Goal: Transaction & Acquisition: Purchase product/service

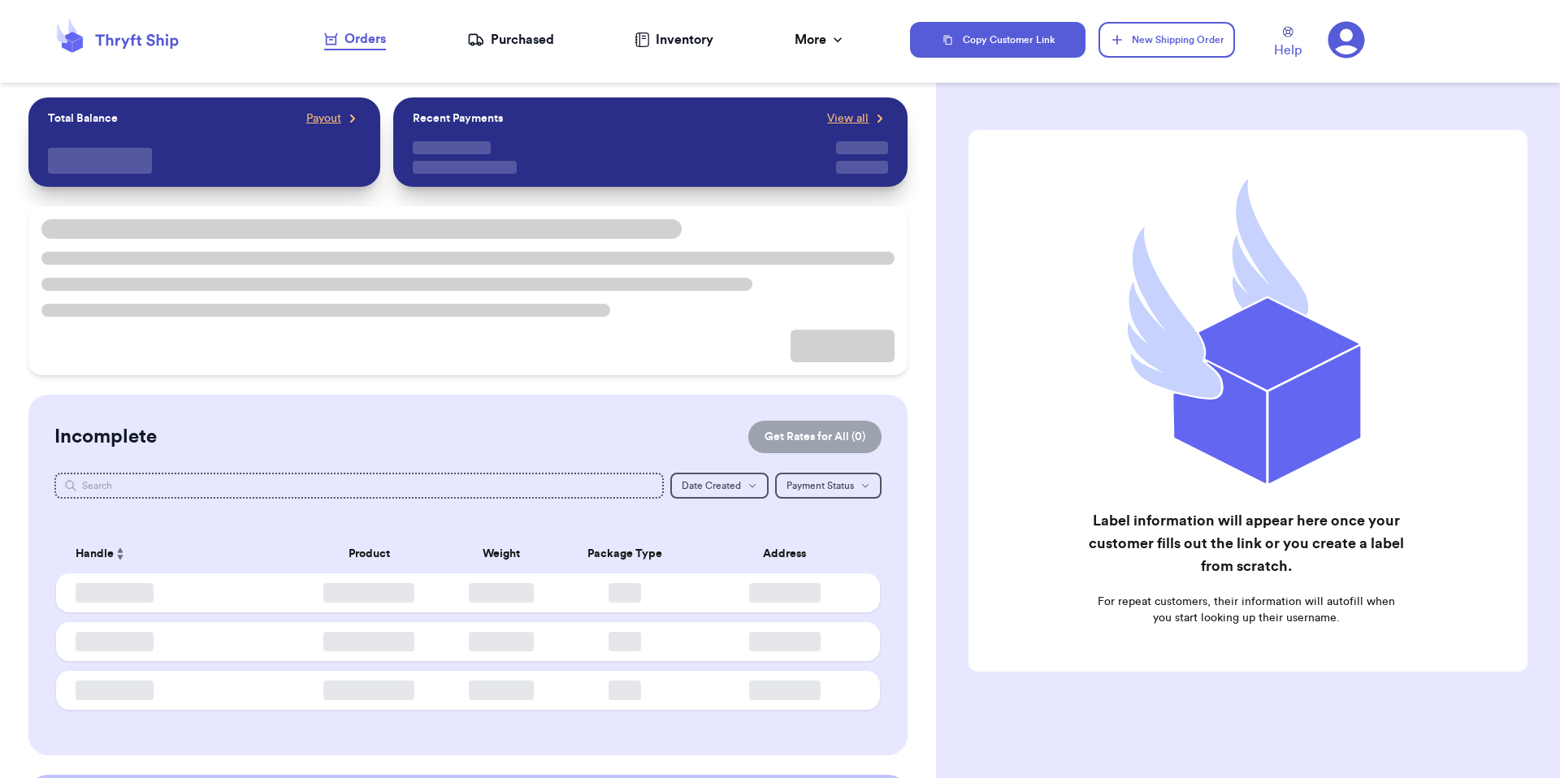
checkbox input "false"
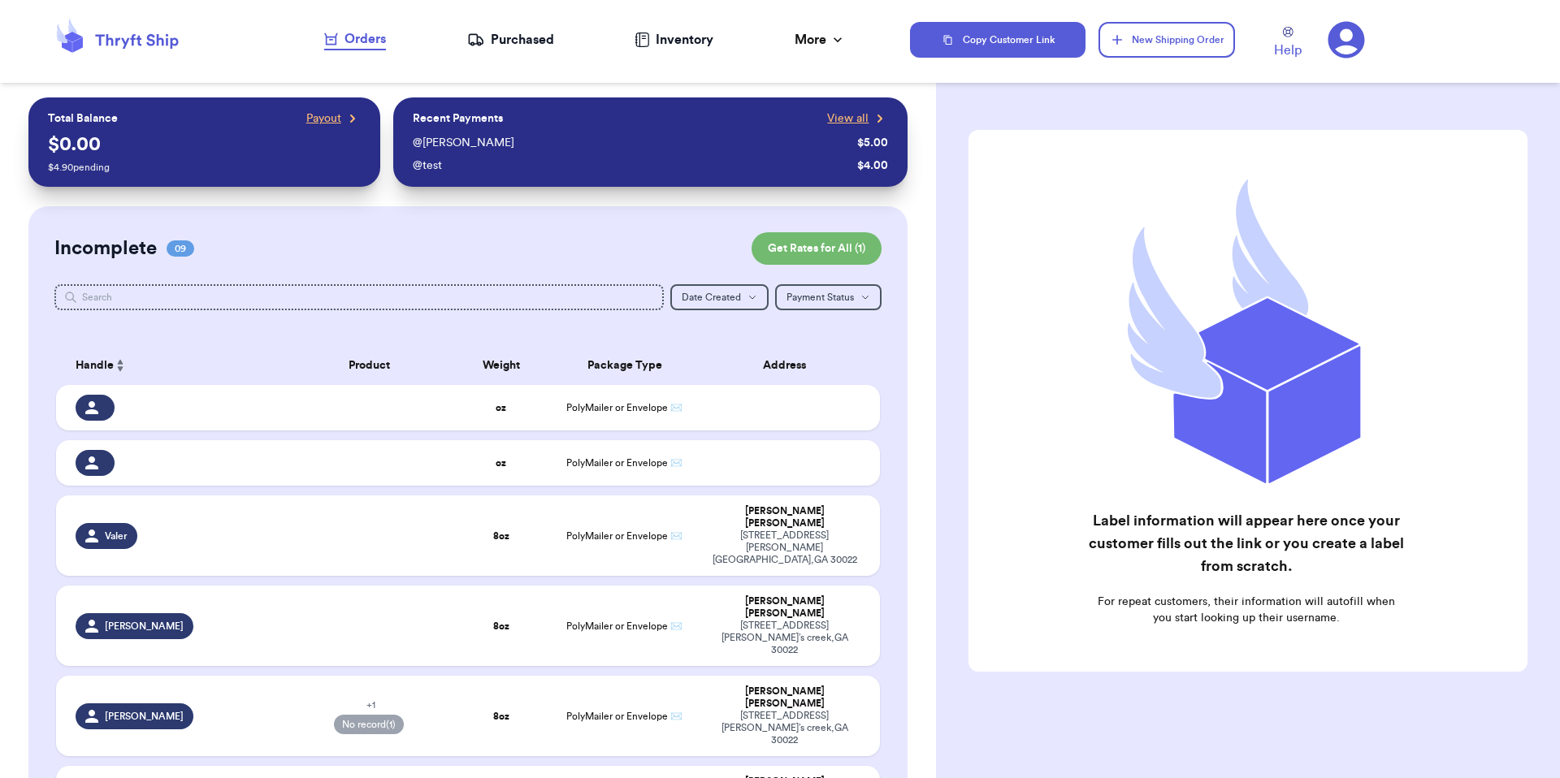
click at [1335, 32] on icon at bounding box center [1346, 40] width 37 height 37
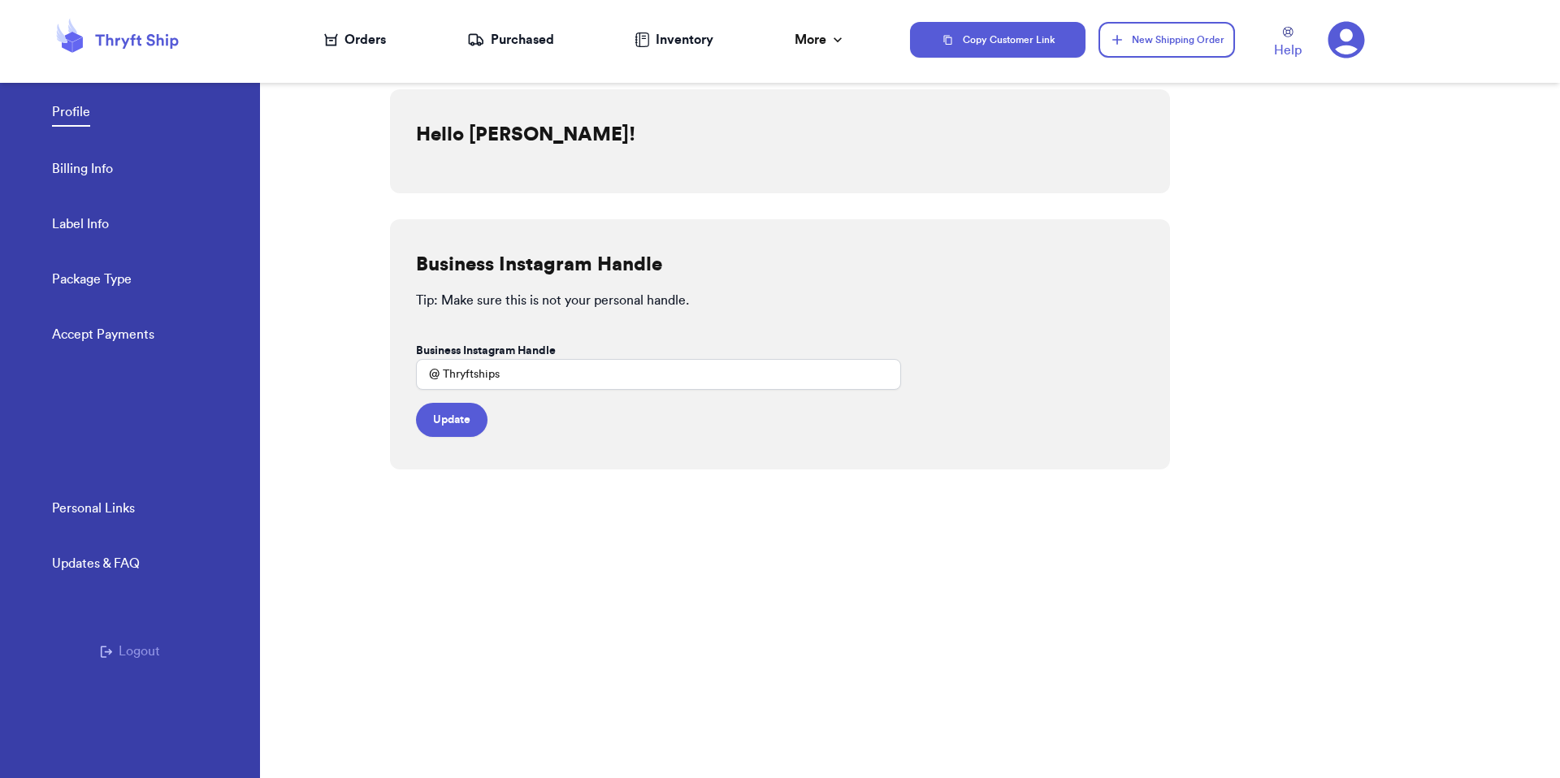
click at [143, 642] on button "Logout" at bounding box center [130, 651] width 60 height 19
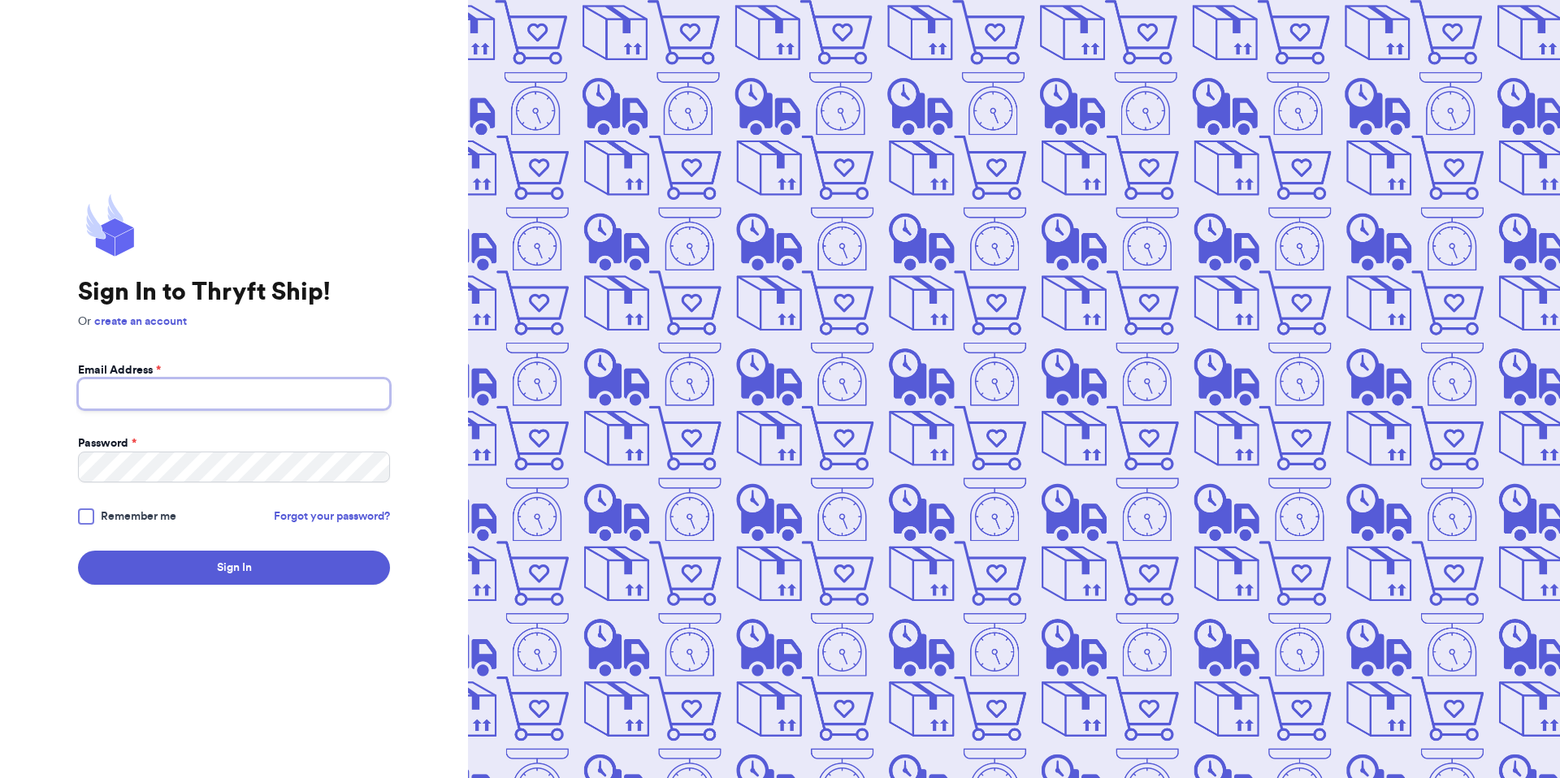
click at [220, 396] on input "Email Address *" at bounding box center [234, 394] width 312 height 31
type input "fresh@test.co"
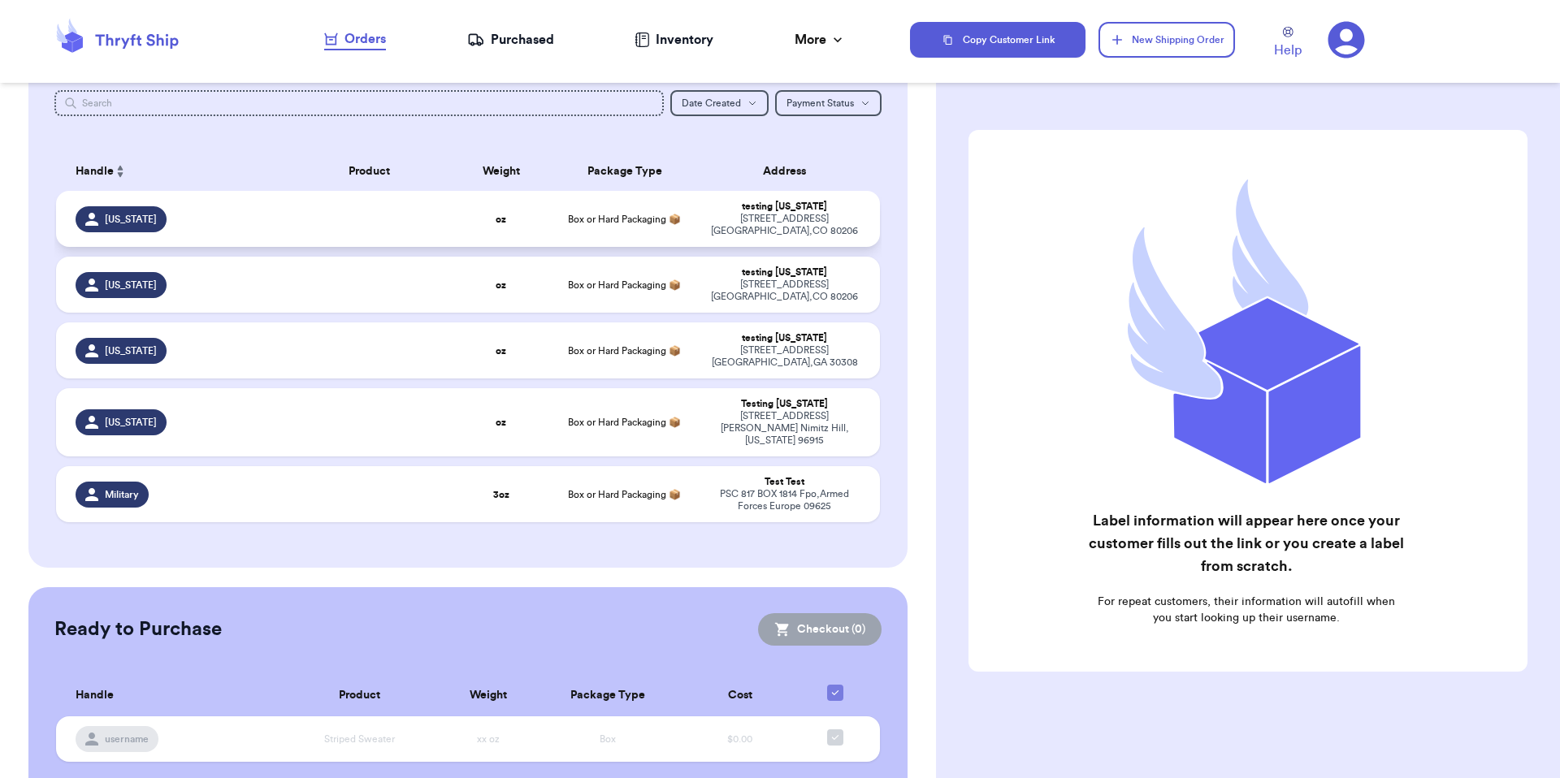
scroll to position [89, 0]
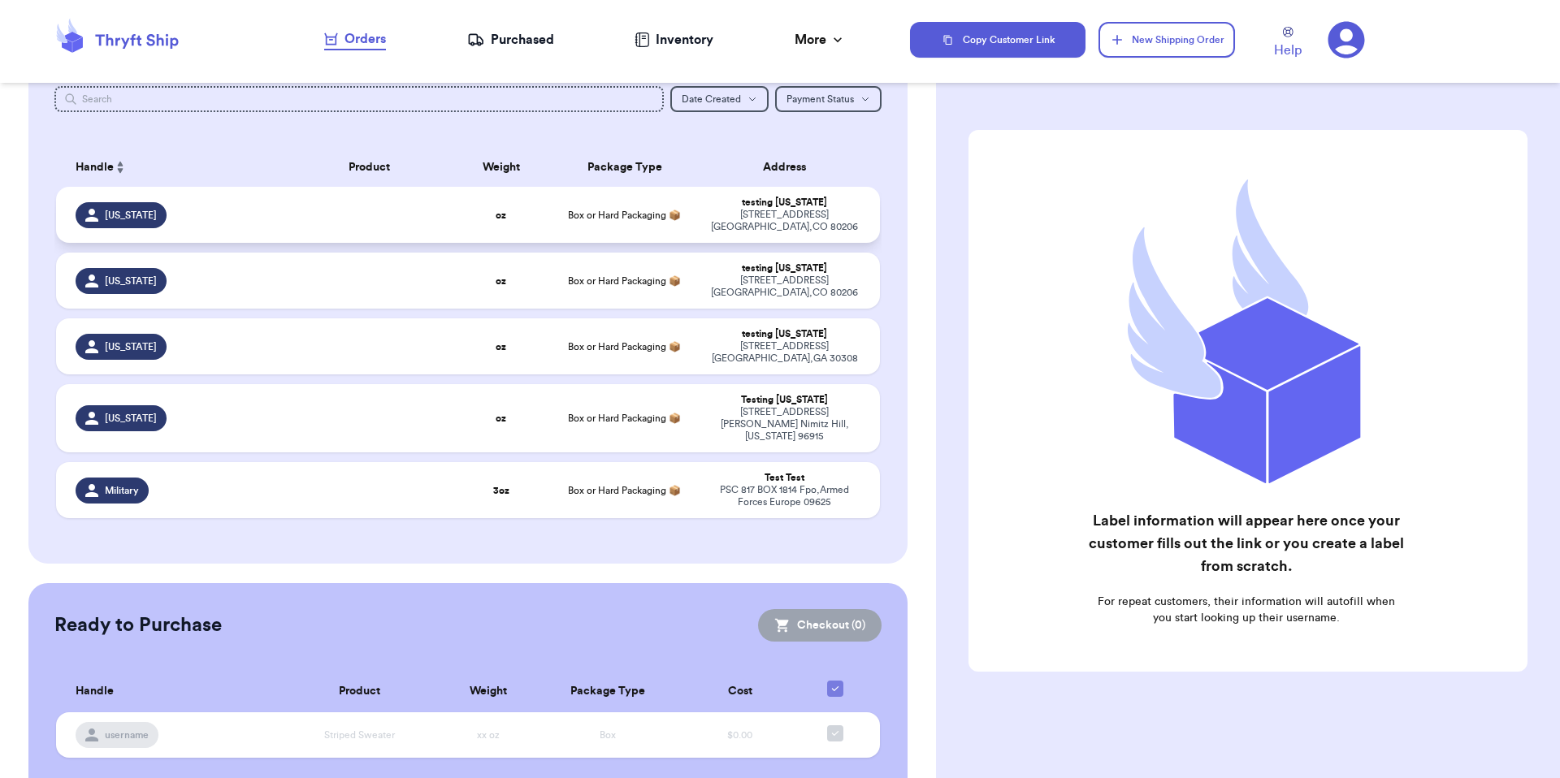
click at [725, 193] on td "testing colorado 3000 E 1st Ave Denver , CO 80206" at bounding box center [789, 215] width 181 height 56
select select "MERCHANDISE"
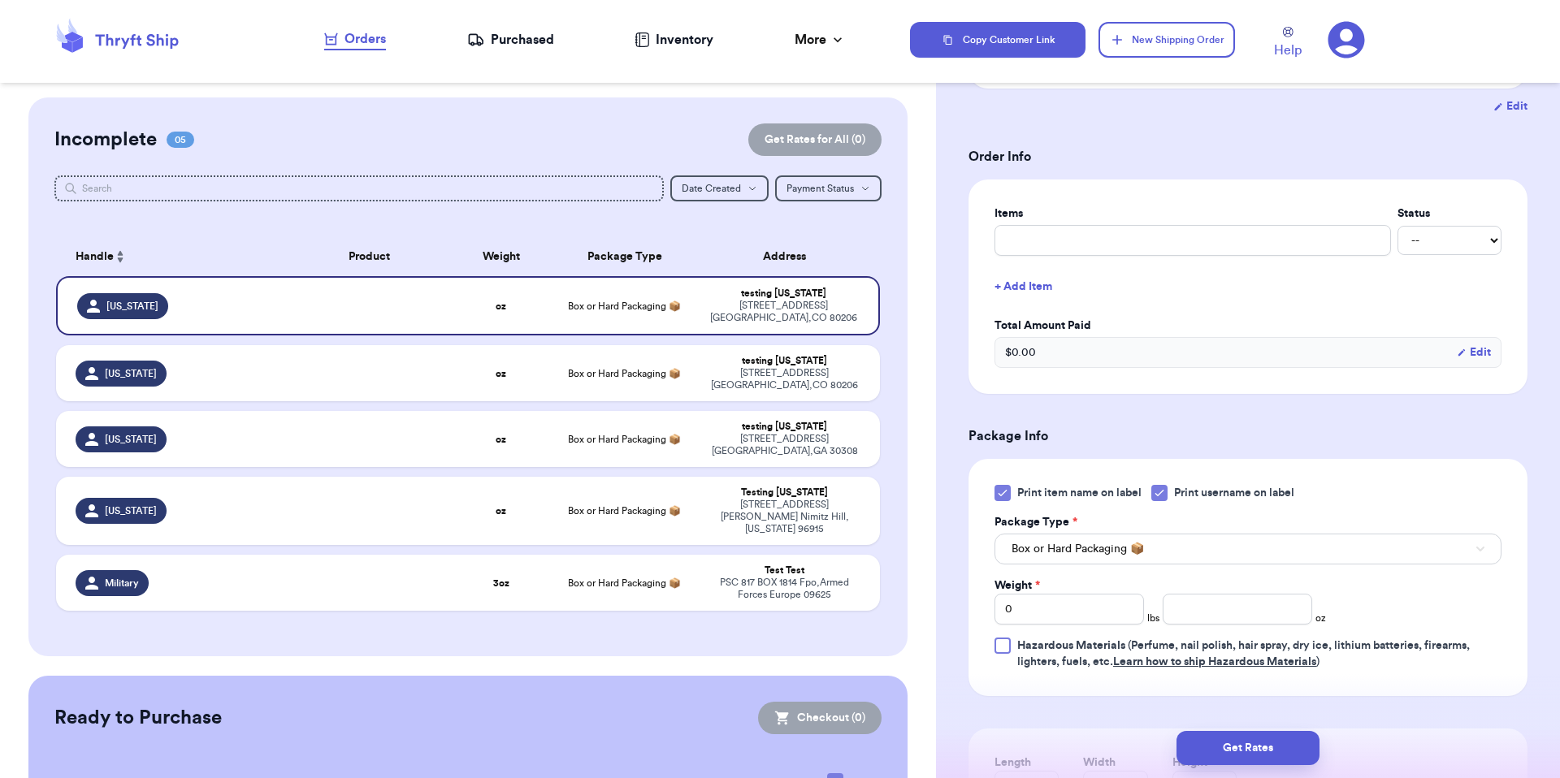
scroll to position [313, 0]
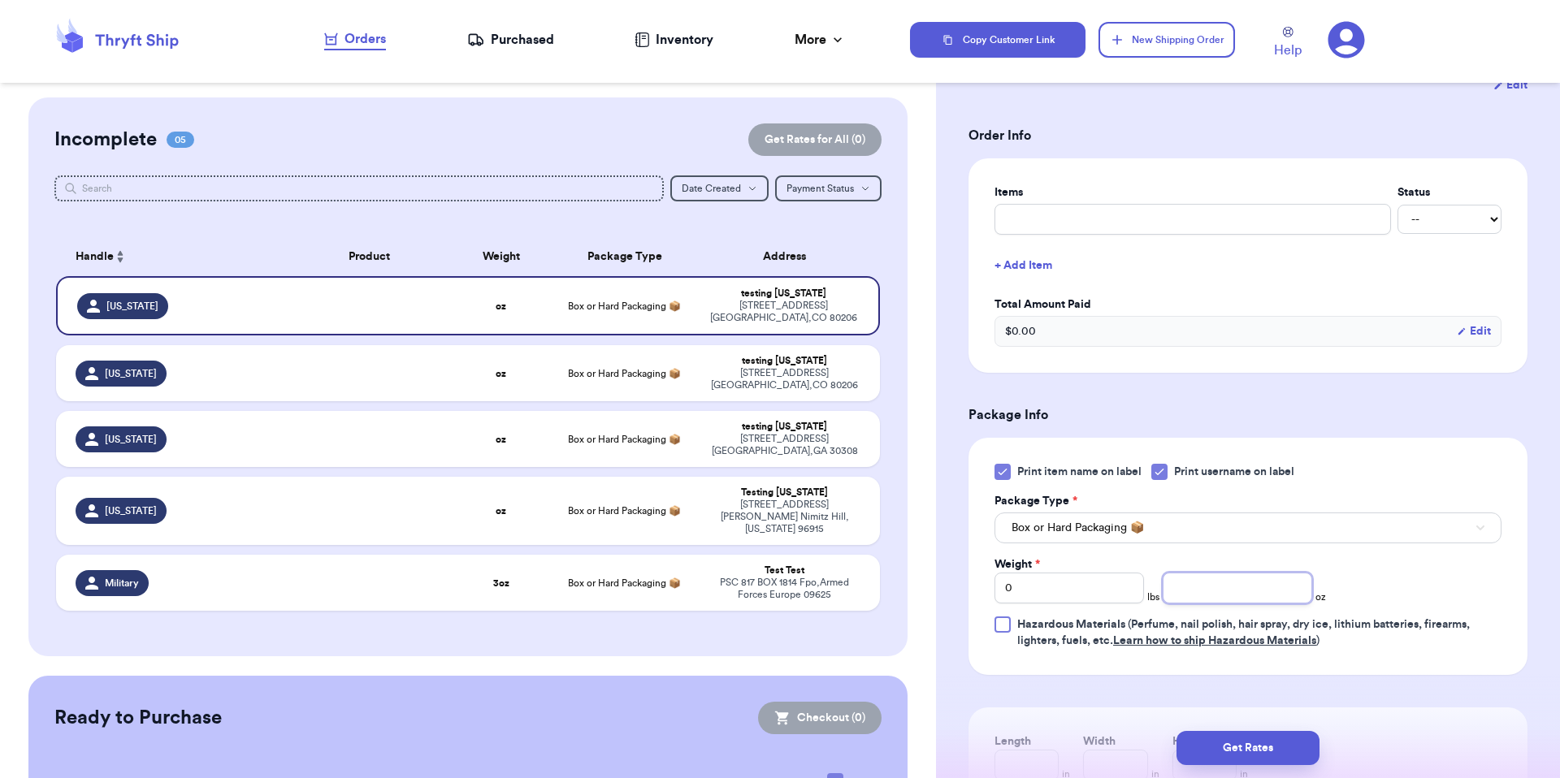
click at [1193, 591] on input "number" at bounding box center [1237, 588] width 149 height 31
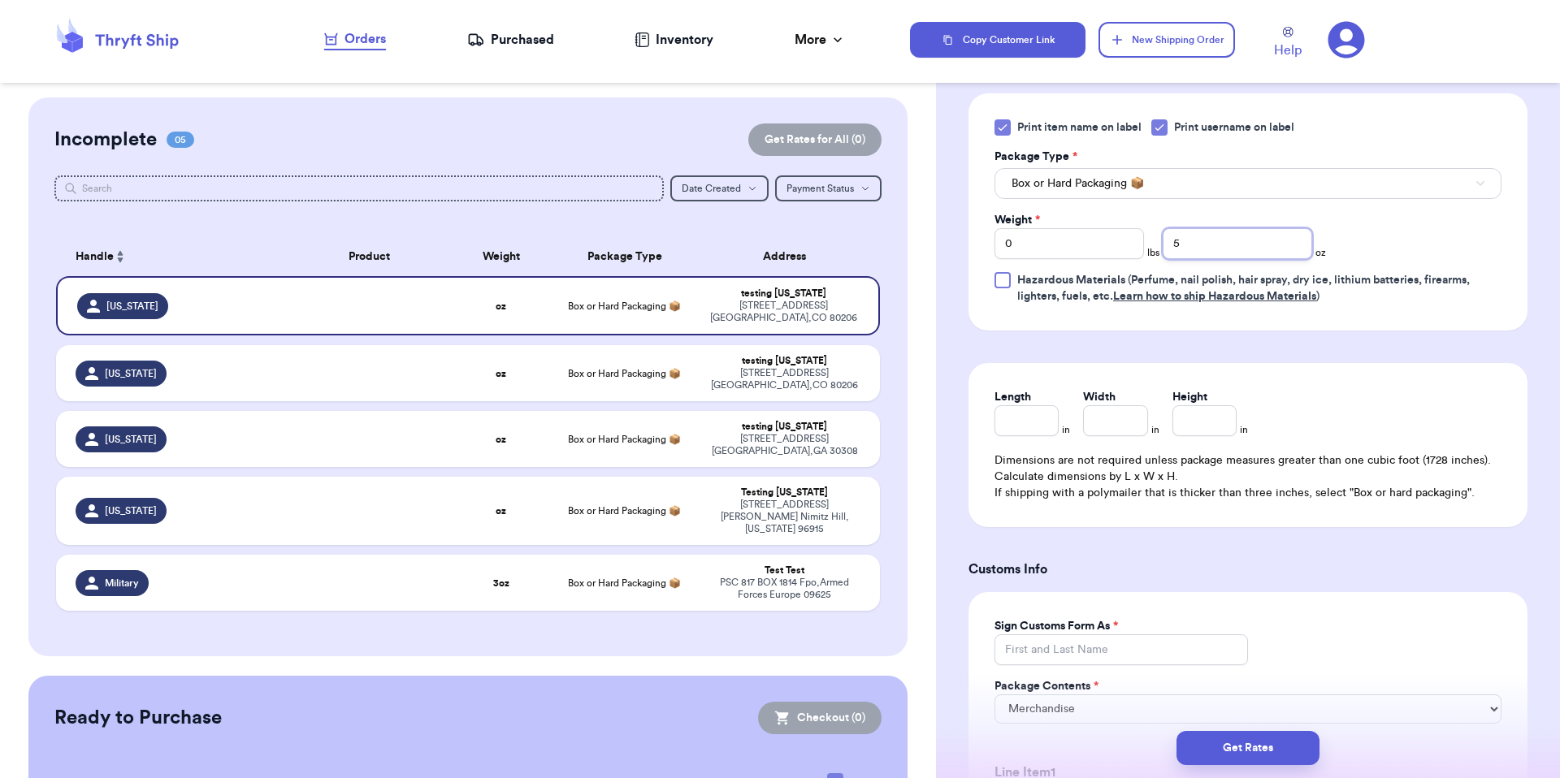
scroll to position [674, 0]
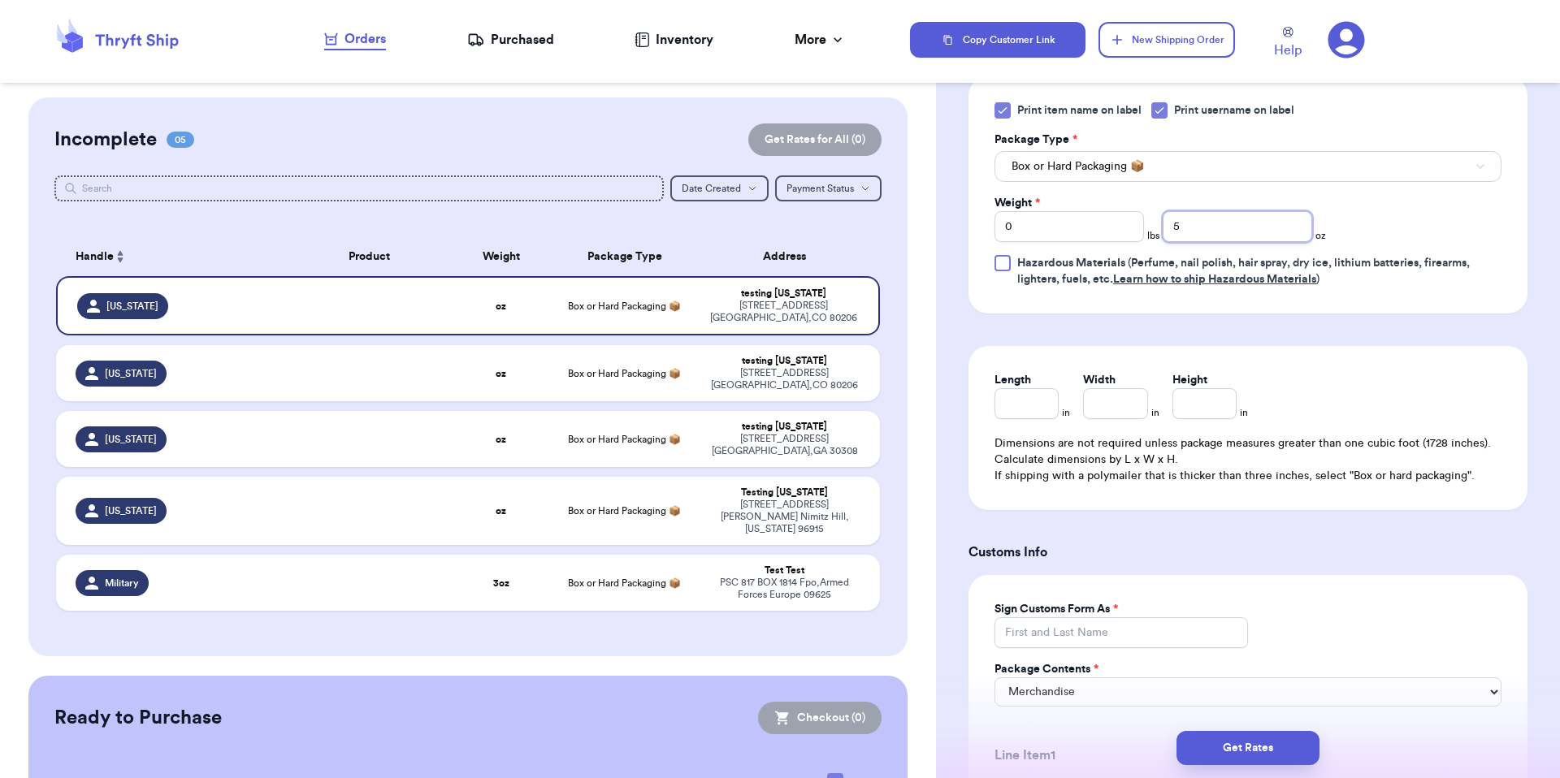
type input "5"
click at [1008, 404] on input "Length" at bounding box center [1026, 403] width 64 height 31
type input "10"
type input "3"
click at [1020, 409] on input "10" at bounding box center [1026, 403] width 64 height 31
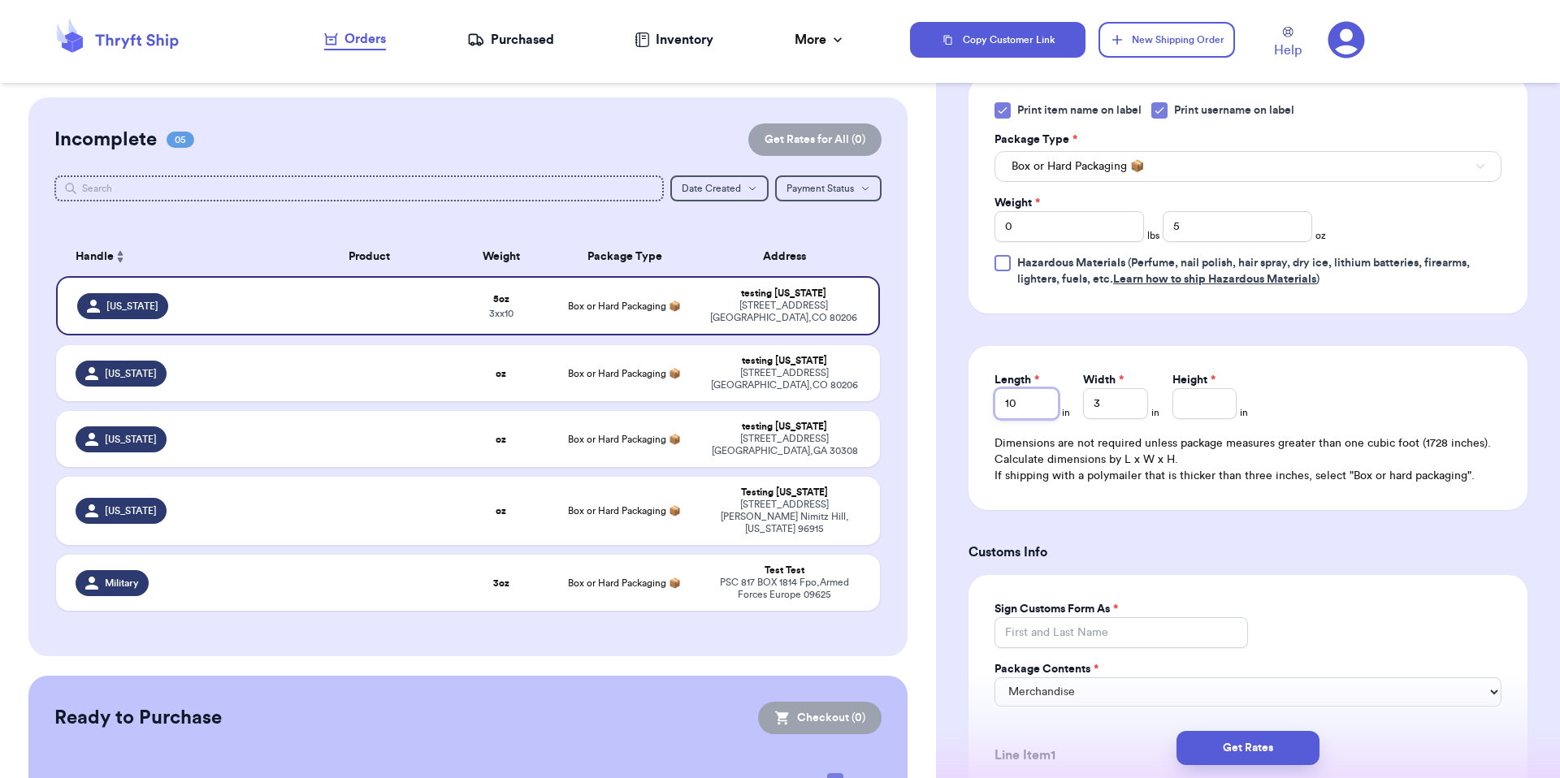
click at [1020, 409] on input "10" at bounding box center [1026, 403] width 64 height 31
type input "1"
click at [1139, 418] on input "3" at bounding box center [1115, 403] width 64 height 31
click at [1128, 468] on div "Dimensions are not required unless package measures greater than one cubic foot…" at bounding box center [1247, 459] width 507 height 49
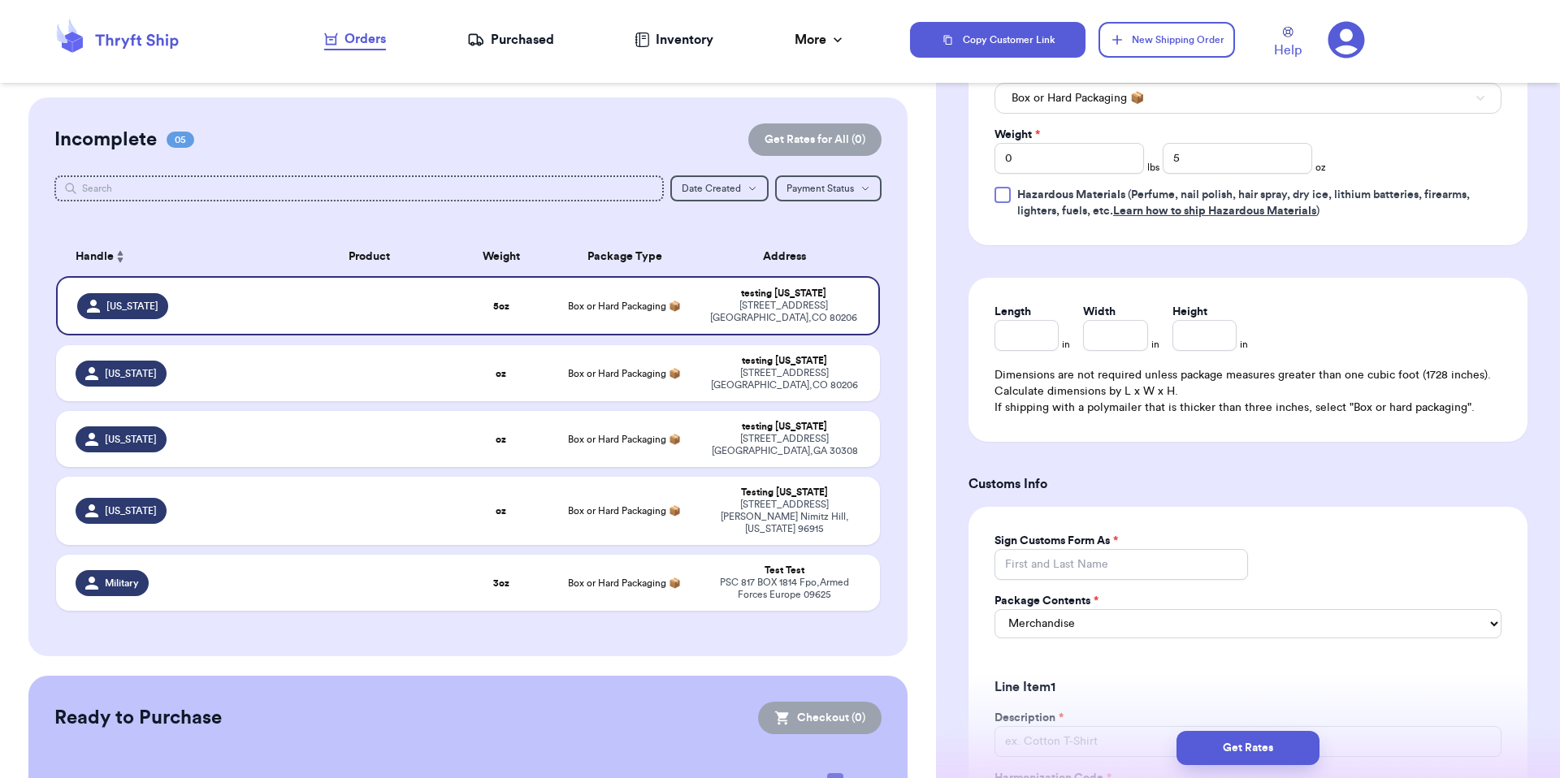
scroll to position [807, 0]
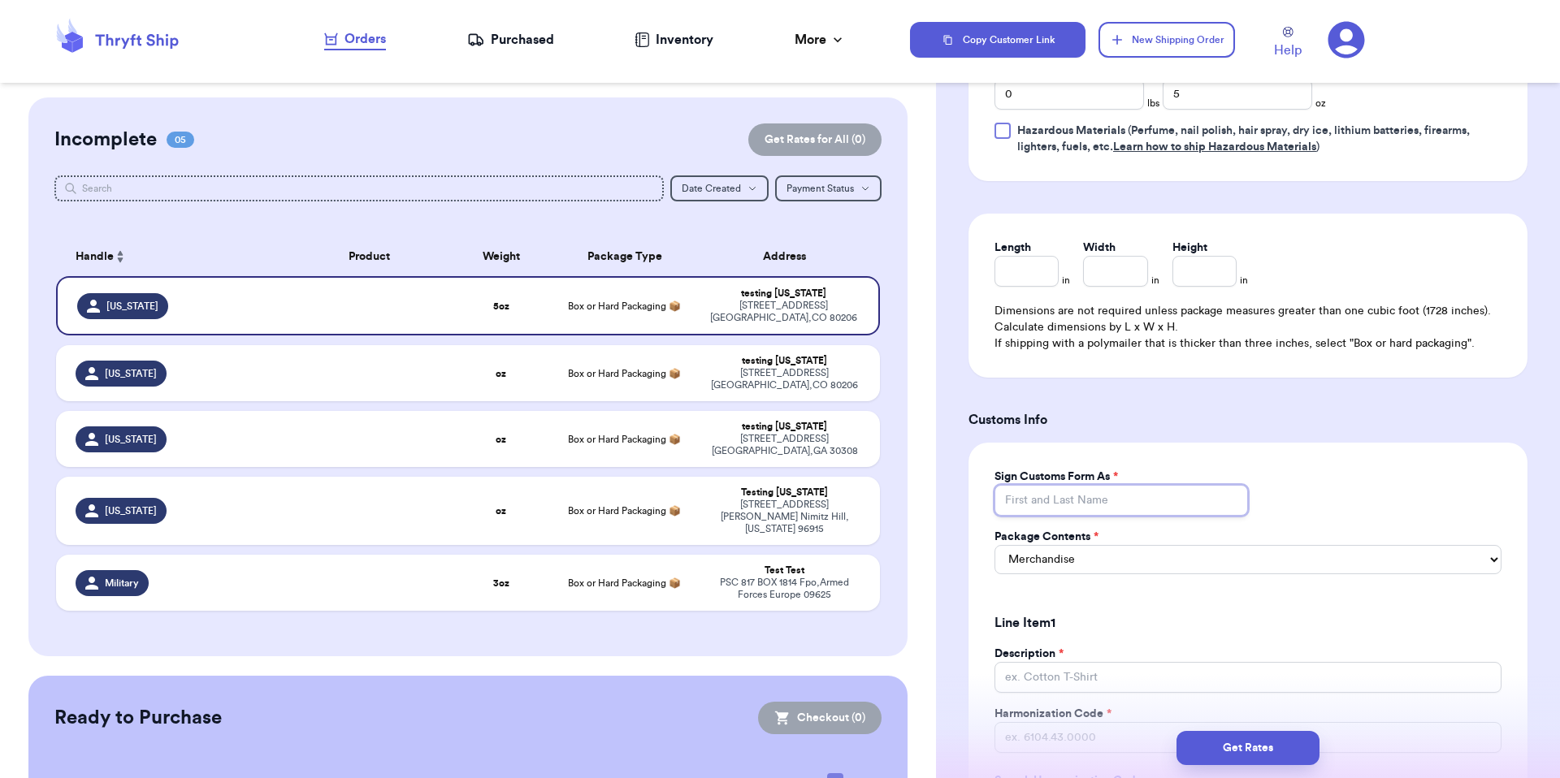
click at [1106, 506] on input "Sign Customs Form As *" at bounding box center [1120, 500] width 253 height 31
type input "Brenner"
click at [1096, 543] on span "*" at bounding box center [1095, 536] width 5 height 11
click at [1096, 558] on select "Select Merchandise Gift Documents" at bounding box center [1247, 559] width 507 height 29
click at [1093, 570] on select "Select Merchandise Gift Documents" at bounding box center [1247, 559] width 507 height 29
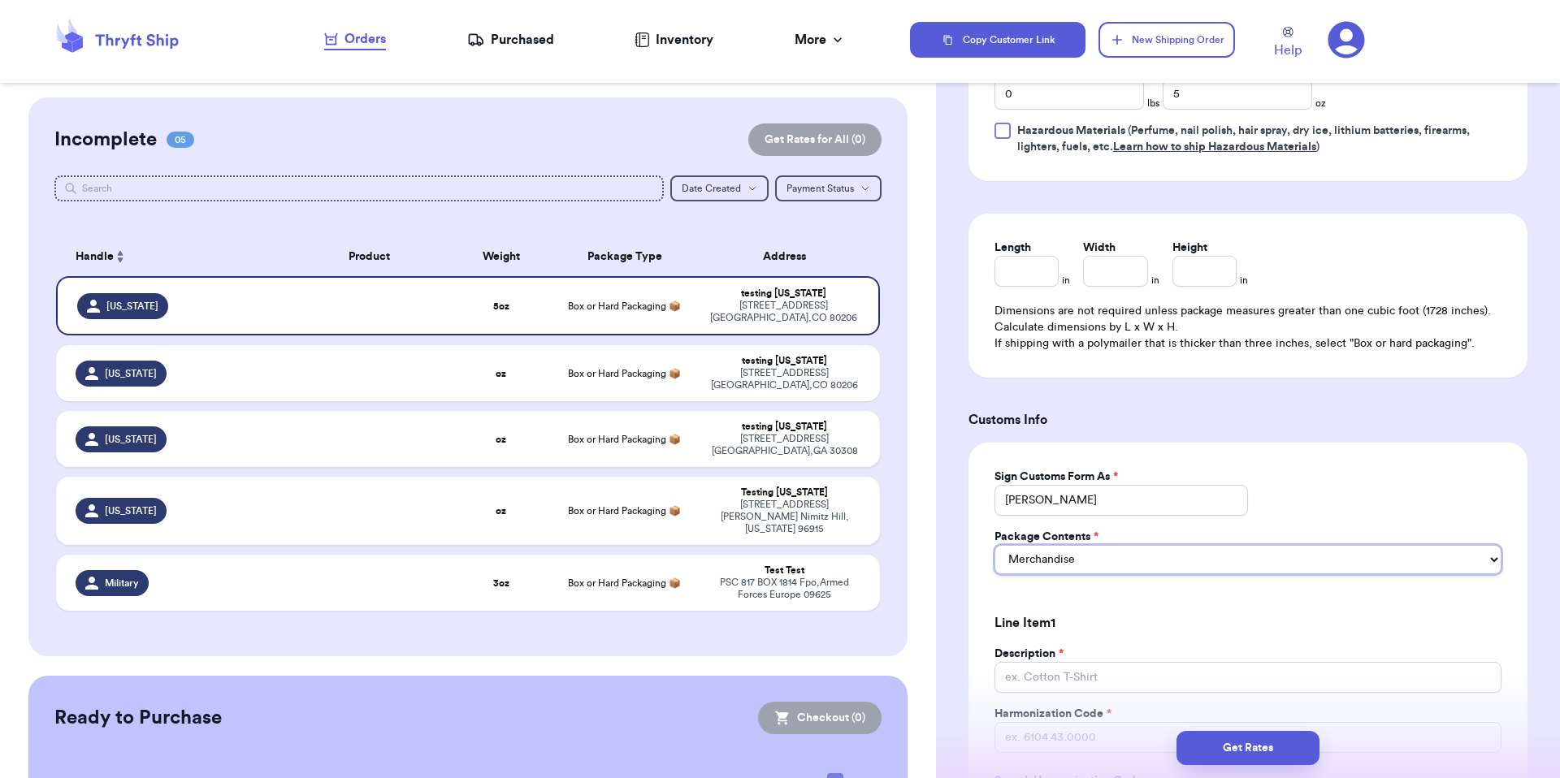
select select "GIFT"
click at [1089, 568] on select "Merchandise Gift Documents" at bounding box center [1247, 559] width 507 height 29
select select "MERCHANDISE"
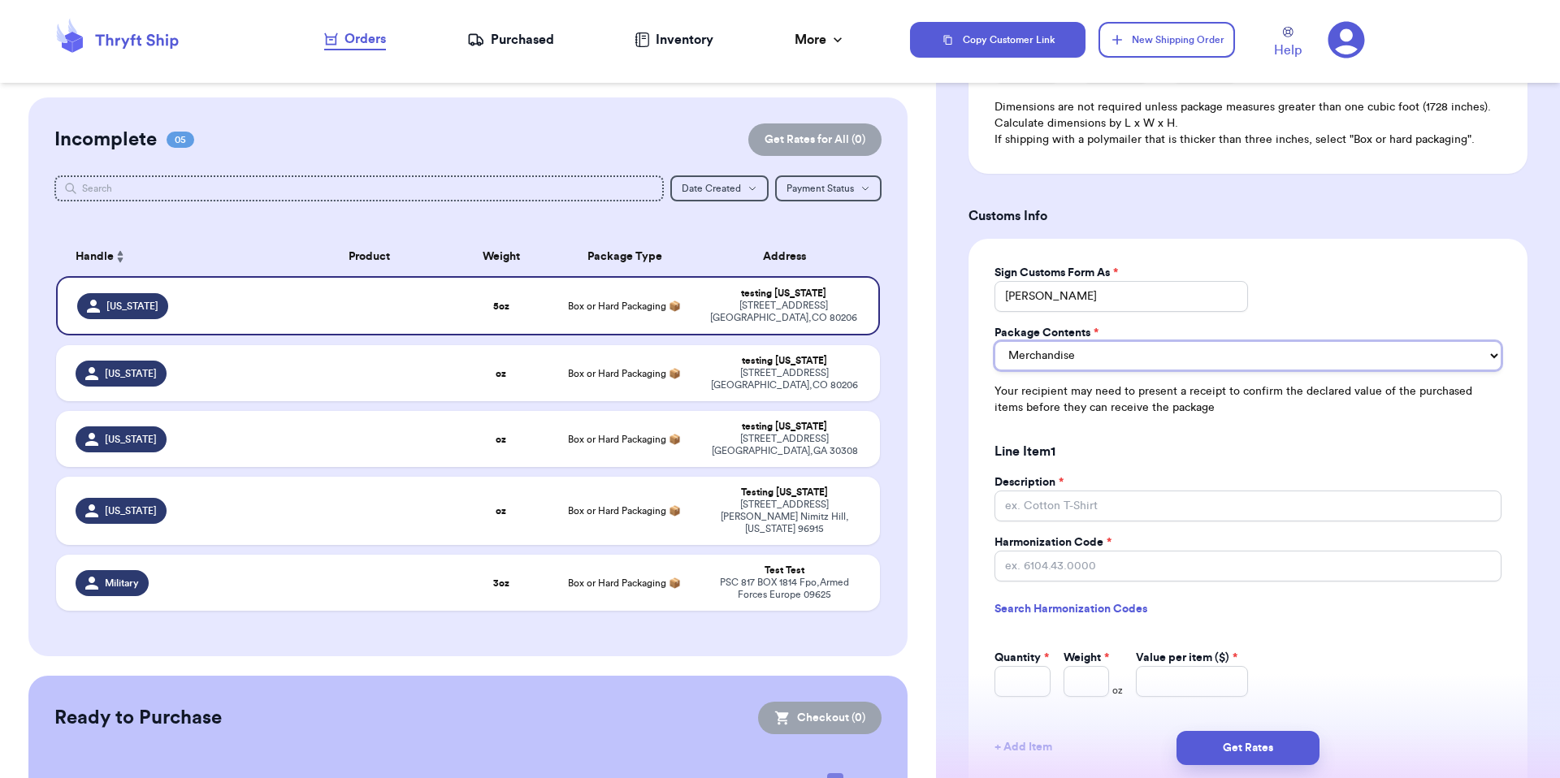
scroll to position [1092, 0]
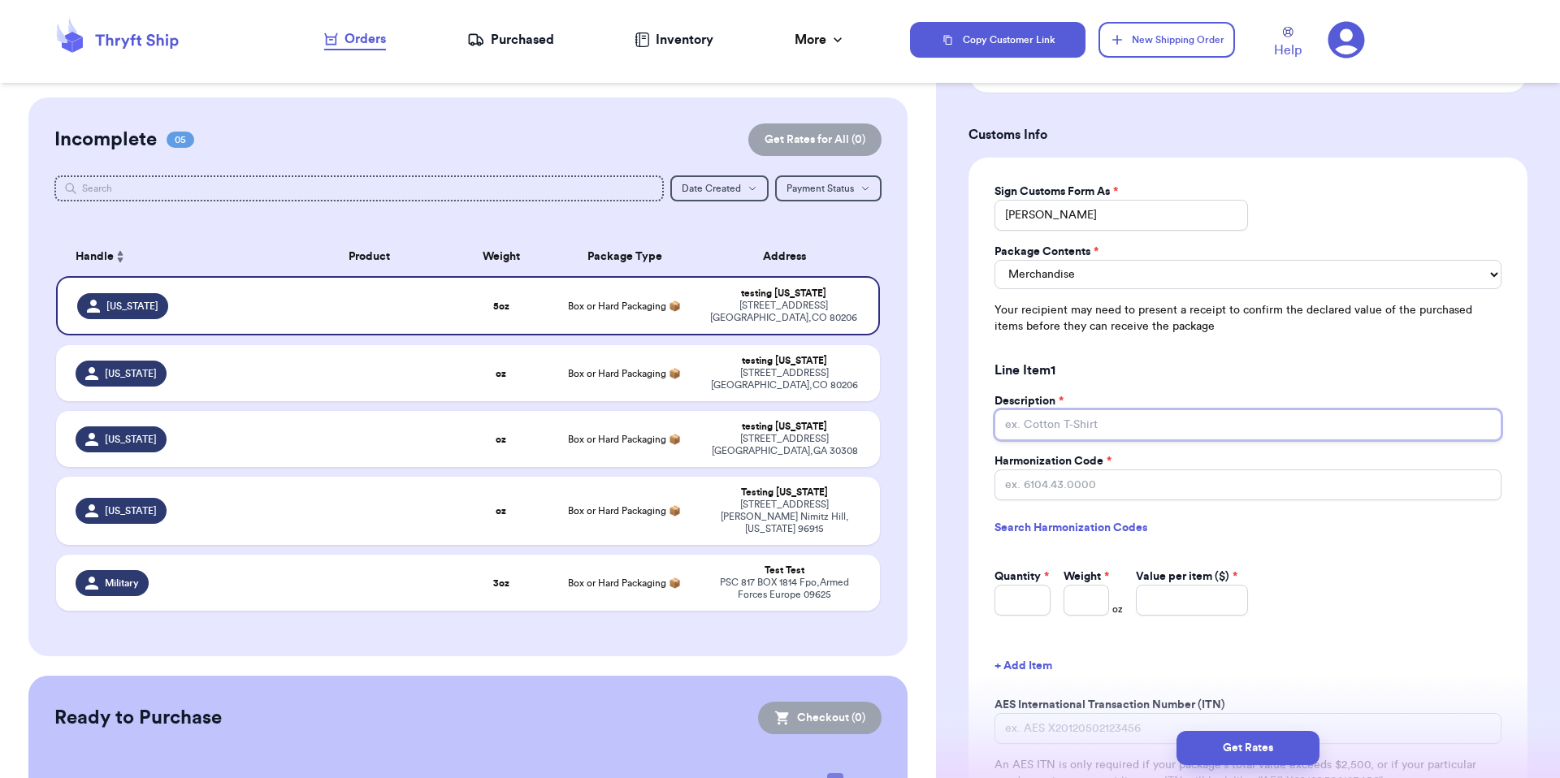
click at [1033, 435] on input "Description *" at bounding box center [1247, 424] width 507 height 31
type input "t"
type input "te"
type input "tee"
click at [1070, 496] on input "Harmonization Code *" at bounding box center [1247, 485] width 507 height 31
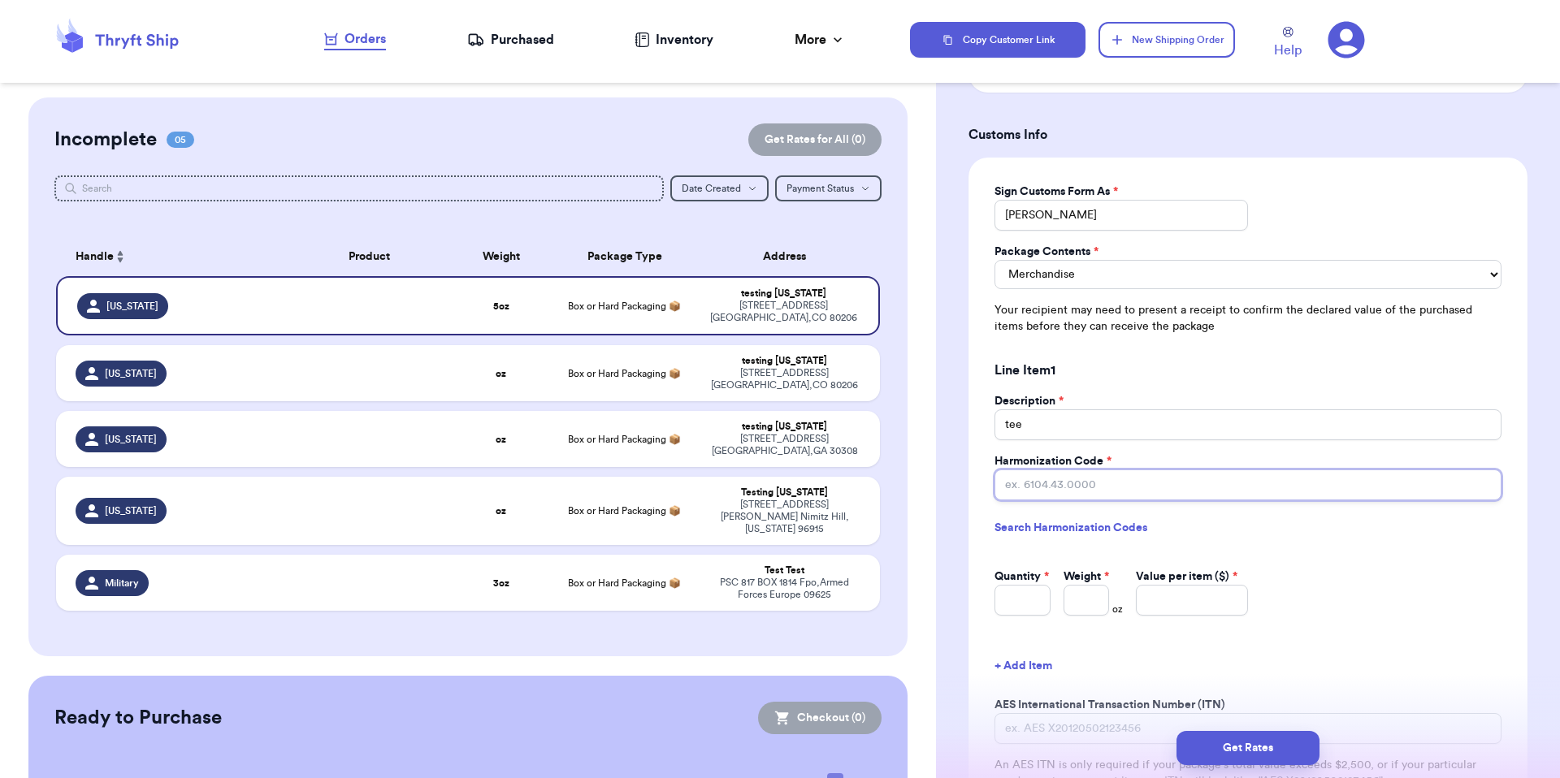
type input "6"
type input "61"
type input "610"
type input "6104"
type input "6104."
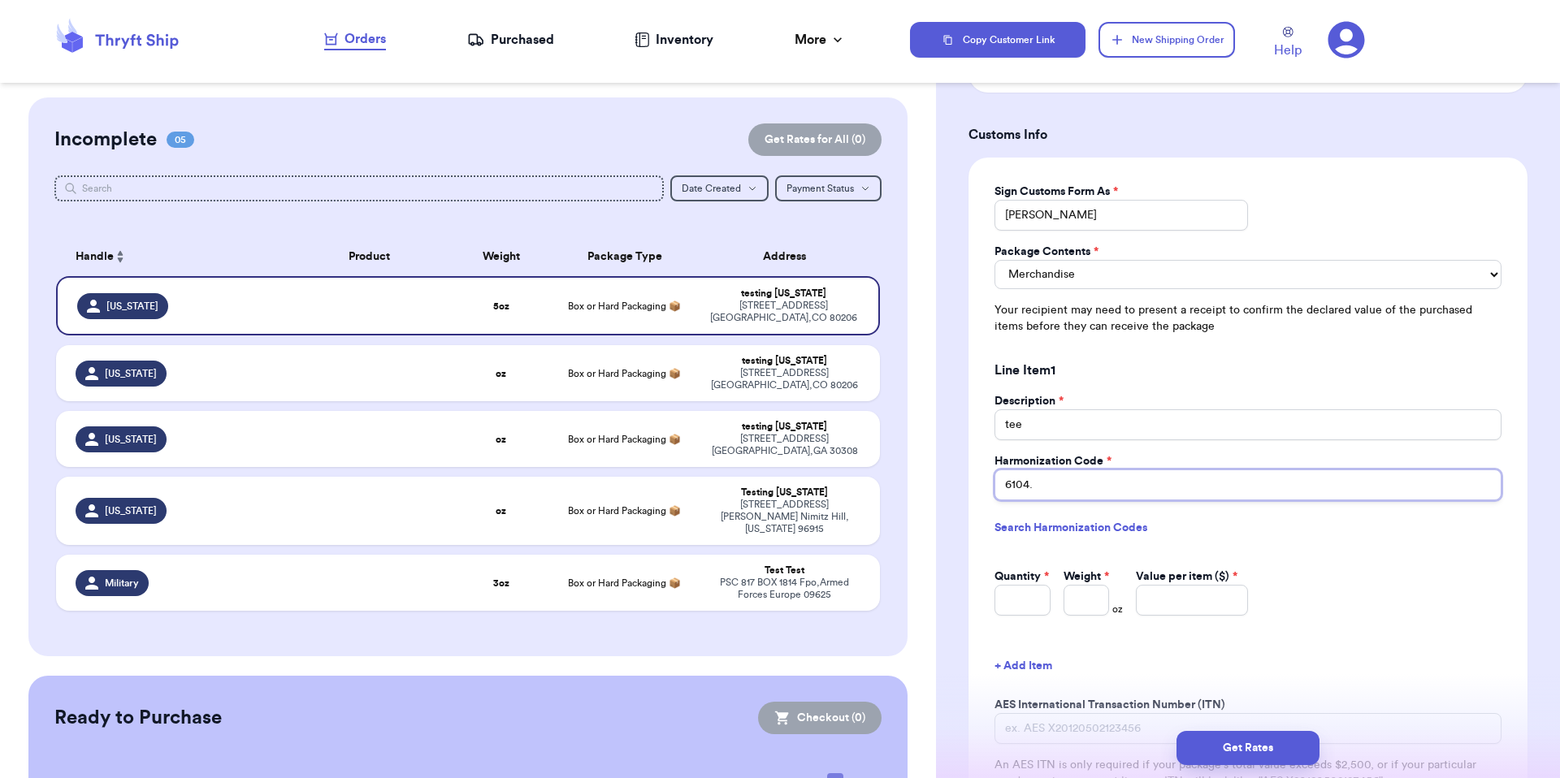
type input "6104.4"
type input "6104.43"
type input "6104.430"
type input "6104.4300"
type input "6104.430"
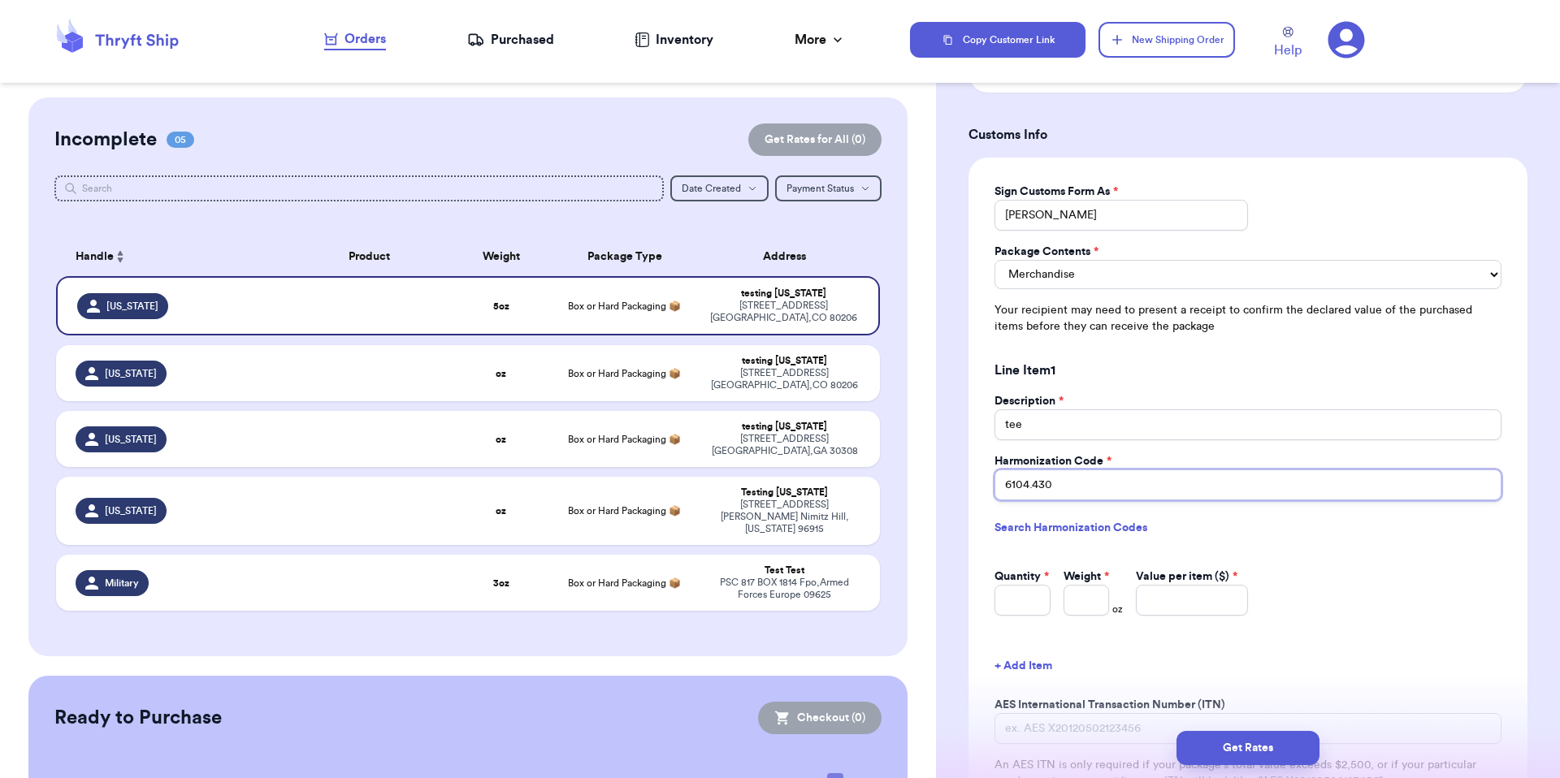
type input "6104.43"
type input "6104.43."
type input "6104.43.0"
type input "6104.43.00"
type input "6104.43.000"
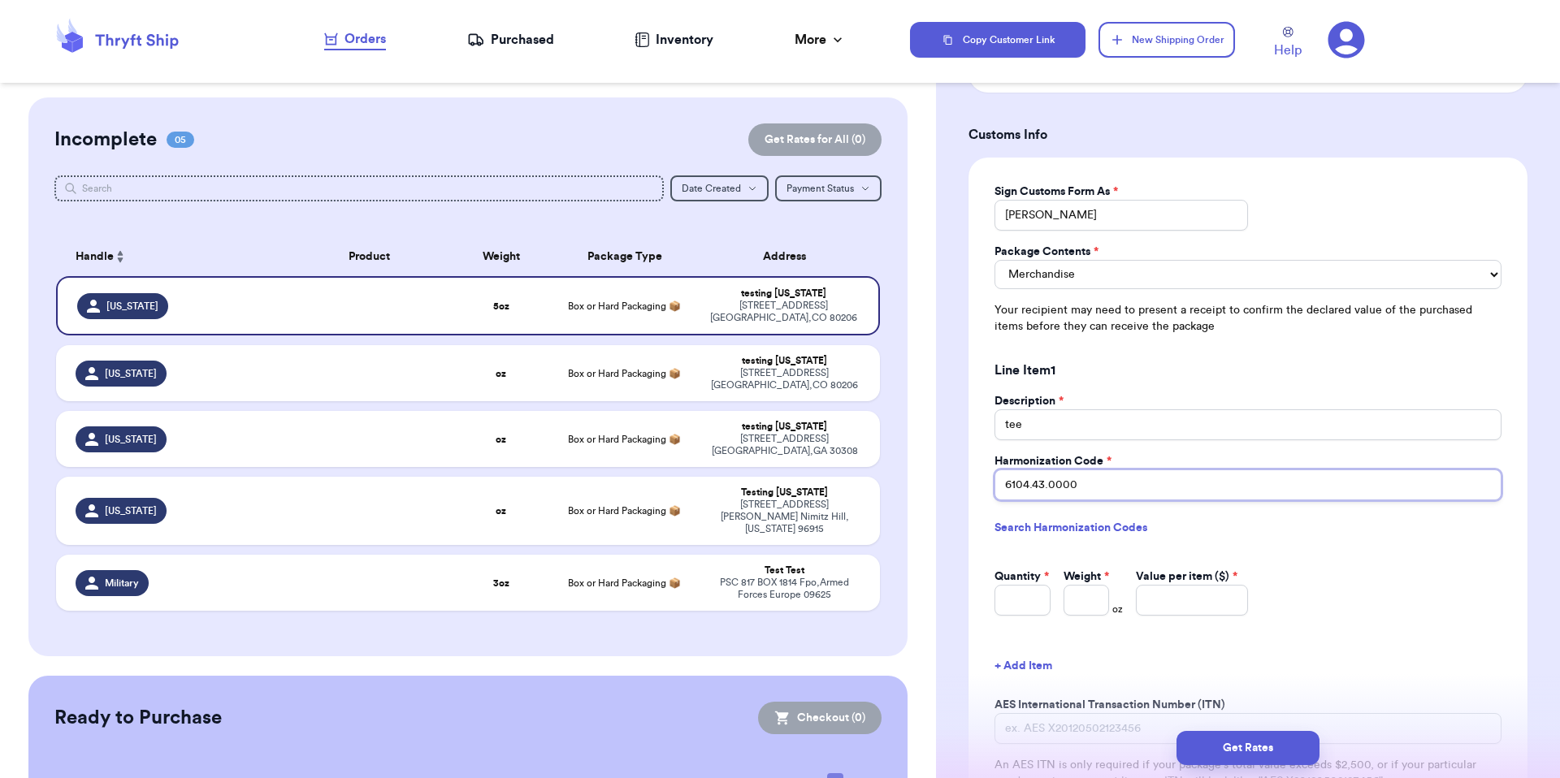
type input "6104.43.0000"
type input "1"
type input "4"
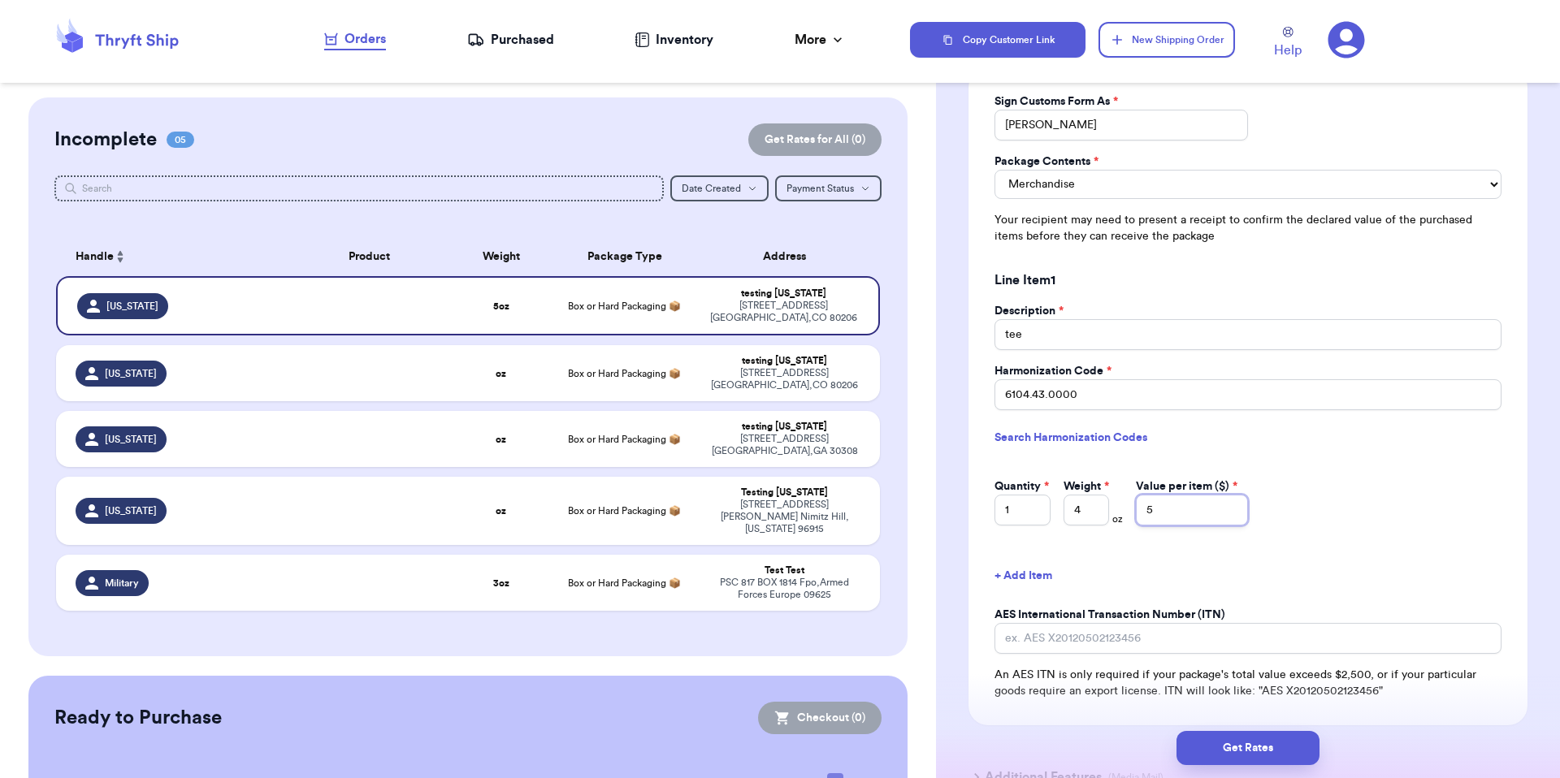
scroll to position [1334, 0]
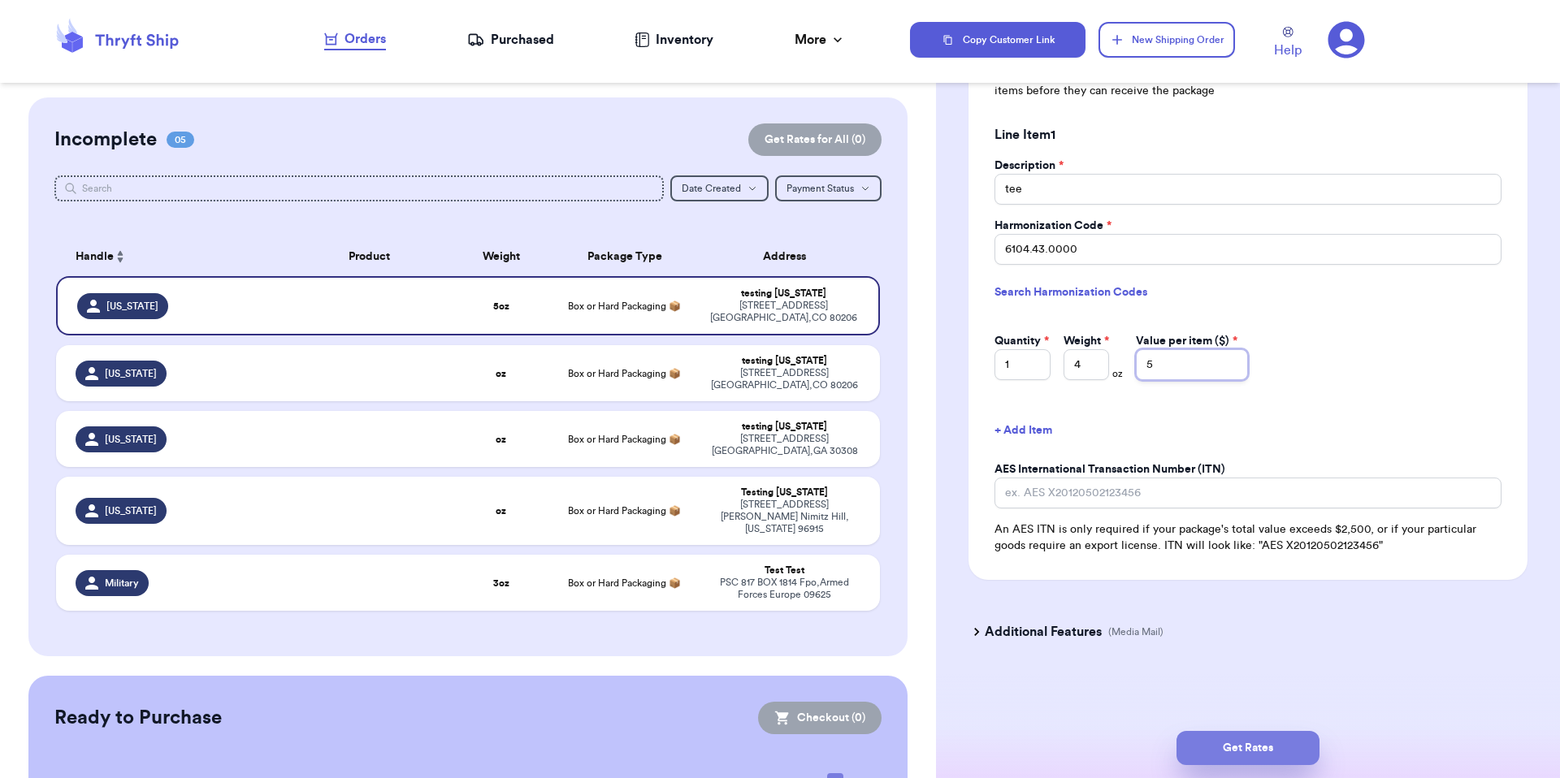
type input "5"
click at [1230, 741] on button "Get Rates" at bounding box center [1247, 748] width 143 height 34
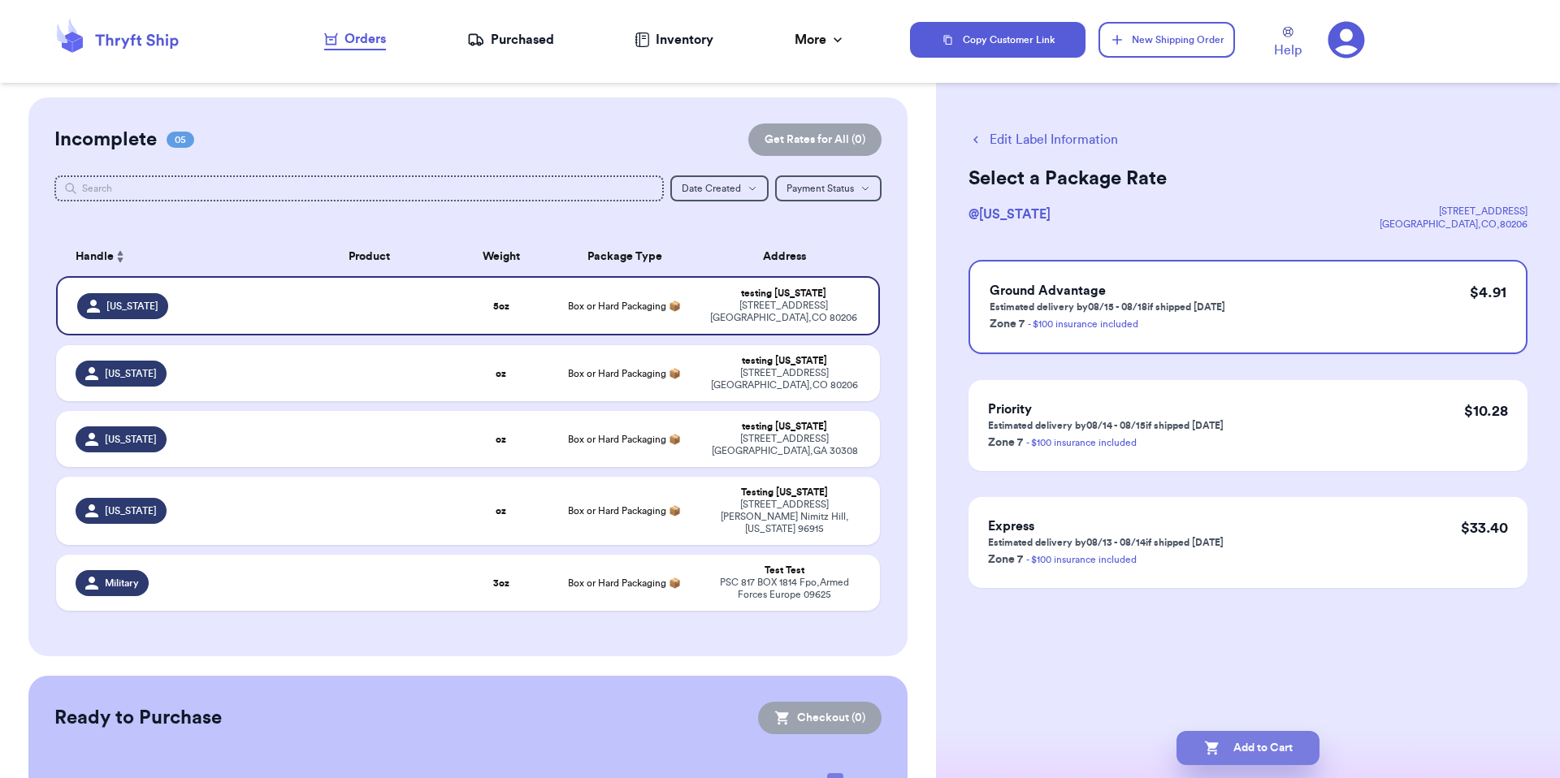
click at [1236, 755] on button "Add to Cart" at bounding box center [1247, 748] width 143 height 34
checkbox input "true"
select select "MERCHANDISE"
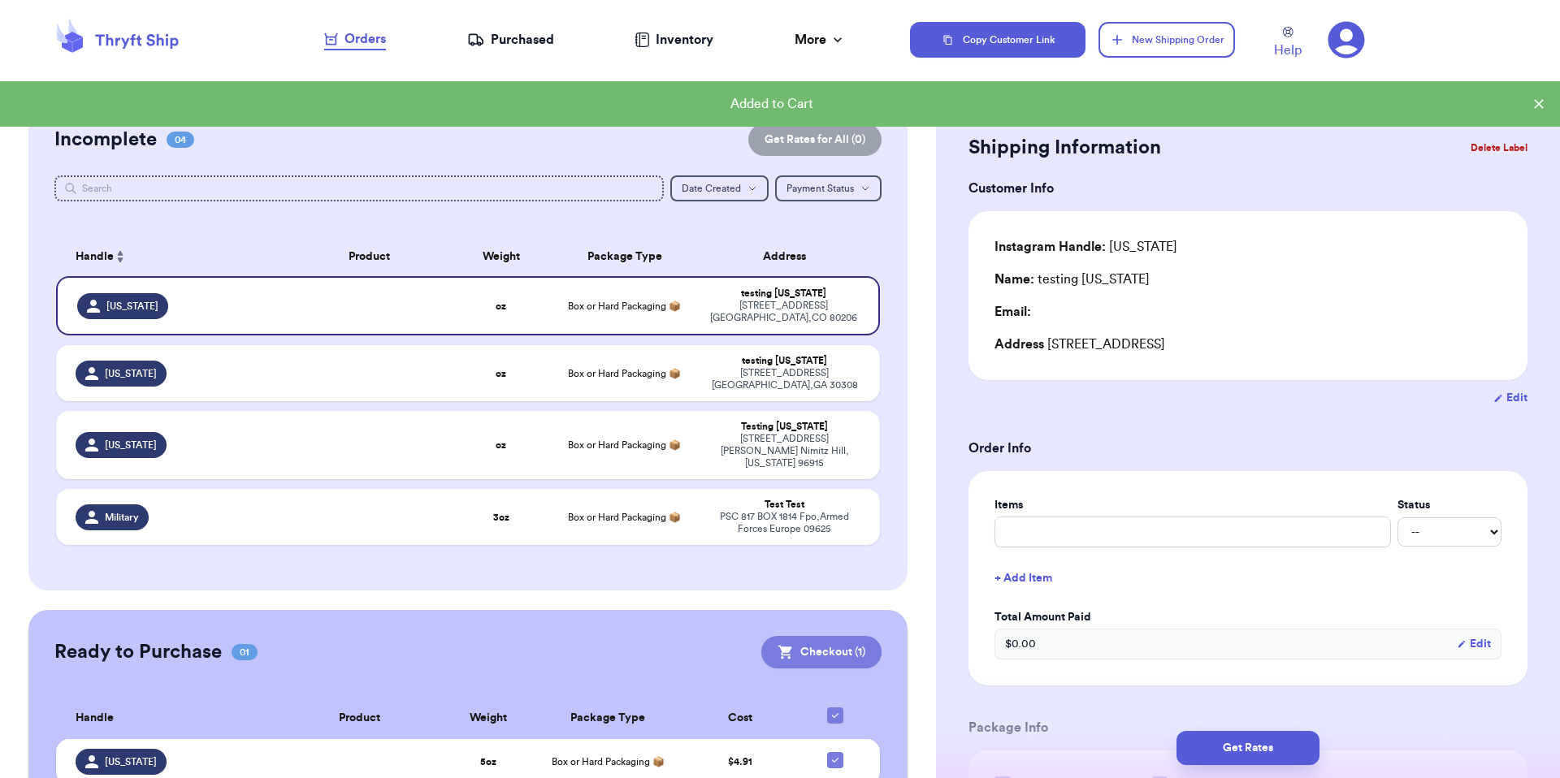
click at [846, 636] on button "Checkout ( 1 )" at bounding box center [821, 652] width 120 height 32
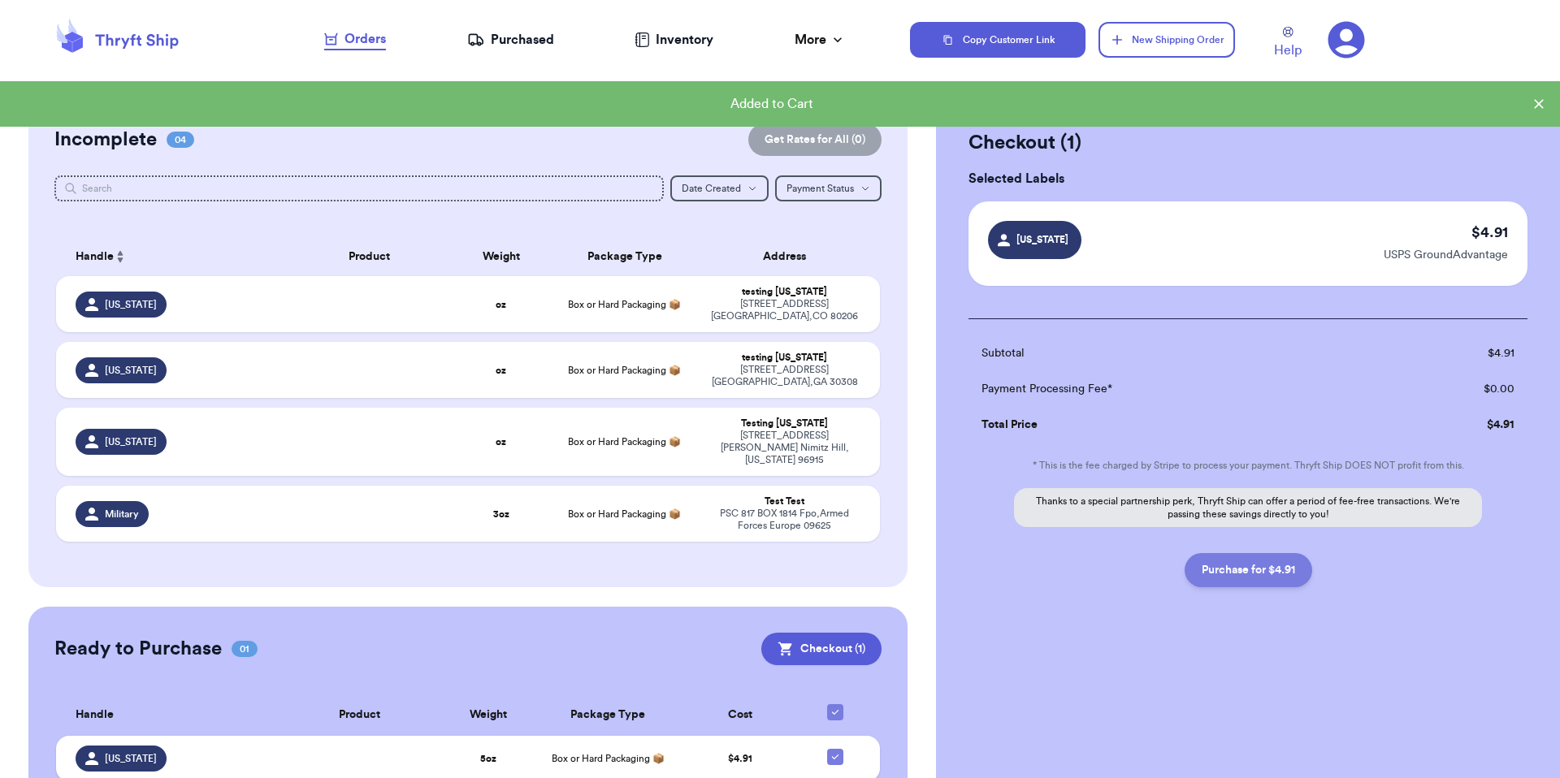
click at [1280, 581] on button "Purchase for $4.91" at bounding box center [1248, 570] width 128 height 34
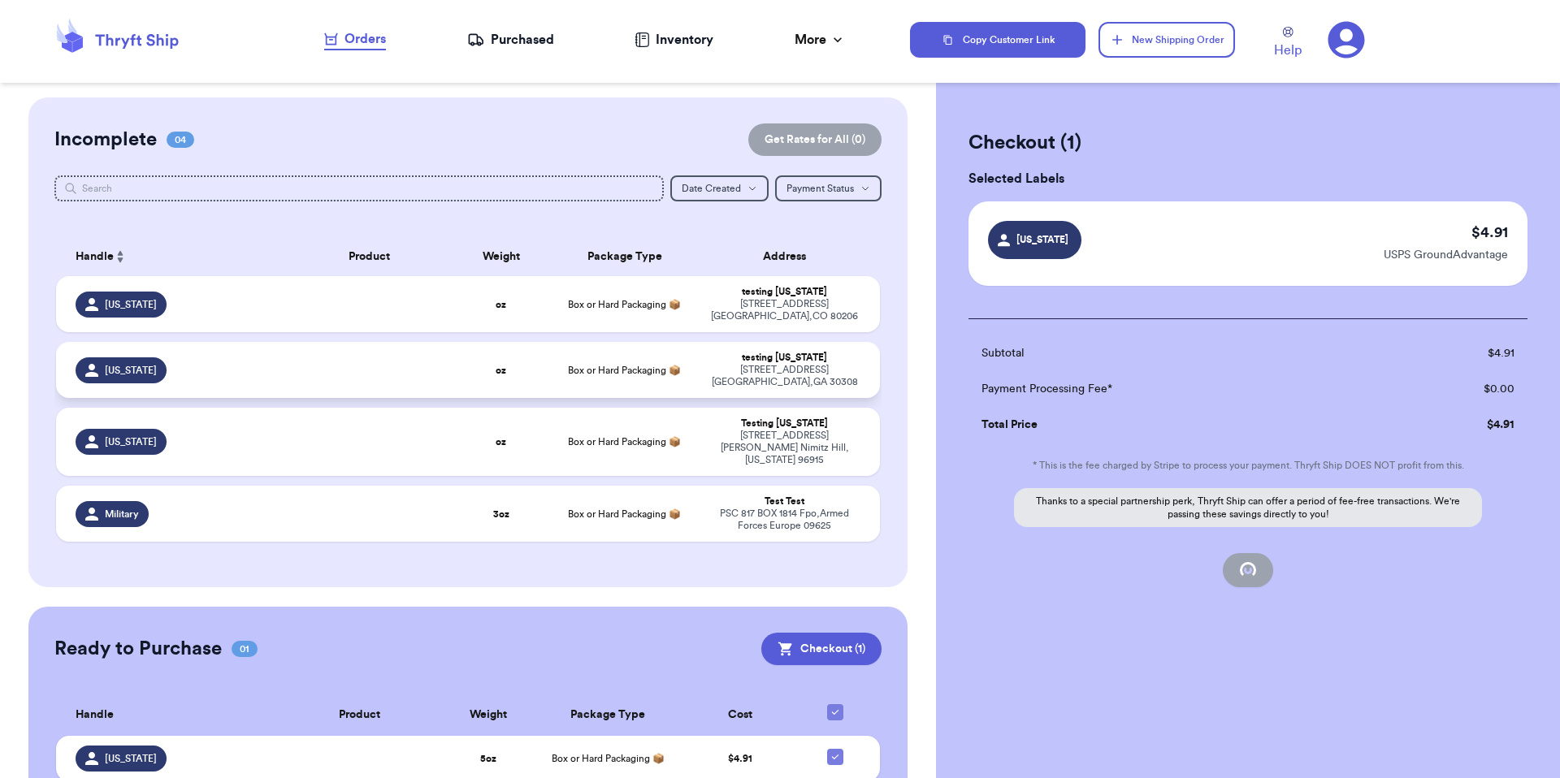
checkbox input "false"
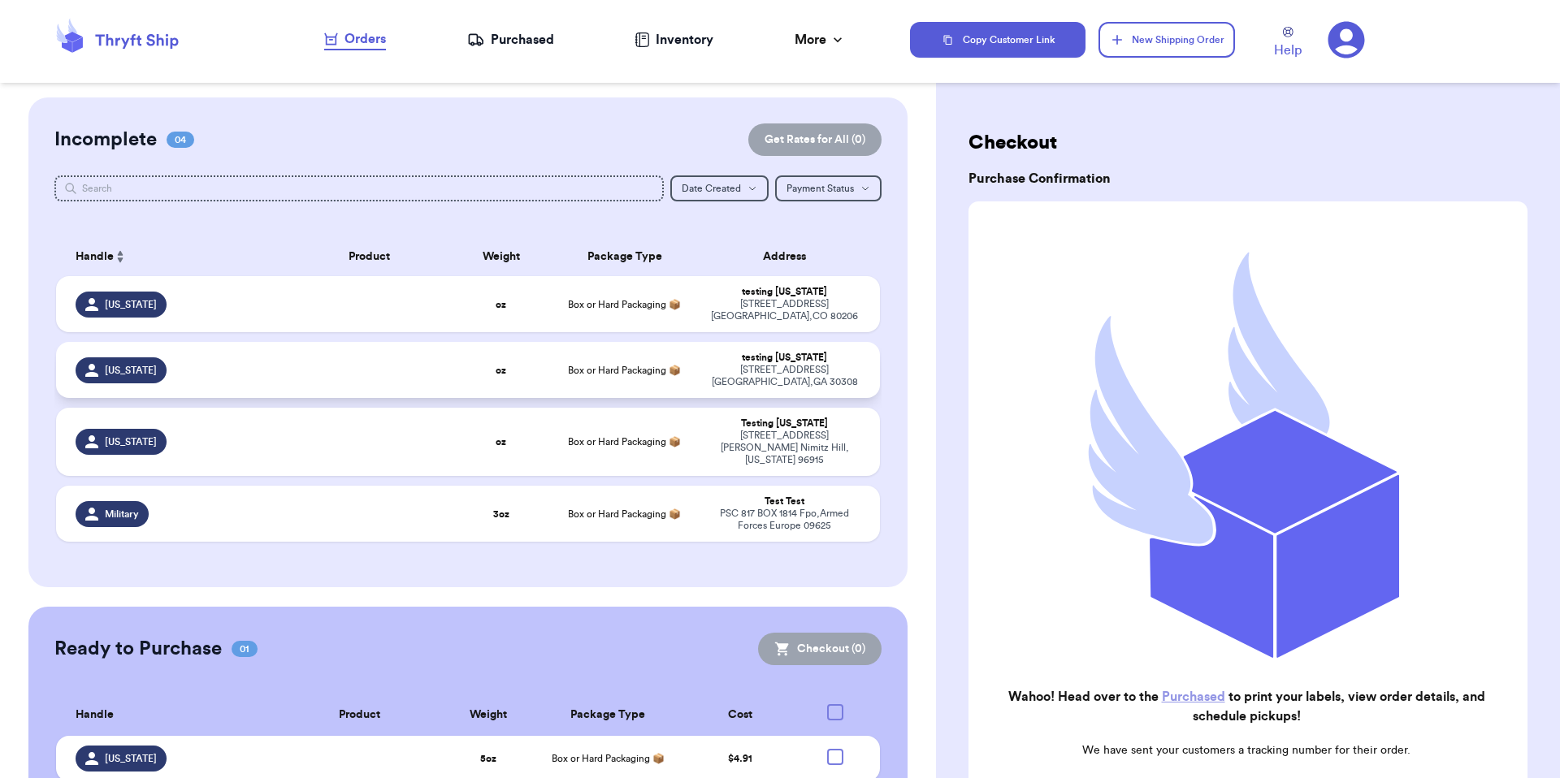
checkbox input "true"
click at [789, 430] on div "164 Mama Sandy St Nimitz Hill , Guam 96915" at bounding box center [784, 448] width 152 height 37
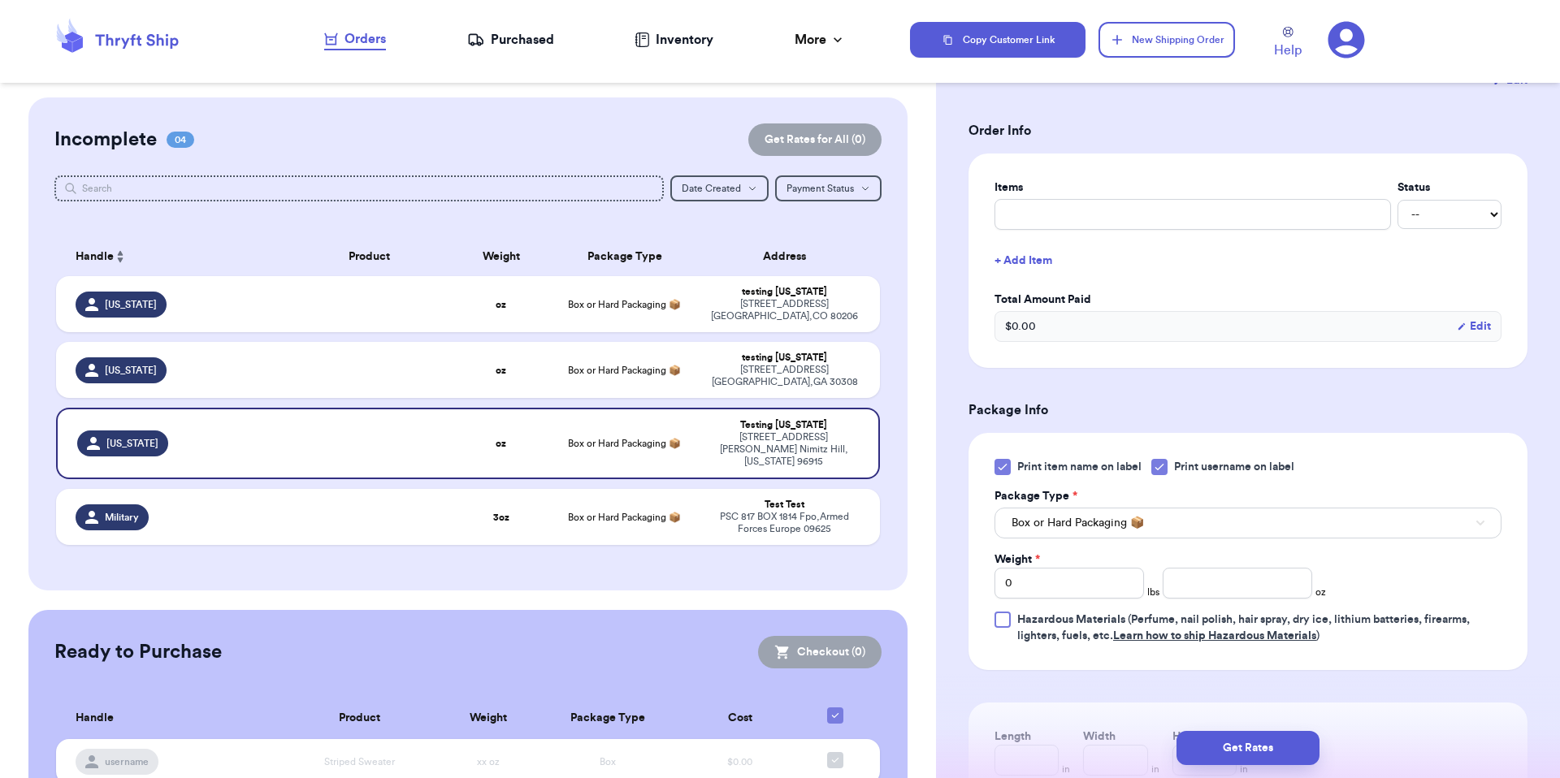
scroll to position [322, 0]
click at [1183, 581] on input "number" at bounding box center [1237, 579] width 149 height 31
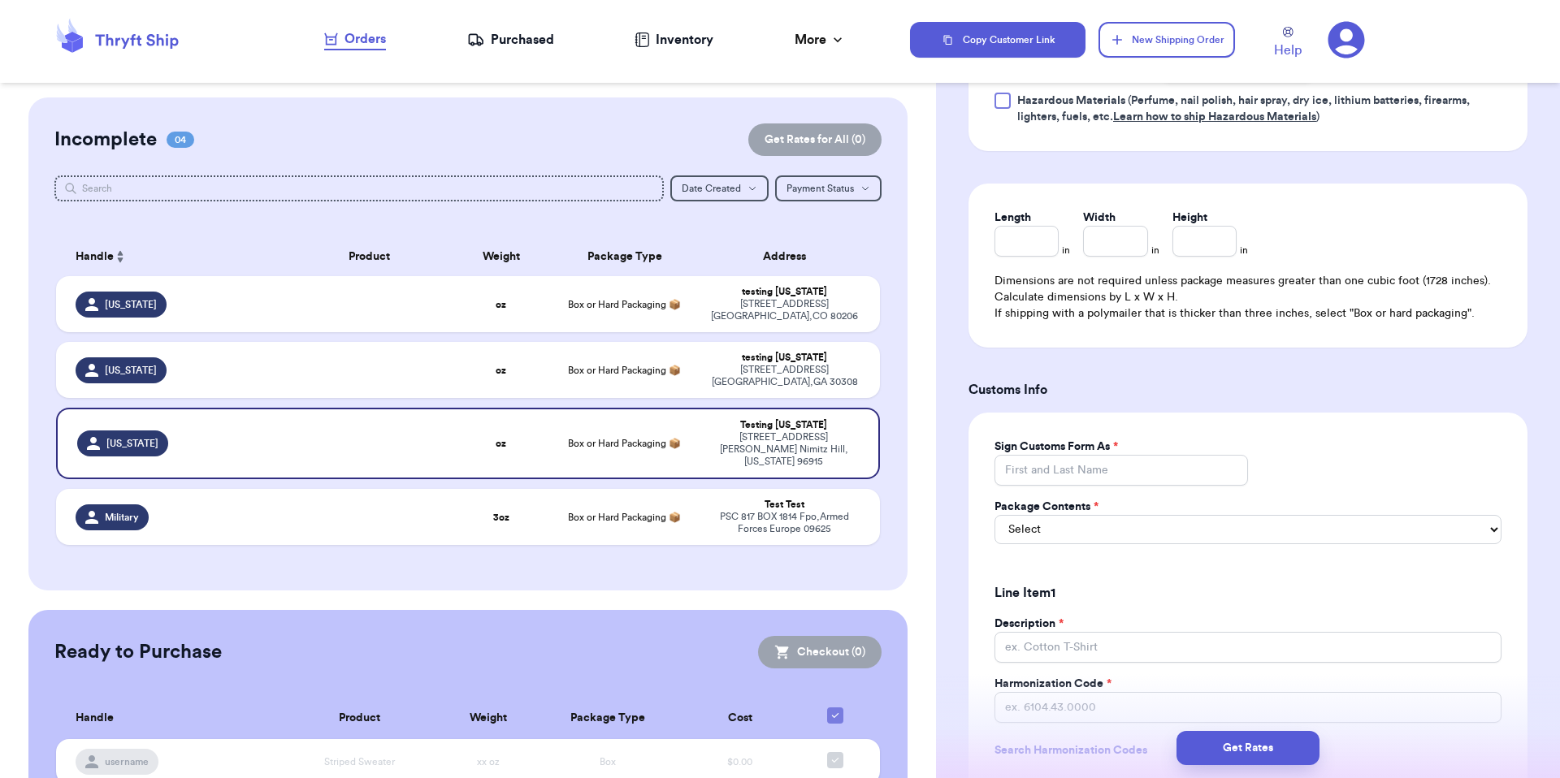
scroll to position [842, 0]
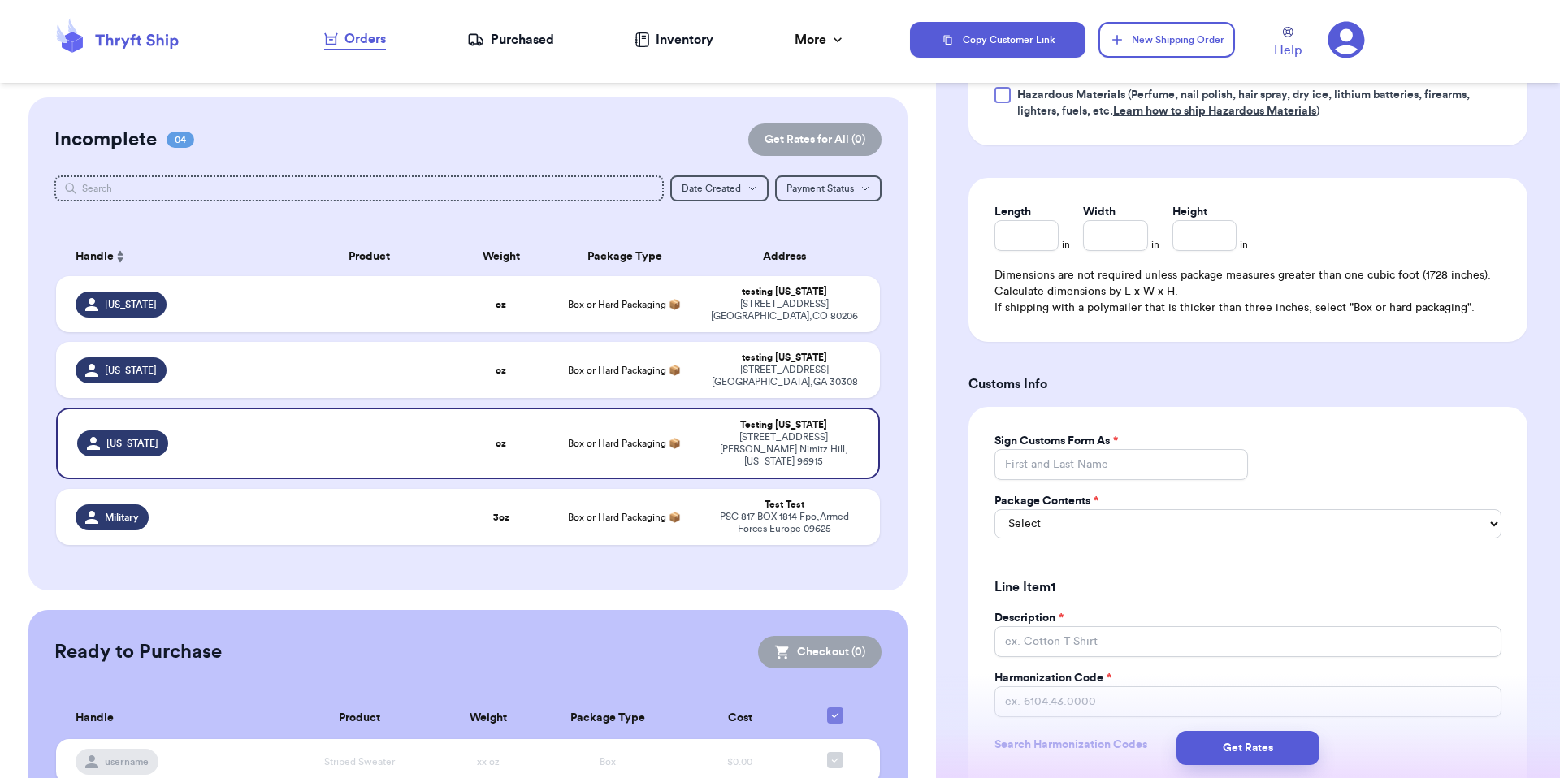
type input "6"
click at [1036, 466] on input "Sign Customs Form As *" at bounding box center [1120, 464] width 253 height 31
type input "Brenner"
click at [1054, 469] on input "Brenner" at bounding box center [1120, 464] width 253 height 31
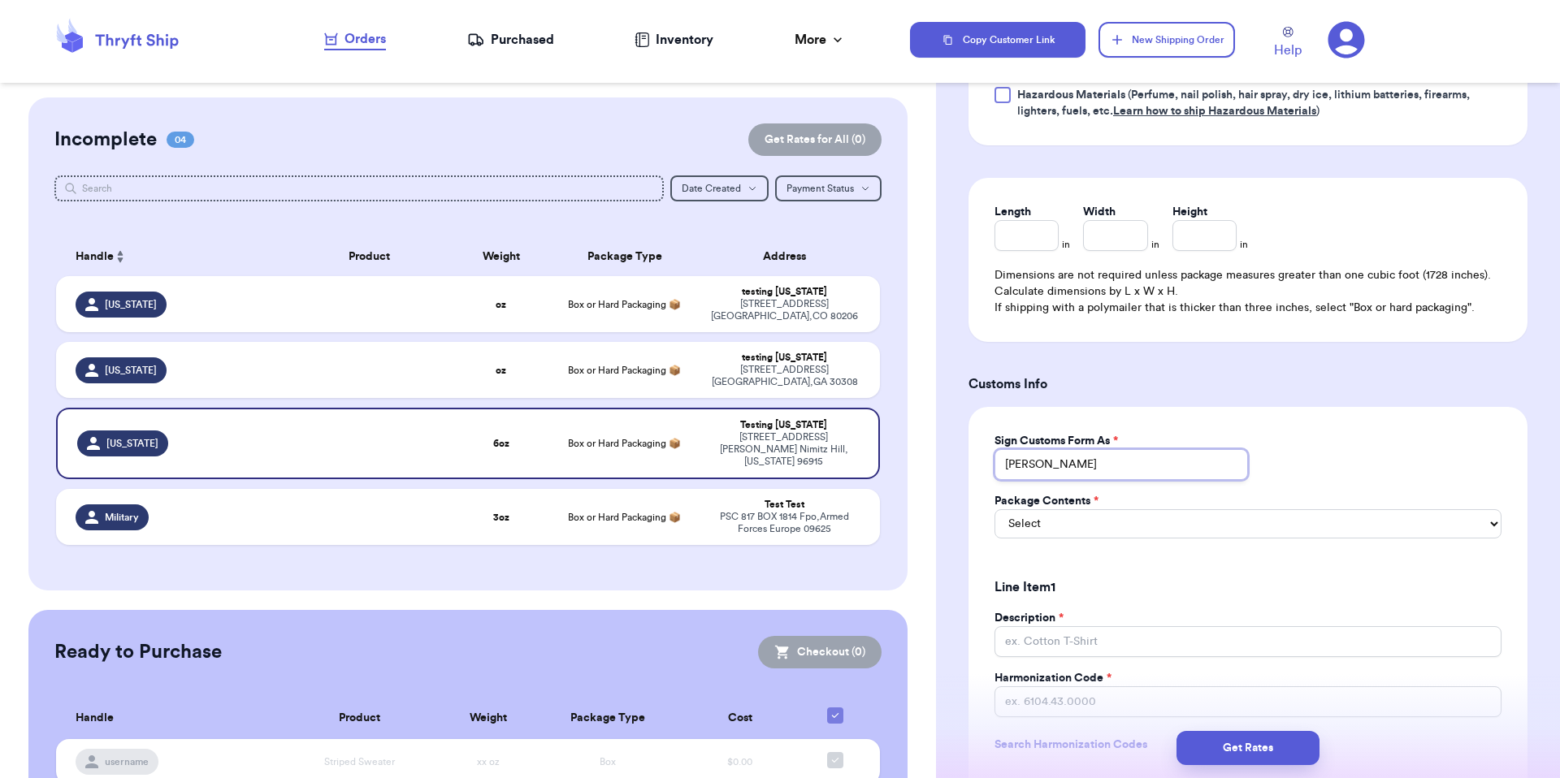
click at [1054, 469] on input "Brenner" at bounding box center [1120, 464] width 253 height 31
click at [1064, 518] on select "Select Merchandise Gift Documents" at bounding box center [1247, 523] width 507 height 29
select select "MERCHANDISE"
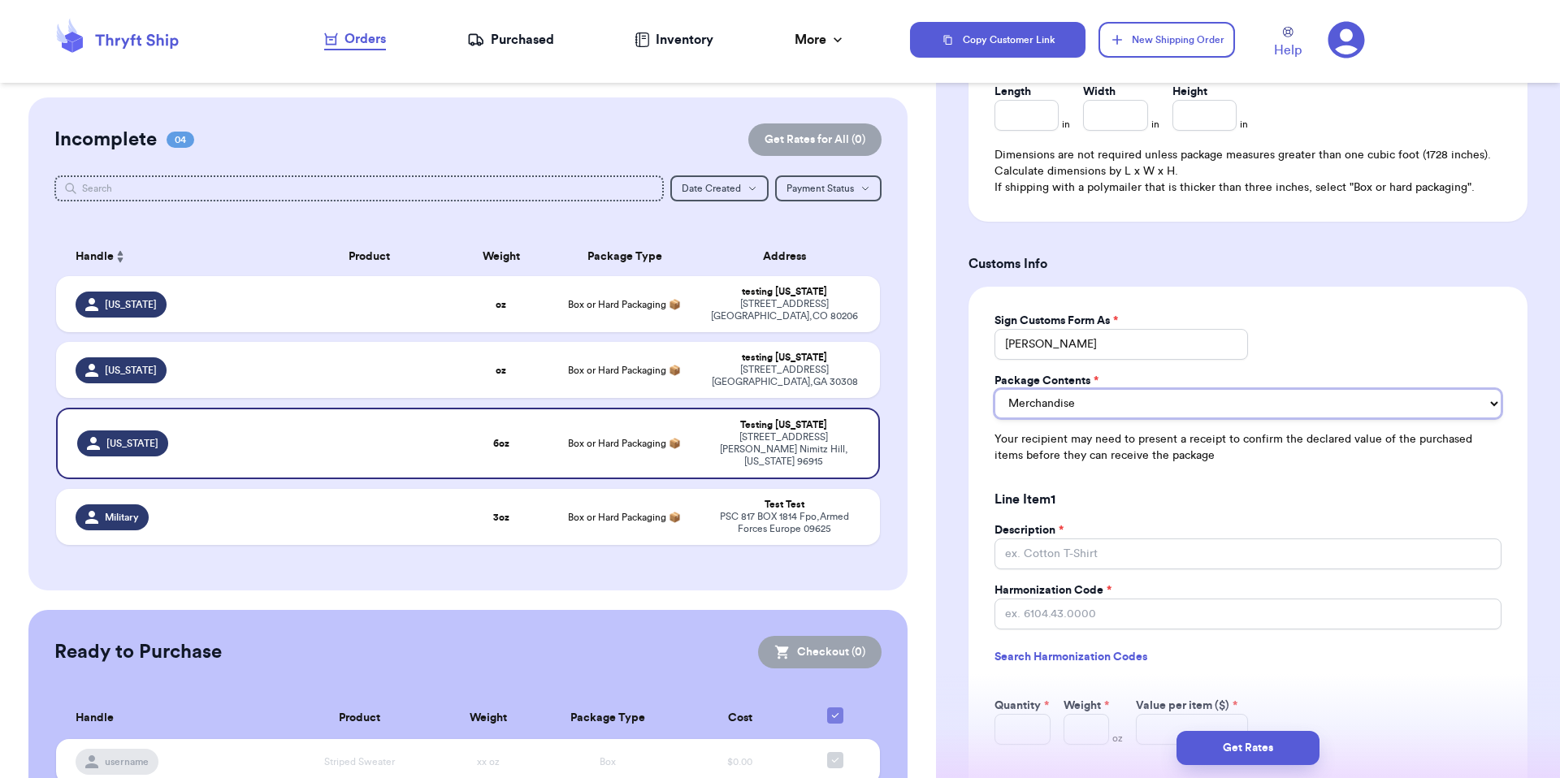
scroll to position [966, 0]
click at [1076, 551] on input "Description *" at bounding box center [1247, 550] width 507 height 31
type input "tee"
click at [1074, 623] on input "Harmonization Code *" at bounding box center [1247, 610] width 507 height 31
type input "6104.43.0000"
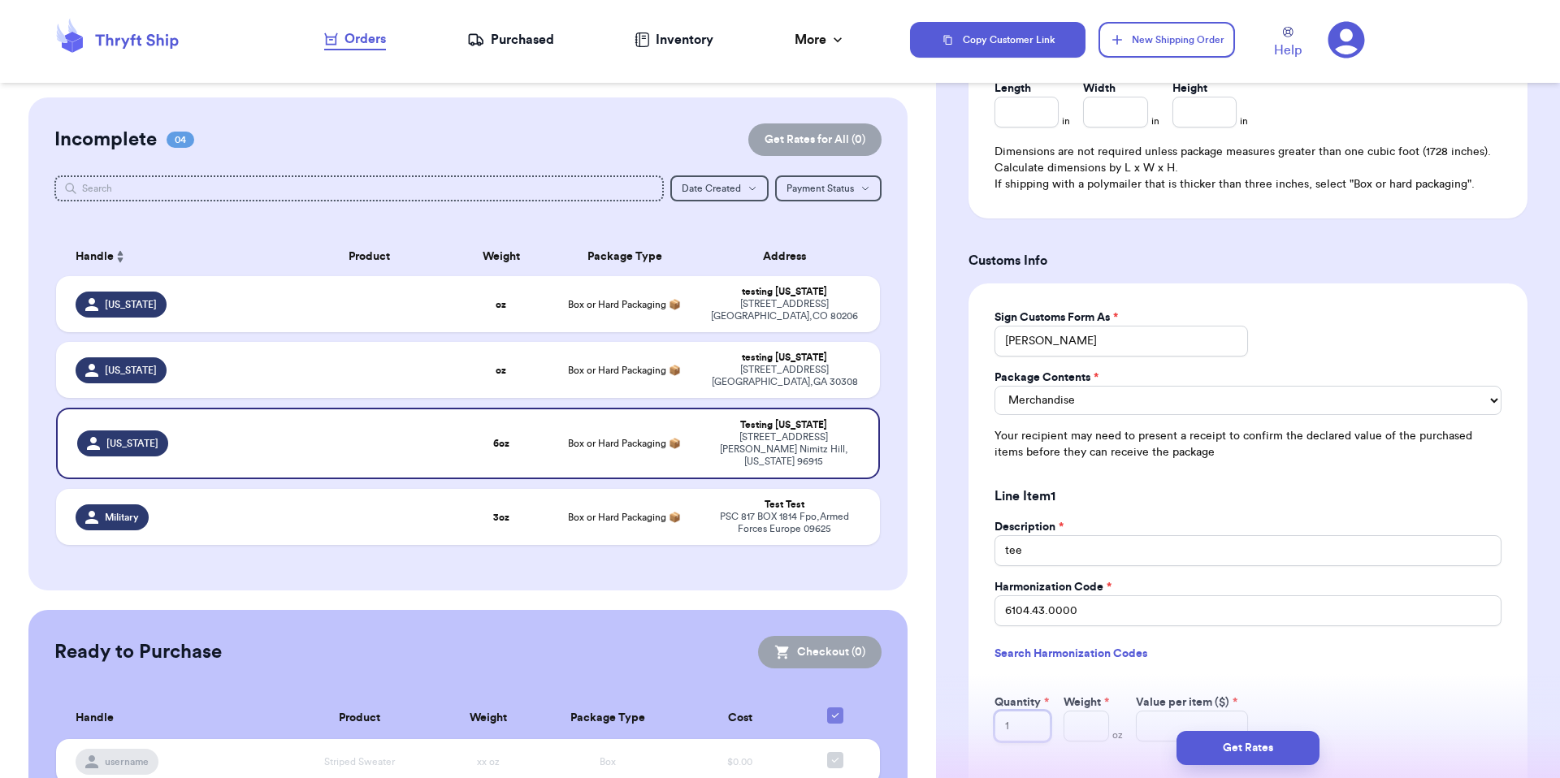
type input "1"
type input "5"
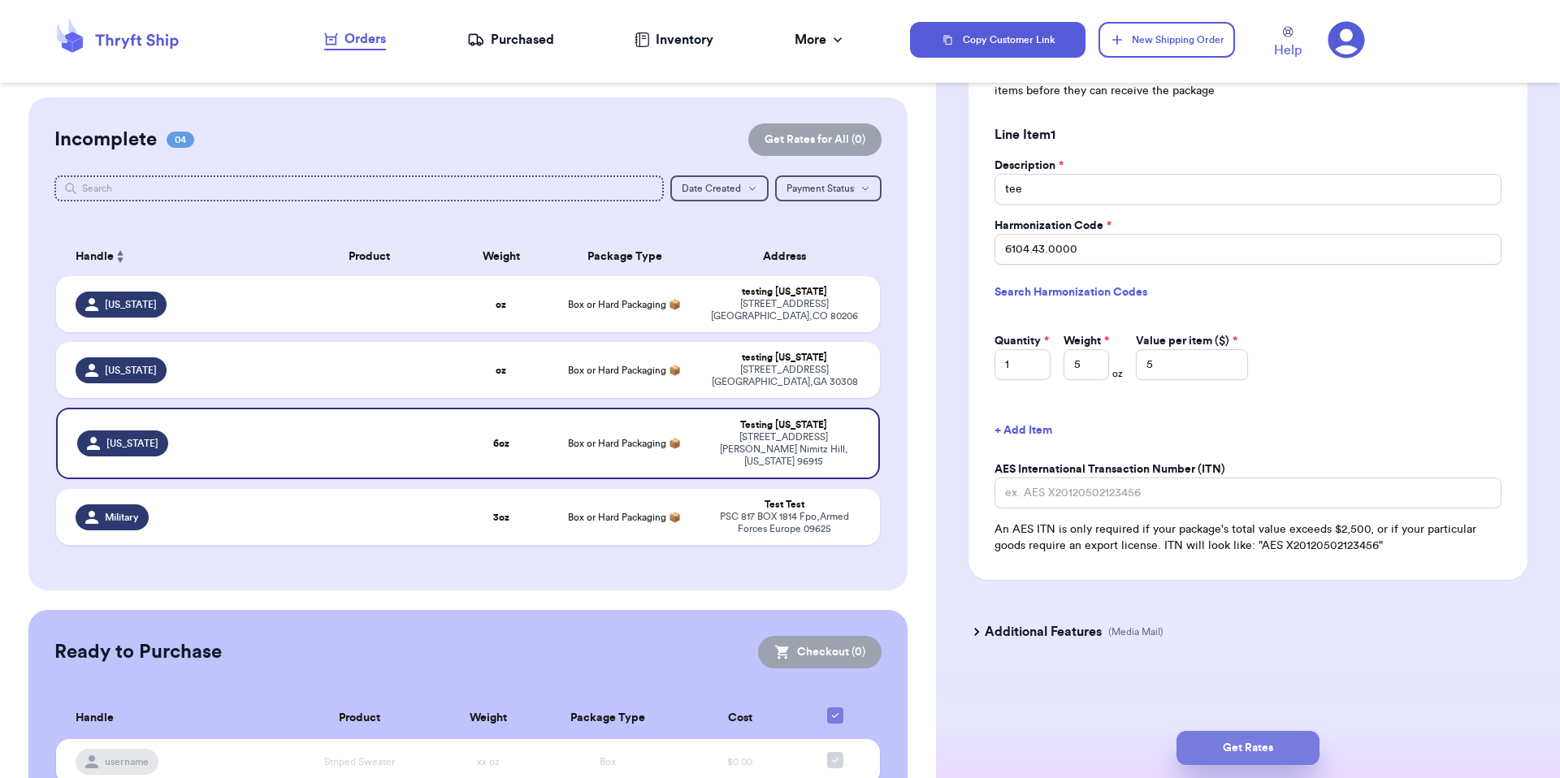
click at [1275, 737] on button "Get Rates" at bounding box center [1247, 748] width 143 height 34
click at [1080, 257] on input "6104.43.0000" at bounding box center [1247, 249] width 507 height 31
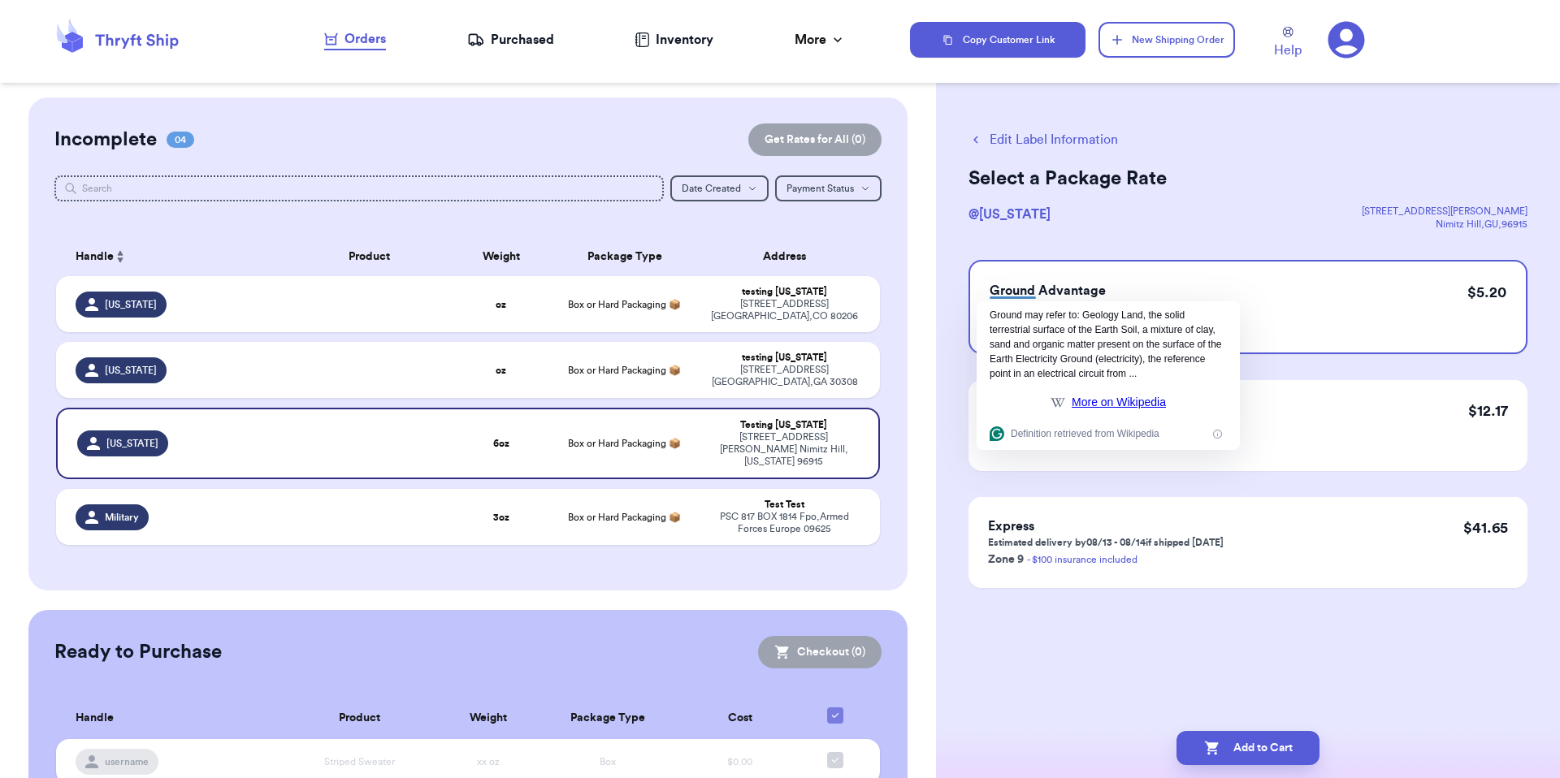
click at [1008, 145] on button "Edit Label Information" at bounding box center [1042, 139] width 149 height 19
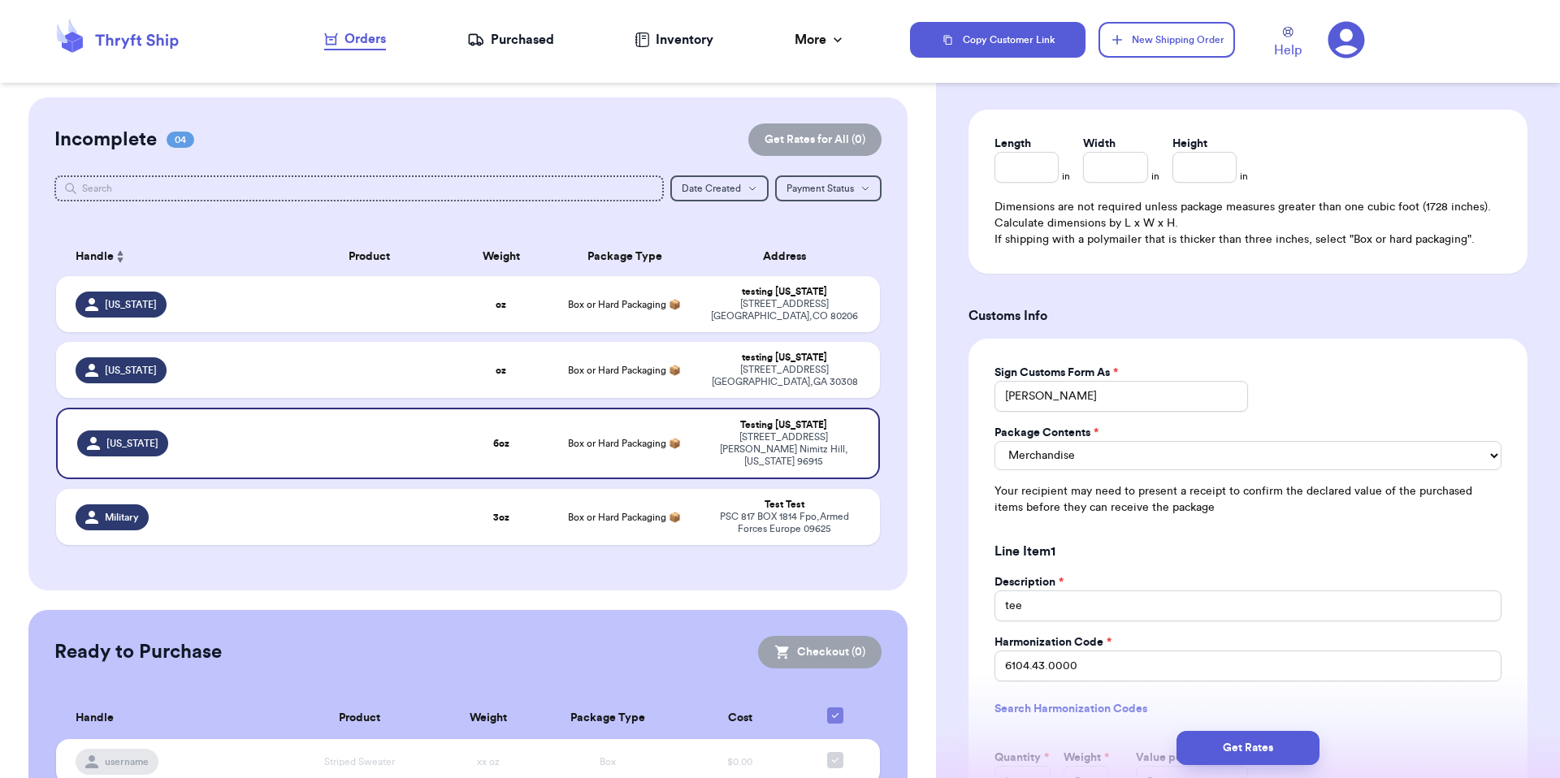
scroll to position [919, 0]
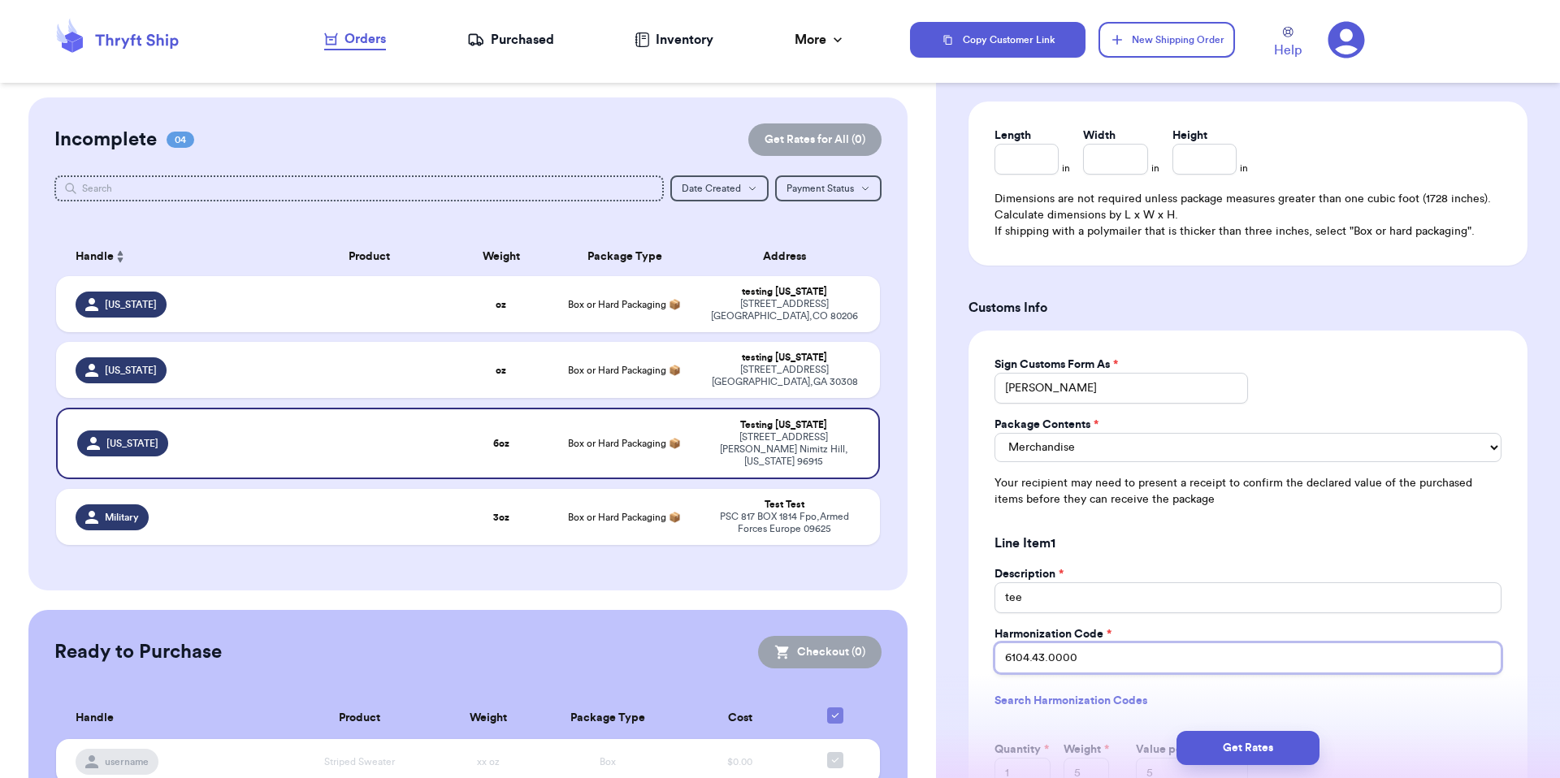
click at [1059, 664] on input "6104.43.0000" at bounding box center [1247, 658] width 507 height 31
click at [1060, 663] on input "6104.43.0000" at bounding box center [1247, 658] width 507 height 31
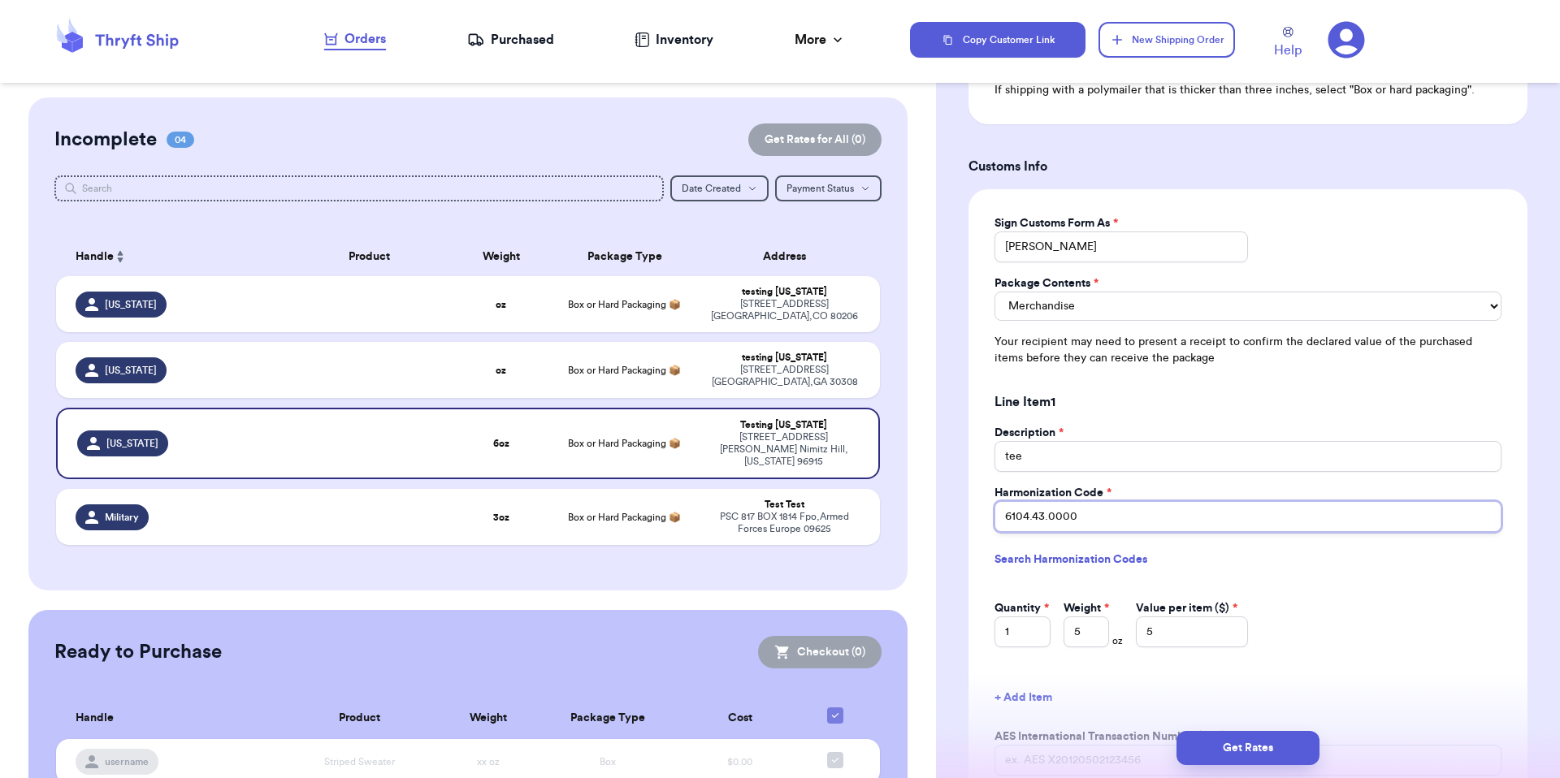
scroll to position [1334, 0]
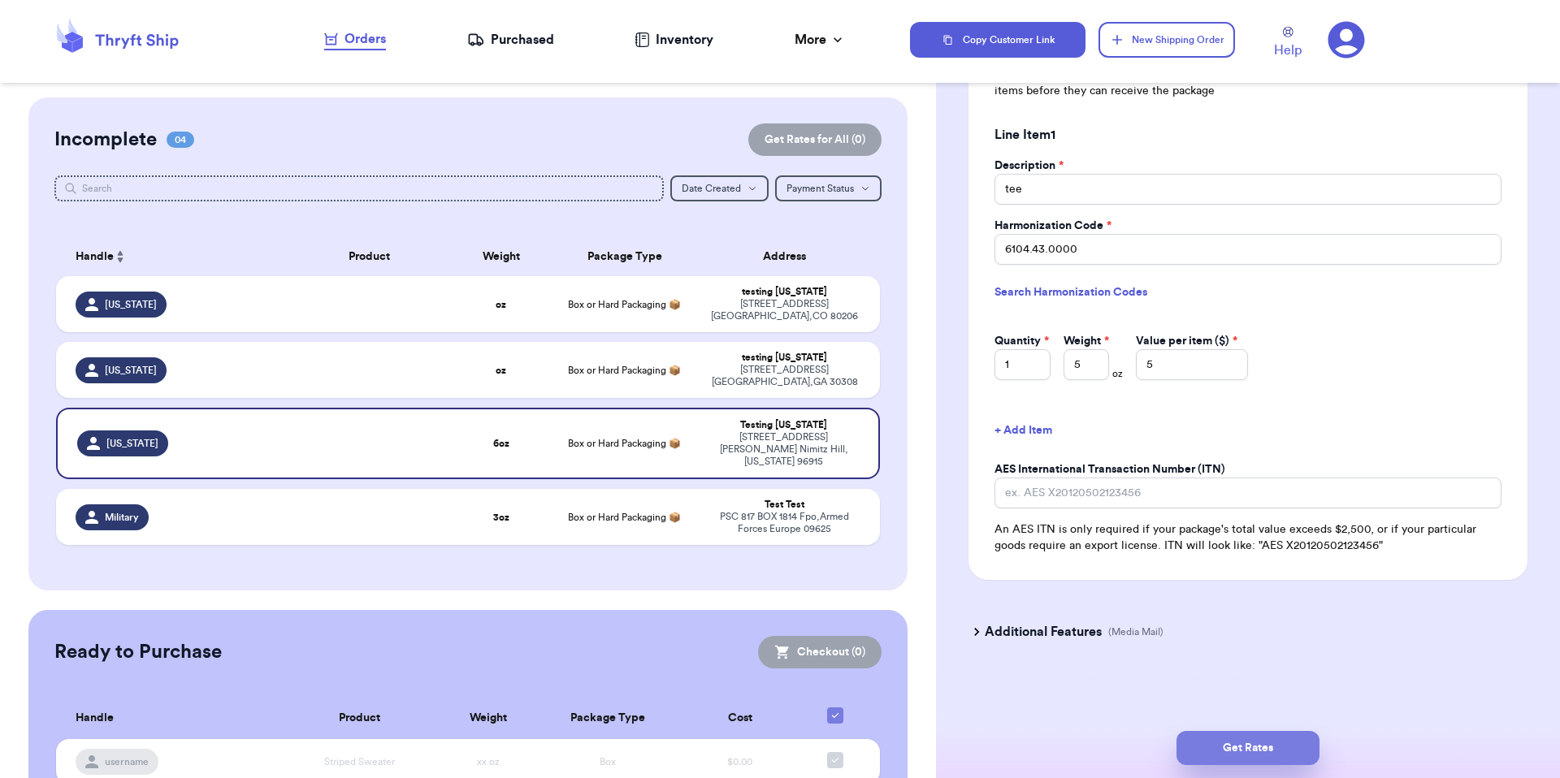
click at [1266, 742] on button "Get Rates" at bounding box center [1247, 748] width 143 height 34
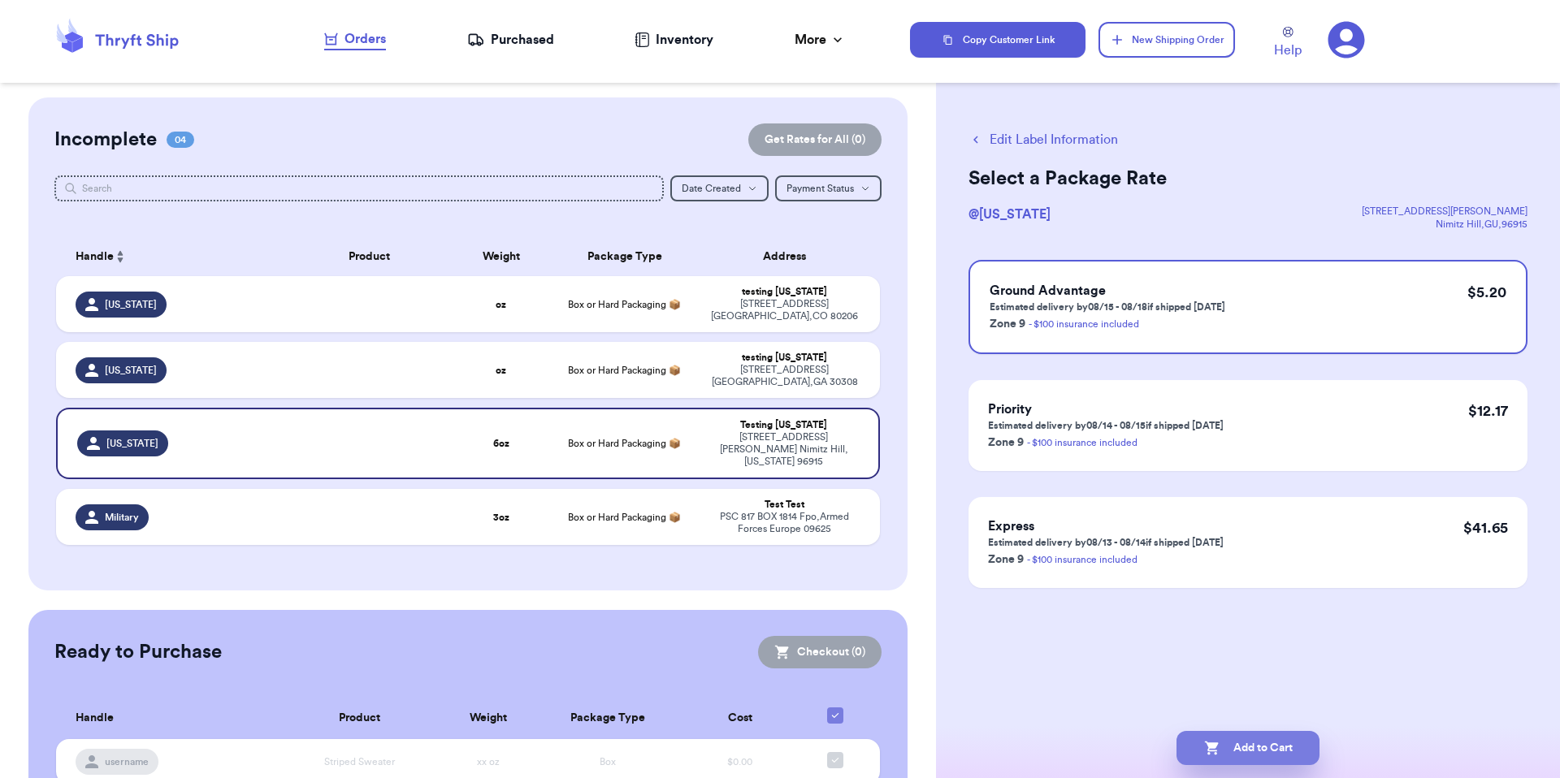
scroll to position [0, 0]
click at [1259, 739] on button "Add to Cart" at bounding box center [1247, 748] width 143 height 34
checkbox input "true"
select select "MERCHANDISE"
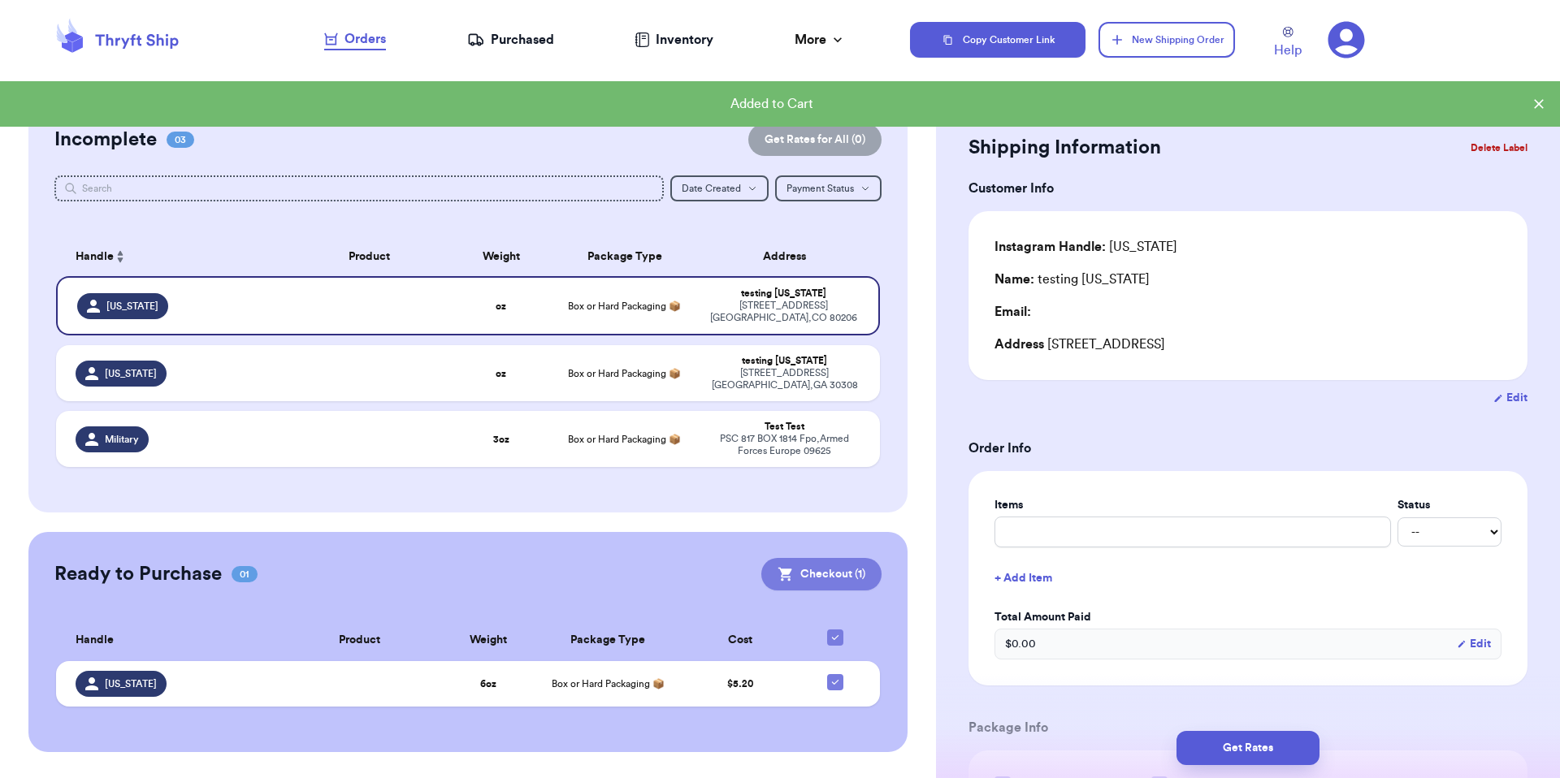
click at [854, 558] on button "Checkout ( 1 )" at bounding box center [821, 574] width 120 height 32
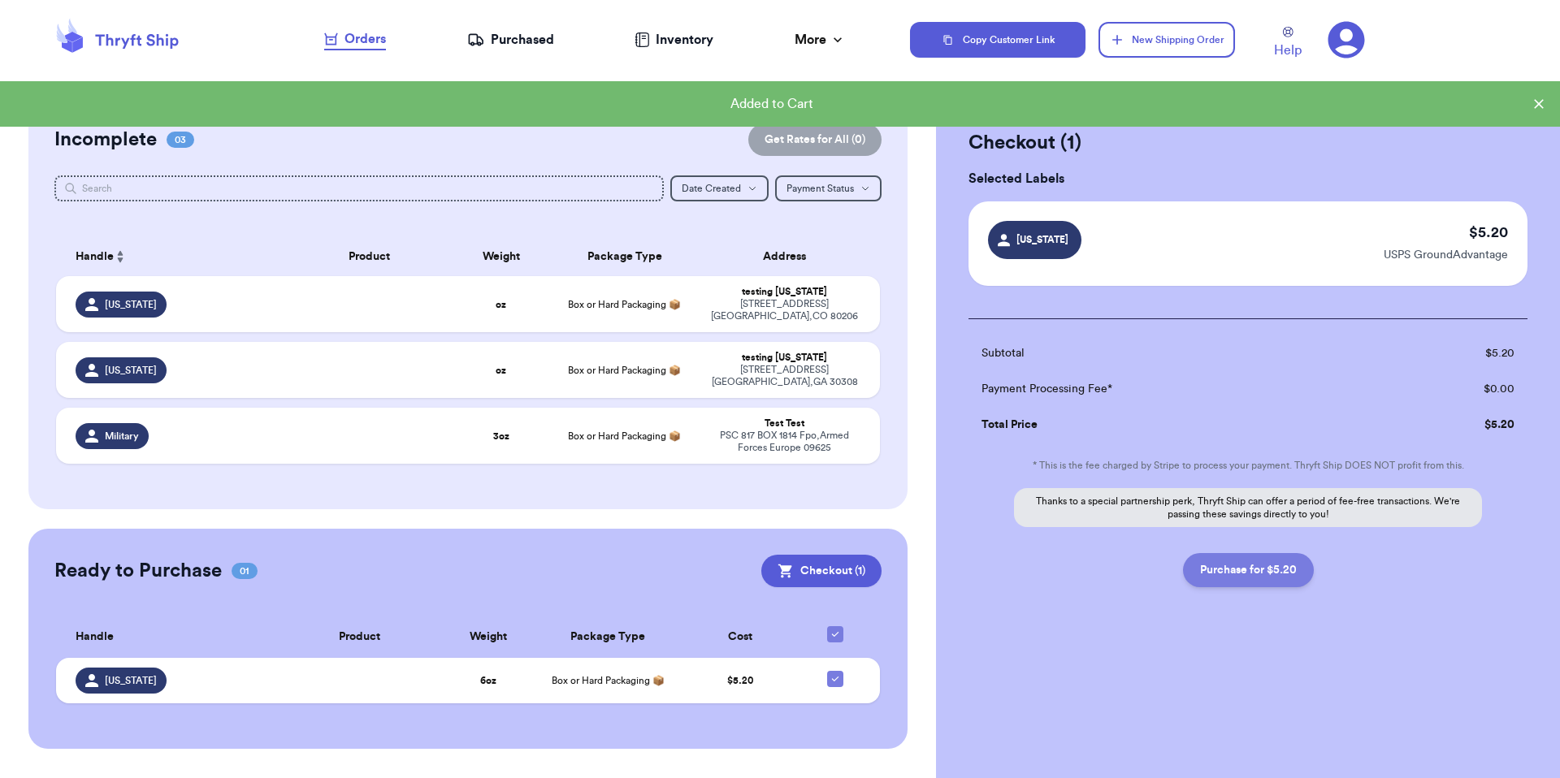
click at [1256, 567] on button "Purchase for $5.20" at bounding box center [1248, 570] width 131 height 34
click at [827, 430] on div "PSC 817 BOX 1814 Fpo , Armed Forces Europe 09625" at bounding box center [784, 442] width 152 height 24
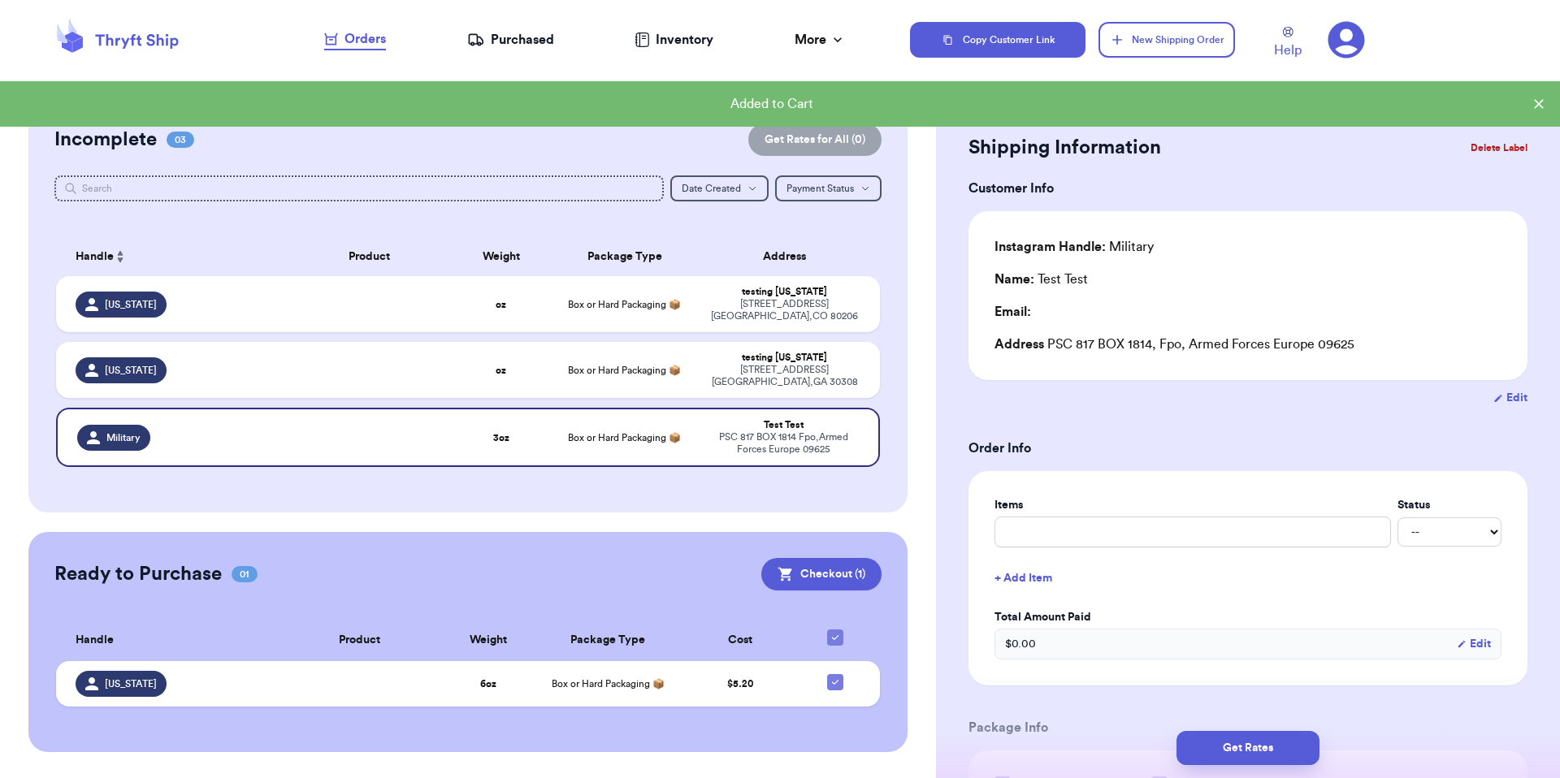
checkbox input "false"
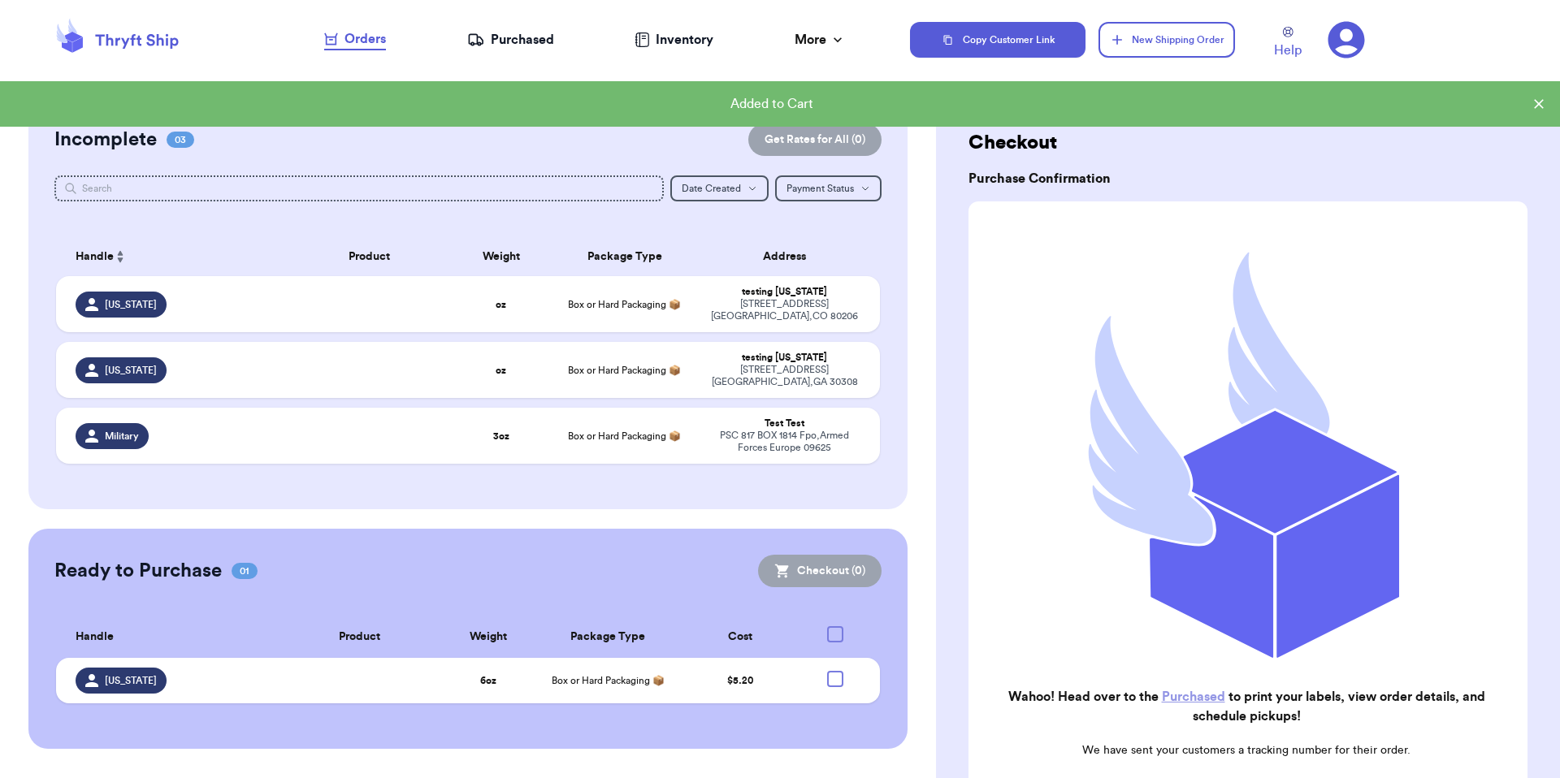
checkbox input "true"
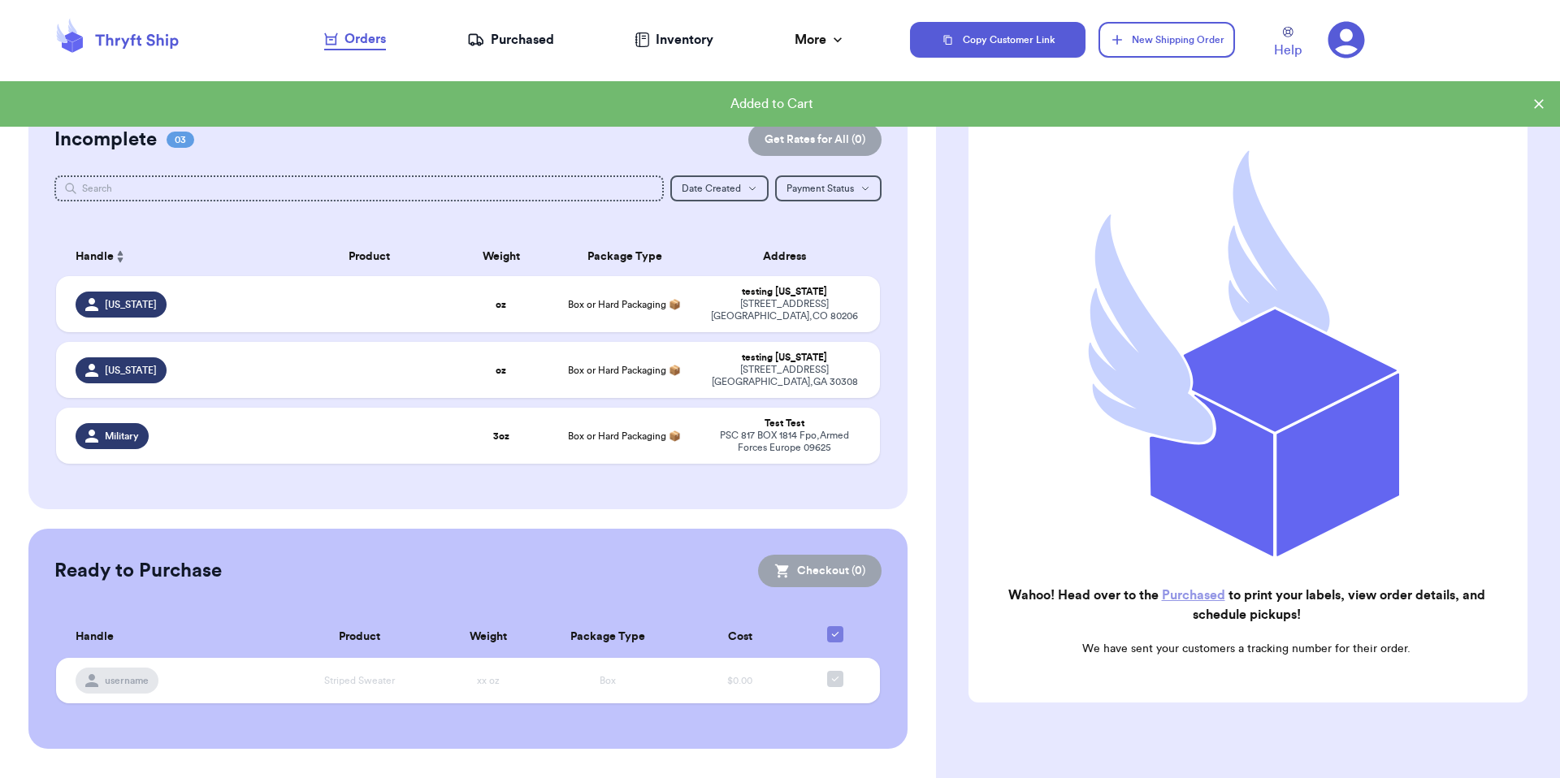
scroll to position [116, 0]
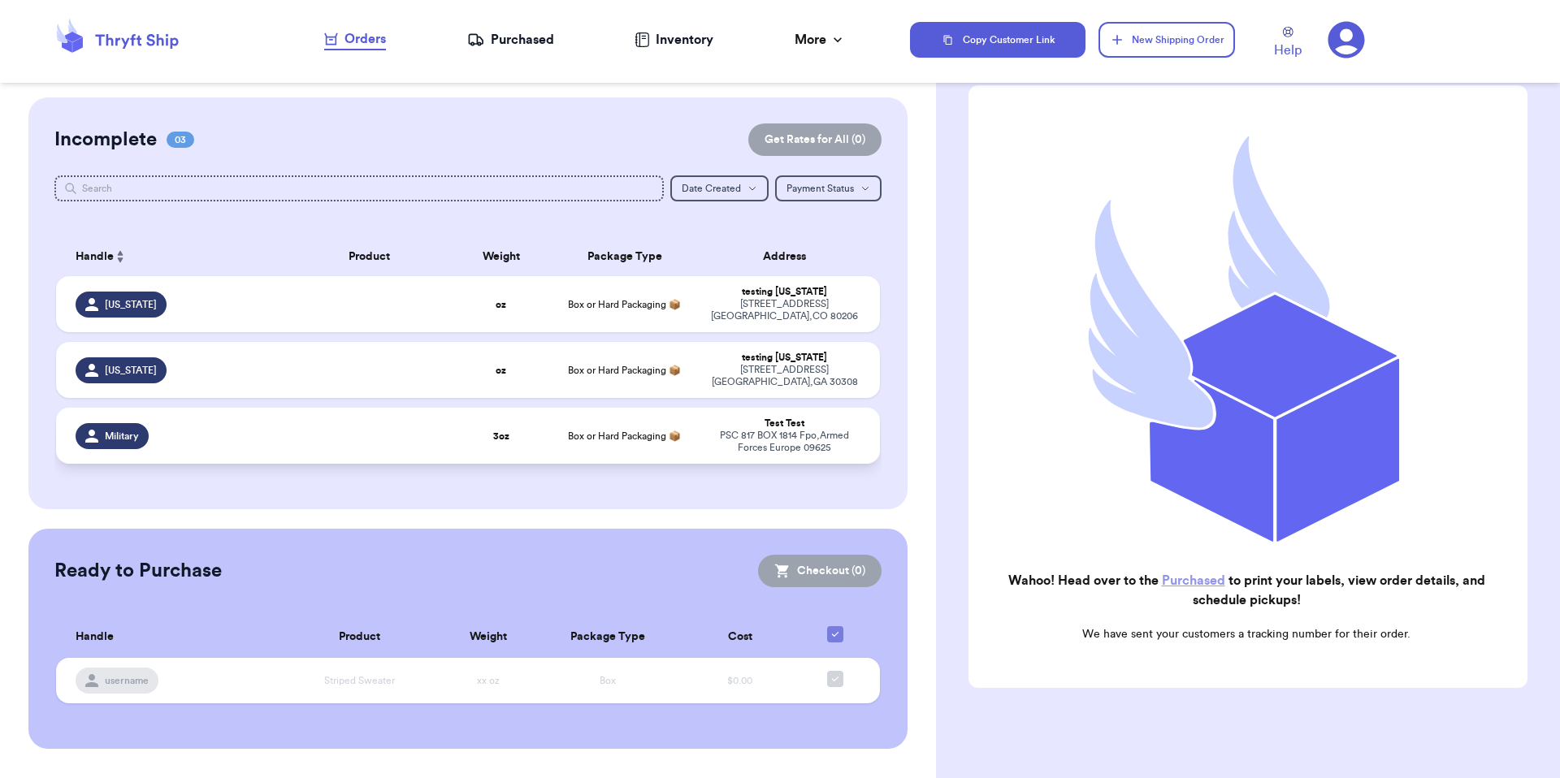
click at [821, 430] on div "PSC 817 BOX 1814 Fpo , Armed Forces Europe 09625" at bounding box center [784, 442] width 152 height 24
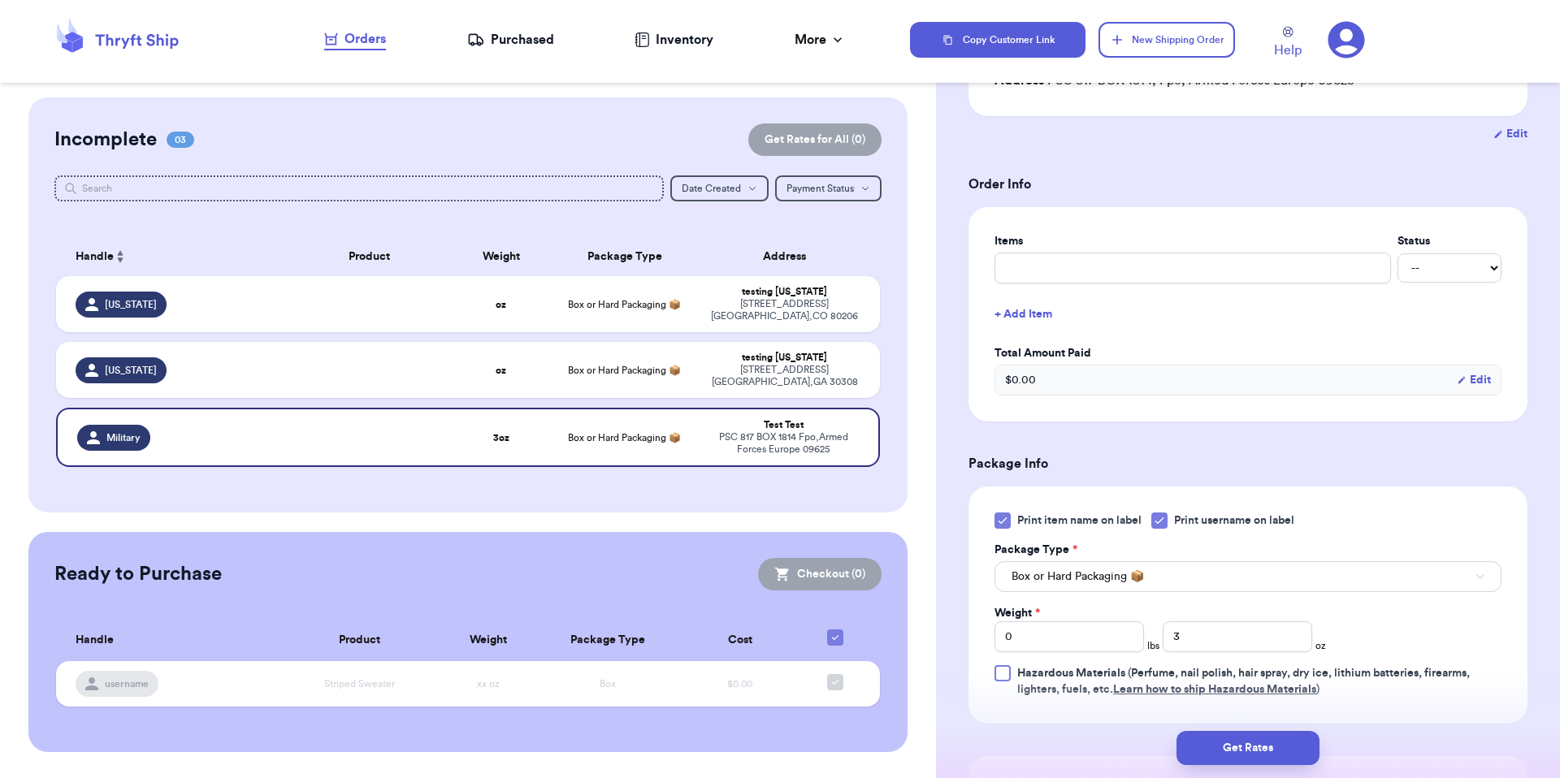
scroll to position [331, 0]
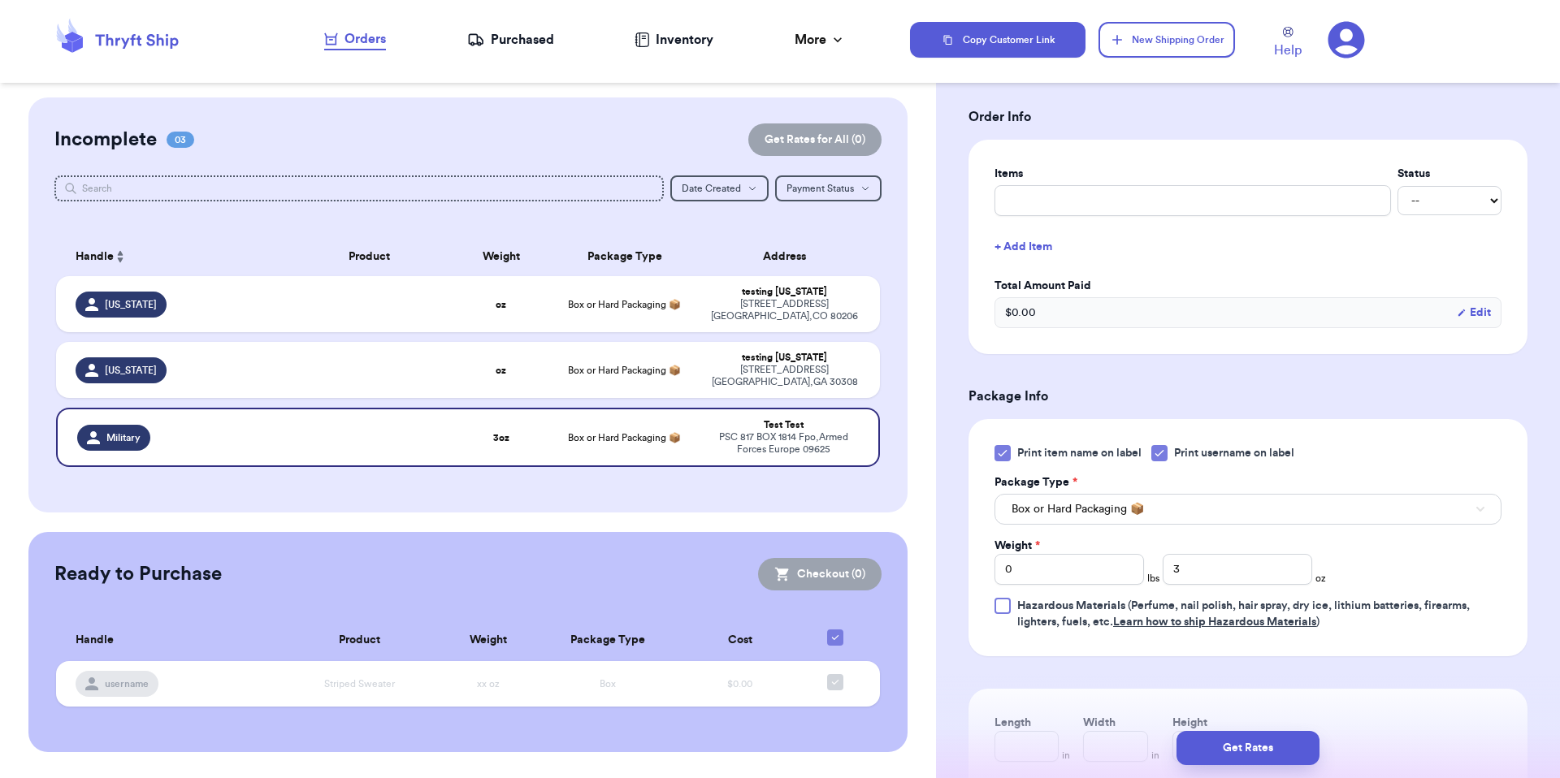
click at [1161, 494] on div "Box or Hard Packaging 📦" at bounding box center [1247, 508] width 507 height 34
click at [1165, 507] on button "Box or Hard Packaging 📦" at bounding box center [1247, 509] width 507 height 31
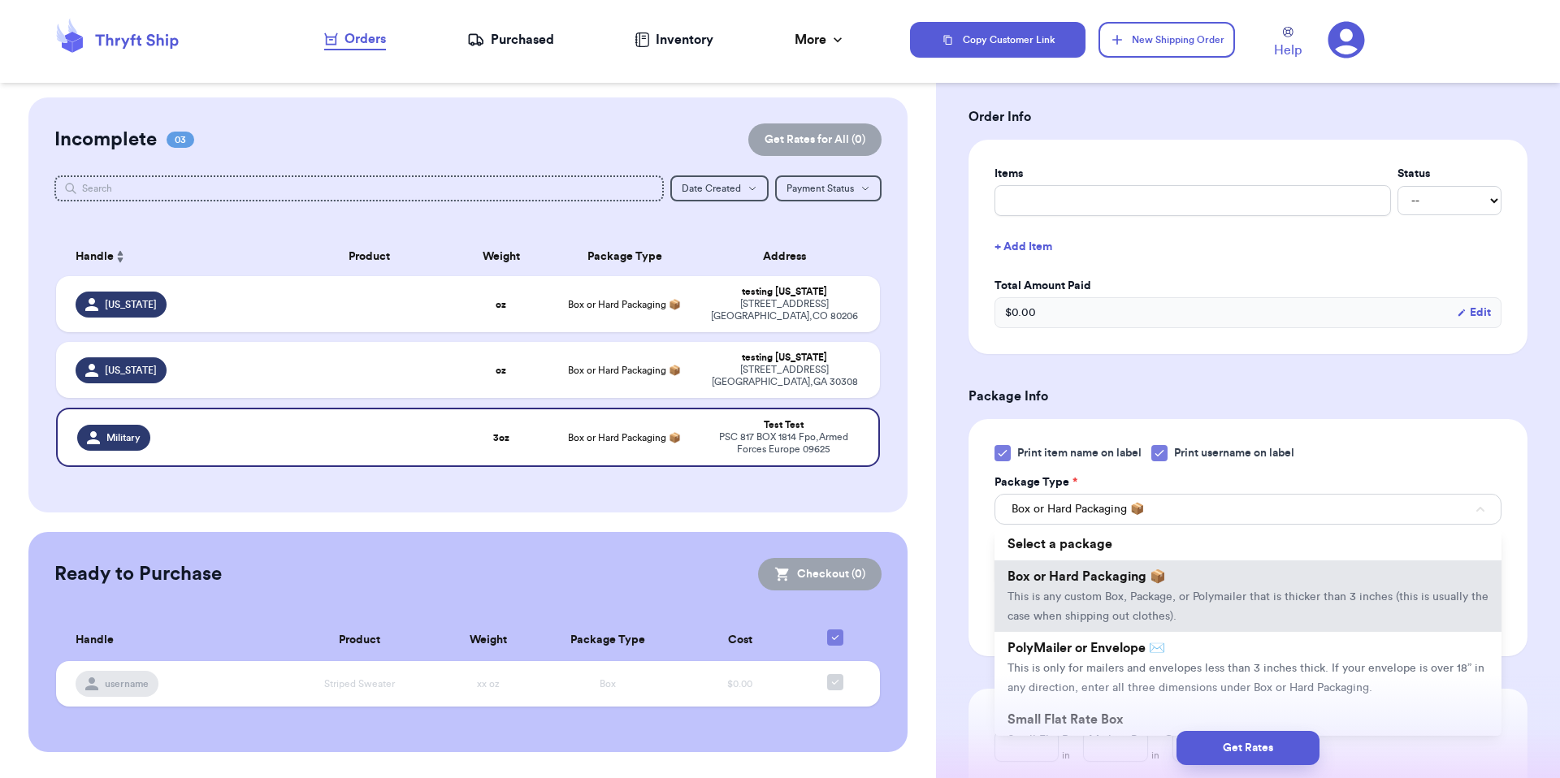
click at [1191, 441] on div "Print item name on label Print username on label Package Type * Box or Hard Pac…" at bounding box center [1247, 537] width 559 height 237
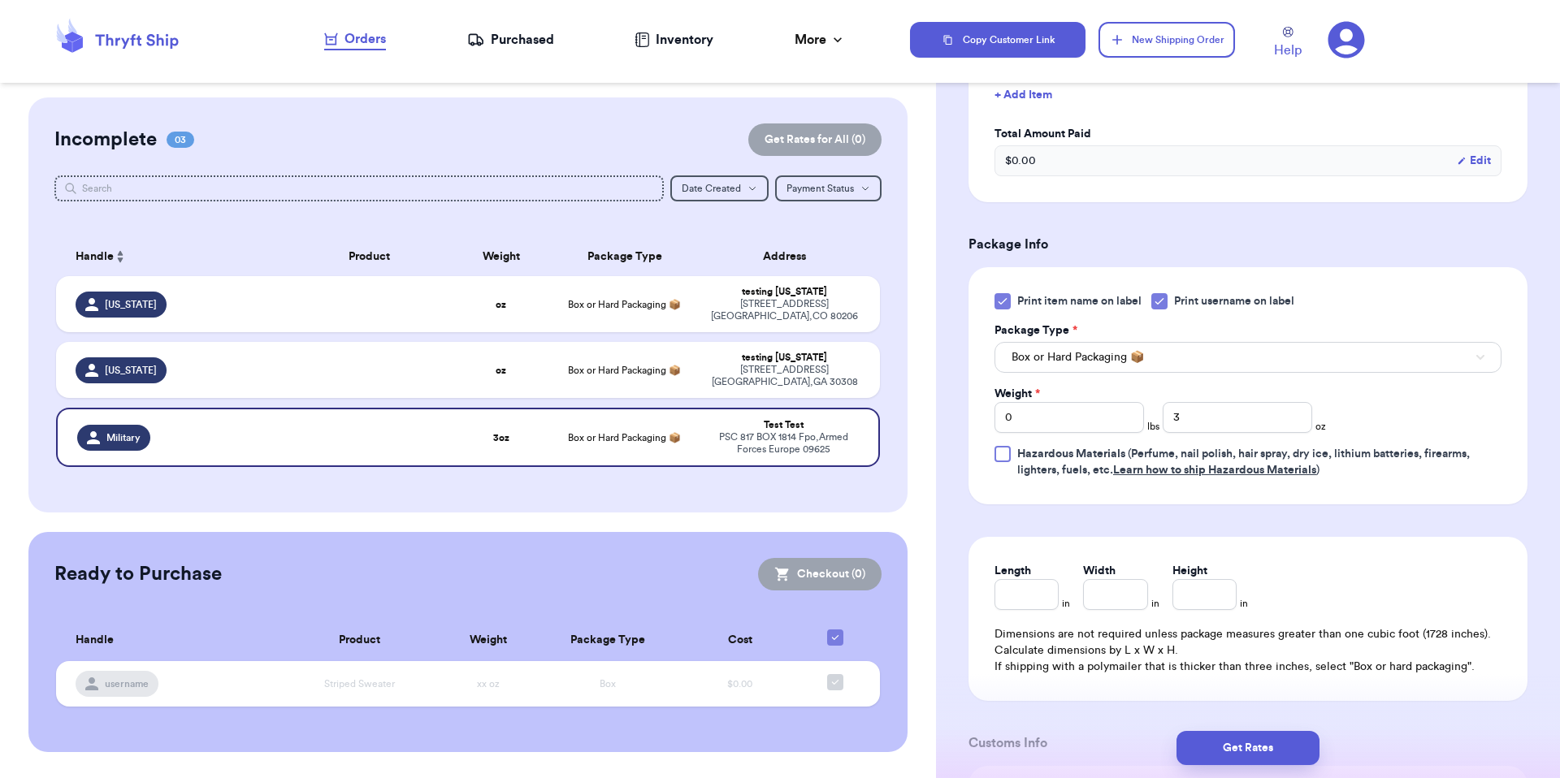
scroll to position [569, 0]
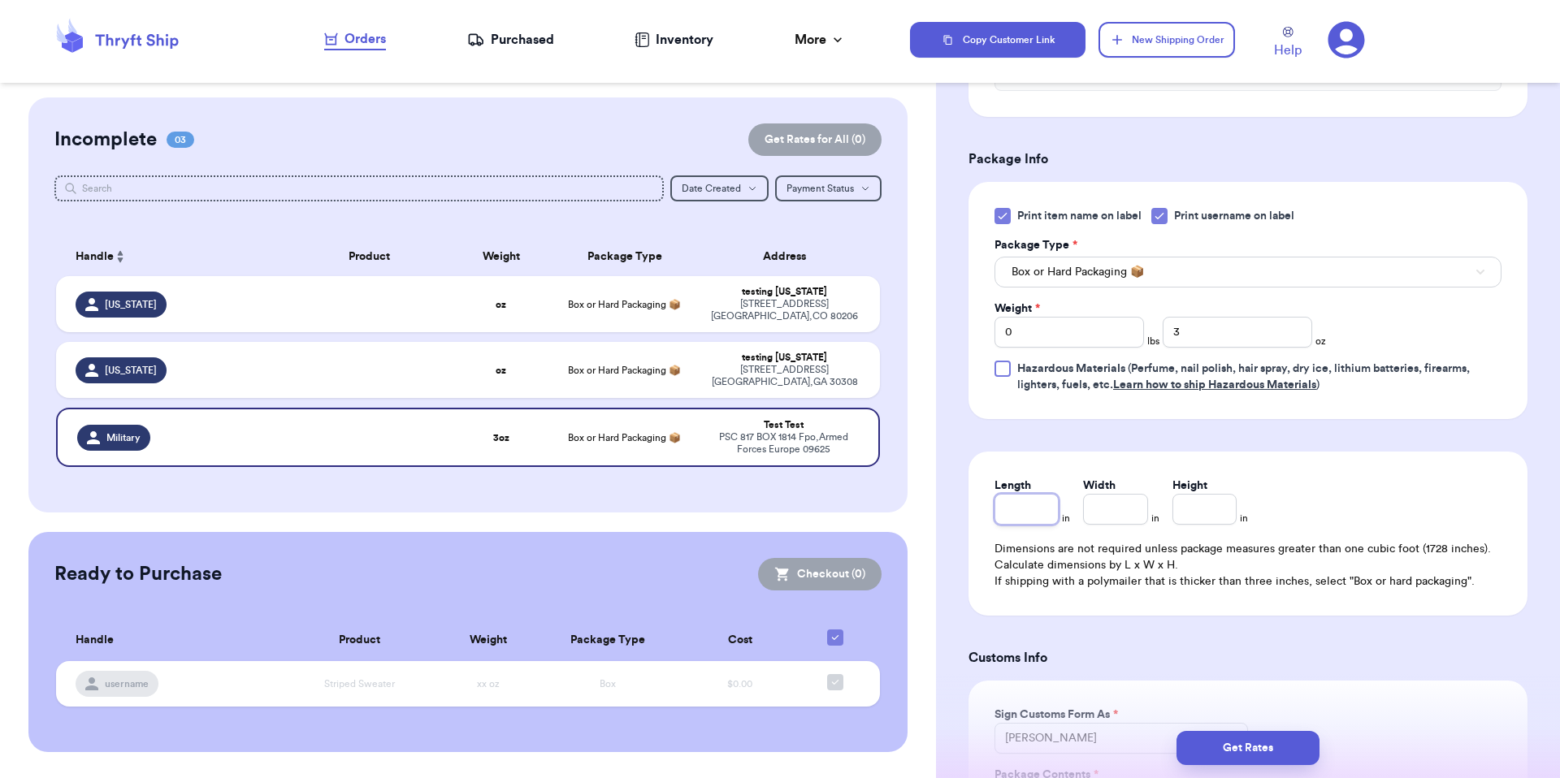
click at [1009, 511] on input "Length" at bounding box center [1026, 509] width 64 height 31
type input "5"
type input "2"
type input "1"
click at [1016, 517] on input "5" at bounding box center [1026, 509] width 64 height 31
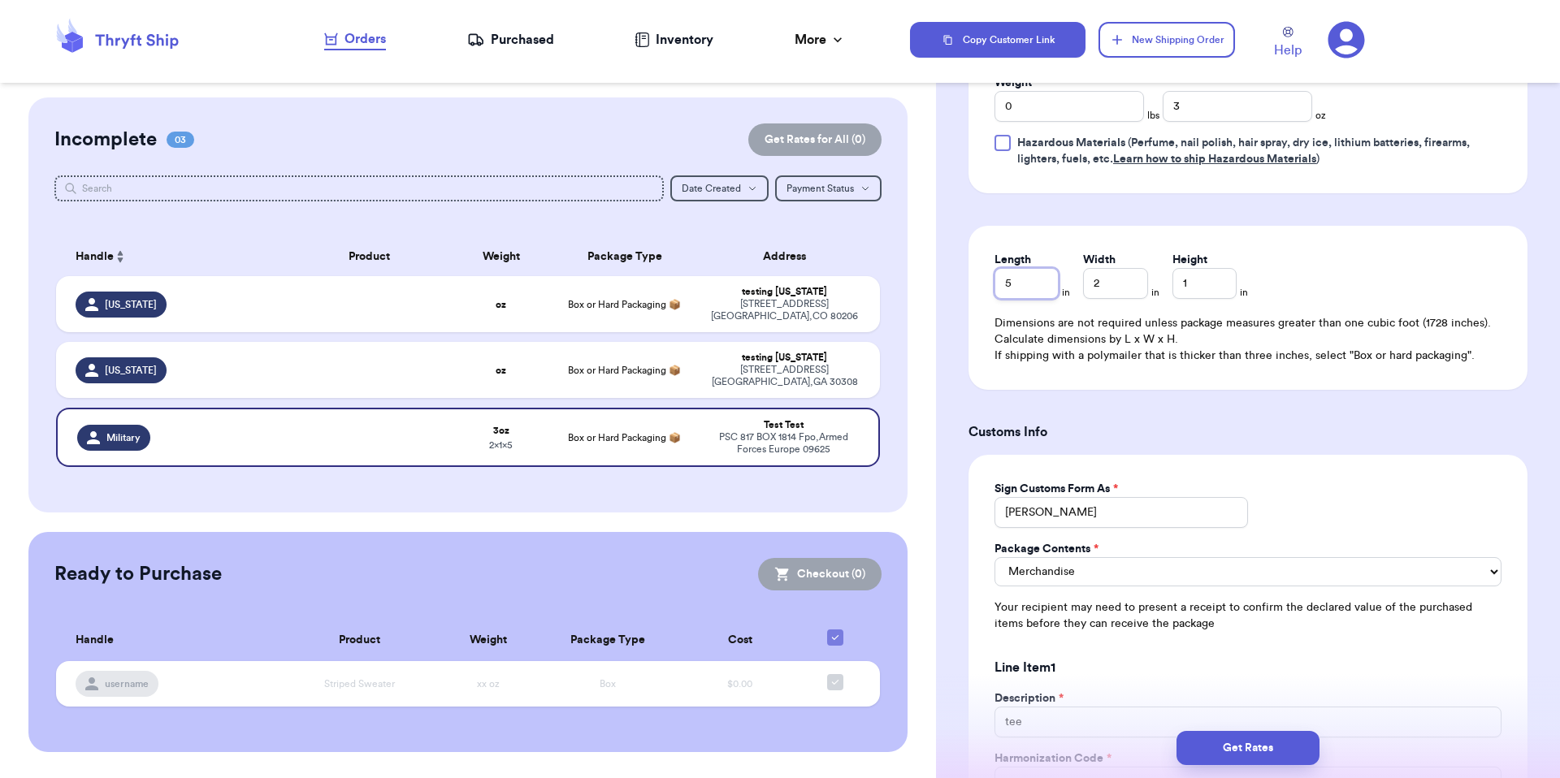
scroll to position [834, 0]
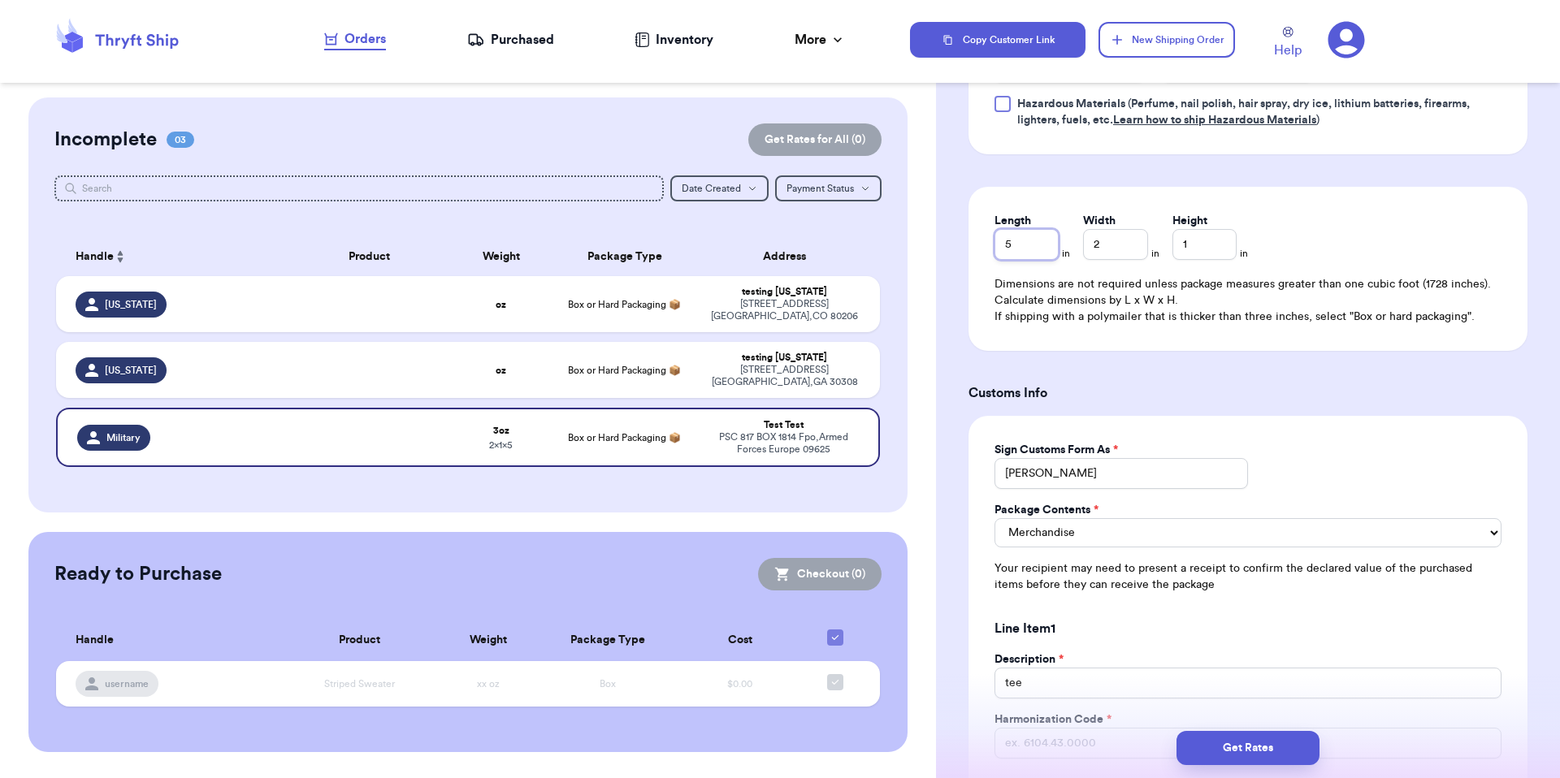
click at [1016, 250] on input "5" at bounding box center [1026, 244] width 64 height 31
click at [1115, 256] on input "2" at bounding box center [1115, 244] width 64 height 31
click at [1206, 241] on input "1" at bounding box center [1204, 244] width 64 height 31
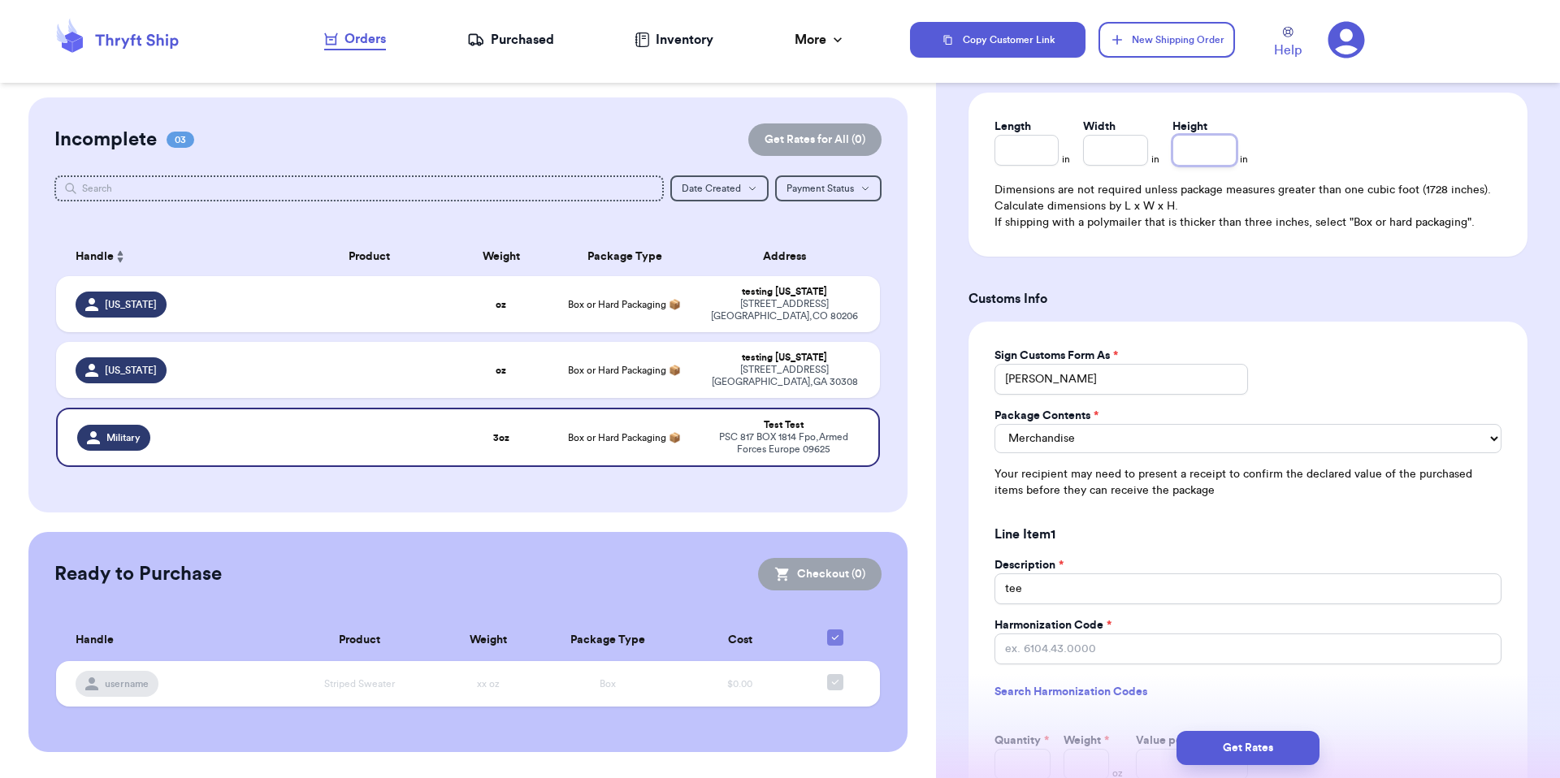
scroll to position [932, 0]
click at [1072, 635] on input "Harmonization Code *" at bounding box center [1247, 645] width 507 height 31
paste input "6104.43.0000"
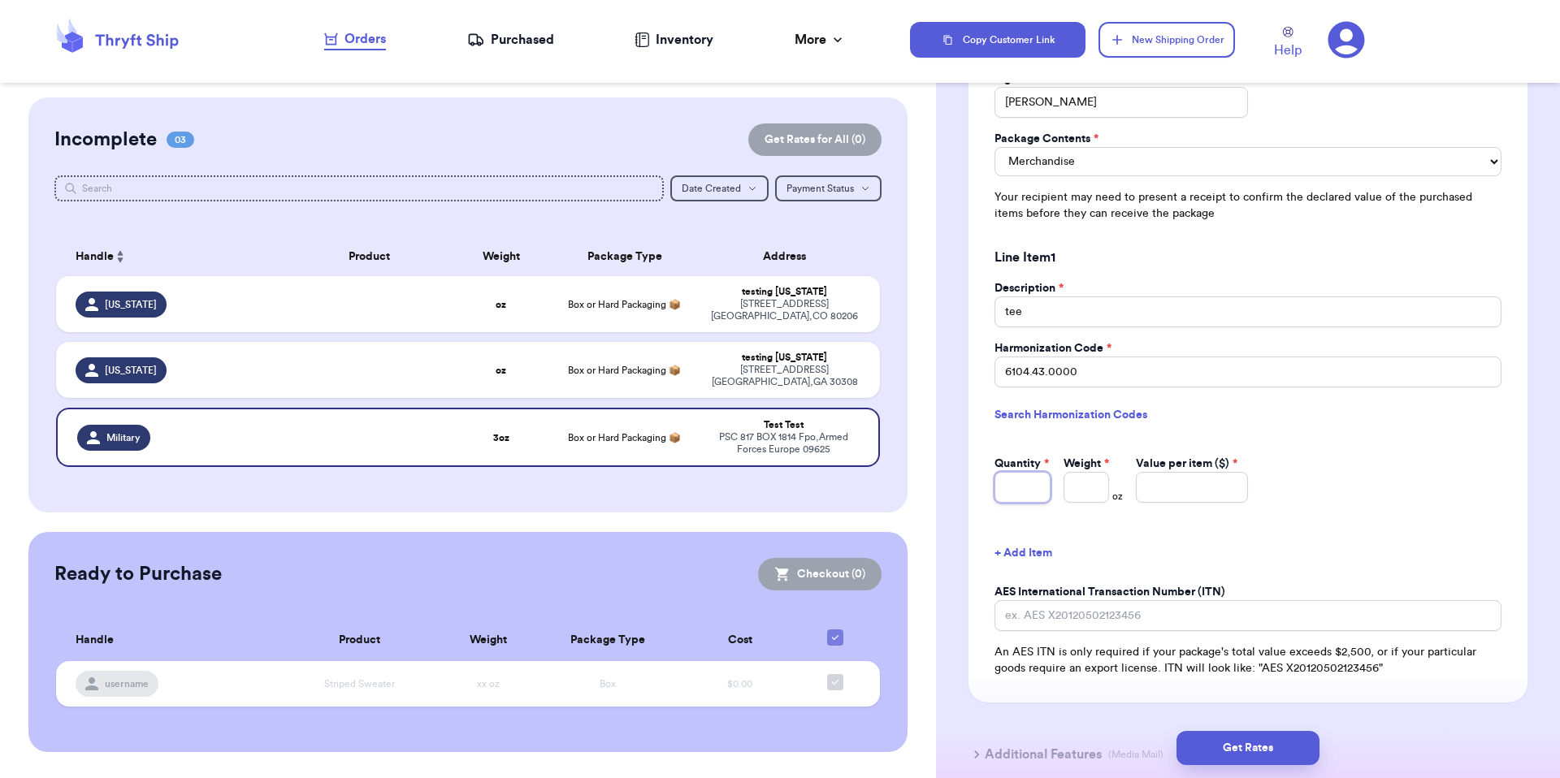
click at [1006, 498] on input "Quantity *" at bounding box center [1022, 487] width 56 height 31
click at [1303, 753] on button "Get Rates" at bounding box center [1247, 748] width 143 height 34
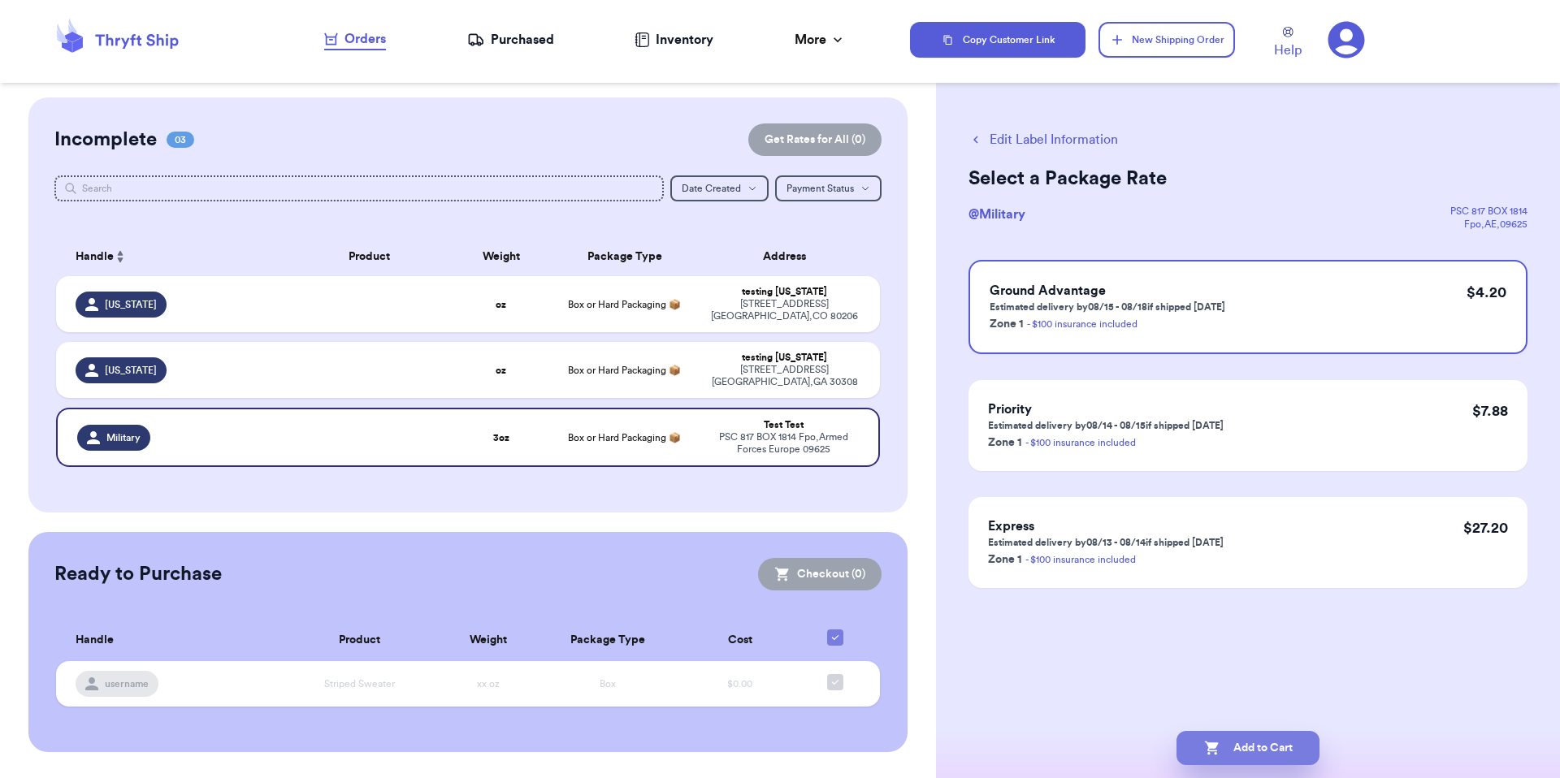
click at [1241, 748] on button "Add to Cart" at bounding box center [1247, 748] width 143 height 34
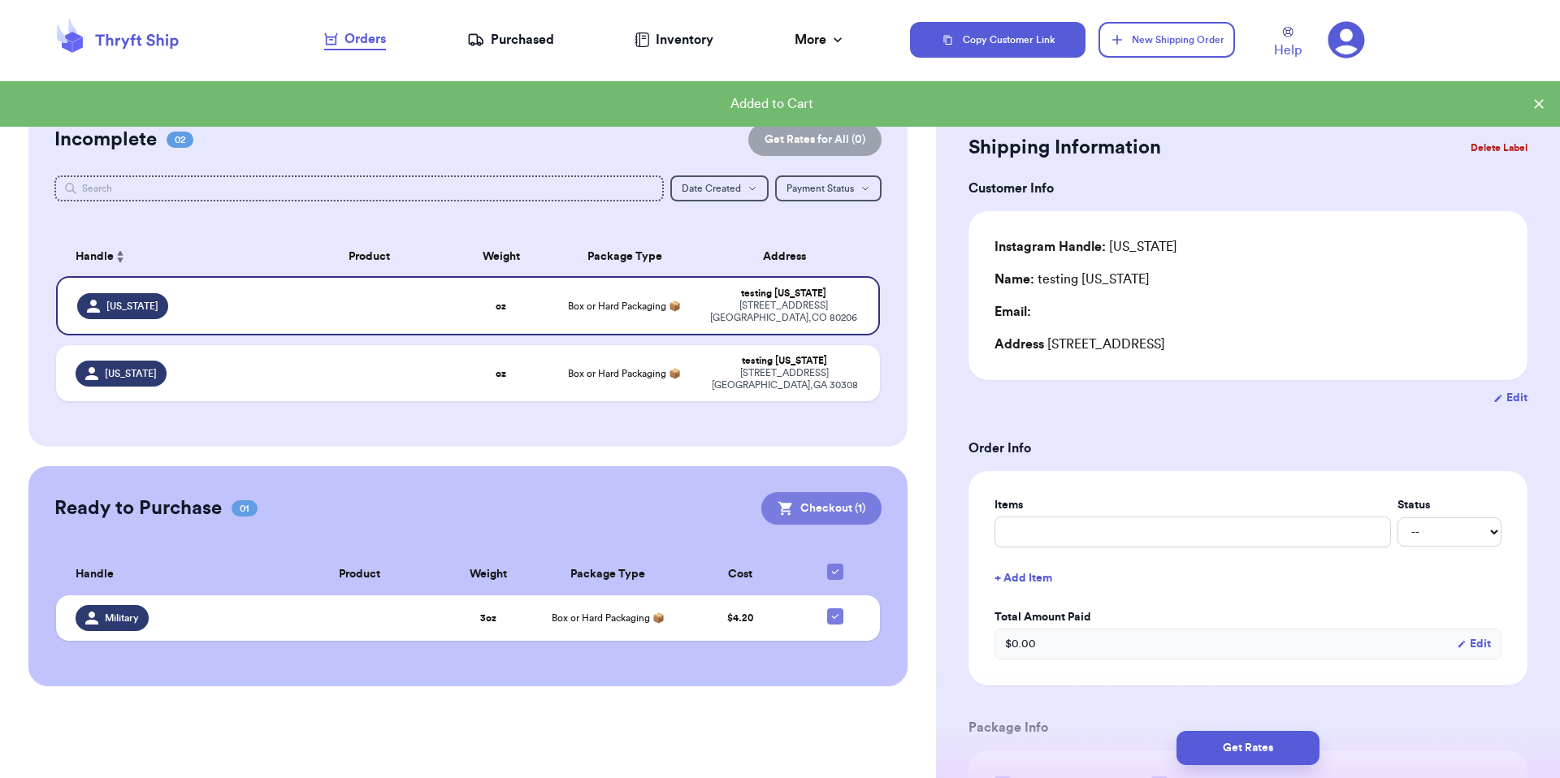
click at [846, 492] on button "Checkout ( 1 )" at bounding box center [821, 508] width 120 height 32
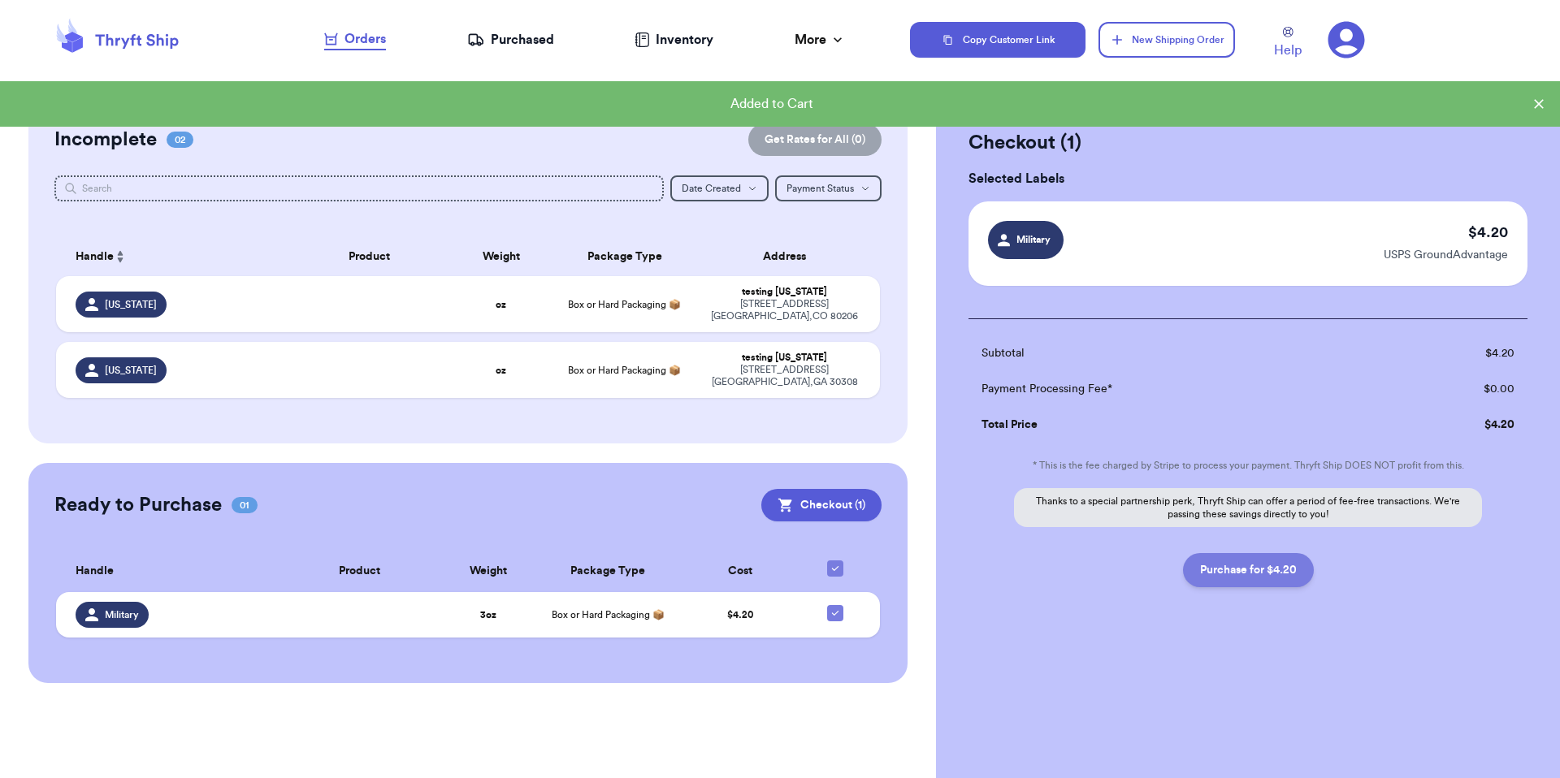
click at [1230, 582] on button "Purchase for $4.20" at bounding box center [1248, 570] width 131 height 34
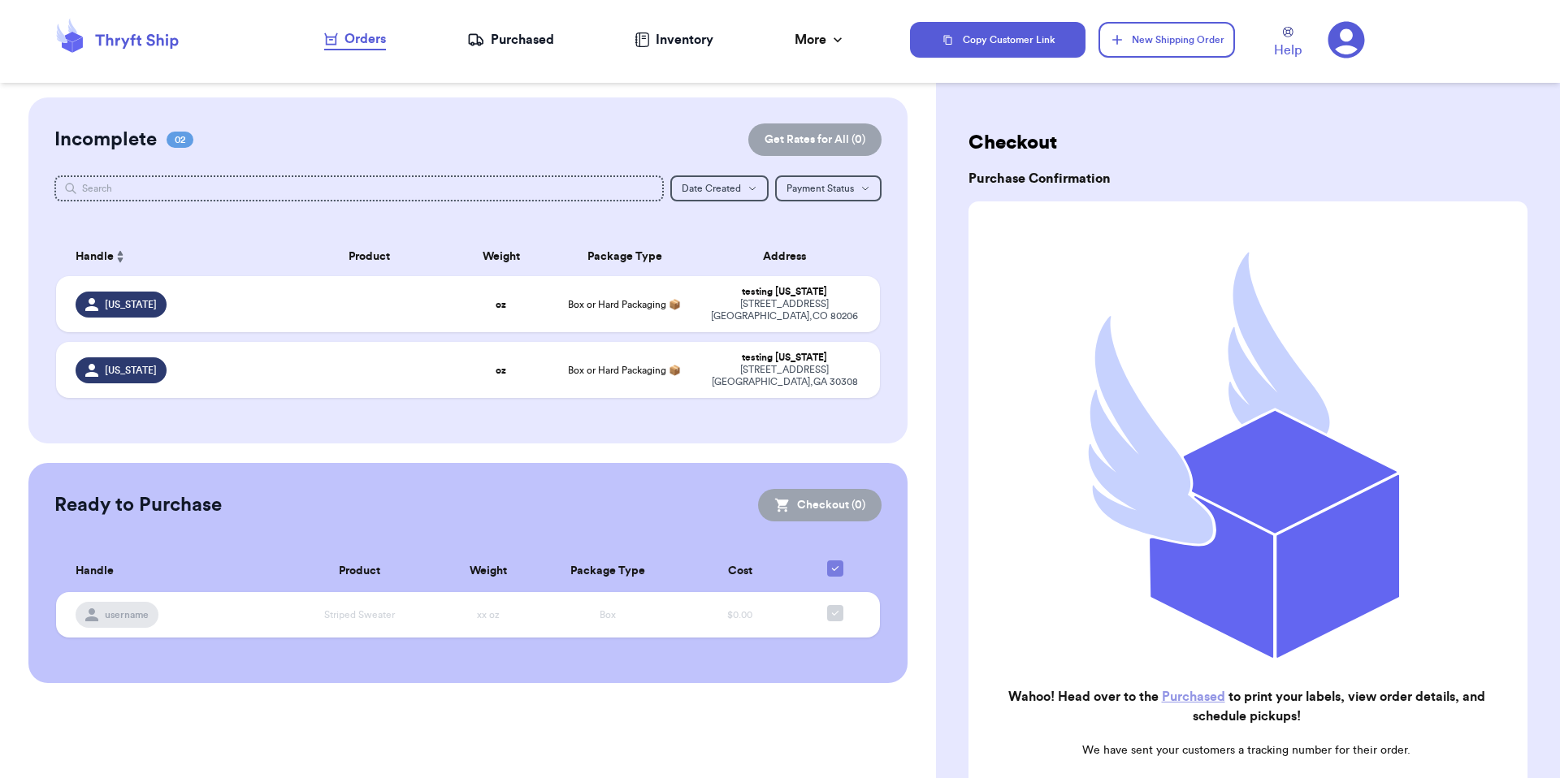
click at [505, 33] on div "Purchased" at bounding box center [510, 39] width 87 height 19
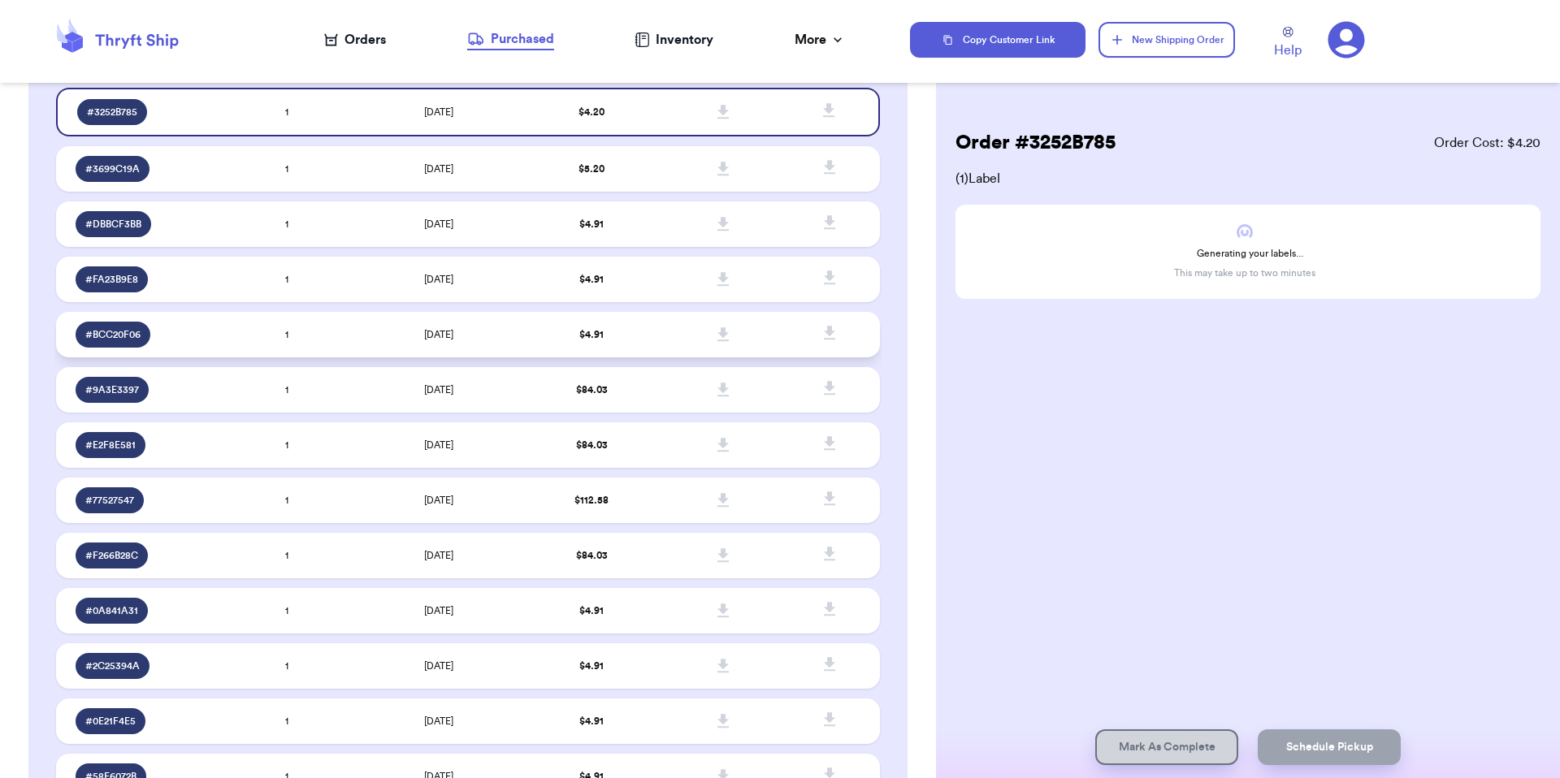
scroll to position [176, 0]
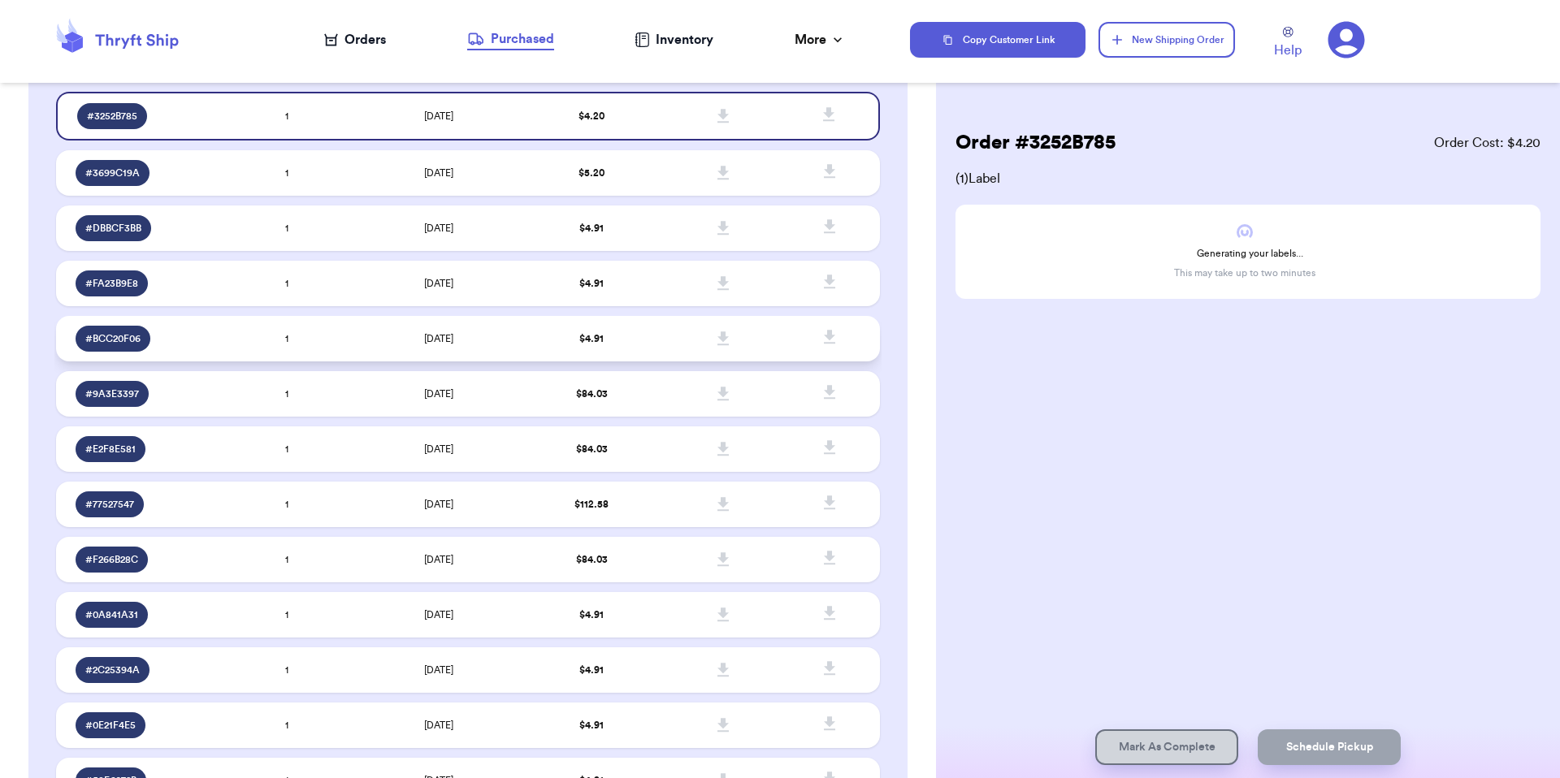
click at [644, 344] on td "$ 4.91" at bounding box center [592, 338] width 132 height 45
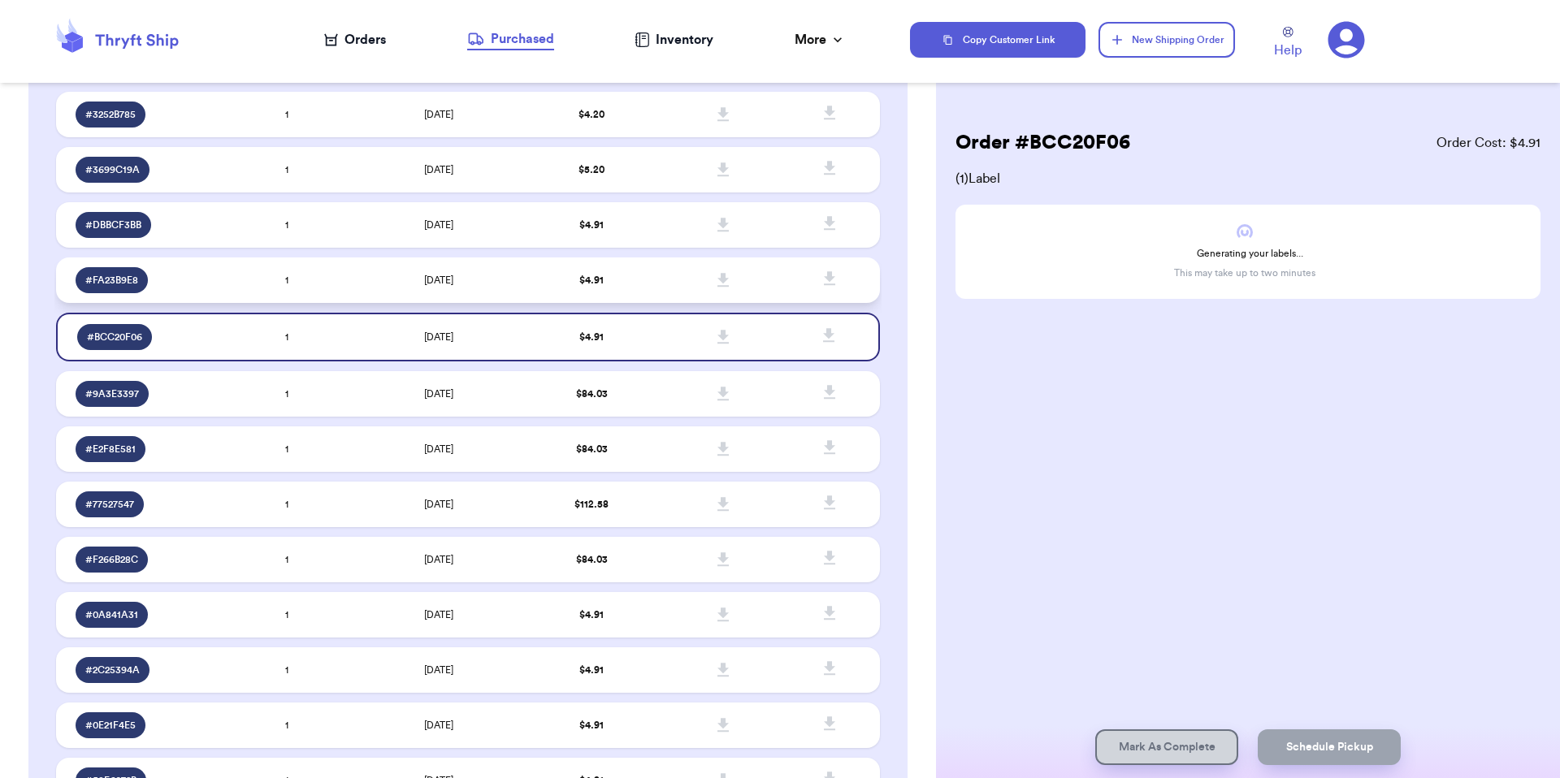
click at [634, 290] on td "$ 4.91" at bounding box center [592, 280] width 132 height 45
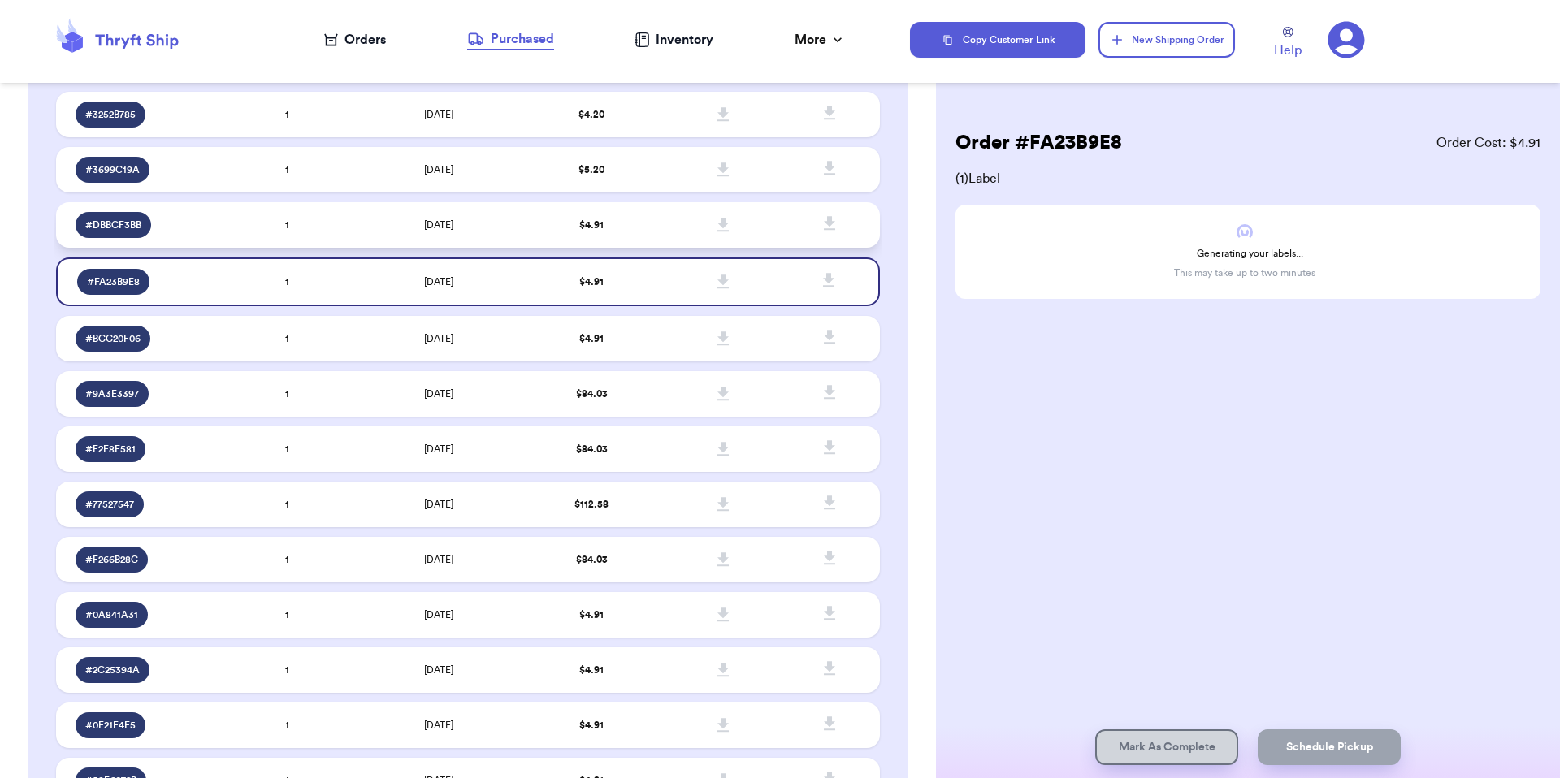
click at [630, 224] on td "$ 4.91" at bounding box center [592, 224] width 132 height 45
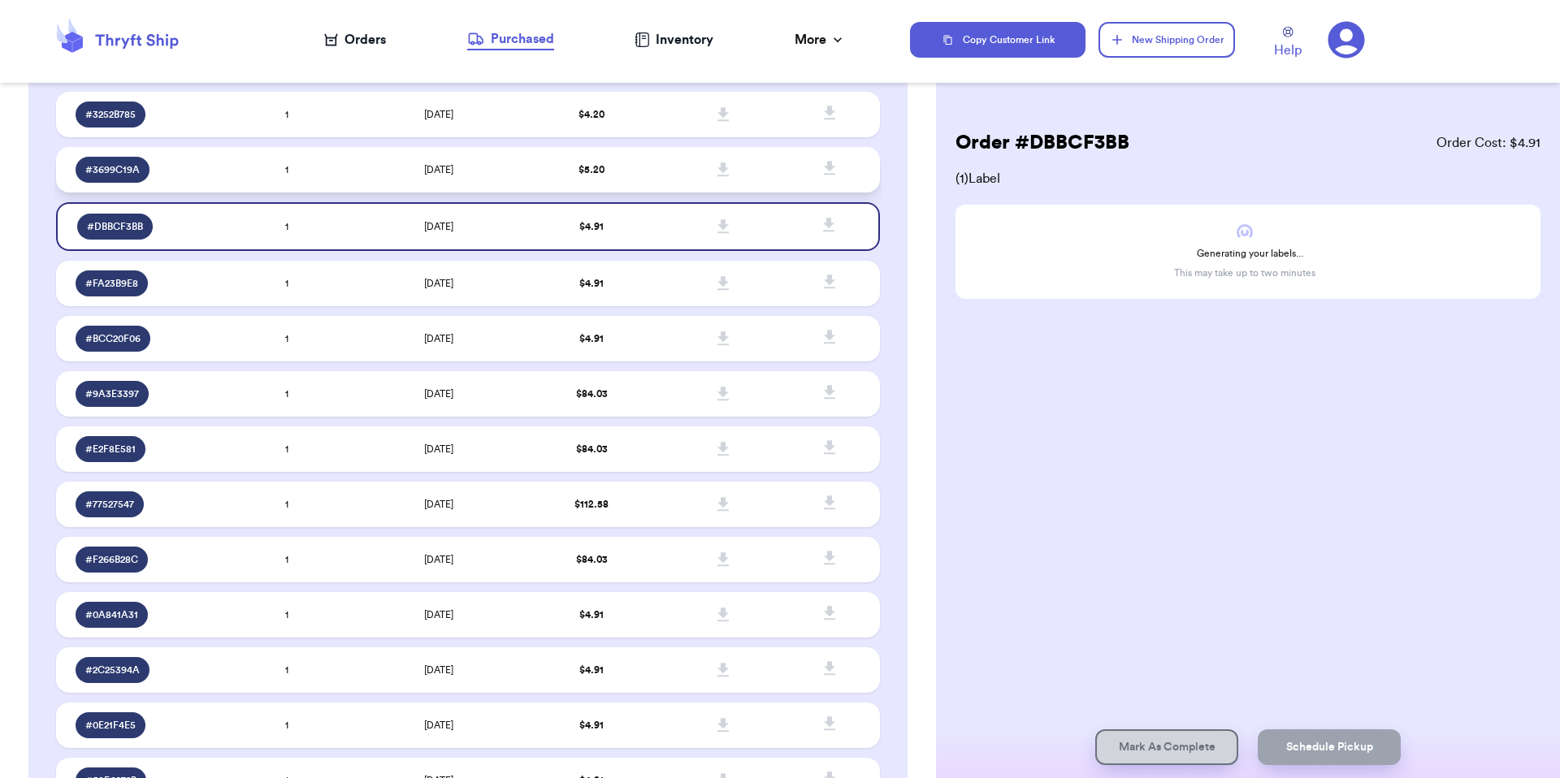
click at [609, 156] on td "$ 5.20" at bounding box center [592, 169] width 132 height 45
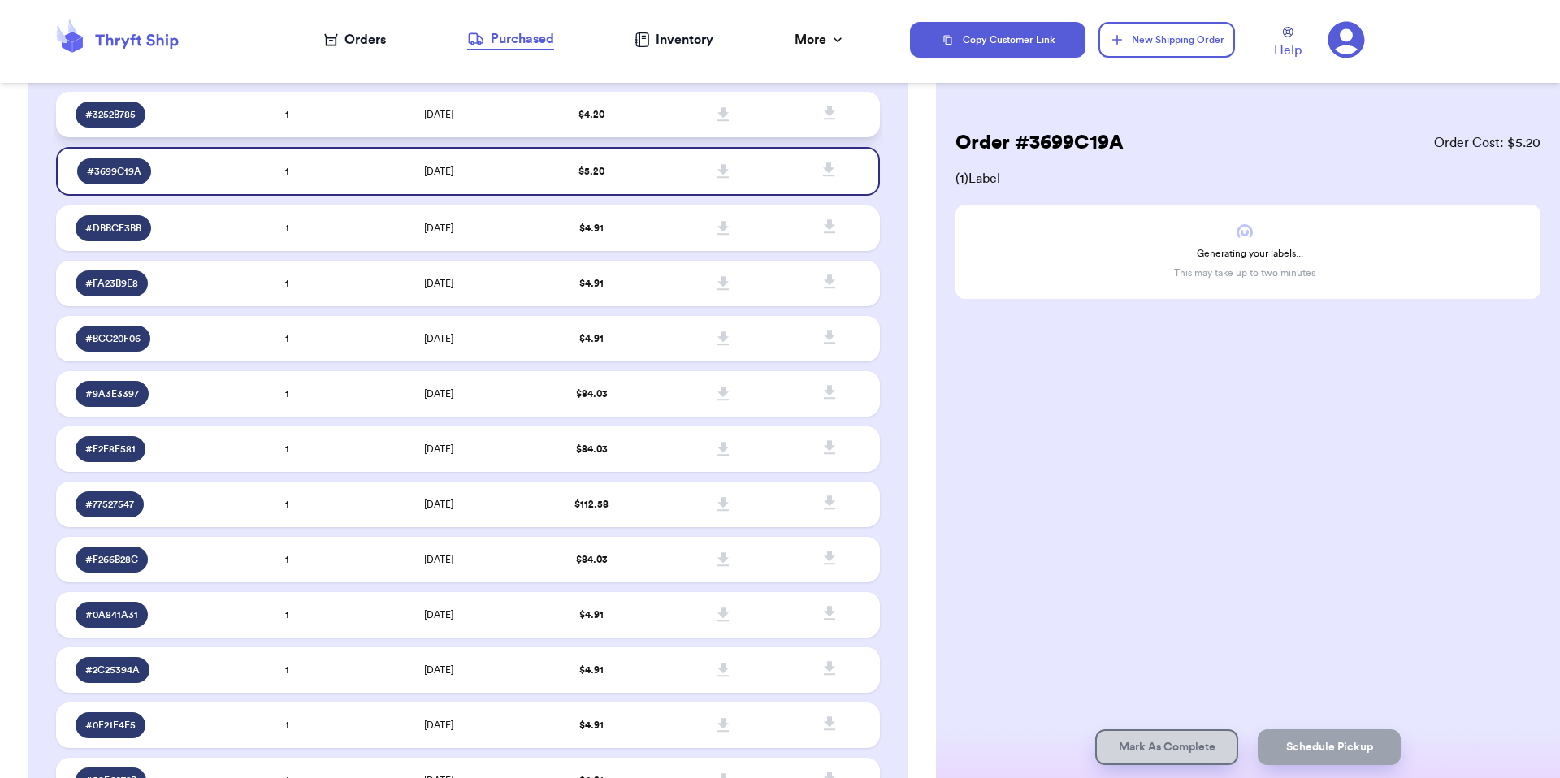
click at [616, 111] on td "$ 4.20" at bounding box center [592, 114] width 132 height 45
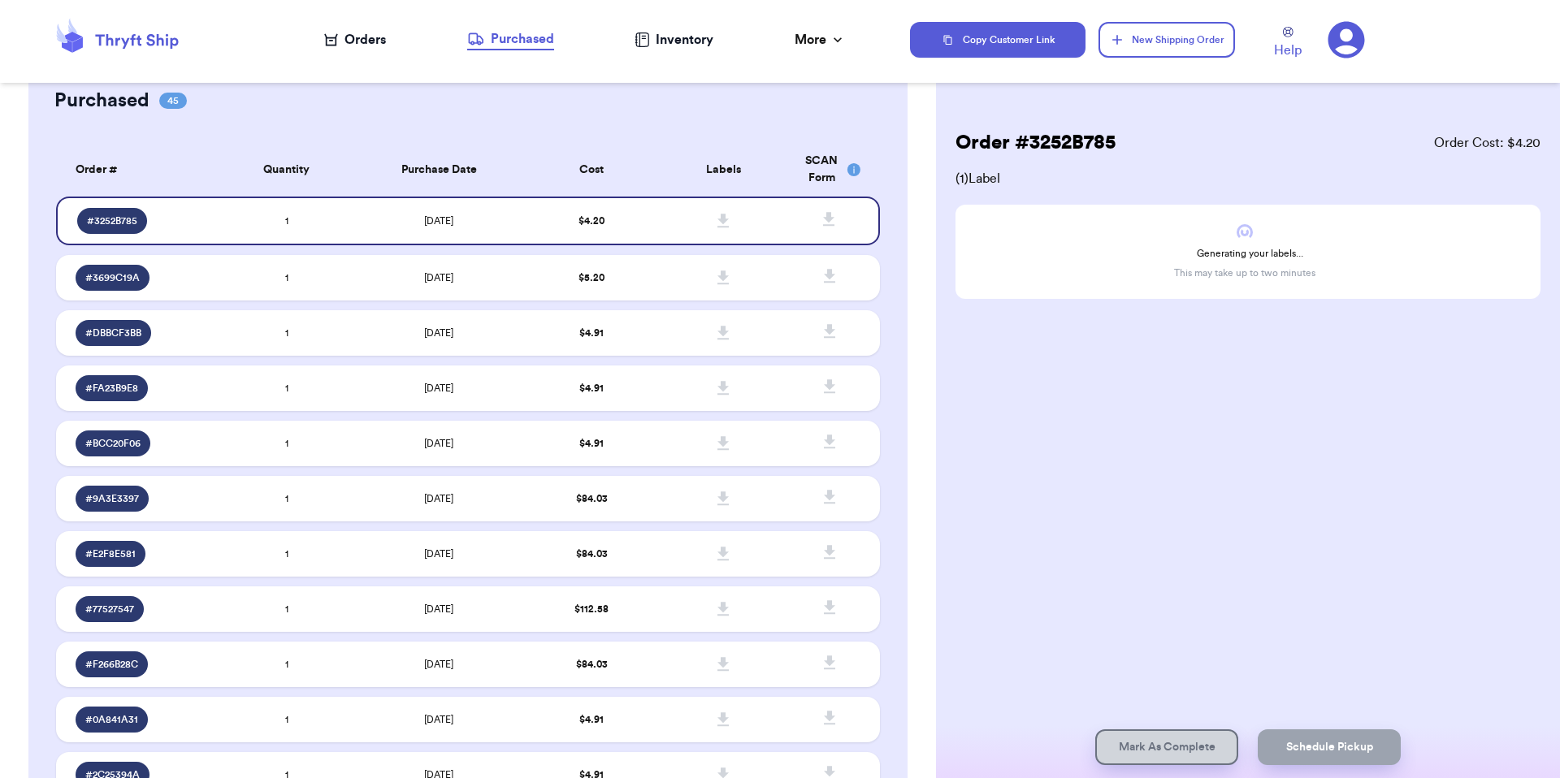
scroll to position [68, 0]
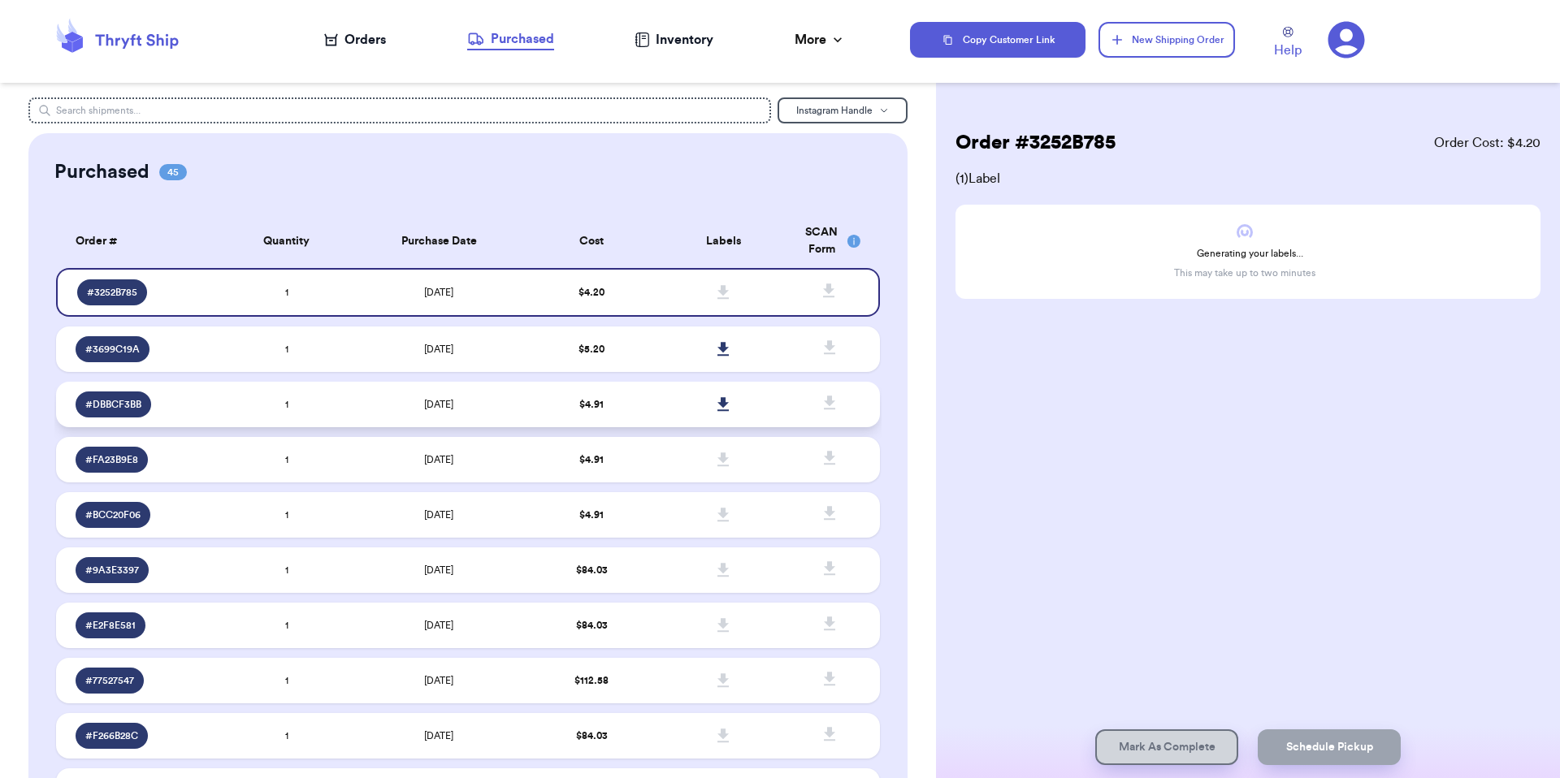
click at [629, 401] on td "$ 4.91" at bounding box center [592, 404] width 132 height 45
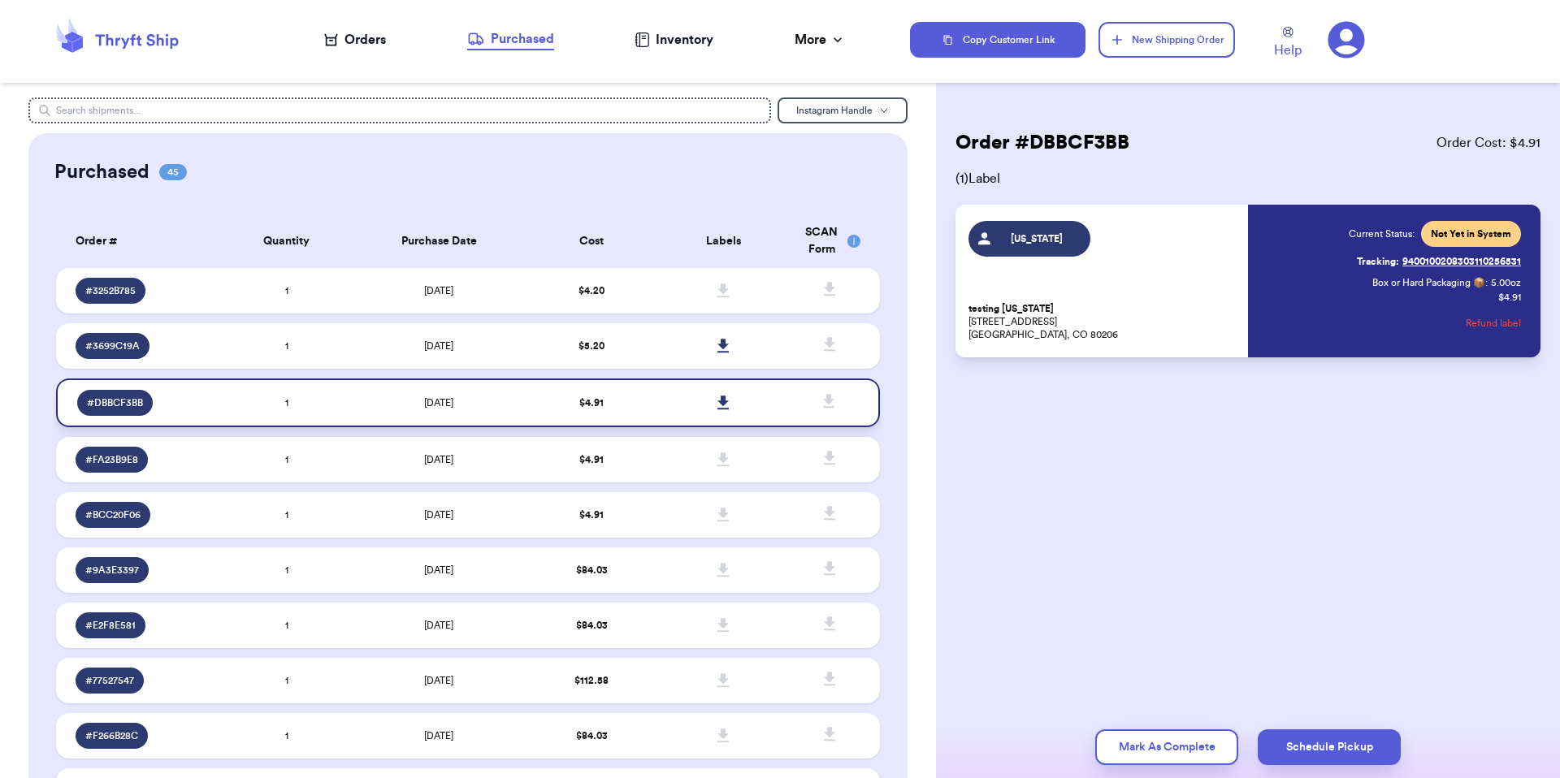
click at [710, 392] on link at bounding box center [724, 403] width 36 height 36
click at [657, 356] on td at bounding box center [723, 345] width 132 height 45
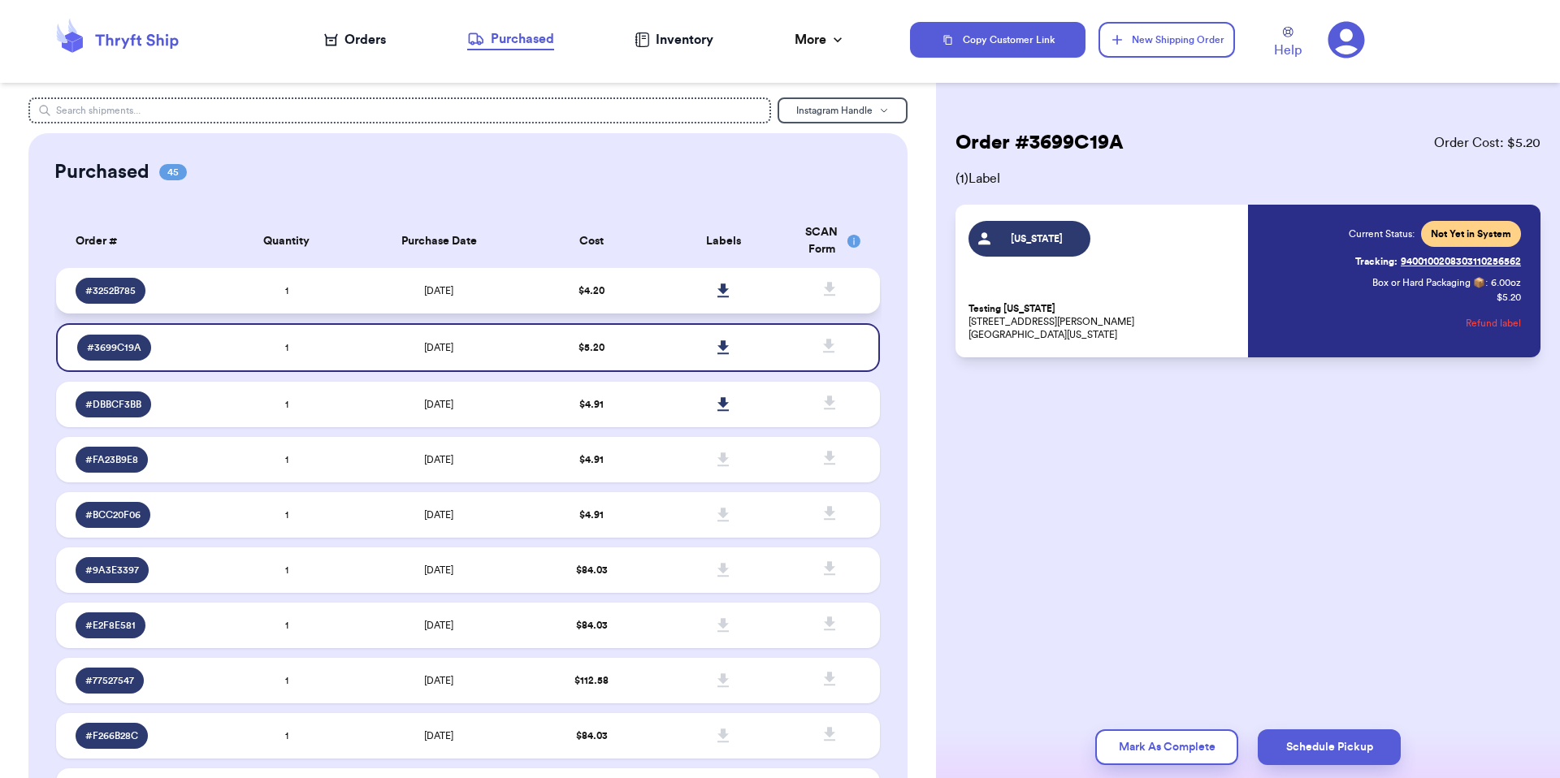
click at [657, 293] on td at bounding box center [723, 290] width 132 height 45
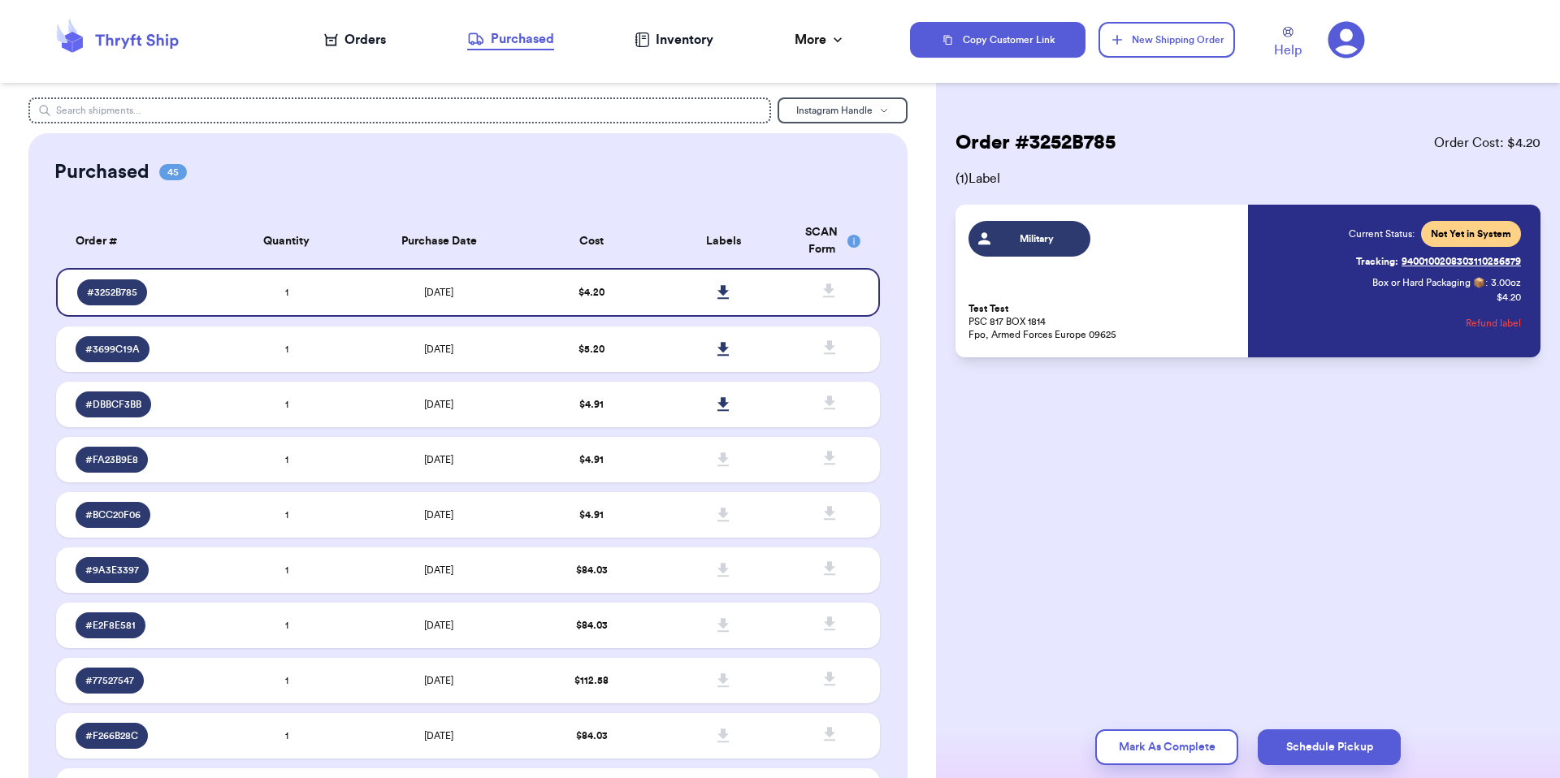
click at [355, 35] on div "Orders" at bounding box center [355, 39] width 62 height 19
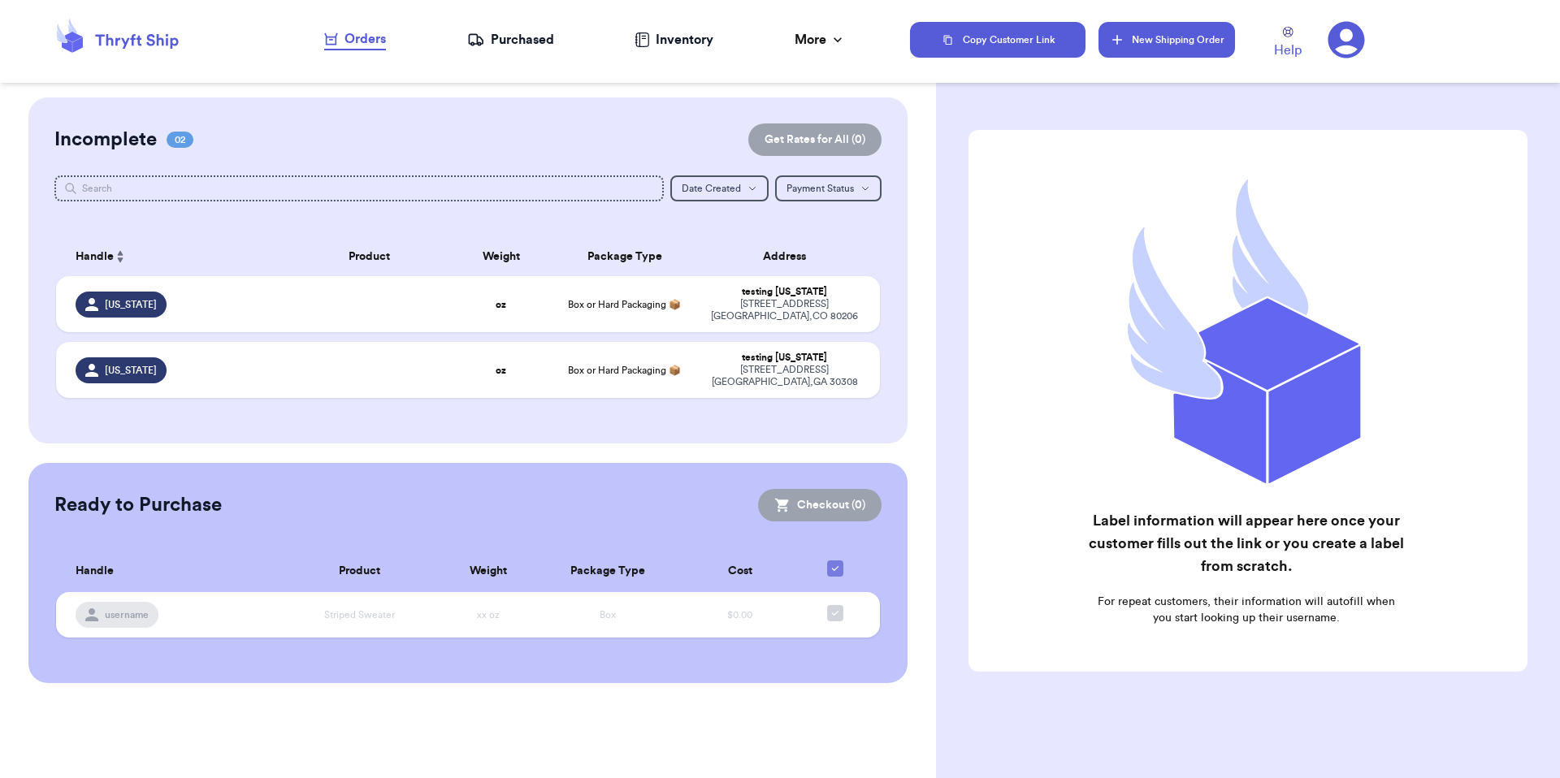
click at [1169, 26] on button "New Shipping Order" at bounding box center [1166, 40] width 136 height 36
select select "MERCHANDISE"
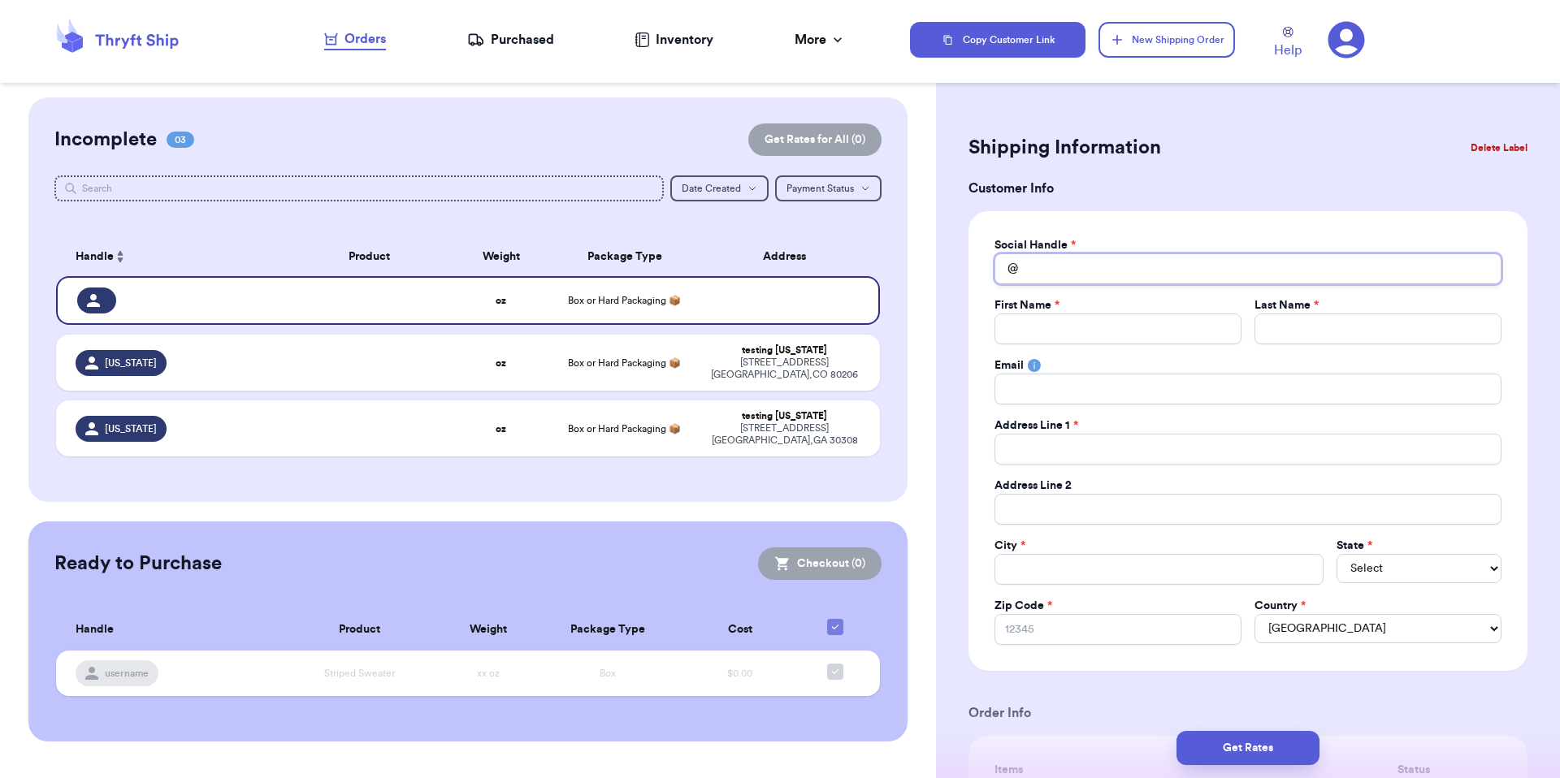
click at [1066, 267] on input "Total Amount Paid" at bounding box center [1247, 268] width 507 height 31
type input "g"
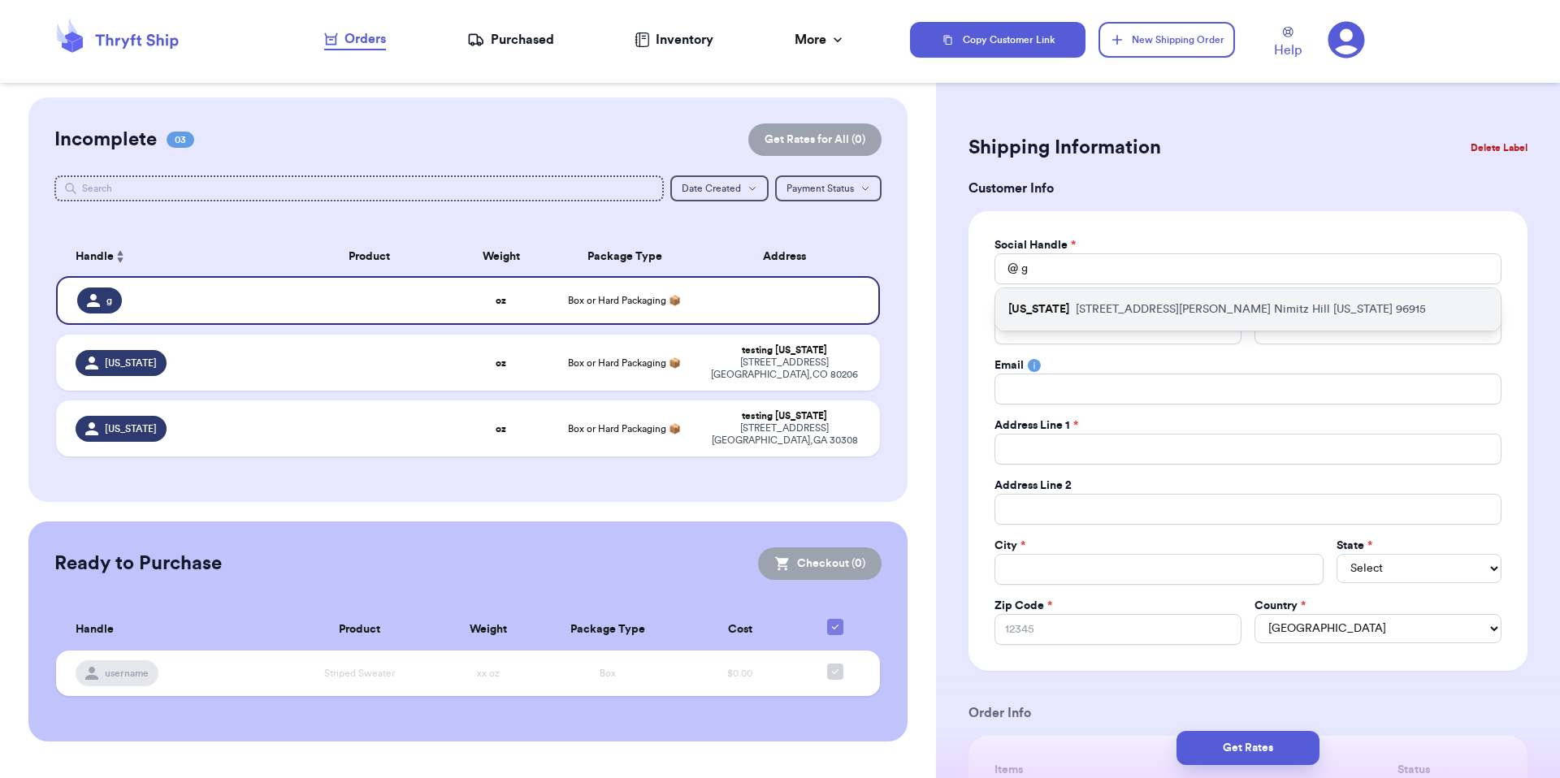
click at [1076, 301] on p "164 Mama Sandy St Nimitz Hill Guam 96915" at bounding box center [1251, 309] width 350 height 16
type input "guam"
type input "Testing"
type input "guam"
type input "164 Mama Sandy St"
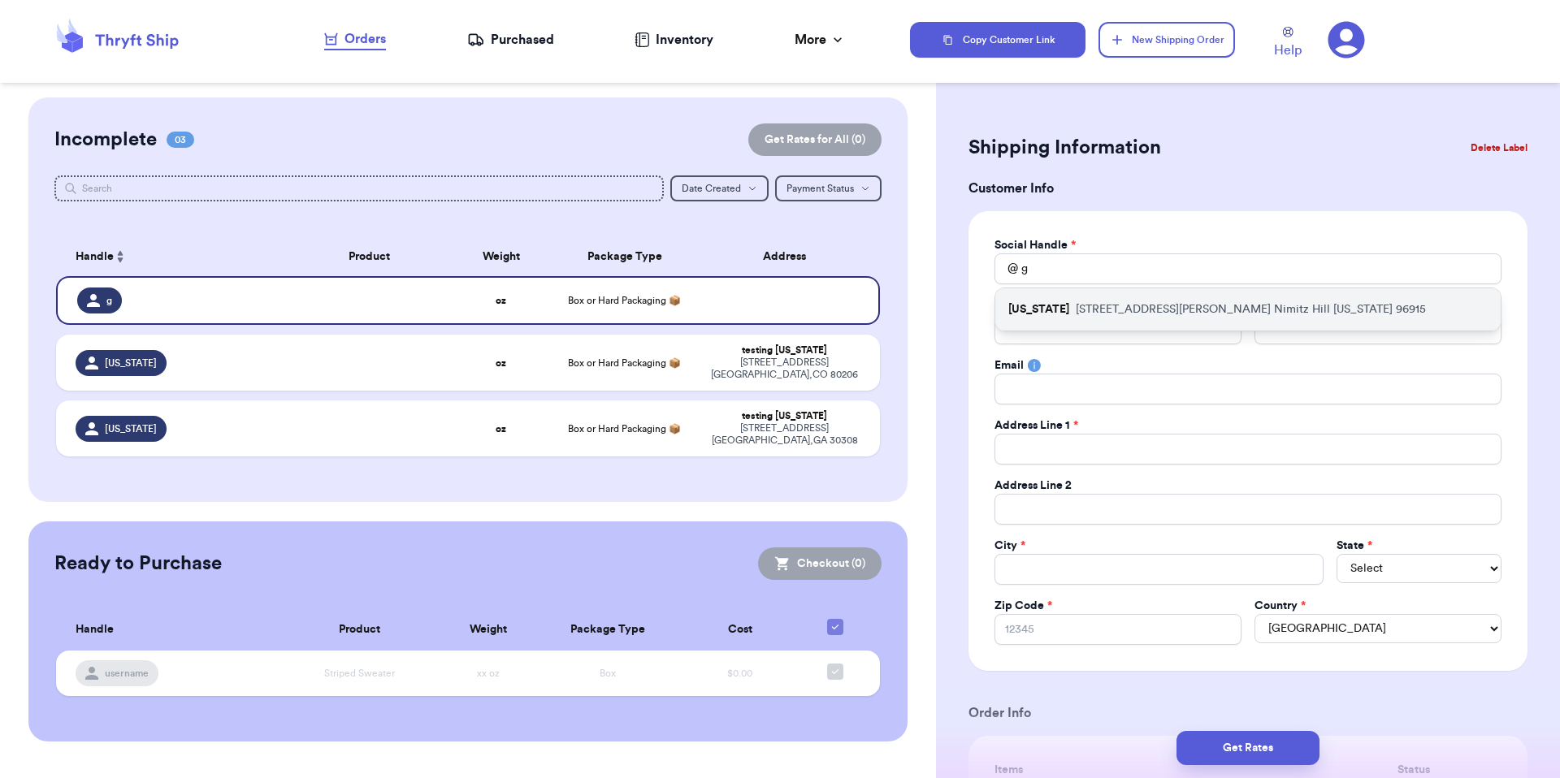
type input "Nimitz Hill"
select select "GU"
type input "96915"
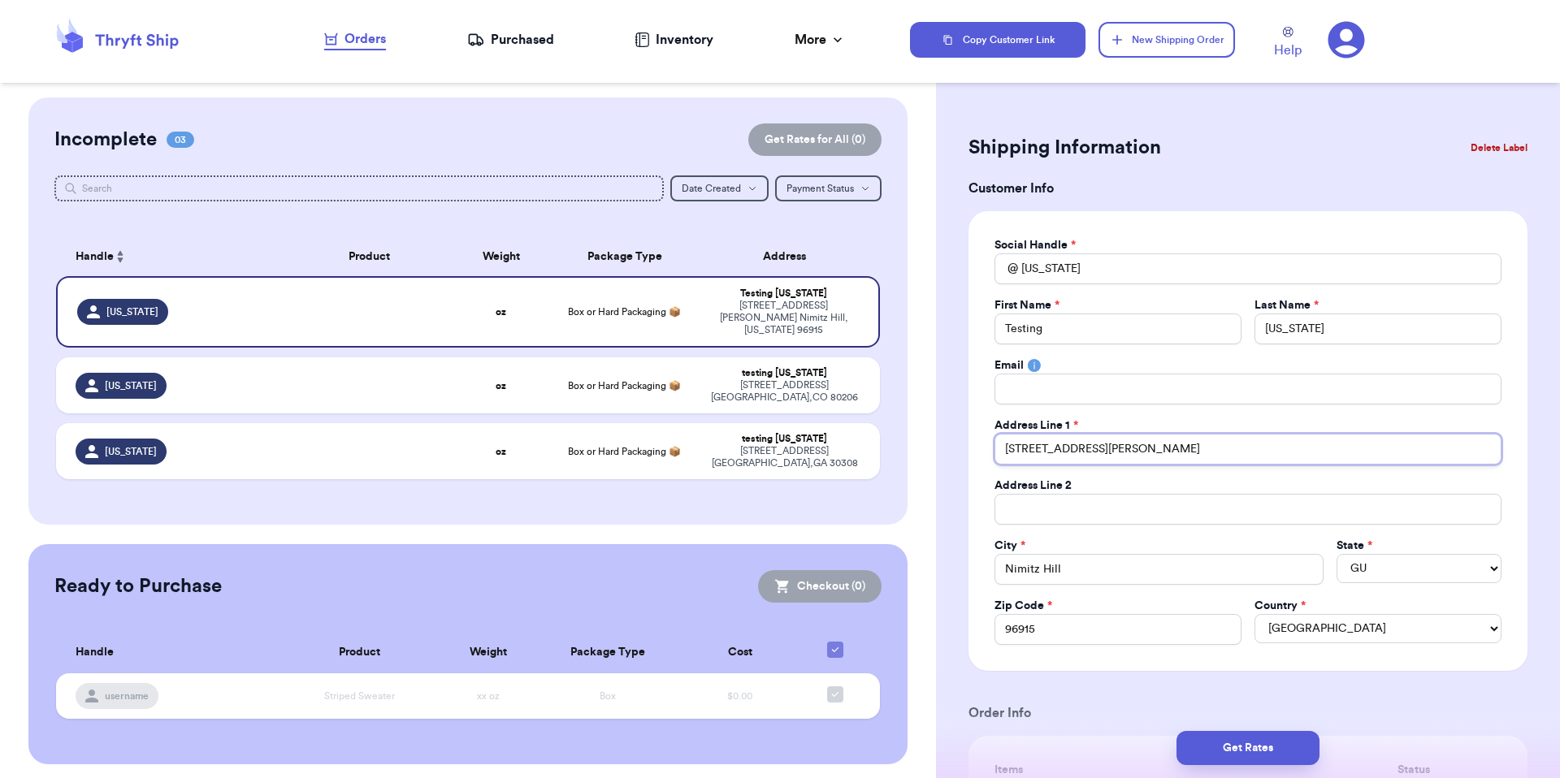
click at [1081, 455] on input "164 Mama Sandy St" at bounding box center [1247, 449] width 507 height 31
click at [1082, 454] on input "164 Mama Sandy St" at bounding box center [1247, 449] width 507 height 31
click at [747, 379] on div "3000 E 1st Ave Denver , CO 80206" at bounding box center [784, 391] width 152 height 24
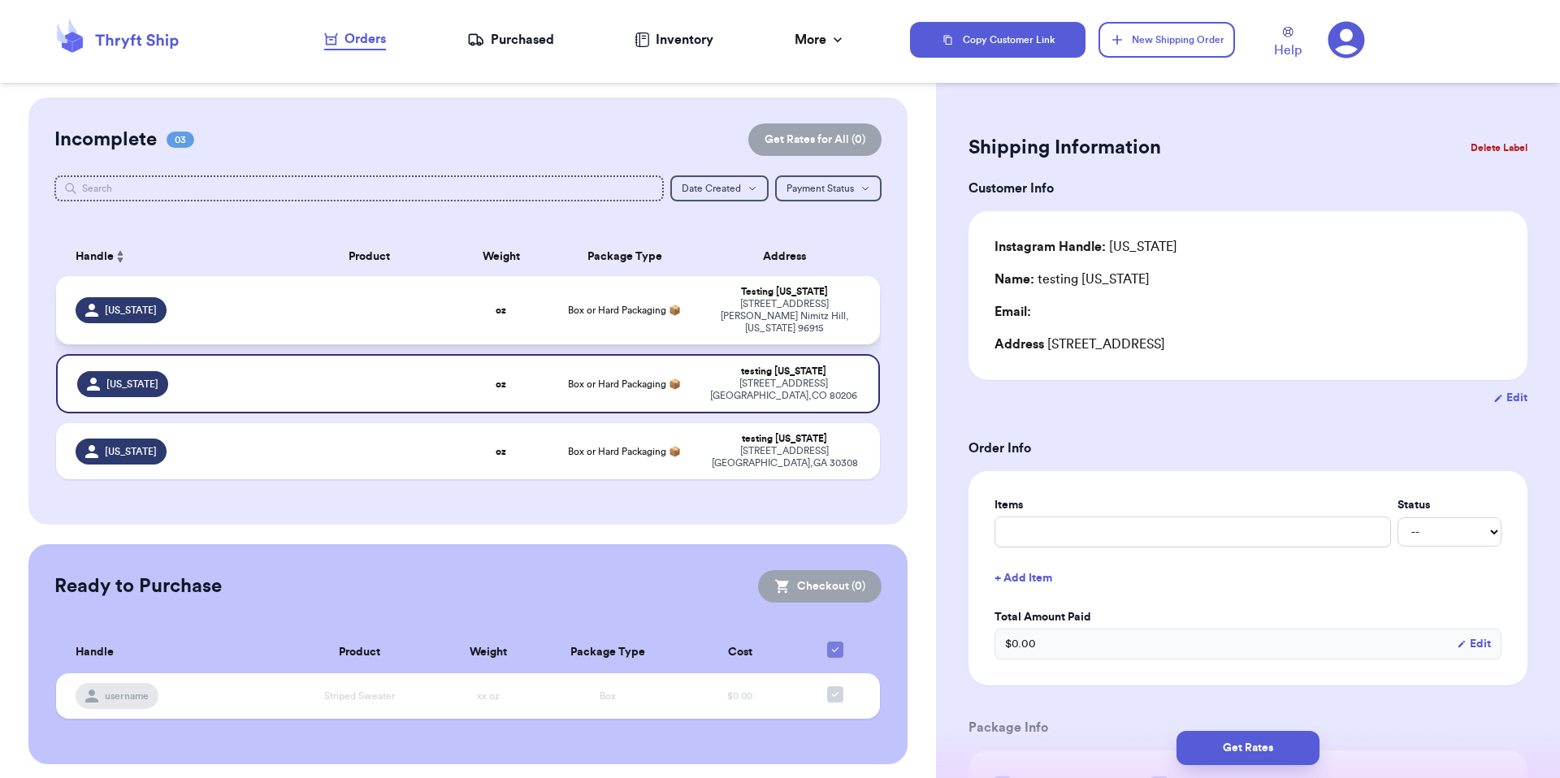
click at [763, 298] on div "164 Mama Sandy St Nimitz Hill , Guam 96915" at bounding box center [784, 316] width 152 height 37
select select
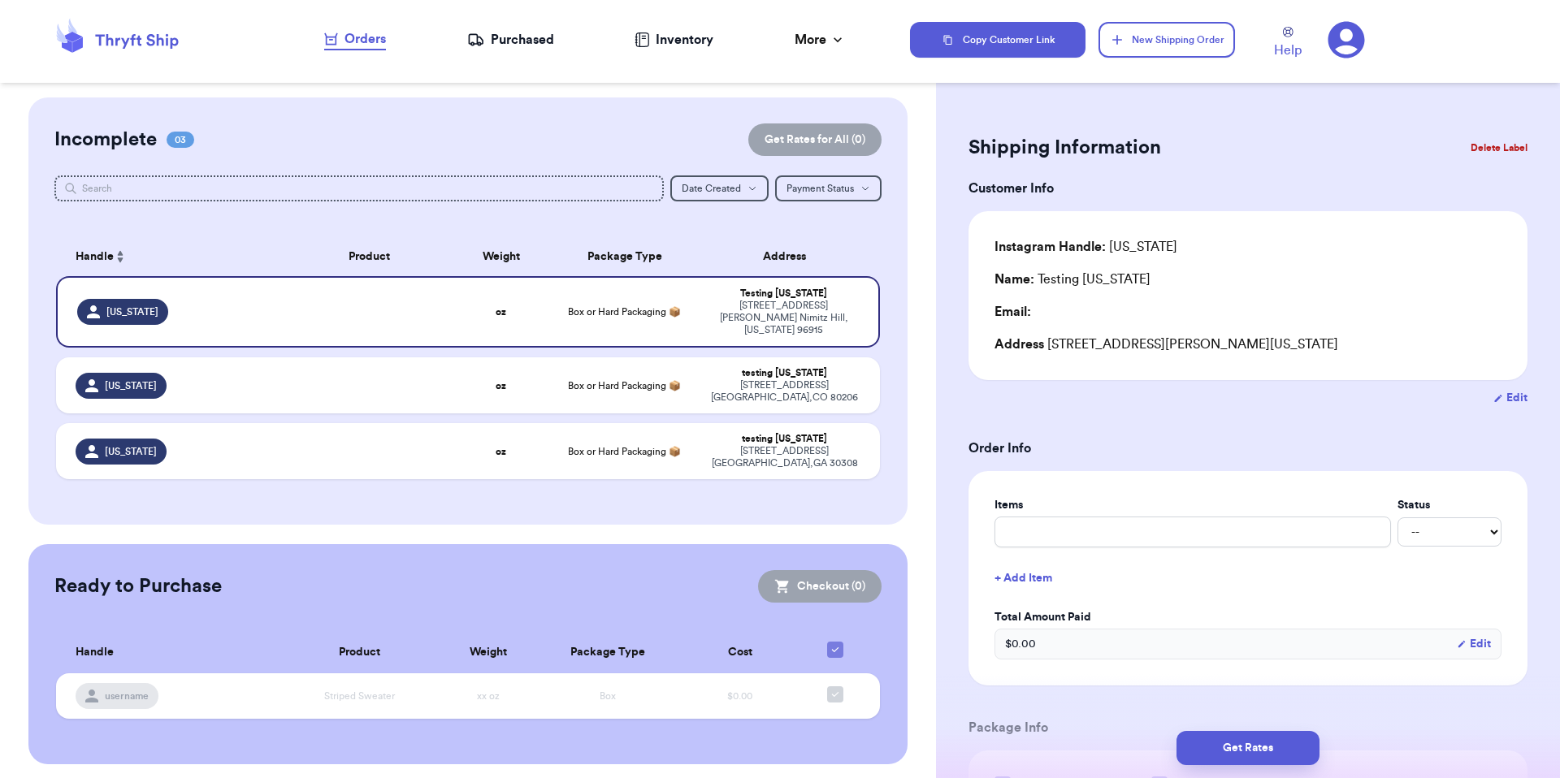
drag, startPoint x: 1335, startPoint y: 342, endPoint x: 1049, endPoint y: 340, distance: 286.0
click at [1049, 340] on div "Address 164 Mama Sandy St, Nimitz Hill, Guam 96915" at bounding box center [1247, 344] width 507 height 19
copy div "164 Mama Sandy St, Nimitz Hill, Guam 96915"
click at [1358, 32] on icon at bounding box center [1346, 40] width 37 height 37
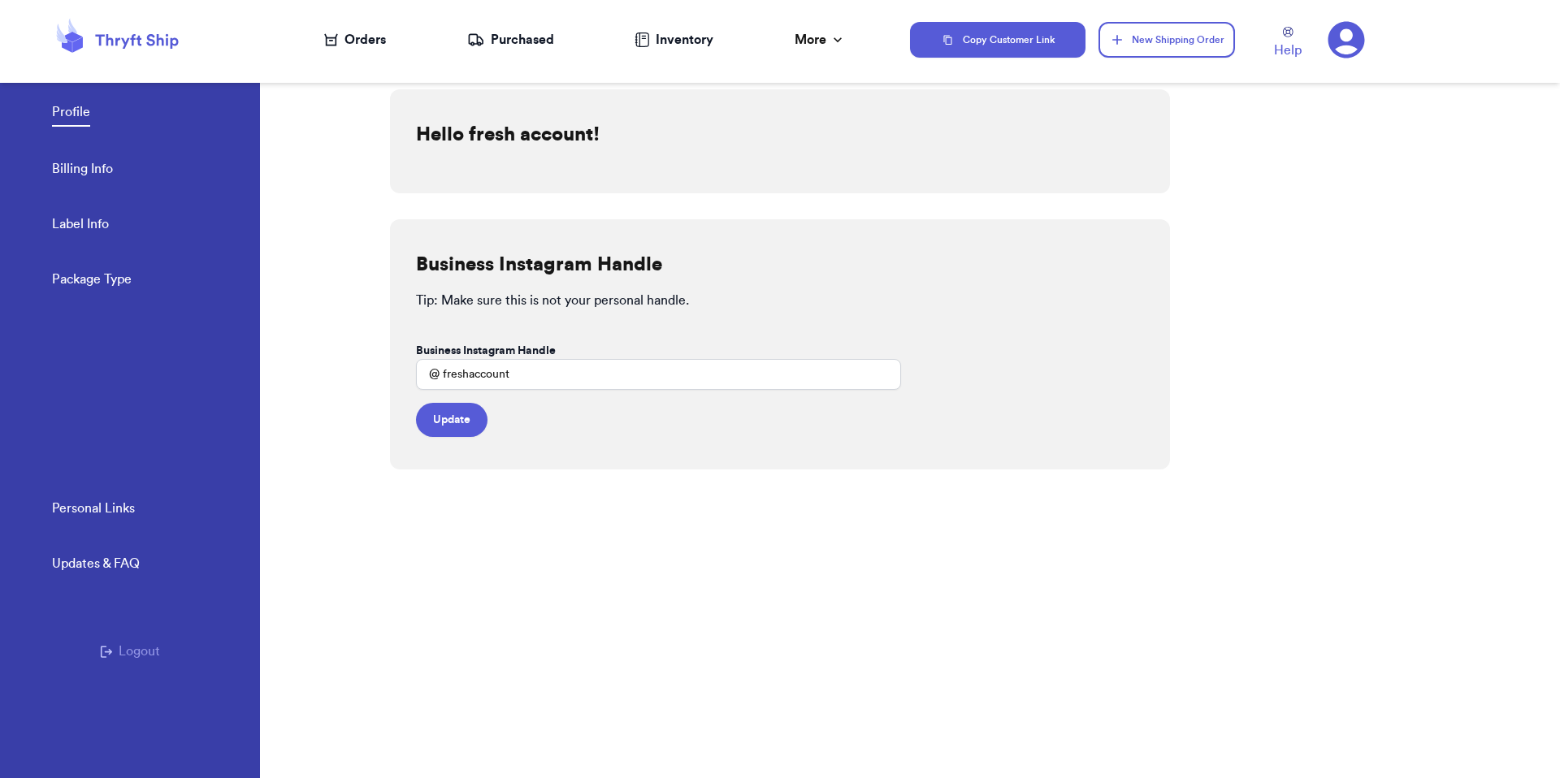
click at [85, 221] on link "Label Info" at bounding box center [80, 225] width 57 height 23
select select "AE"
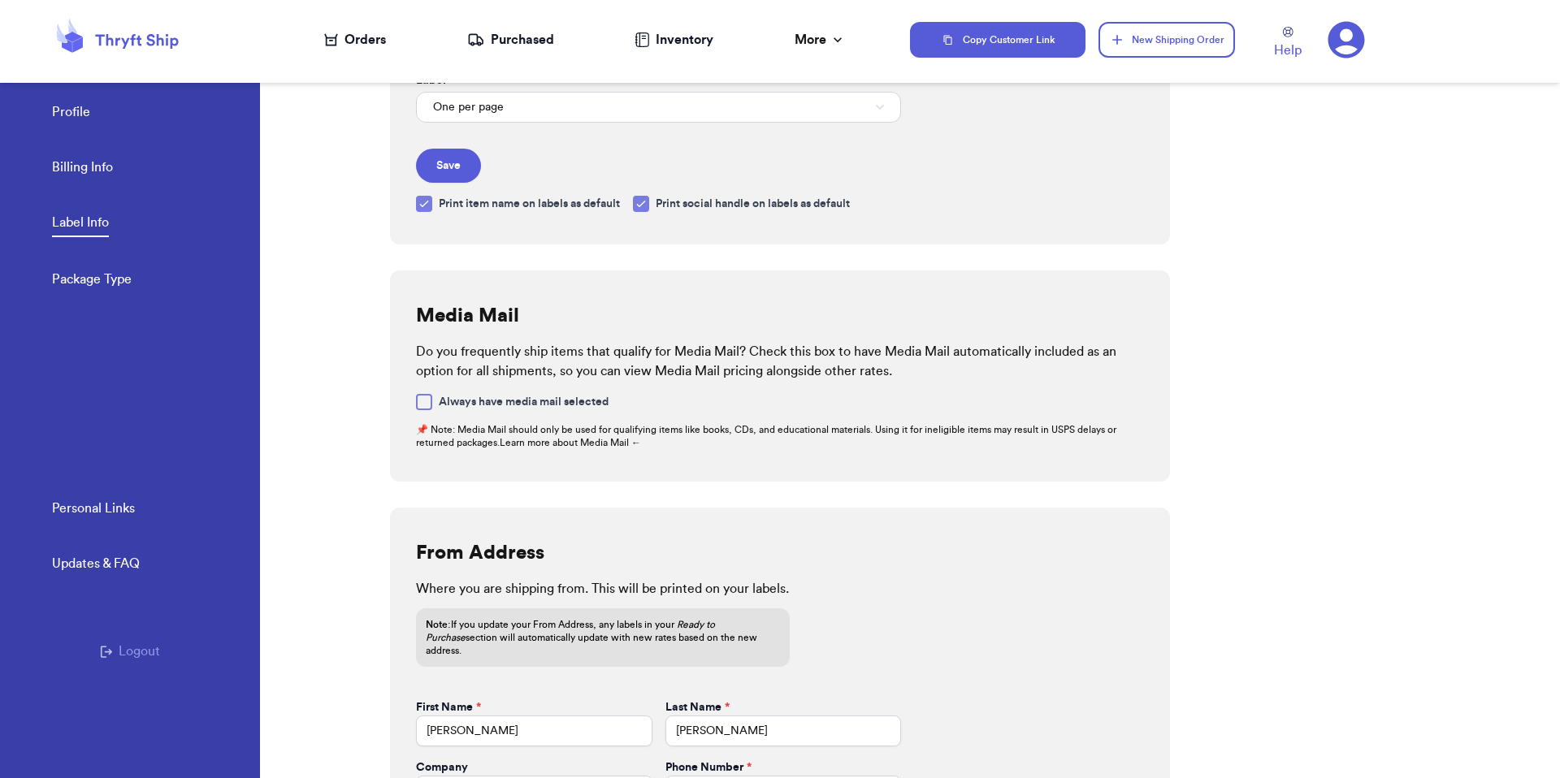
scroll to position [508, 0]
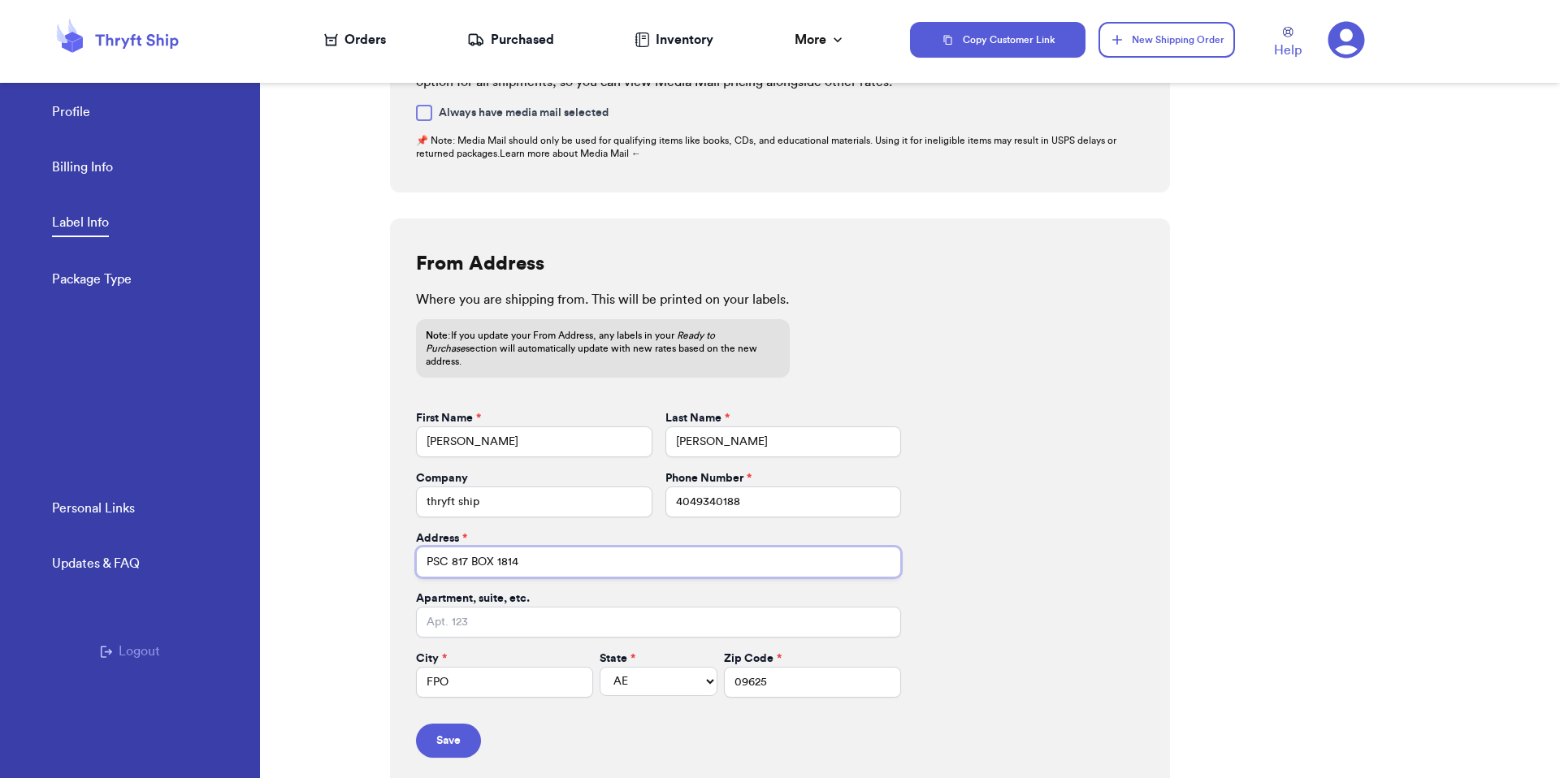
click at [513, 553] on input "PSC 817 BOX 1814" at bounding box center [658, 562] width 485 height 31
paste input "164 Mama Sandy St, Nimitz Hill, Guam 96915"
drag, startPoint x: 681, startPoint y: 546, endPoint x: 526, endPoint y: 549, distance: 154.4
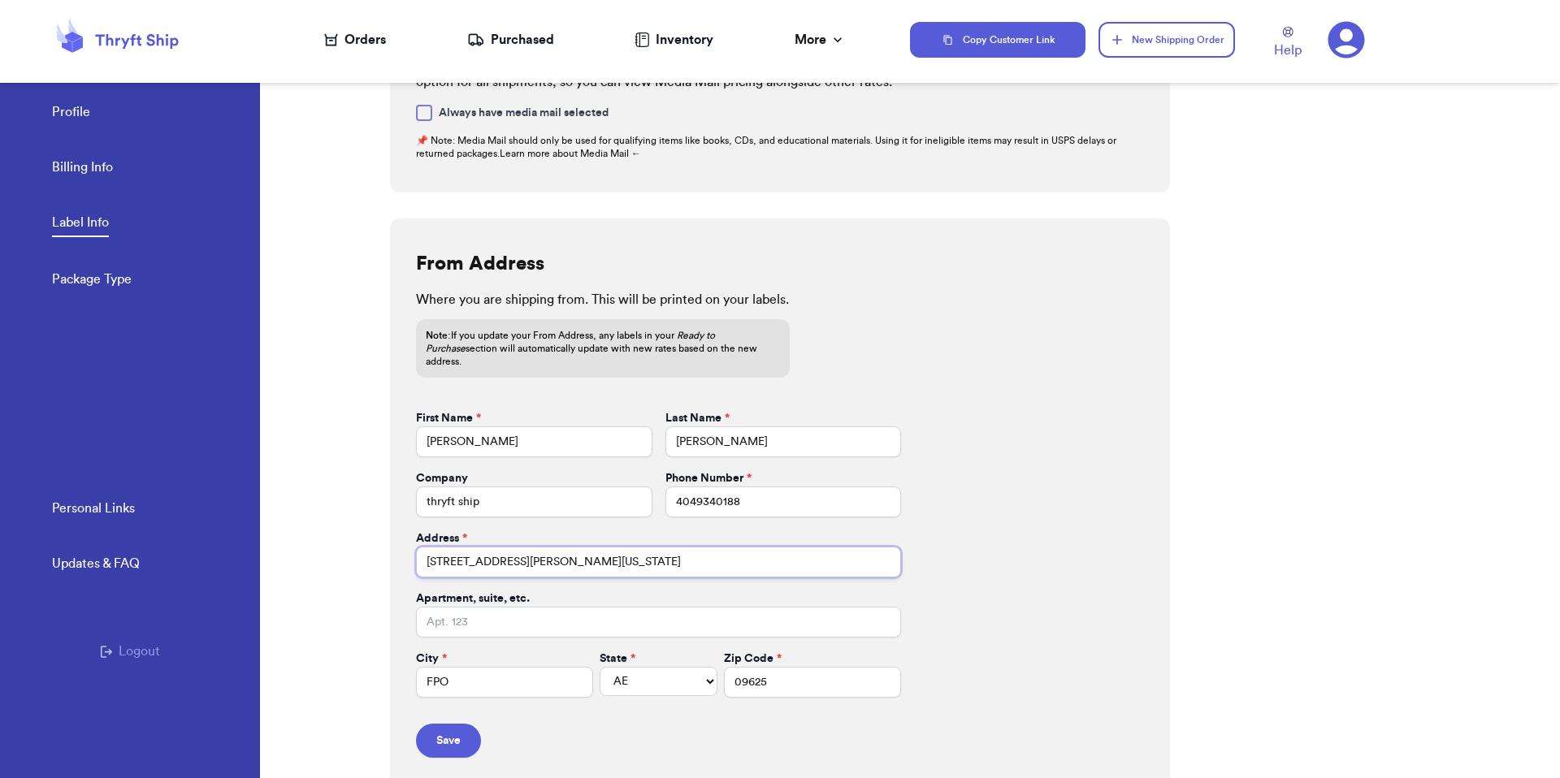
click at [526, 549] on input "164 Mama Sandy St, Nimitz Hill, Guam 96915" at bounding box center [658, 562] width 485 height 31
type input "164 Mama Sandy St"
click at [493, 651] on div "City *" at bounding box center [504, 659] width 177 height 16
click at [470, 669] on input "FPO" at bounding box center [504, 682] width 177 height 31
paste input ", Nimitz Hill, Guam 96915"
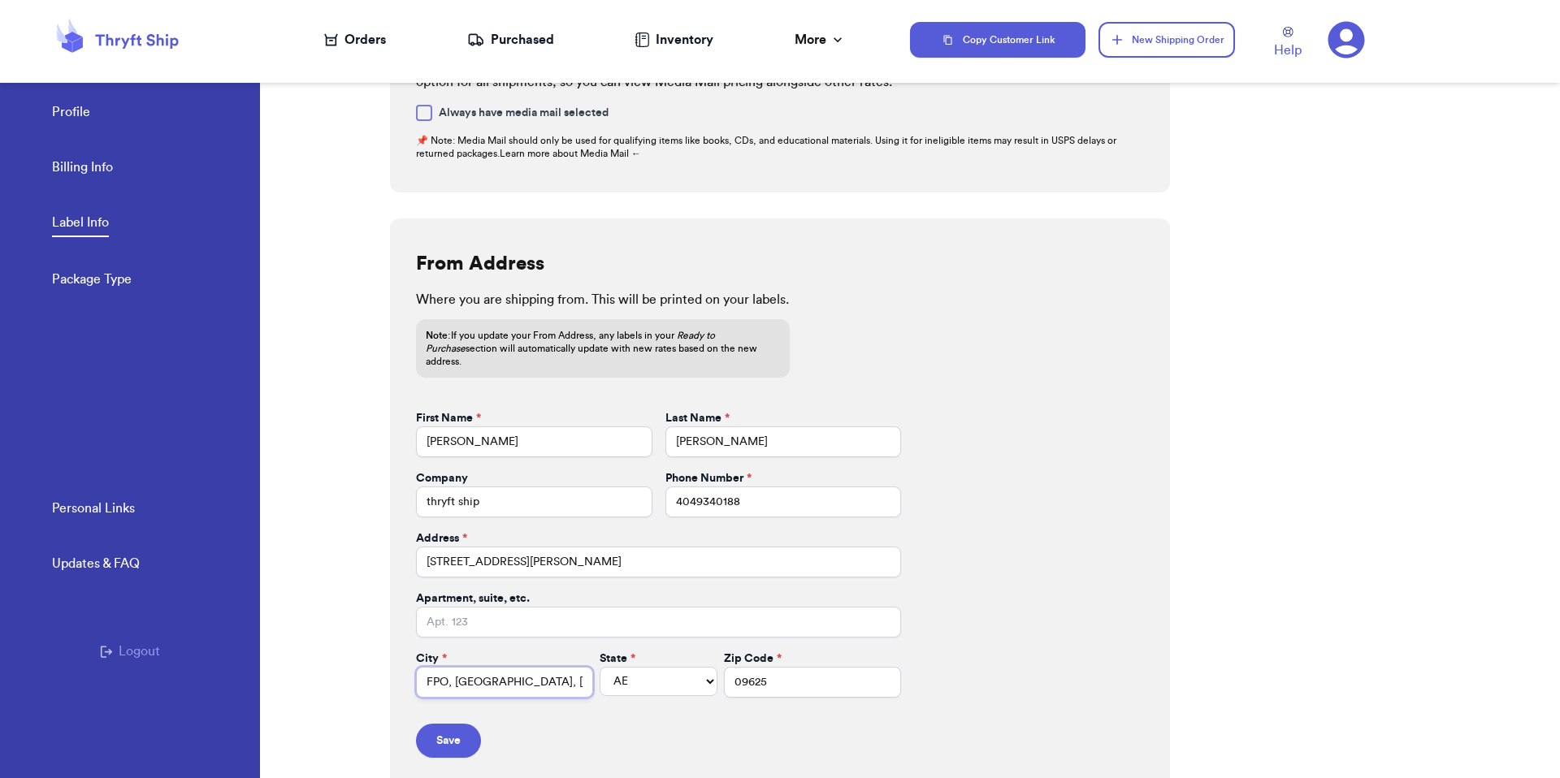
scroll to position [0, 34]
click at [478, 669] on input "FPO, Nimitz Hill, Guam 96915" at bounding box center [504, 682] width 177 height 31
drag, startPoint x: 474, startPoint y: 668, endPoint x: 574, endPoint y: 673, distance: 99.2
click at [574, 673] on div "City * FPO, Nimitz Hill, Guam 96915 State * AL AK AZ AR CA CO CT DE DC FL GA HI…" at bounding box center [658, 674] width 485 height 47
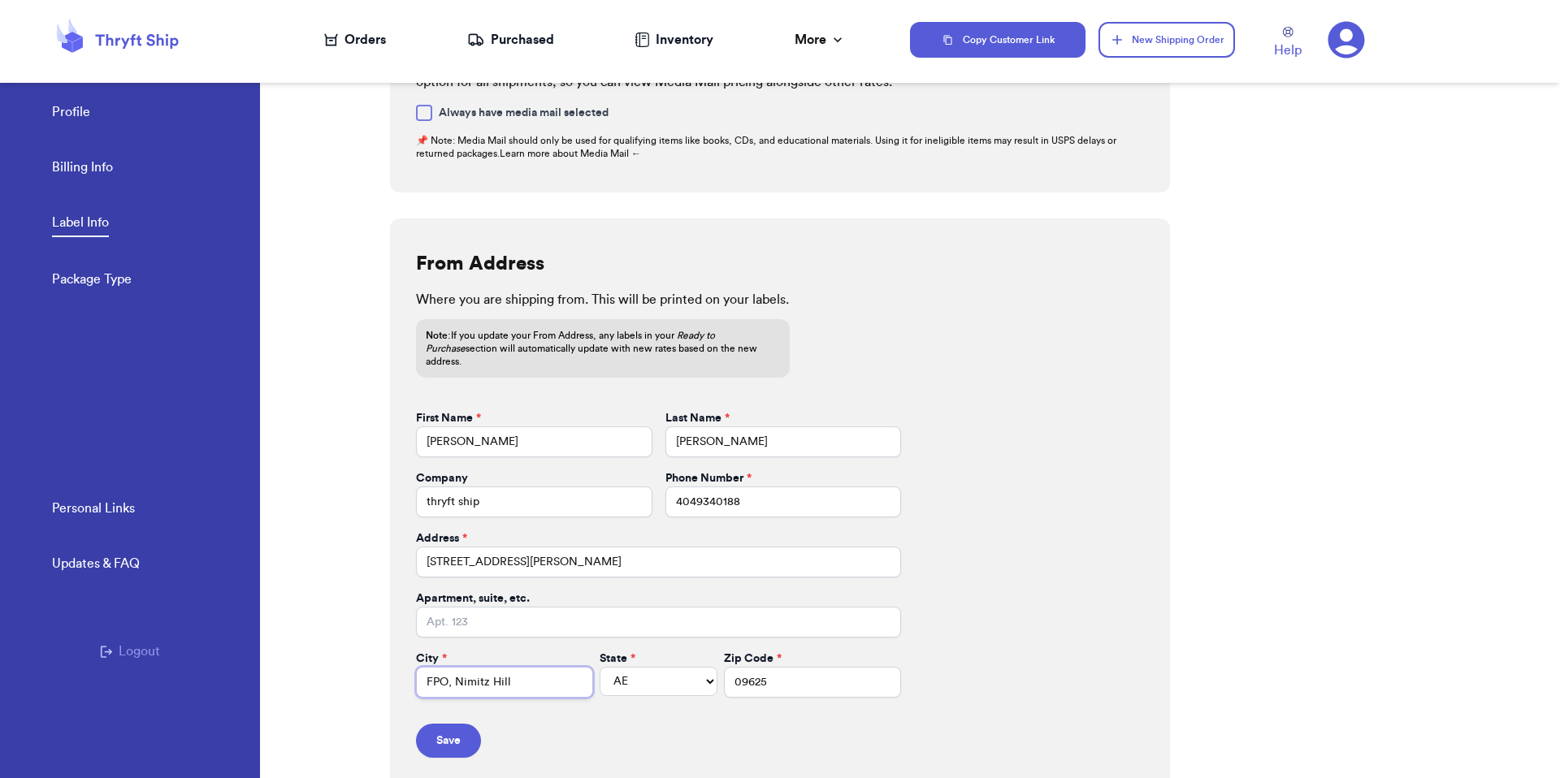
scroll to position [0, 0]
click at [455, 669] on input "FPO, Nimitz Hill" at bounding box center [504, 682] width 177 height 31
type input "Nimitz Hill"
click at [612, 667] on select "AL AK AZ AR CA CO CT DE DC FL GA HI ID IL IN IA KS KY LA ME MD MA MI MN MS MO M…" at bounding box center [659, 681] width 118 height 29
select select "GU"
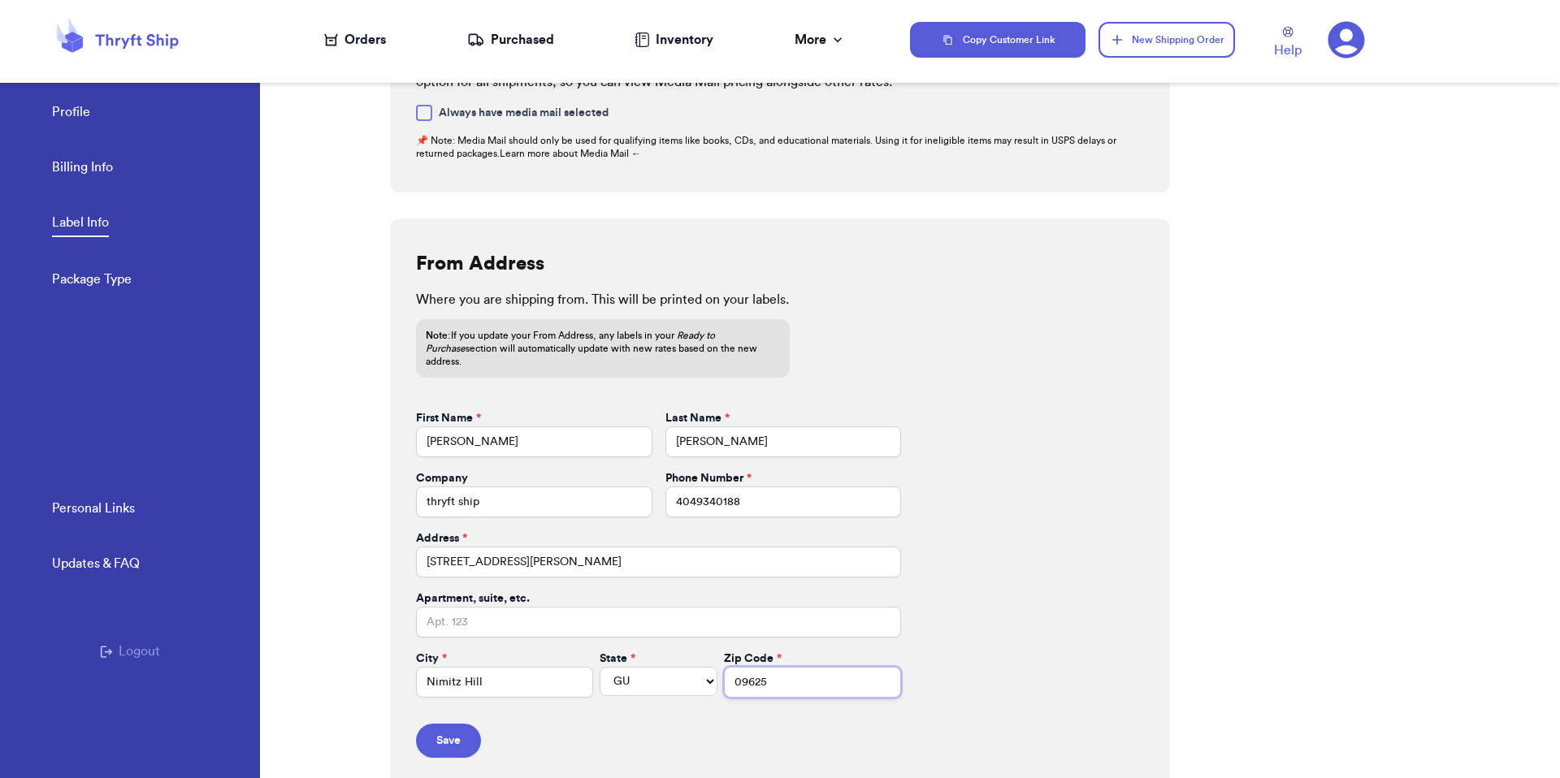
click at [745, 667] on input "09625" at bounding box center [812, 682] width 177 height 31
click at [685, 607] on input "Apartment, suite, etc." at bounding box center [658, 622] width 485 height 31
paste input ", Guam 96915"
drag, startPoint x: 523, startPoint y: 598, endPoint x: 468, endPoint y: 606, distance: 55.8
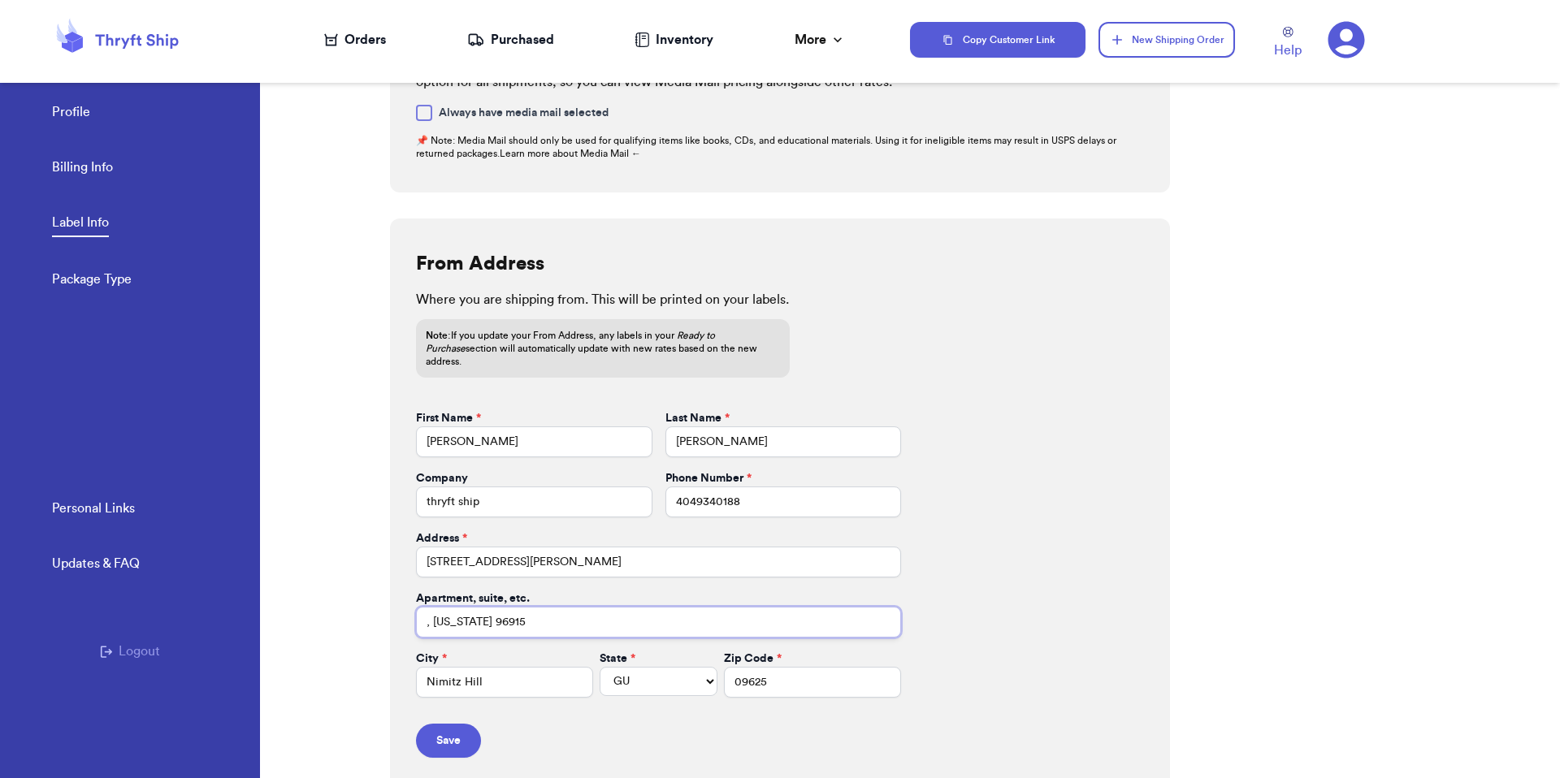
click at [468, 607] on input ", Guam 96915" at bounding box center [658, 622] width 485 height 31
type input ", Guam 96915"
click at [764, 667] on input "09625" at bounding box center [812, 682] width 177 height 31
click at [0, 777] on com-1password-button at bounding box center [0, 778] width 0 height 0
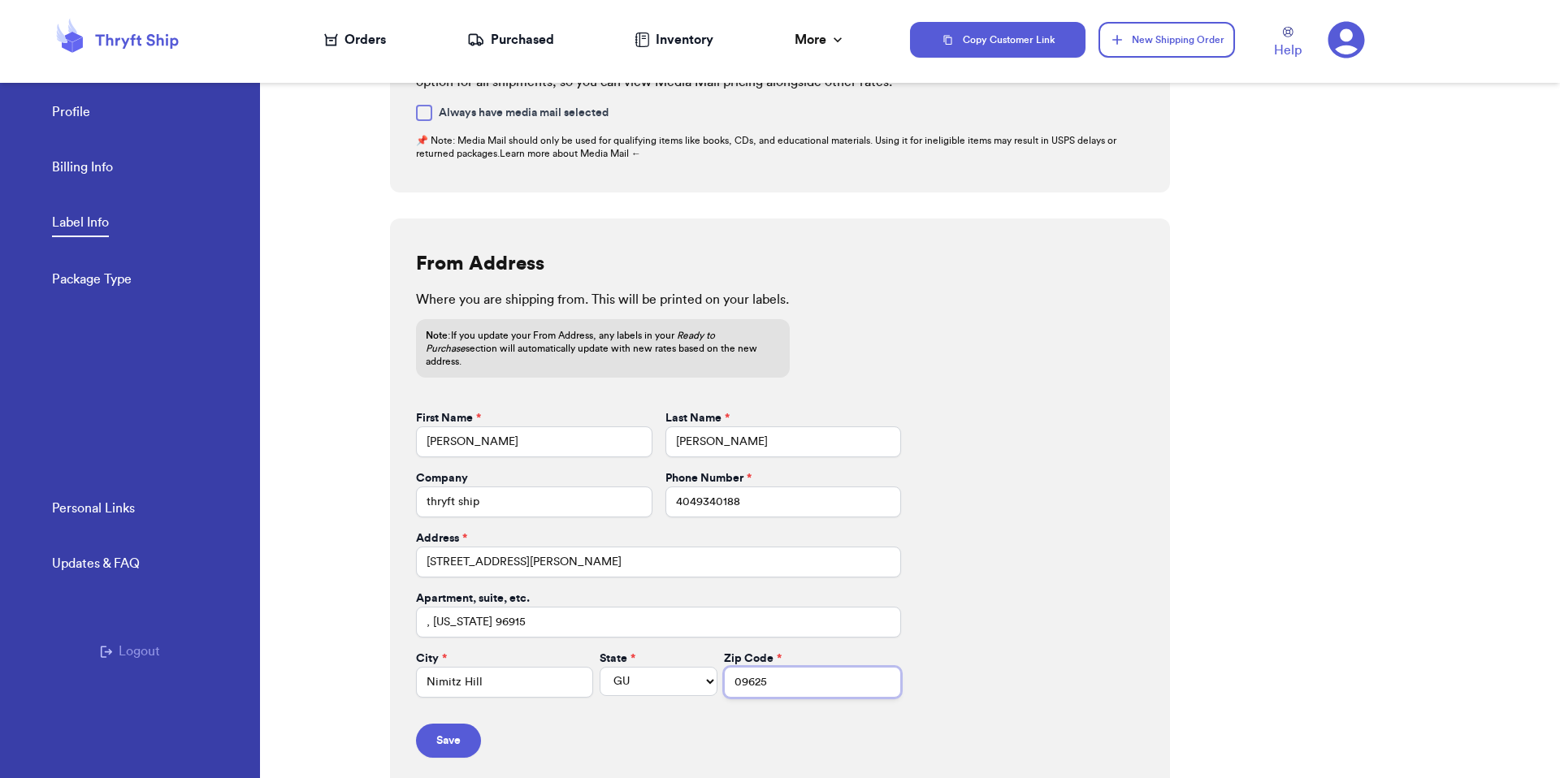
click at [724, 667] on input "09625" at bounding box center [812, 682] width 177 height 31
paste input "9691"
type input "96915"
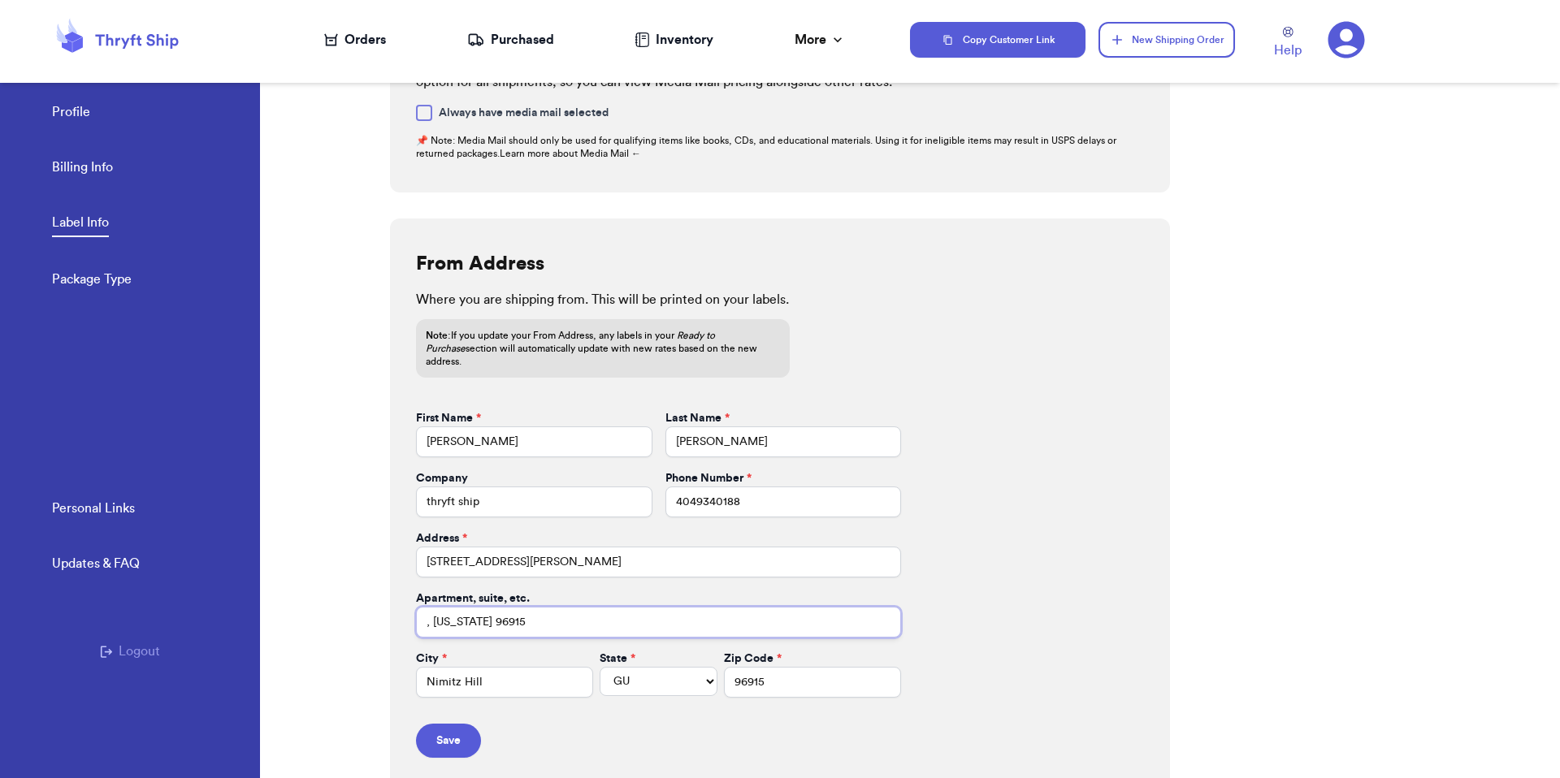
click at [512, 607] on input ", Guam 96915" at bounding box center [658, 622] width 485 height 31
click at [540, 568] on form "First Name * Valeria Last Name * Brenner Company thryft ship Phone Number * 404…" at bounding box center [658, 584] width 485 height 348
click at [439, 739] on button "Save" at bounding box center [448, 741] width 65 height 34
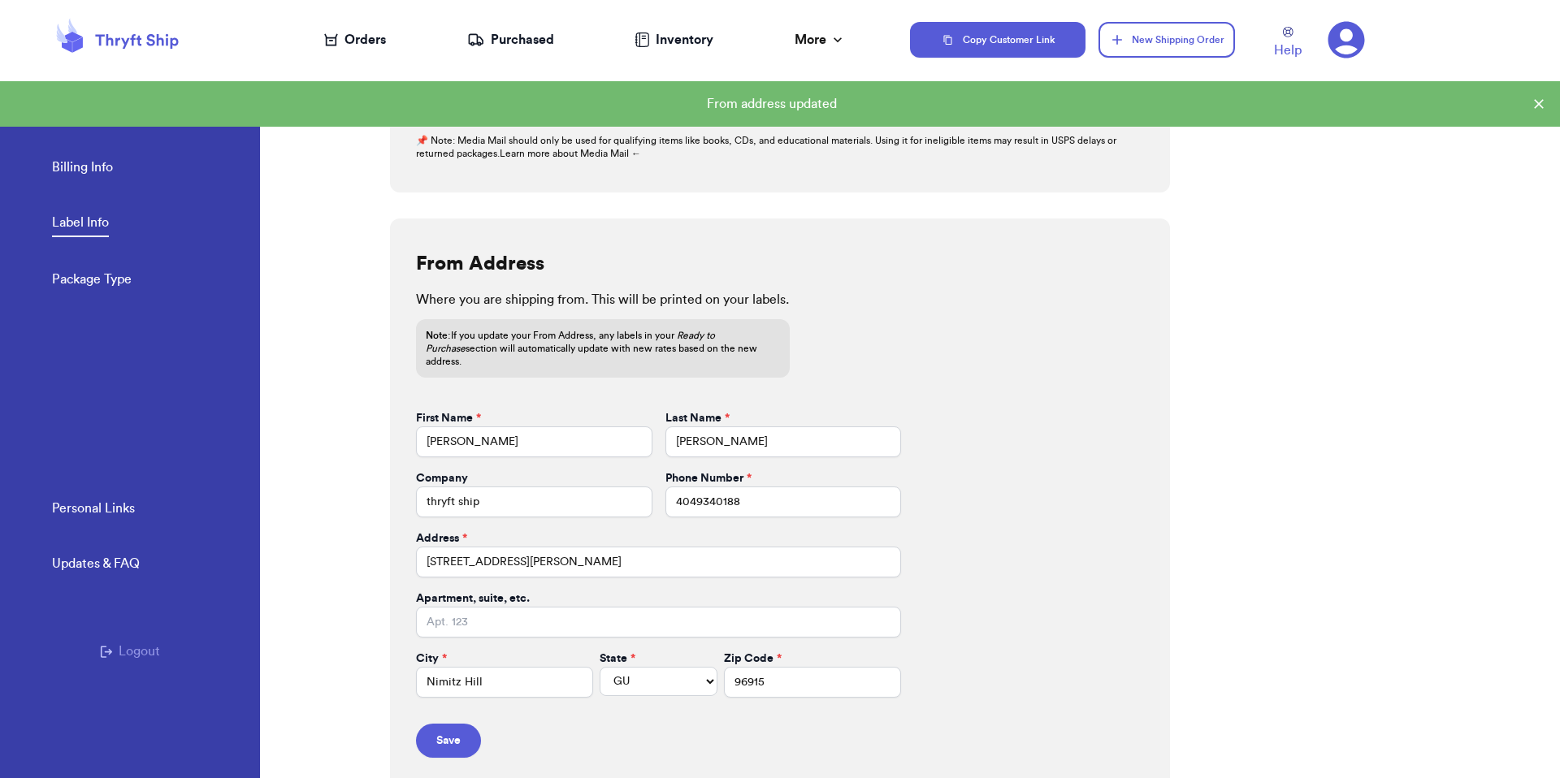
click at [375, 35] on div "Orders" at bounding box center [355, 39] width 62 height 19
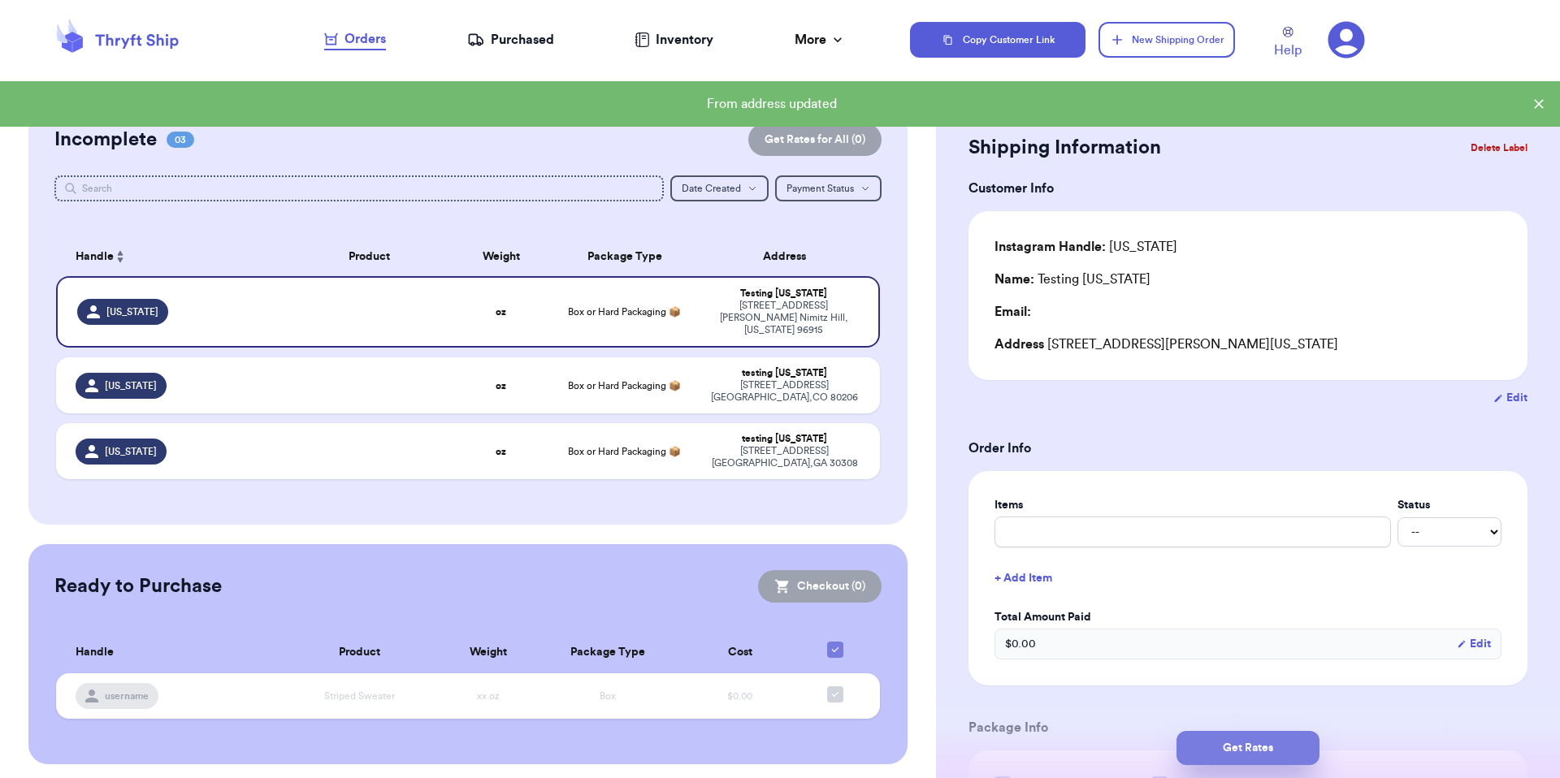
click at [1203, 746] on button "Get Rates" at bounding box center [1247, 748] width 143 height 34
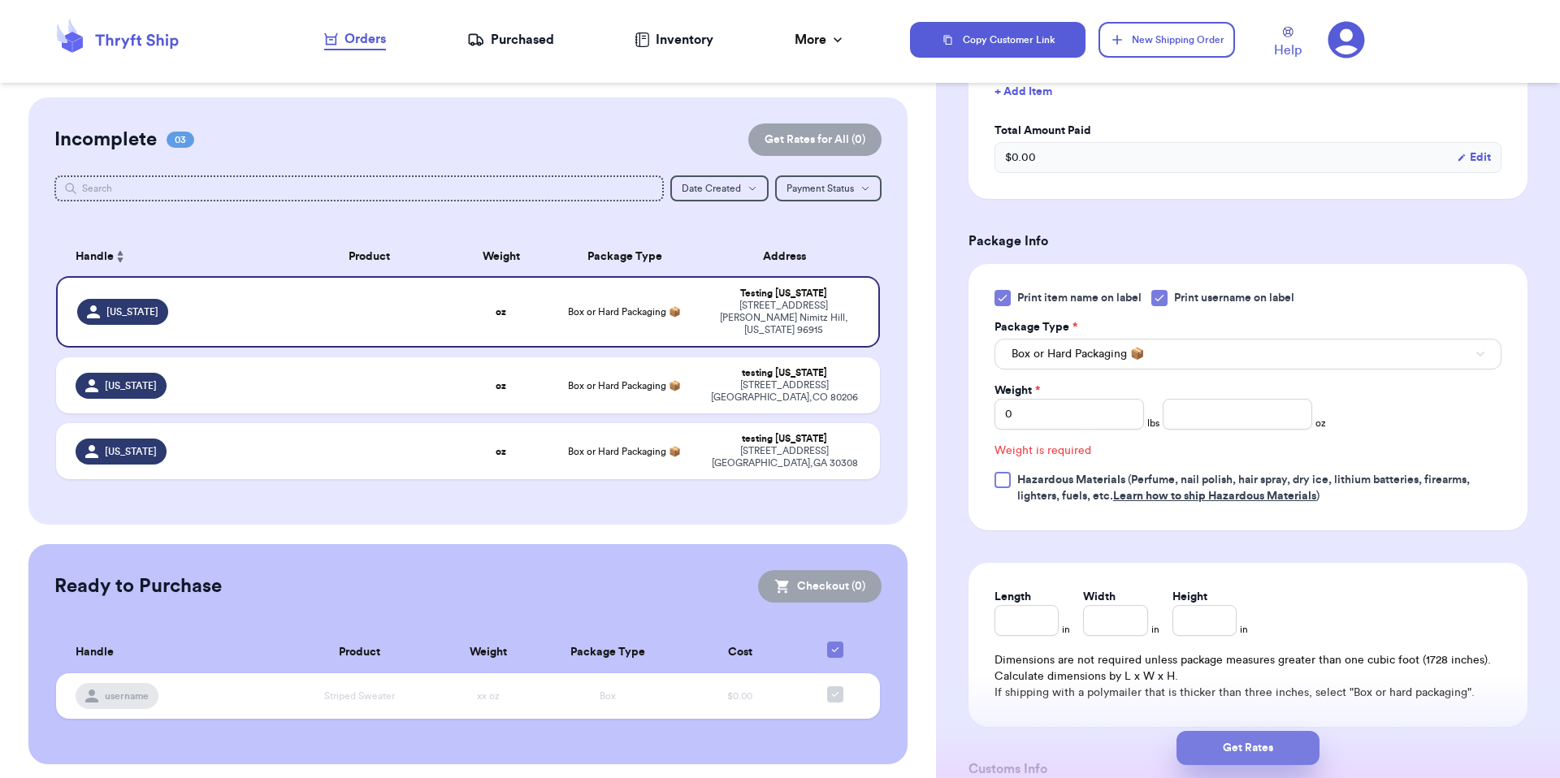
scroll to position [516, 0]
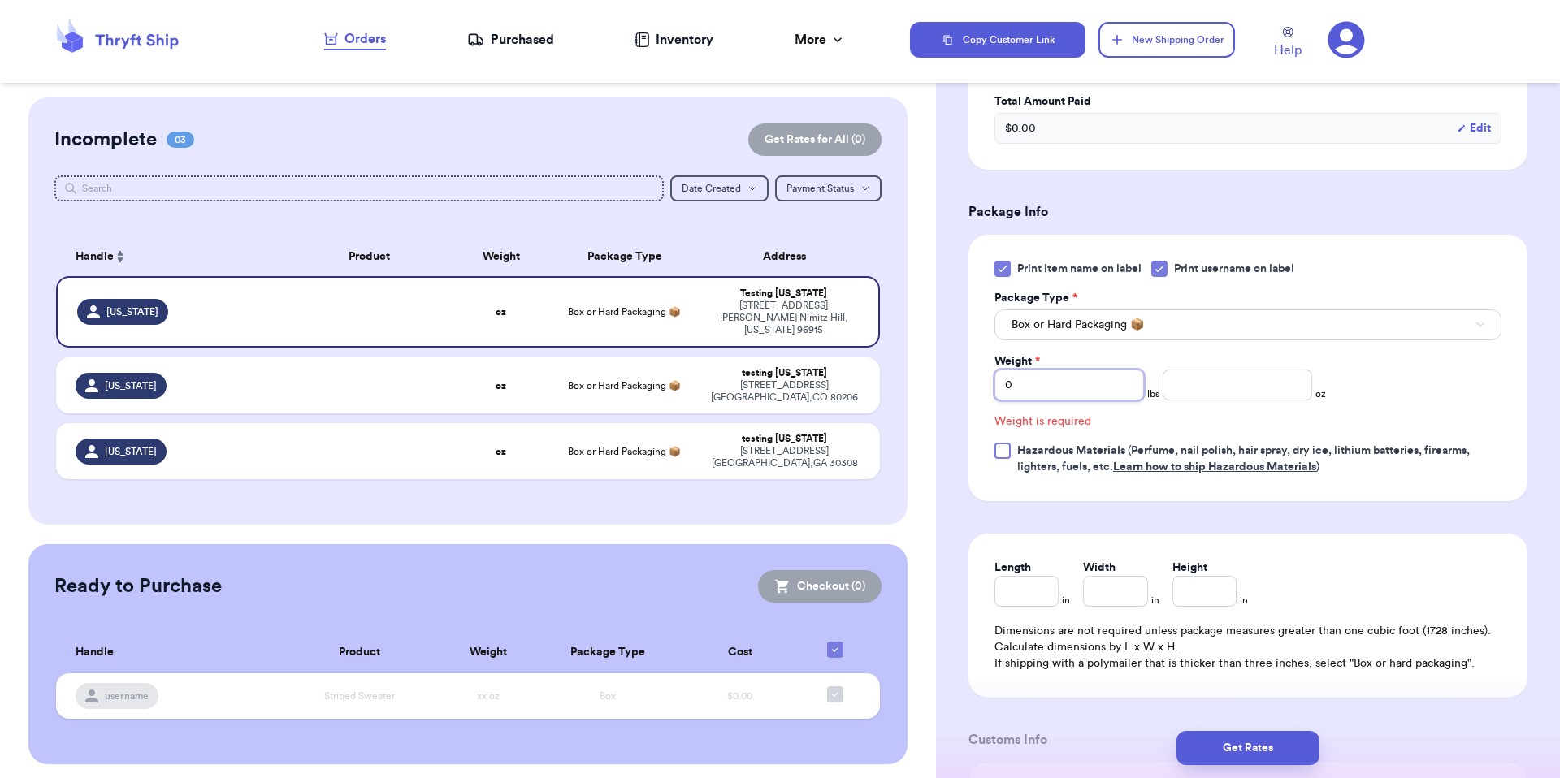
click at [1098, 395] on input "0" at bounding box center [1068, 385] width 149 height 31
click at [1185, 392] on input "number" at bounding box center [1237, 385] width 149 height 31
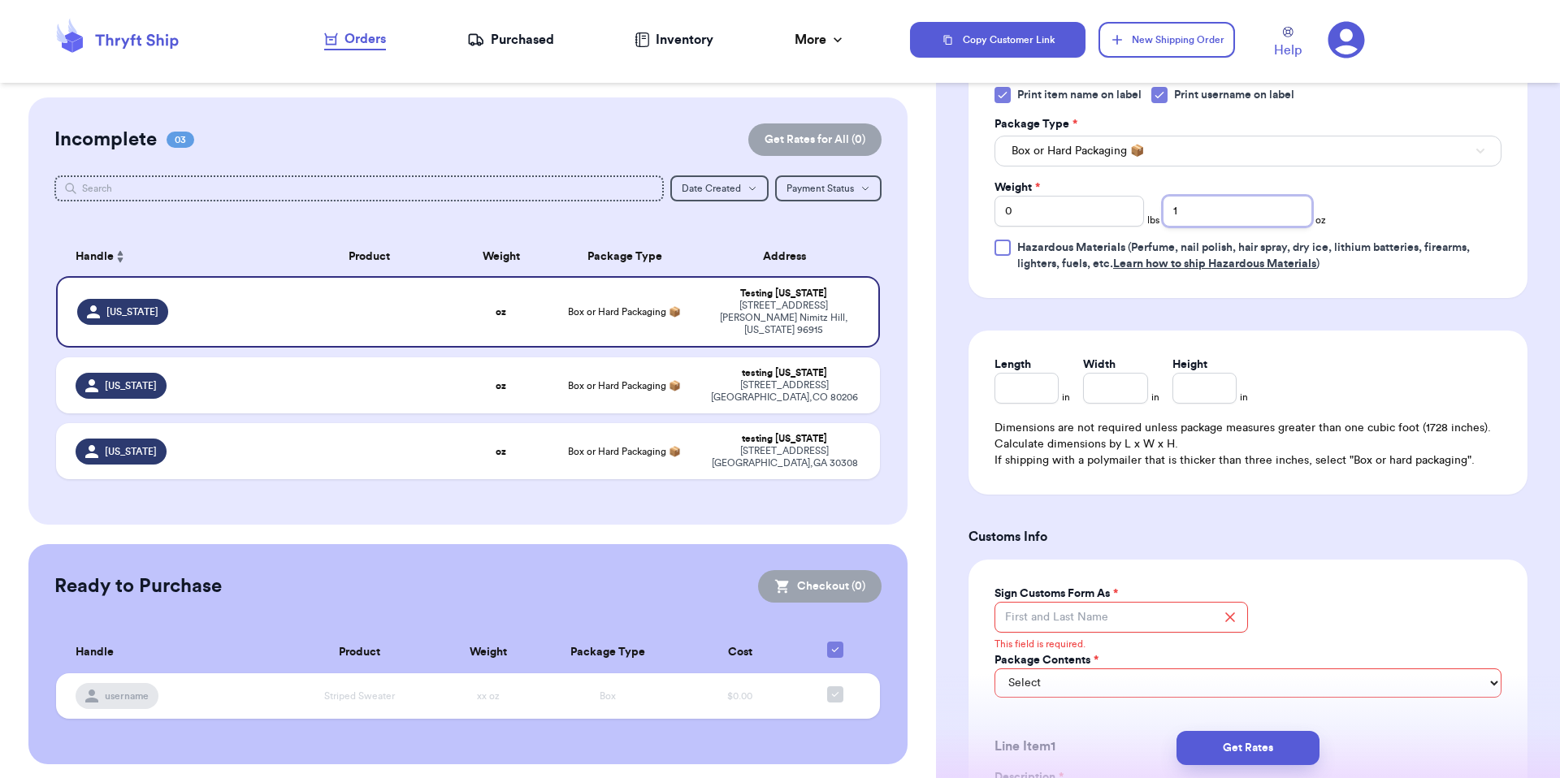
scroll to position [684, 0]
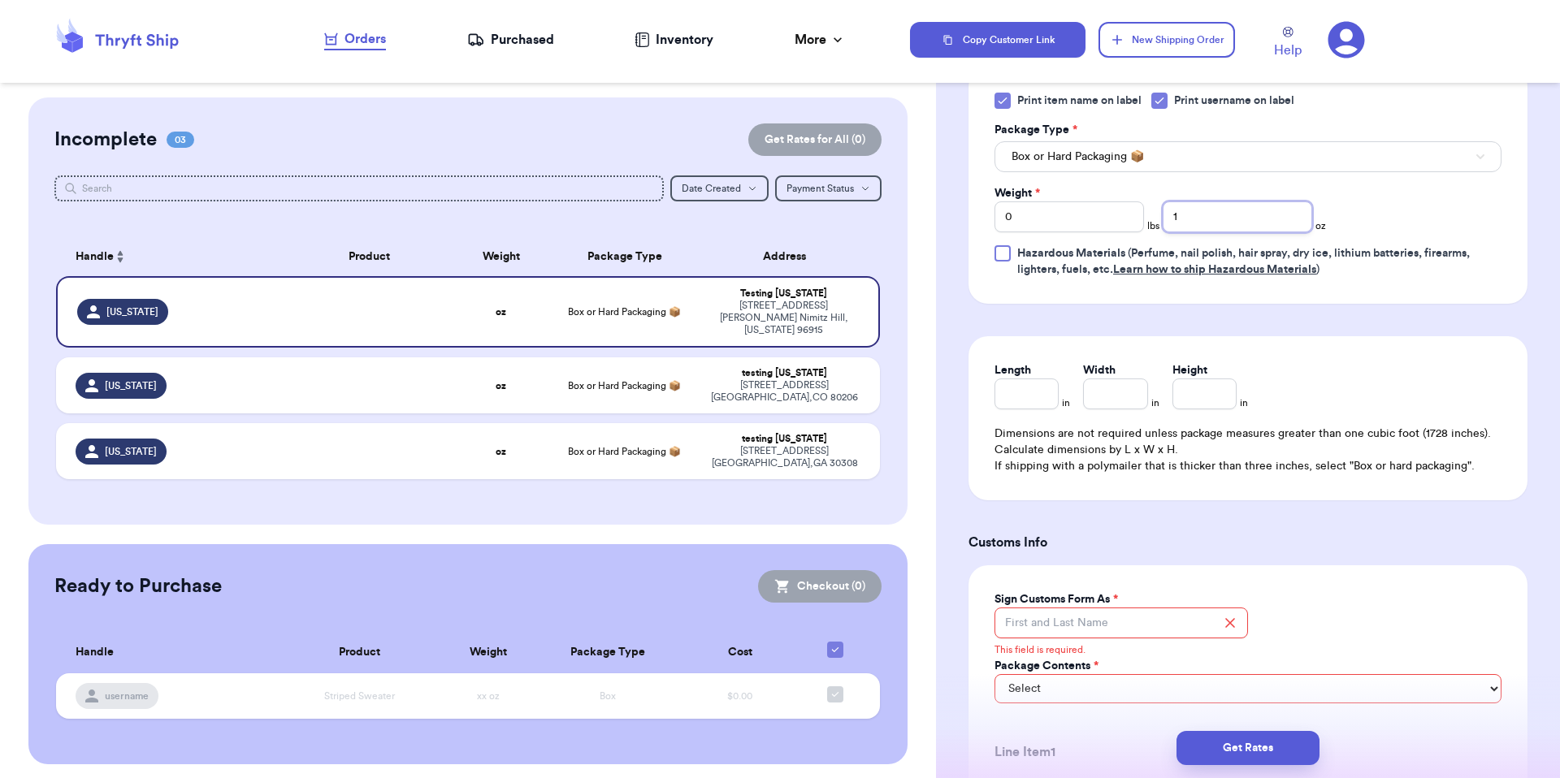
type input "1"
click at [1030, 385] on input "Length" at bounding box center [1026, 394] width 64 height 31
type input "1"
type input "3"
type input "4"
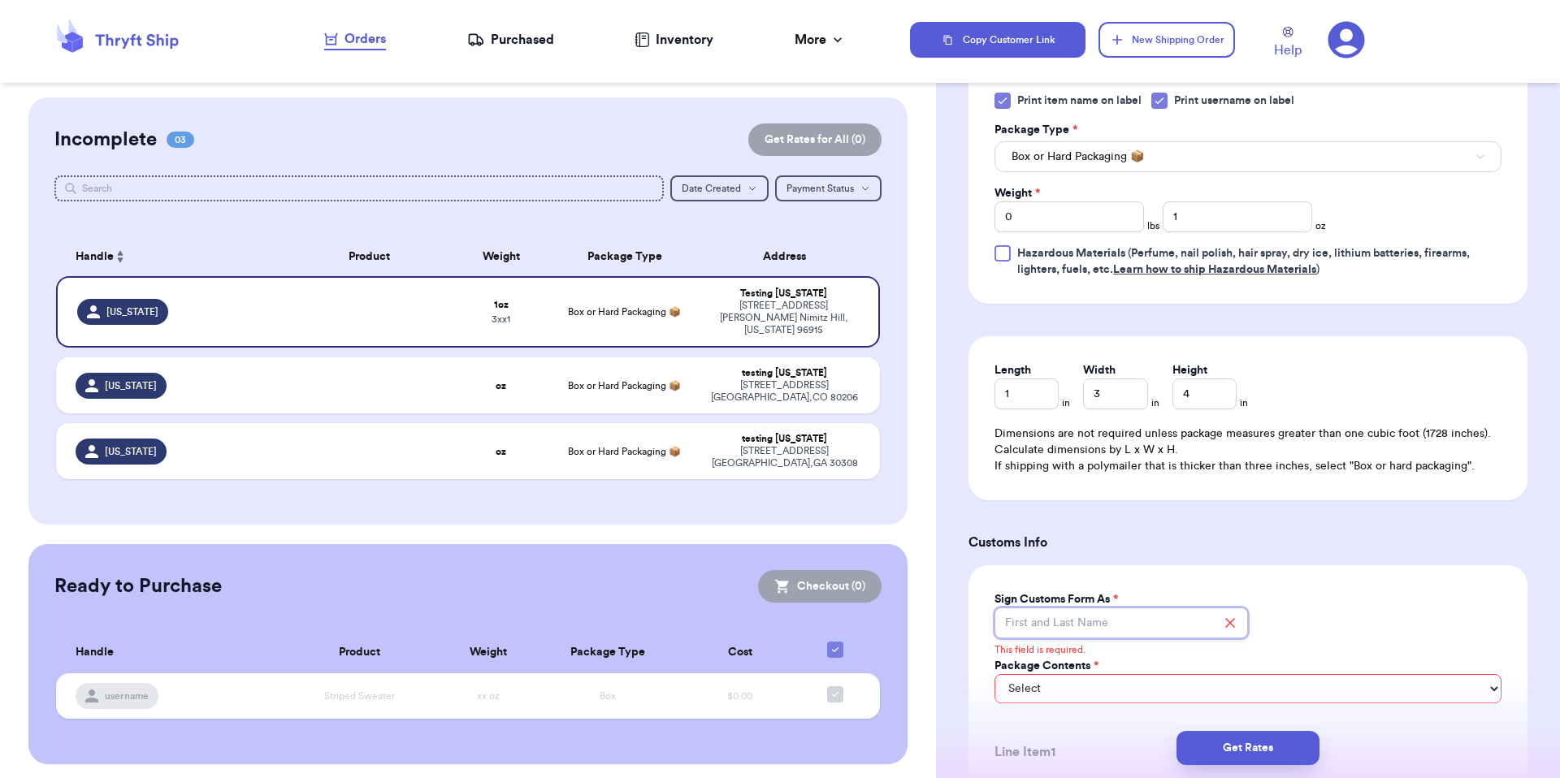
click at [1110, 617] on input "Sign Customs Form As *" at bounding box center [1120, 623] width 253 height 31
type input "Brenner"
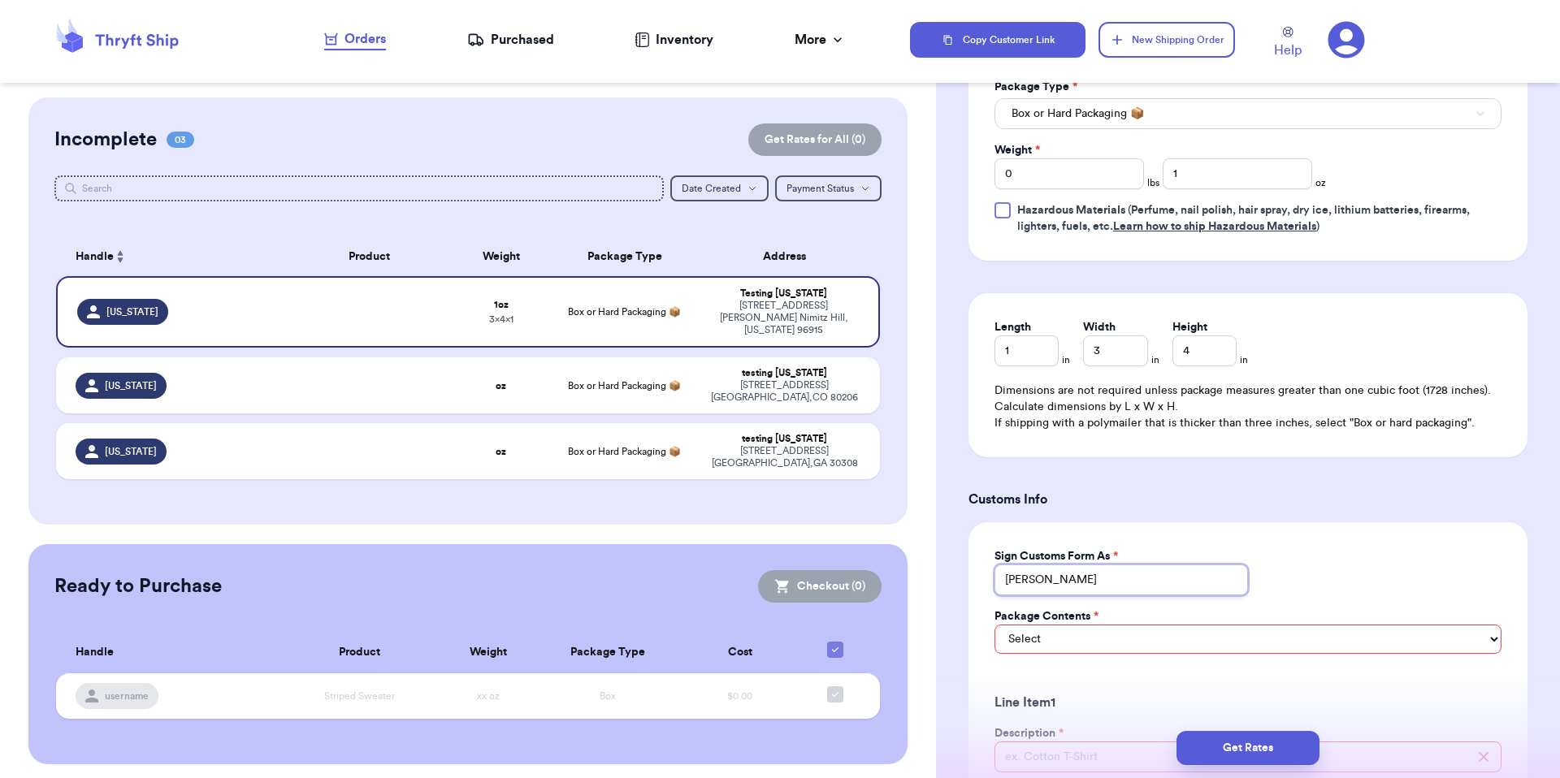
scroll to position [824, 0]
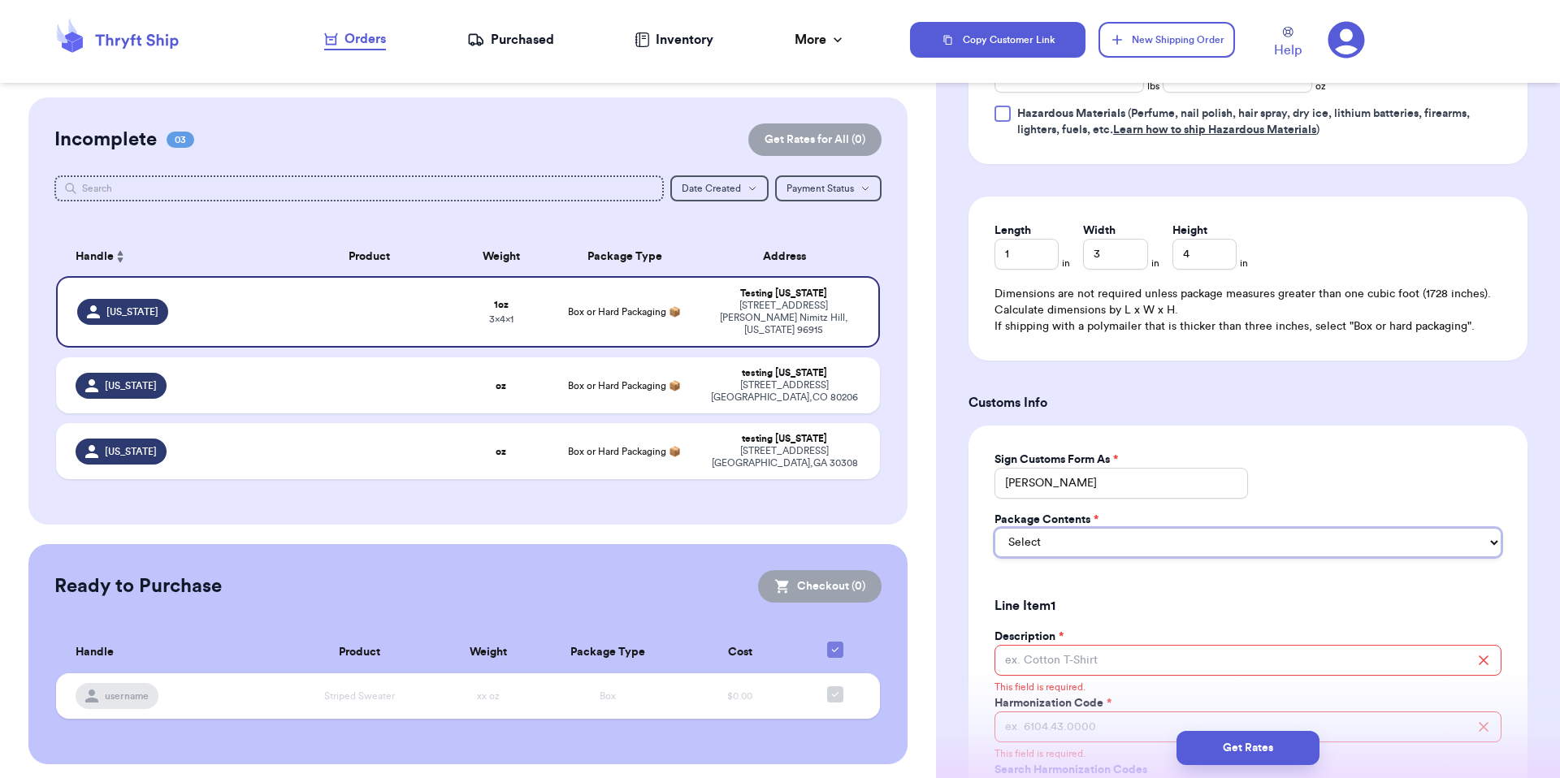
click at [1128, 535] on select "Select Merchandise Gift Documents" at bounding box center [1247, 542] width 507 height 29
select select "MERCHANDISE"
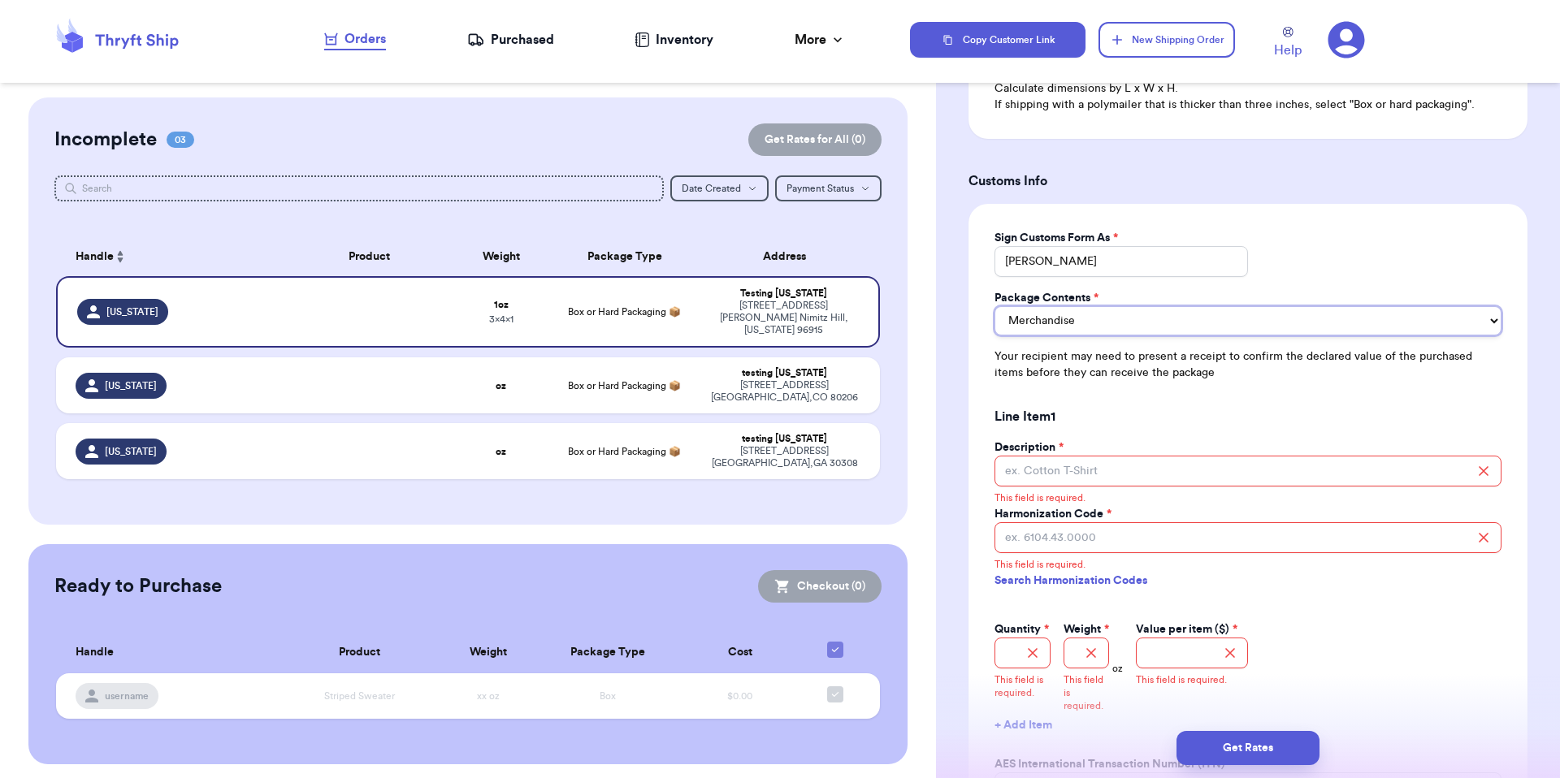
scroll to position [1059, 0]
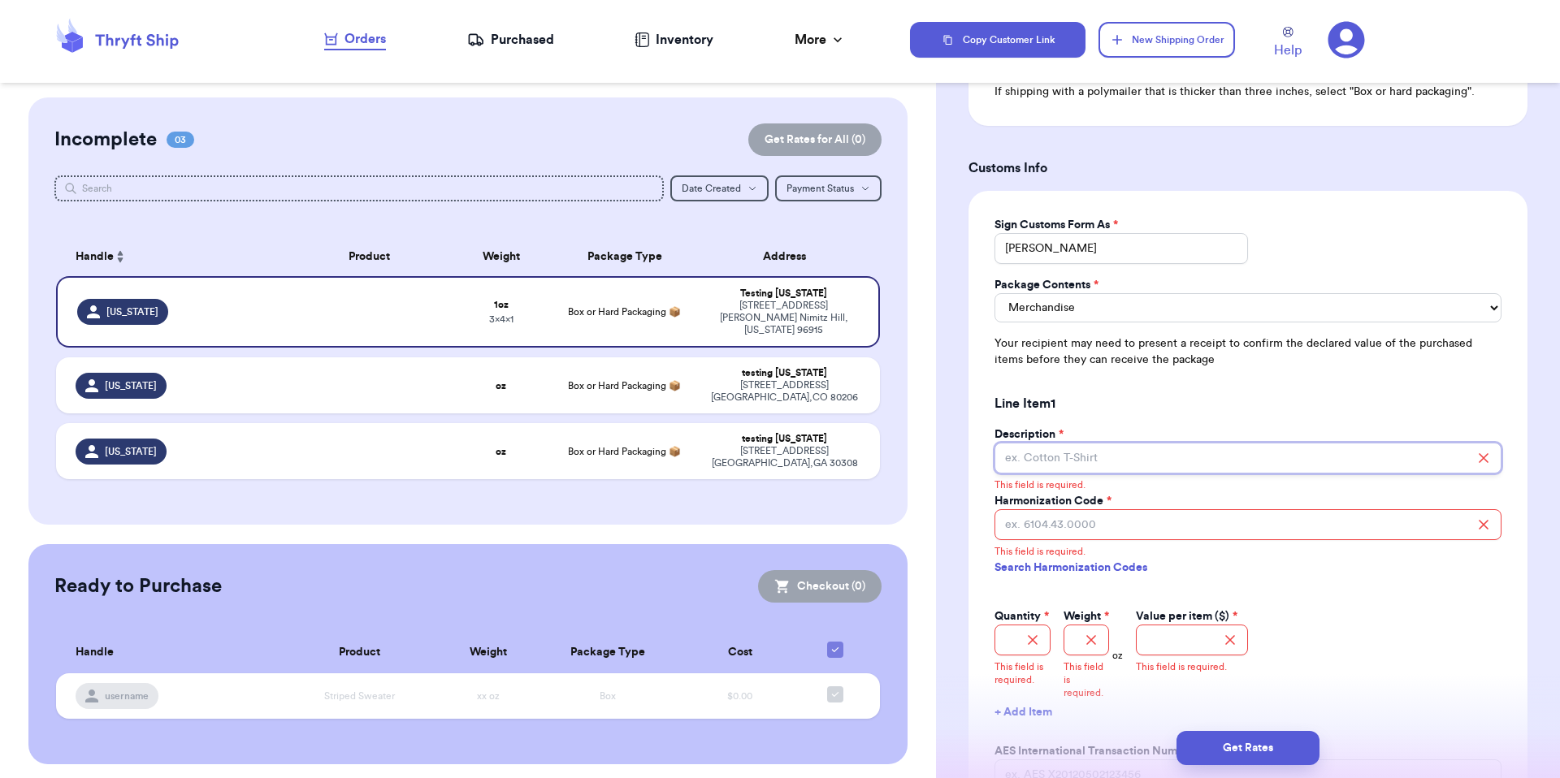
click at [1104, 471] on input "Description *" at bounding box center [1247, 458] width 507 height 31
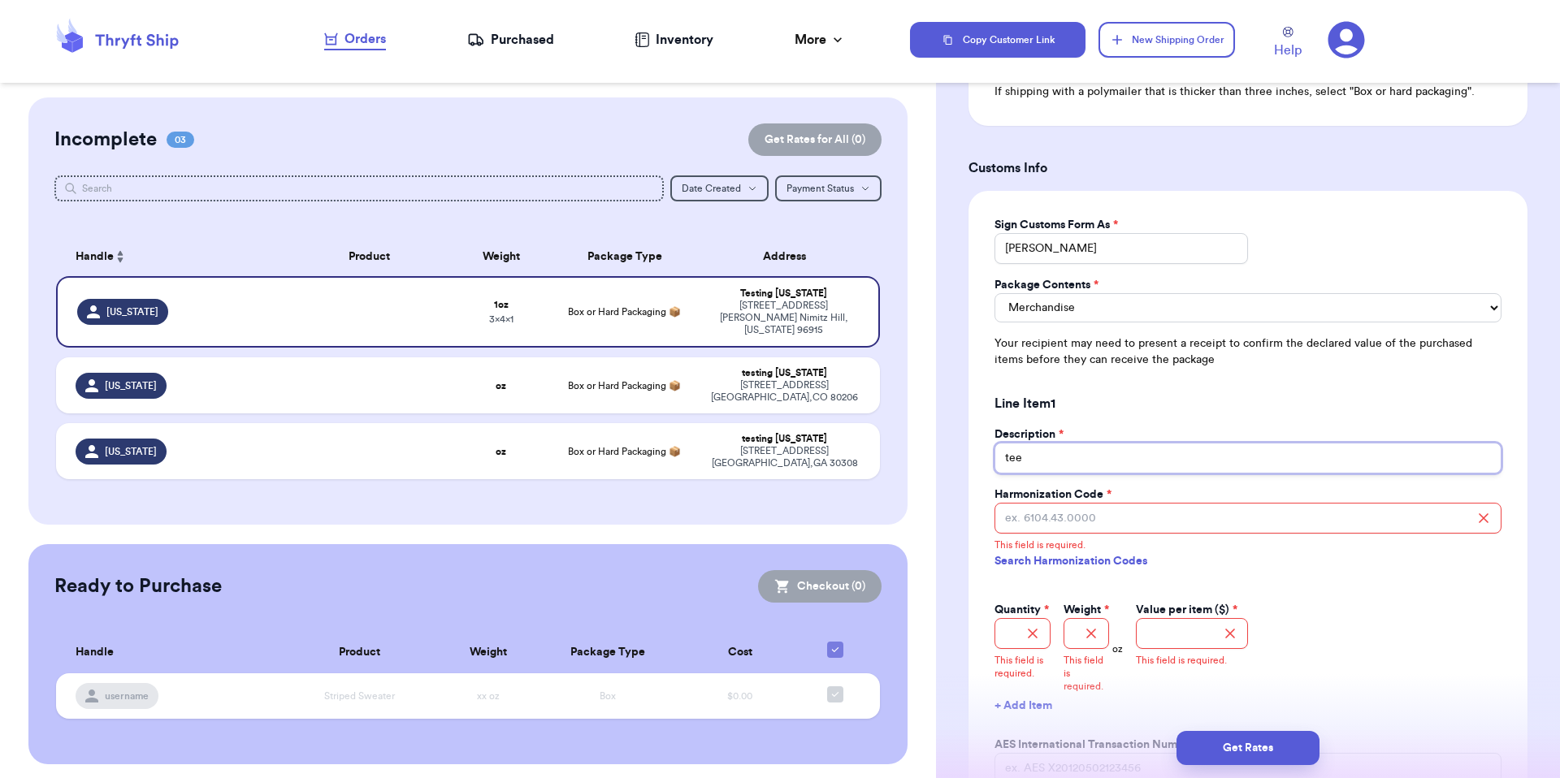
type input "tee"
click at [1093, 524] on input "Harmonization Code *" at bounding box center [1247, 518] width 507 height 31
type input "6104.43.0000"
type input "4"
type input "5"
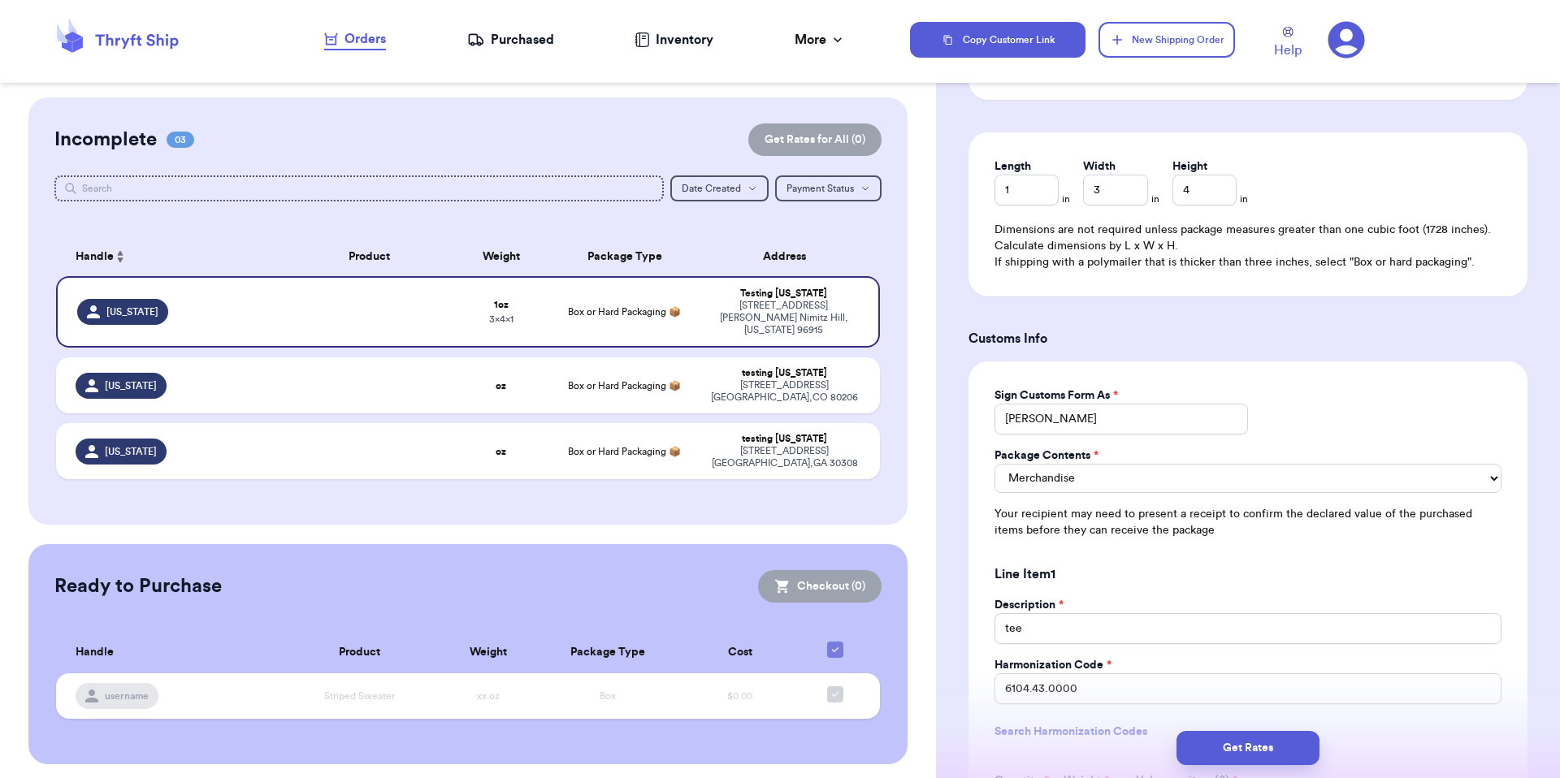
scroll to position [718, 0]
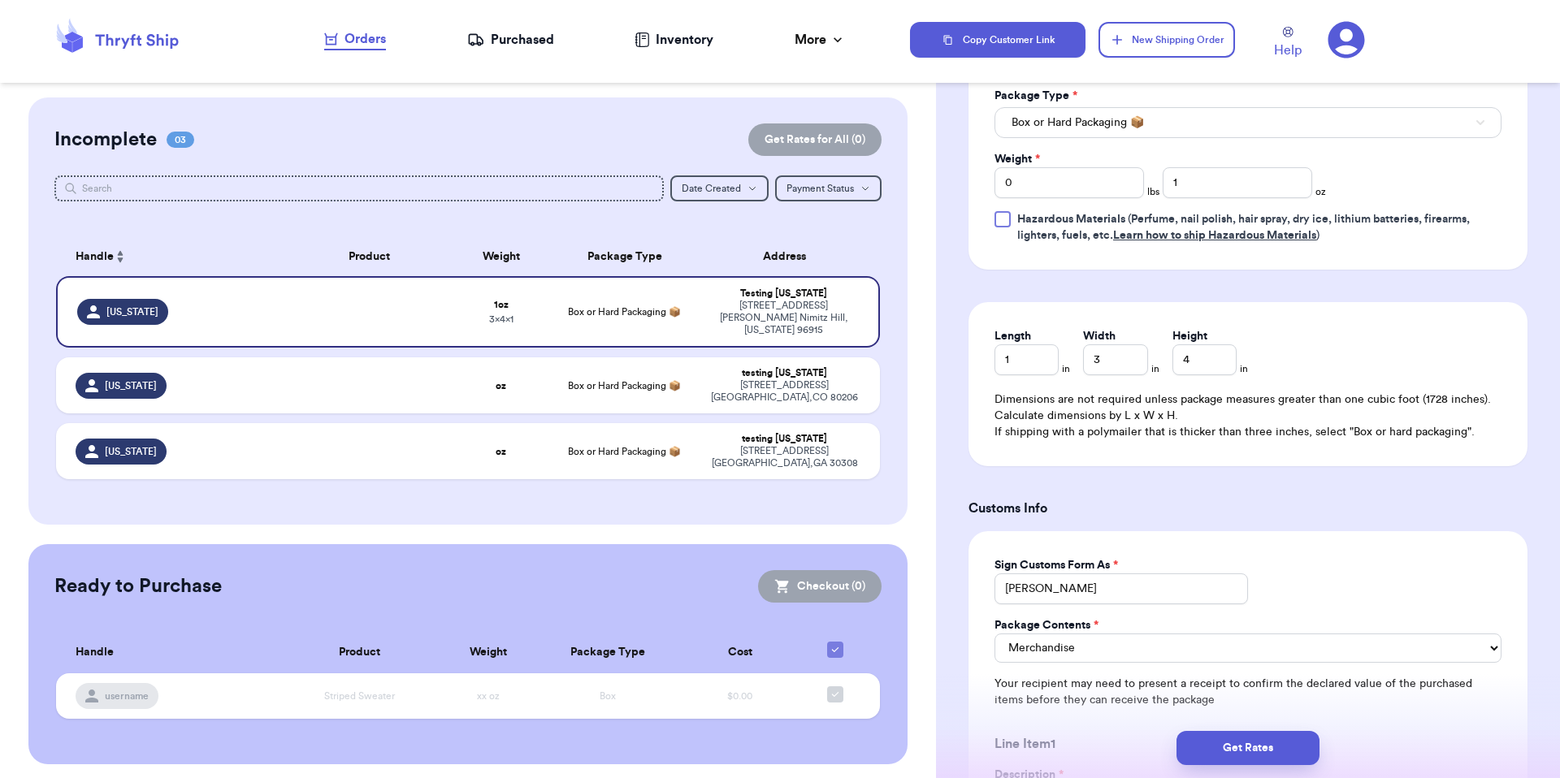
type input "5"
click at [1172, 186] on input "1" at bounding box center [1237, 182] width 149 height 31
type input "3"
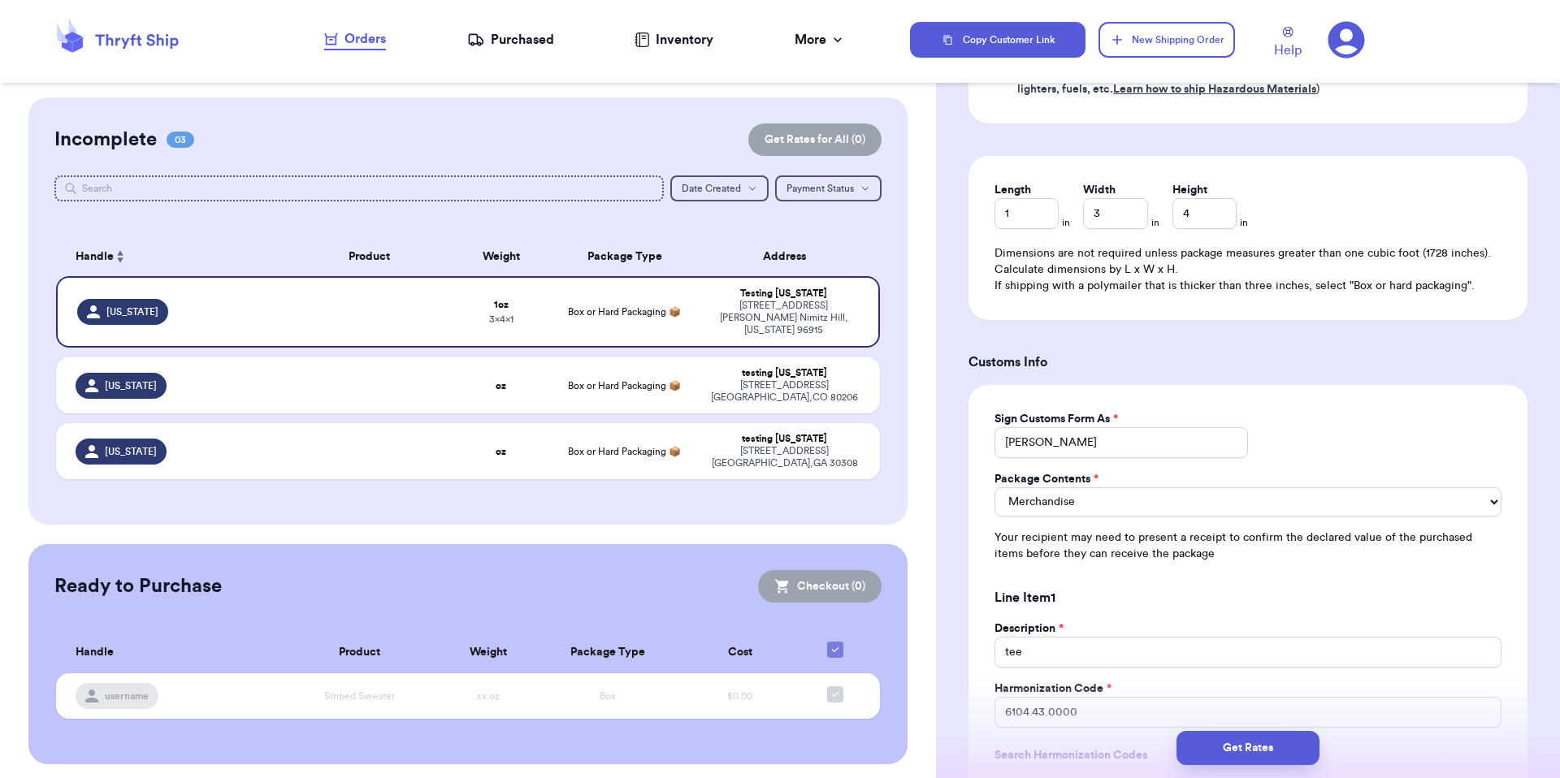
scroll to position [1256, 0]
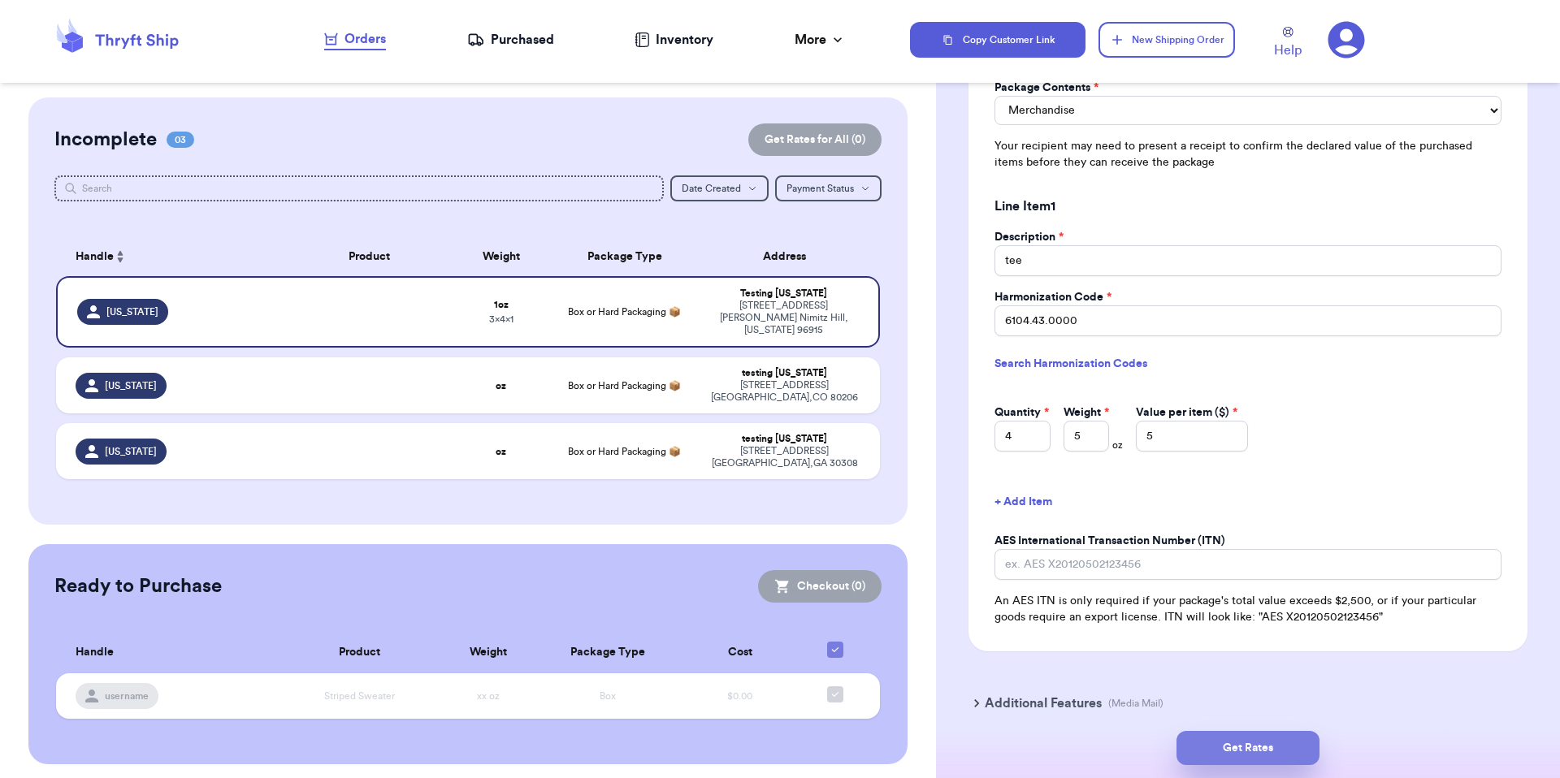
type input "4"
click at [1220, 737] on button "Get Rates" at bounding box center [1247, 748] width 143 height 34
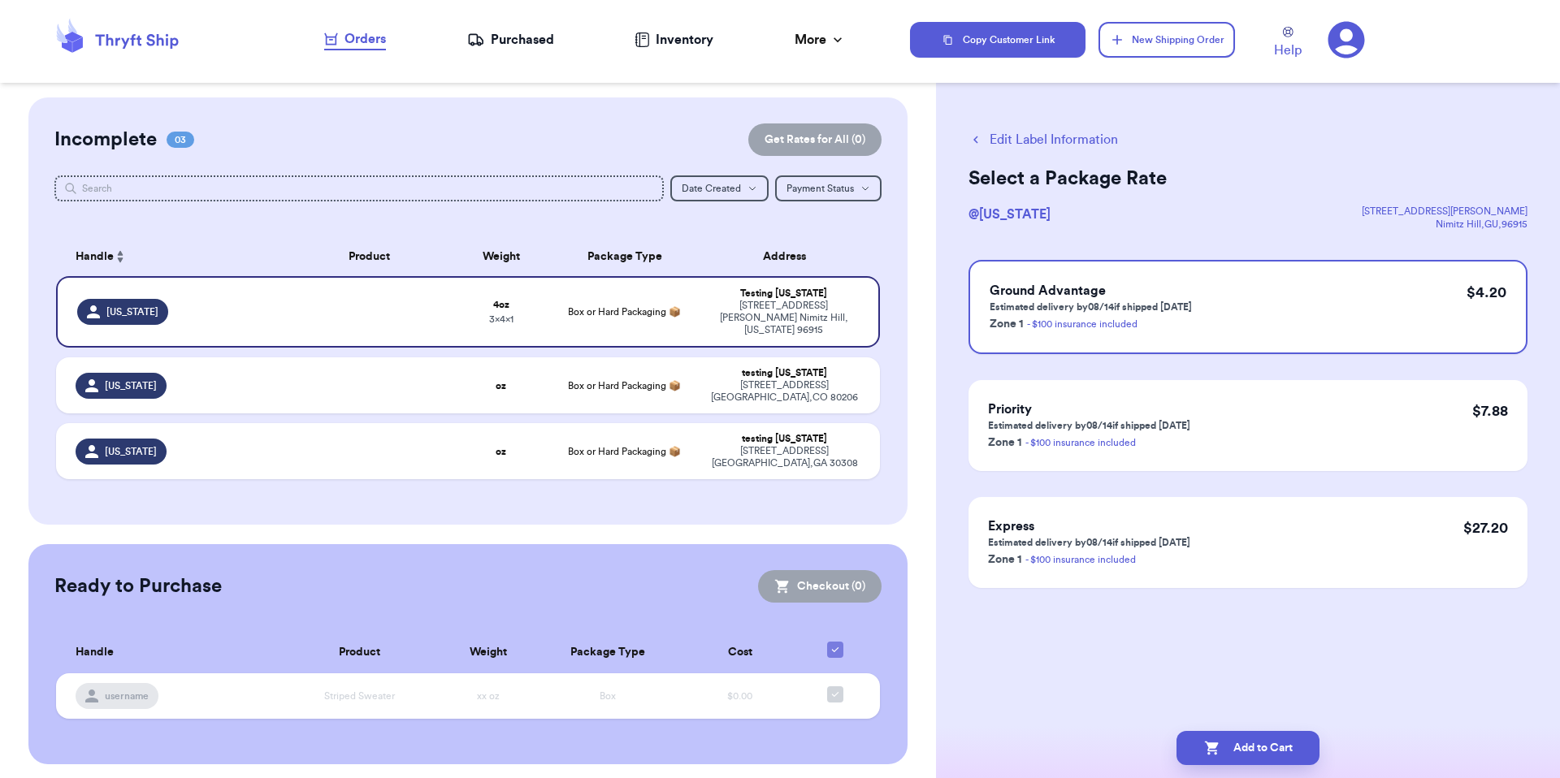
click at [1232, 730] on div "Add to Cart" at bounding box center [1248, 748] width 624 height 60
click at [1235, 741] on button "Add to Cart" at bounding box center [1247, 748] width 143 height 34
checkbox input "true"
select select "MERCHANDISE"
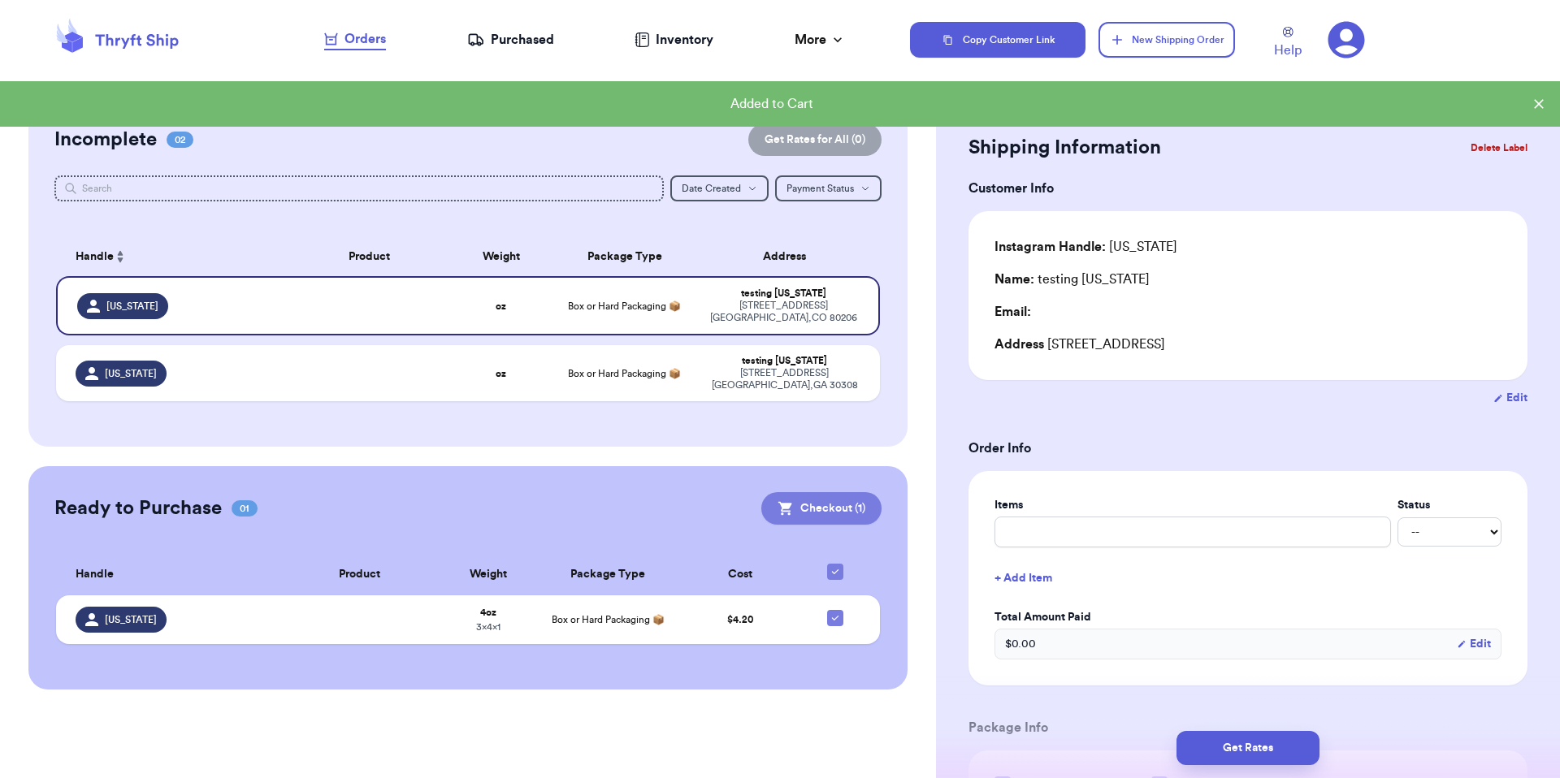
click at [846, 500] on button "Checkout ( 1 )" at bounding box center [821, 508] width 120 height 32
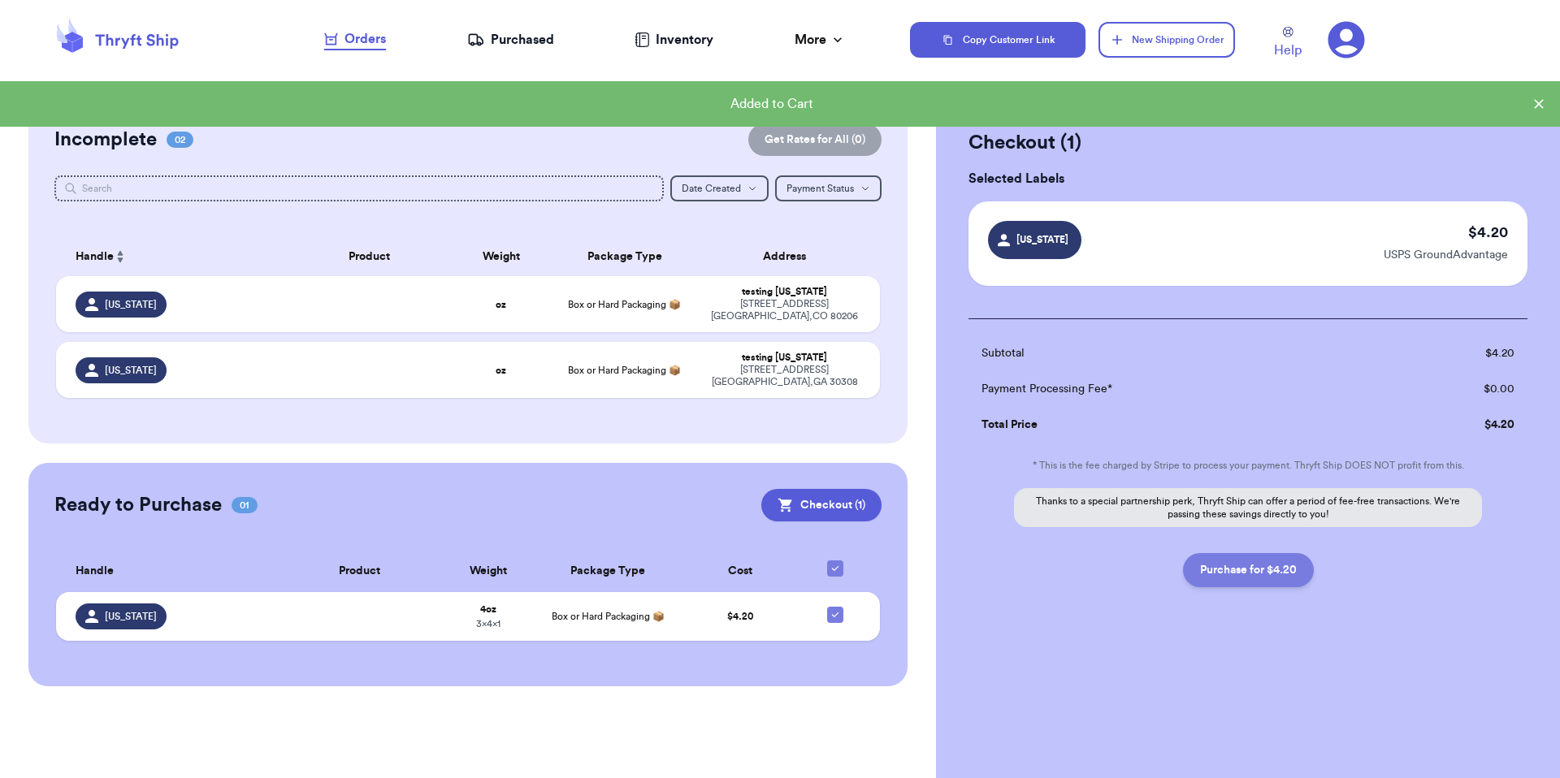
click at [1220, 578] on button "Purchase for $4.20" at bounding box center [1248, 570] width 131 height 34
checkbox input "false"
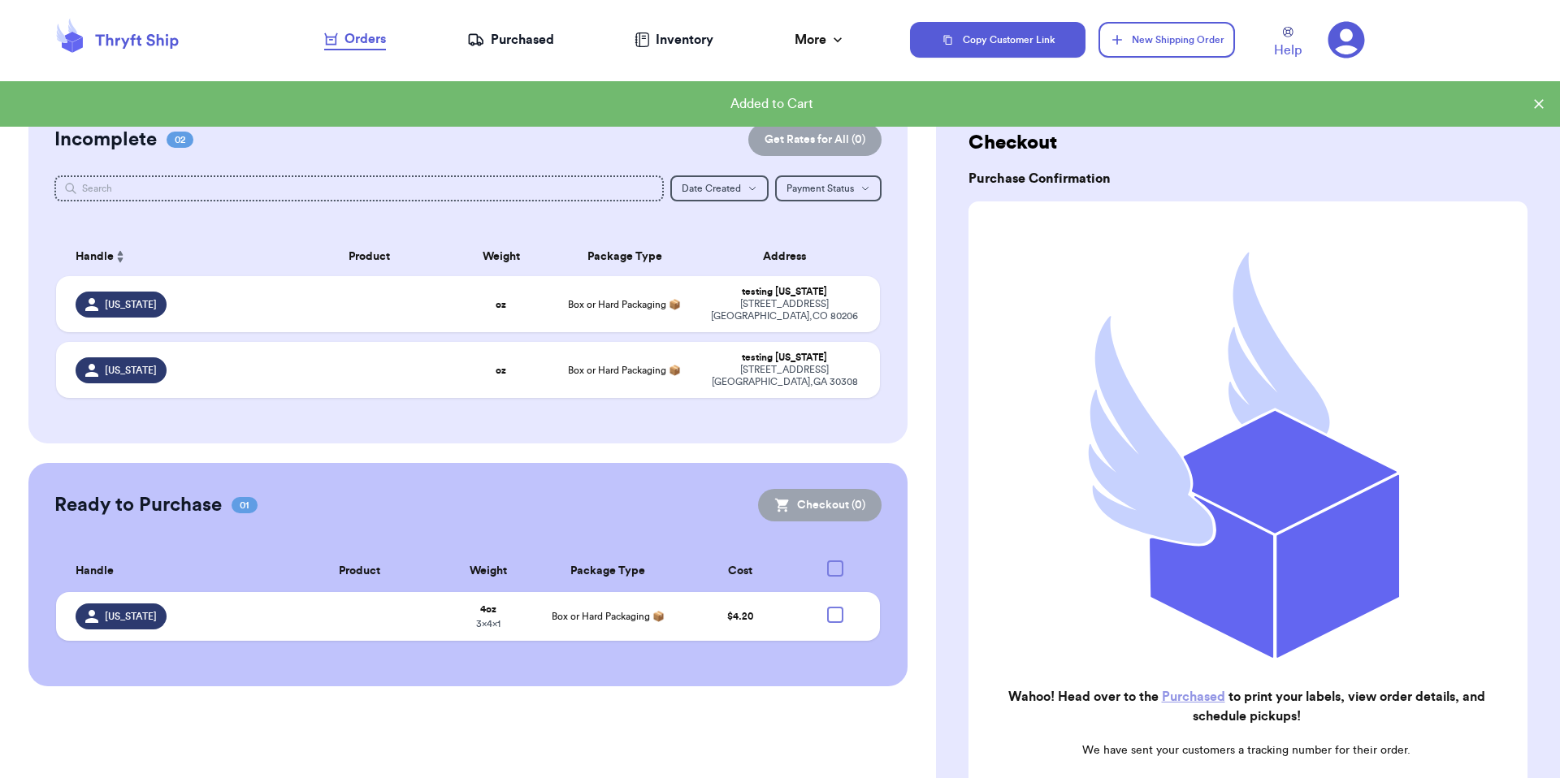
checkbox input "true"
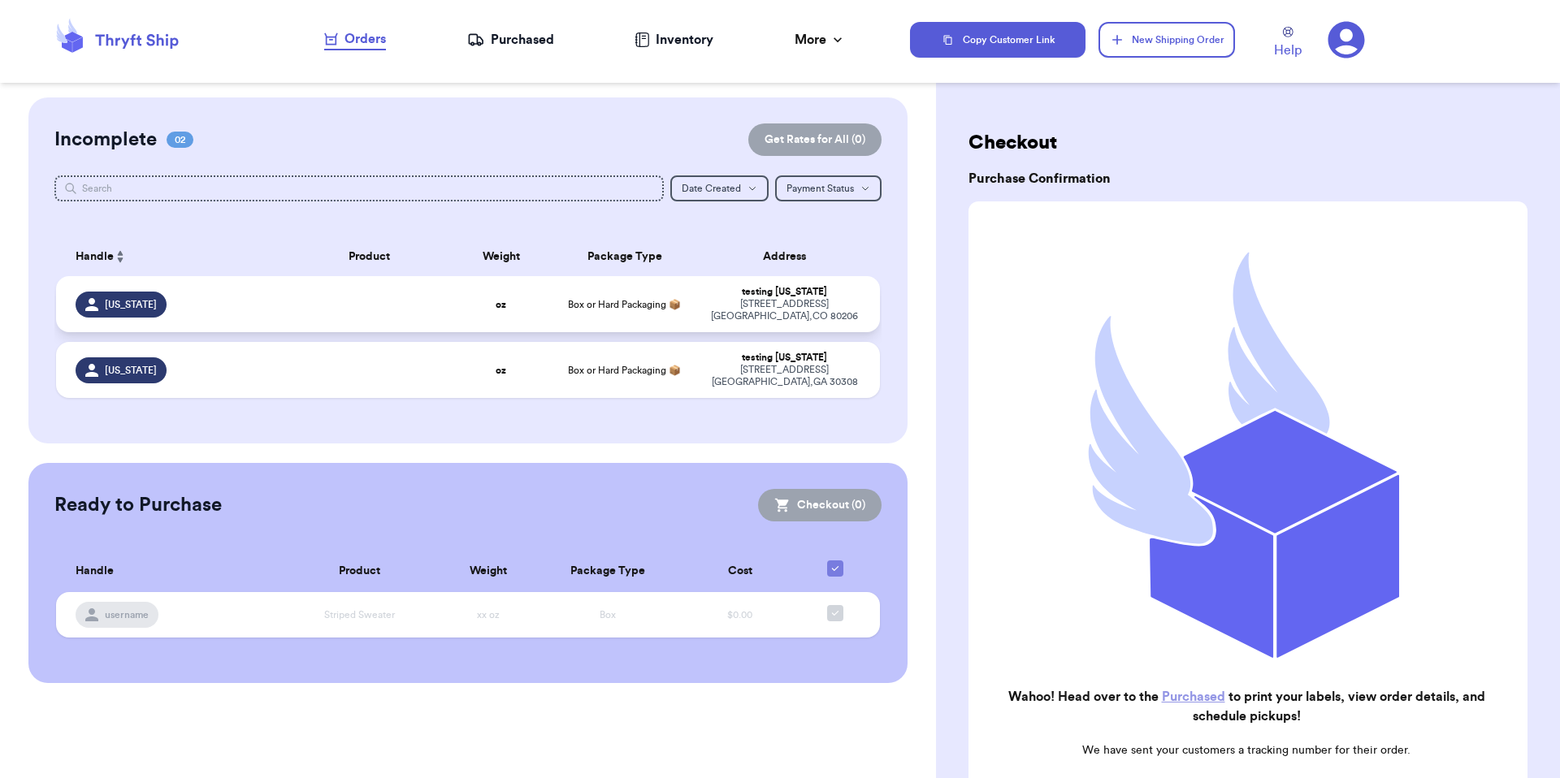
click at [791, 310] on div "3000 E 1st Ave Denver , CO 80206" at bounding box center [784, 310] width 152 height 24
select select "MERCHANDISE"
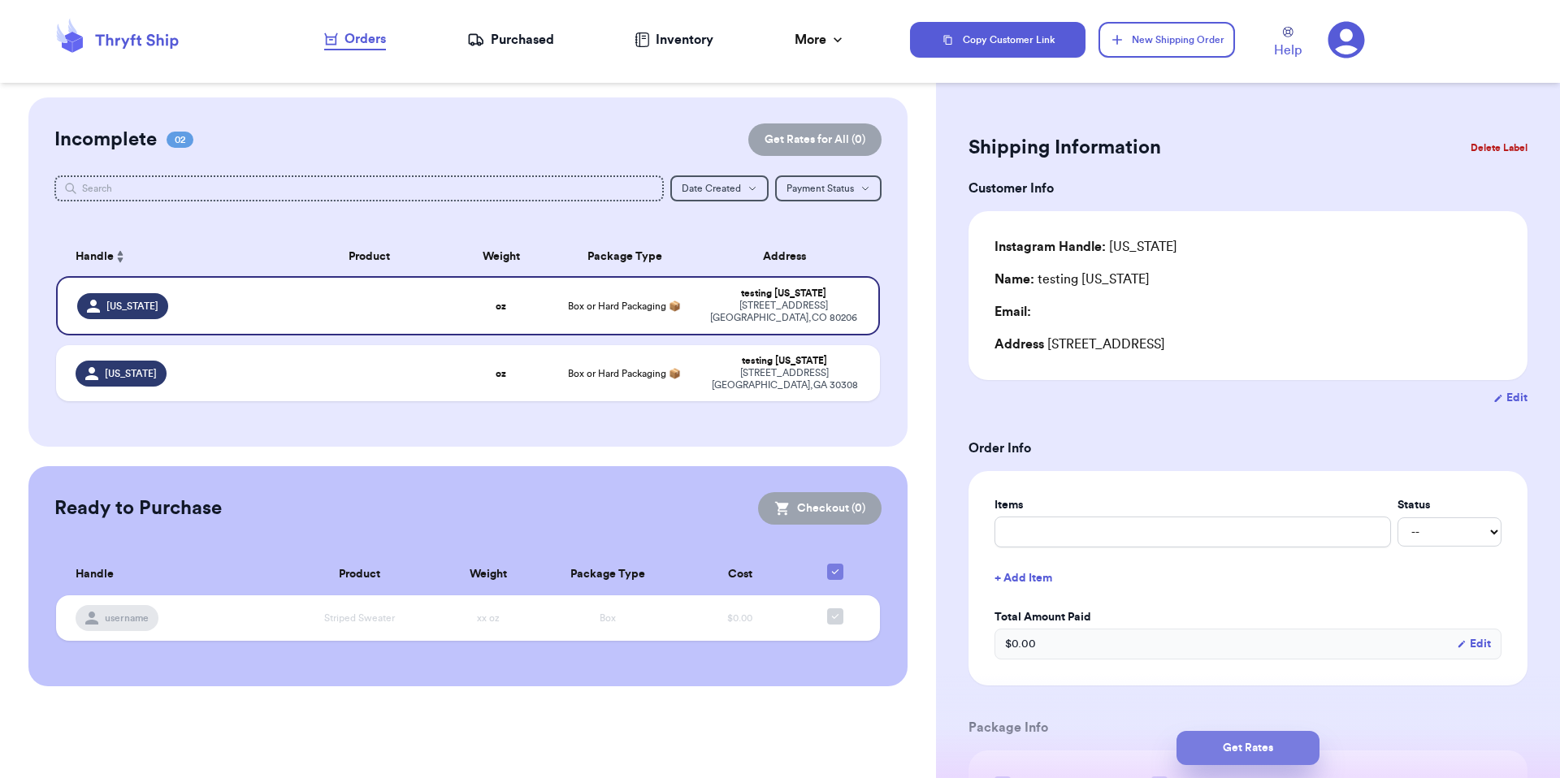
click at [1228, 753] on button "Get Rates" at bounding box center [1247, 748] width 143 height 34
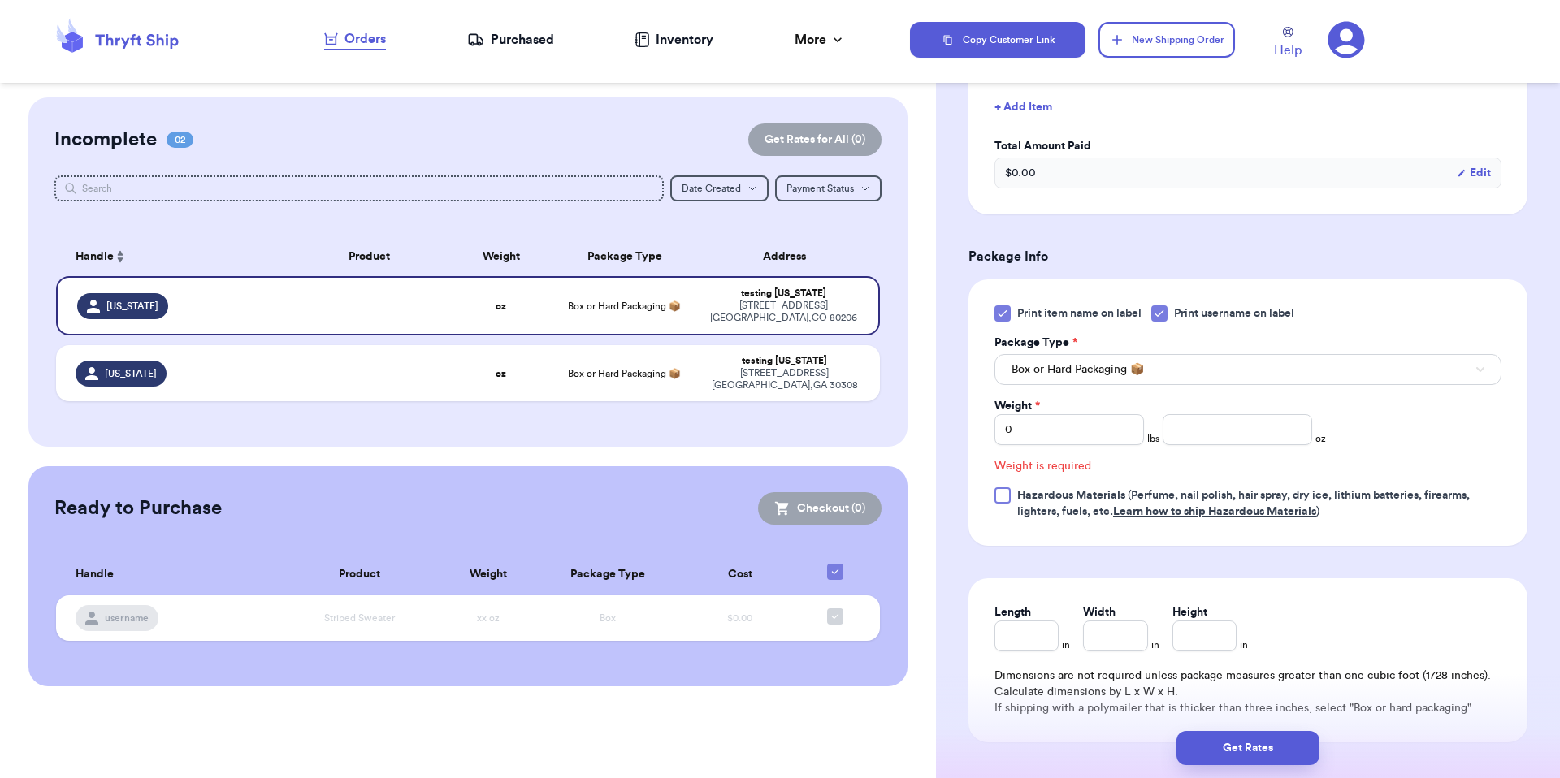
scroll to position [516, 0]
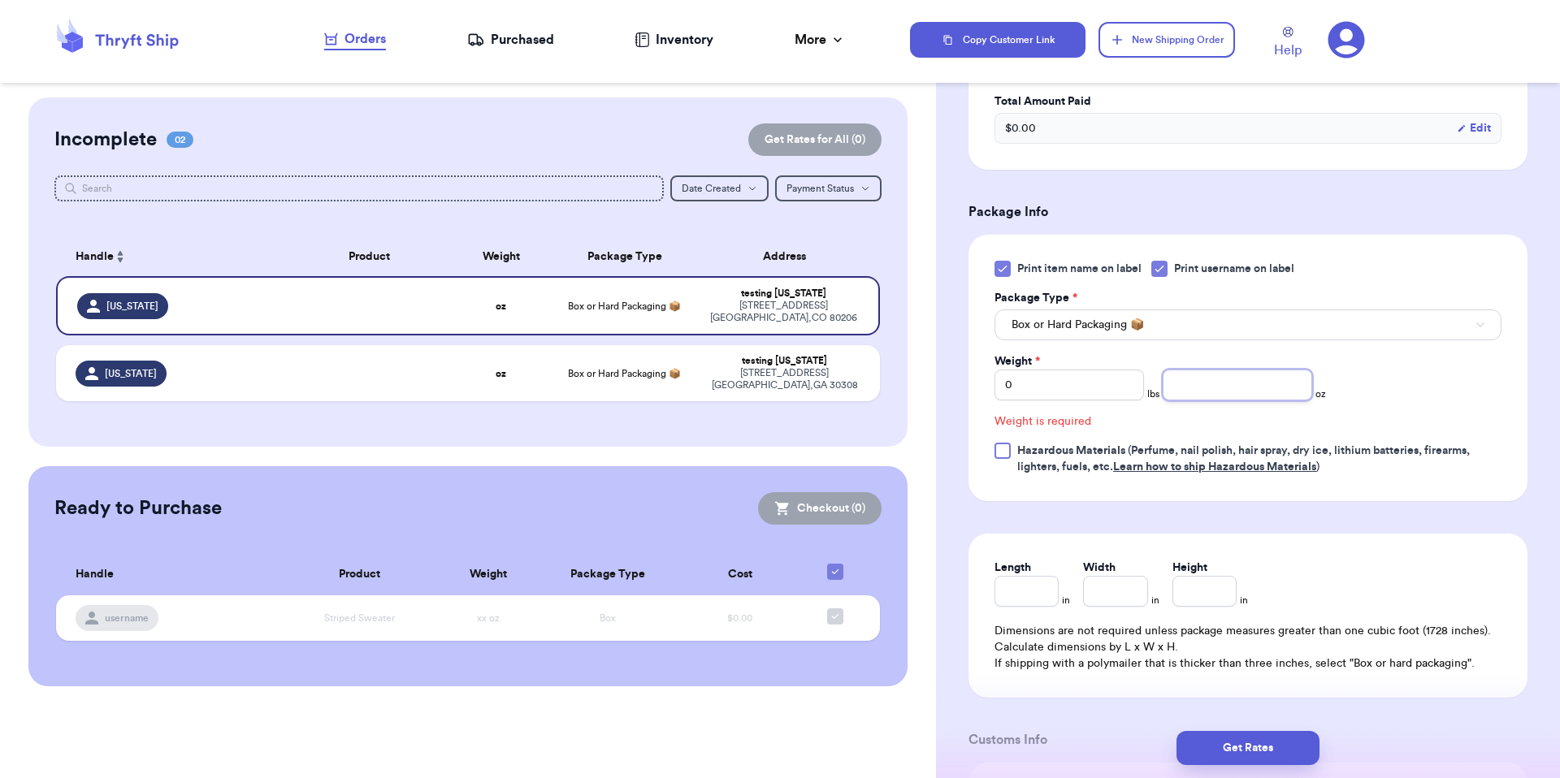
click at [1193, 398] on input "number" at bounding box center [1237, 385] width 149 height 31
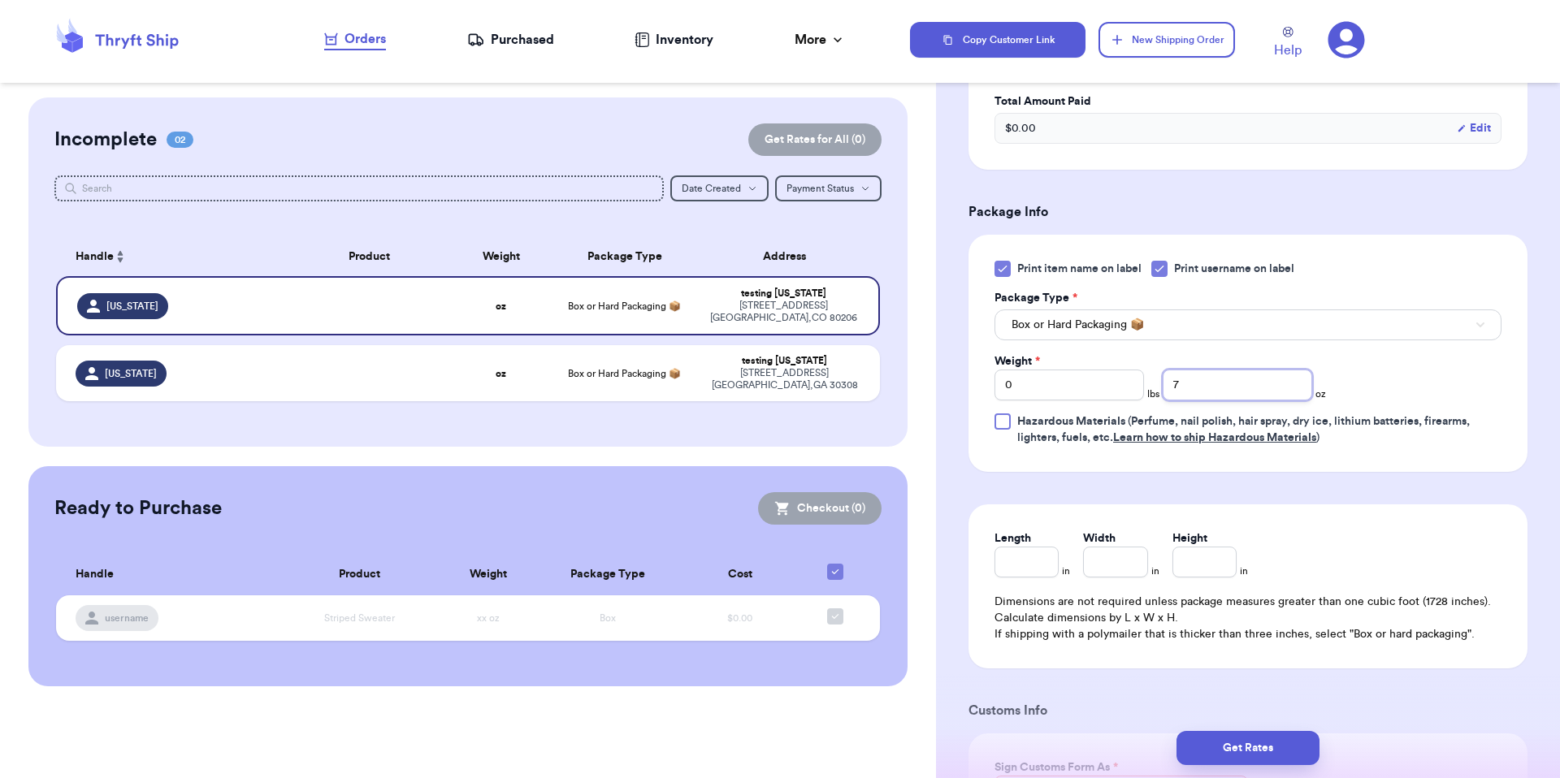
type input "7"
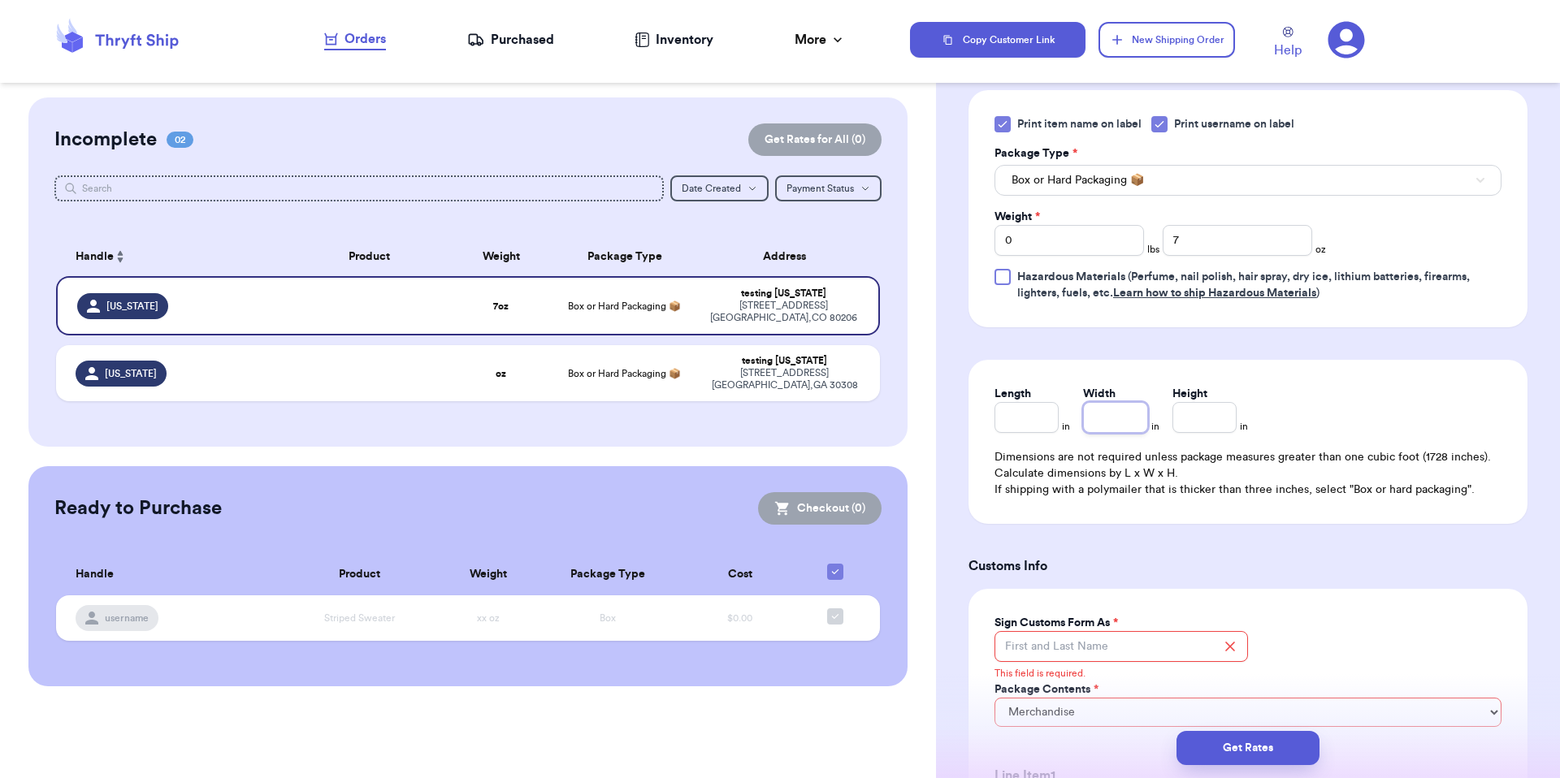
scroll to position [858, 0]
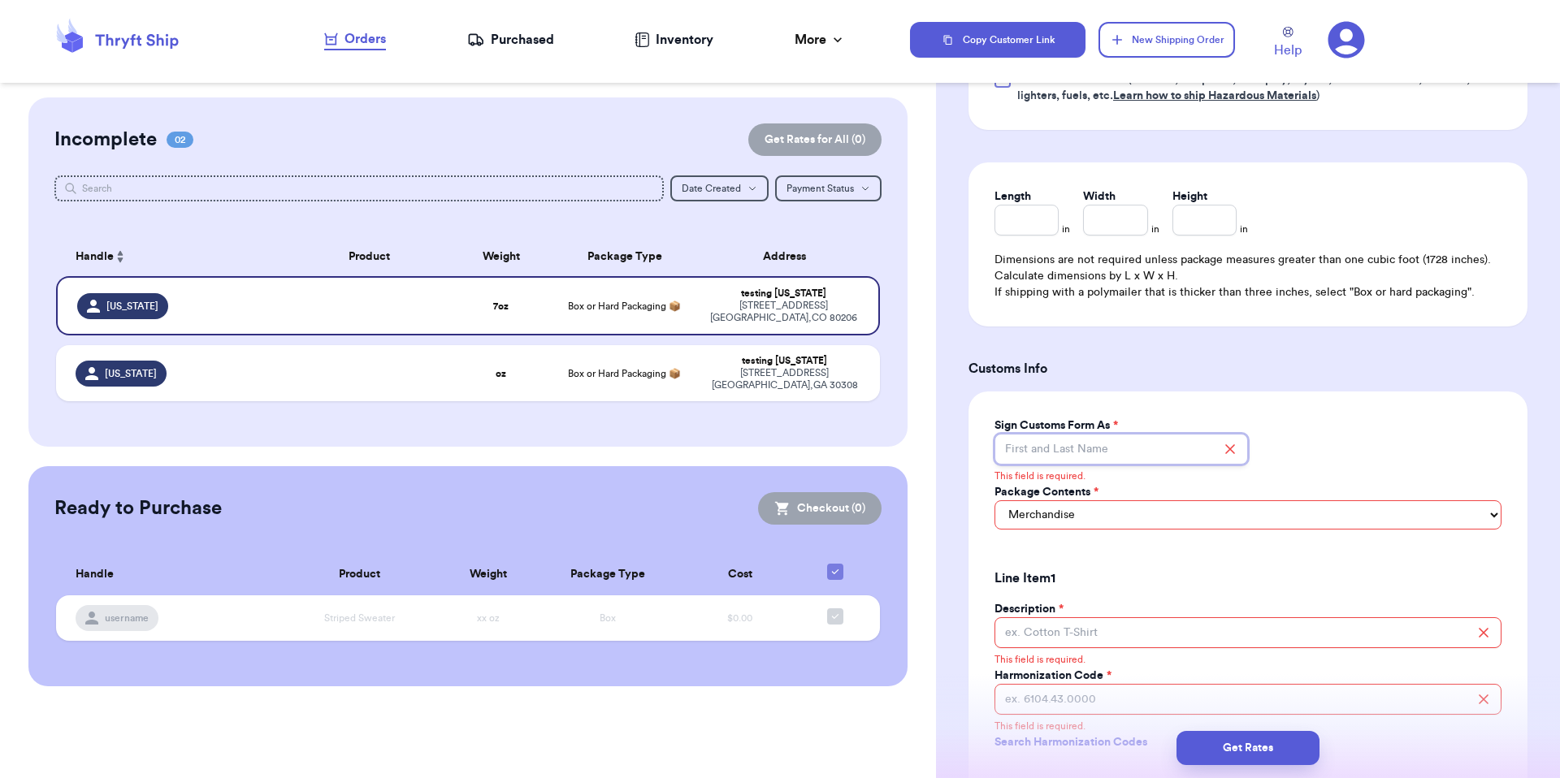
click at [1131, 457] on input "Sign Customs Form As *" at bounding box center [1120, 449] width 253 height 31
type input "Brenner"
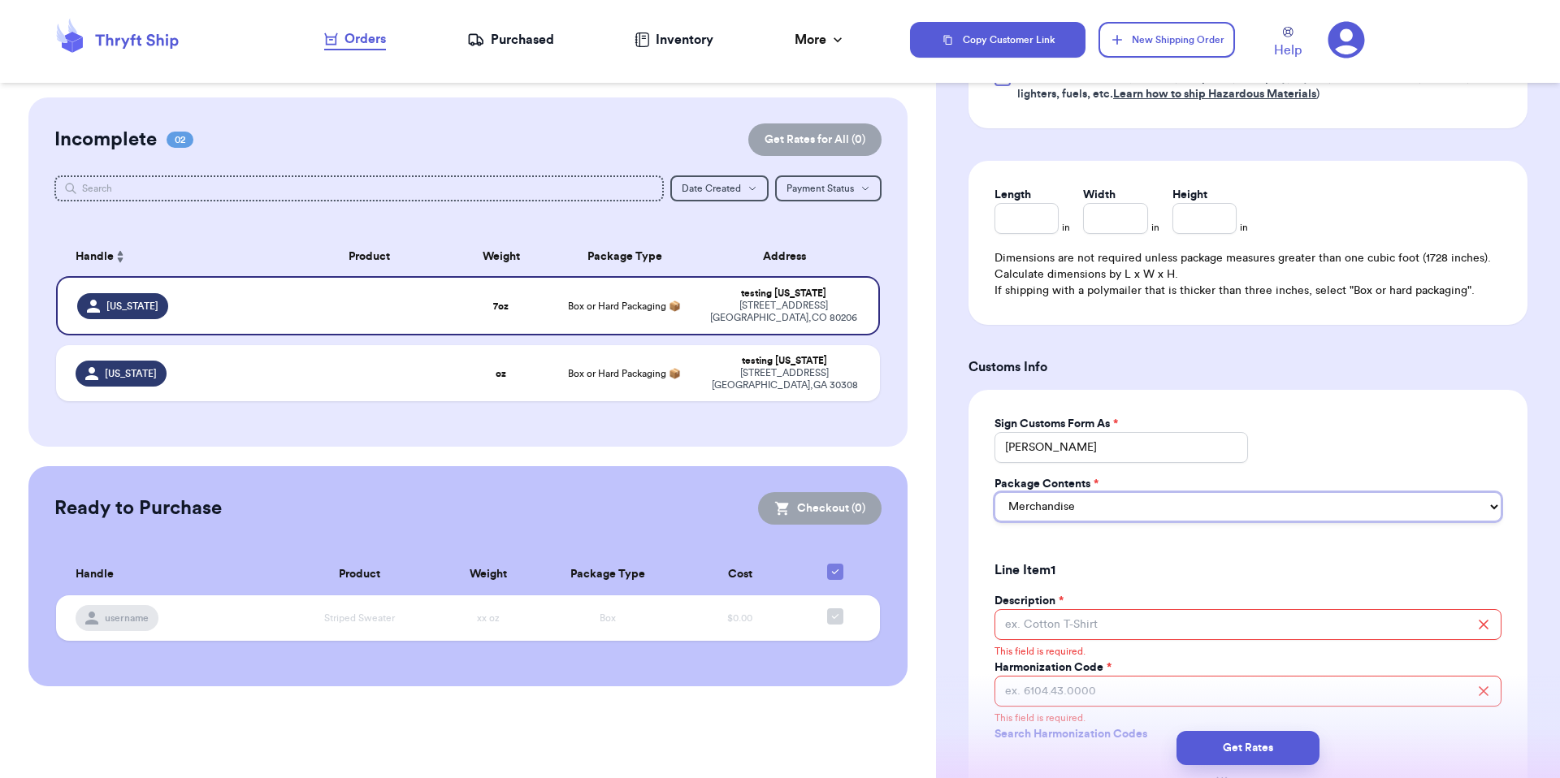
click at [1120, 506] on select "Select Merchandise Gift Documents" at bounding box center [1247, 506] width 507 height 29
click at [1118, 520] on select "Select Merchandise Gift Documents" at bounding box center [1247, 506] width 507 height 29
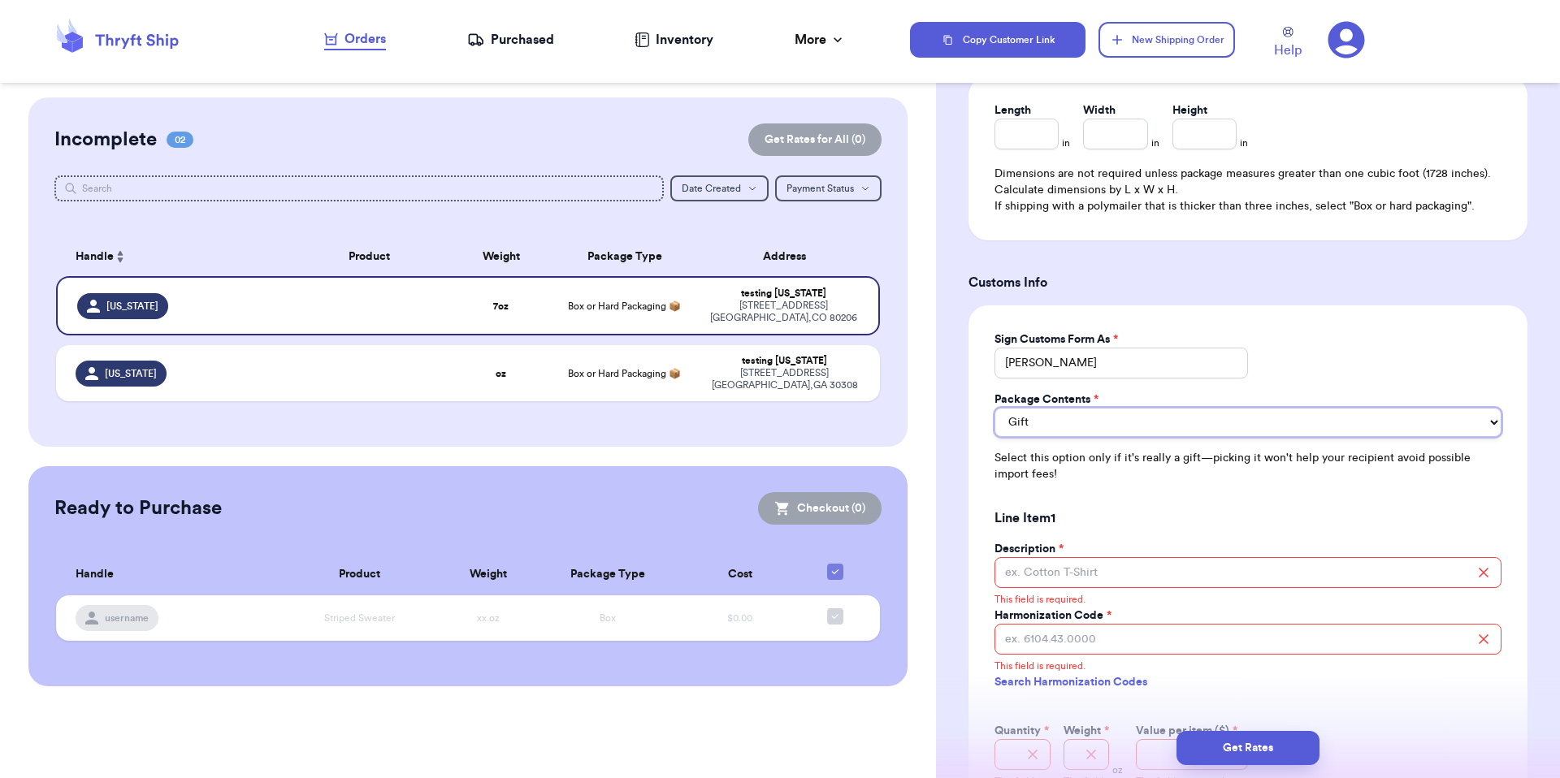
scroll to position [1049, 0]
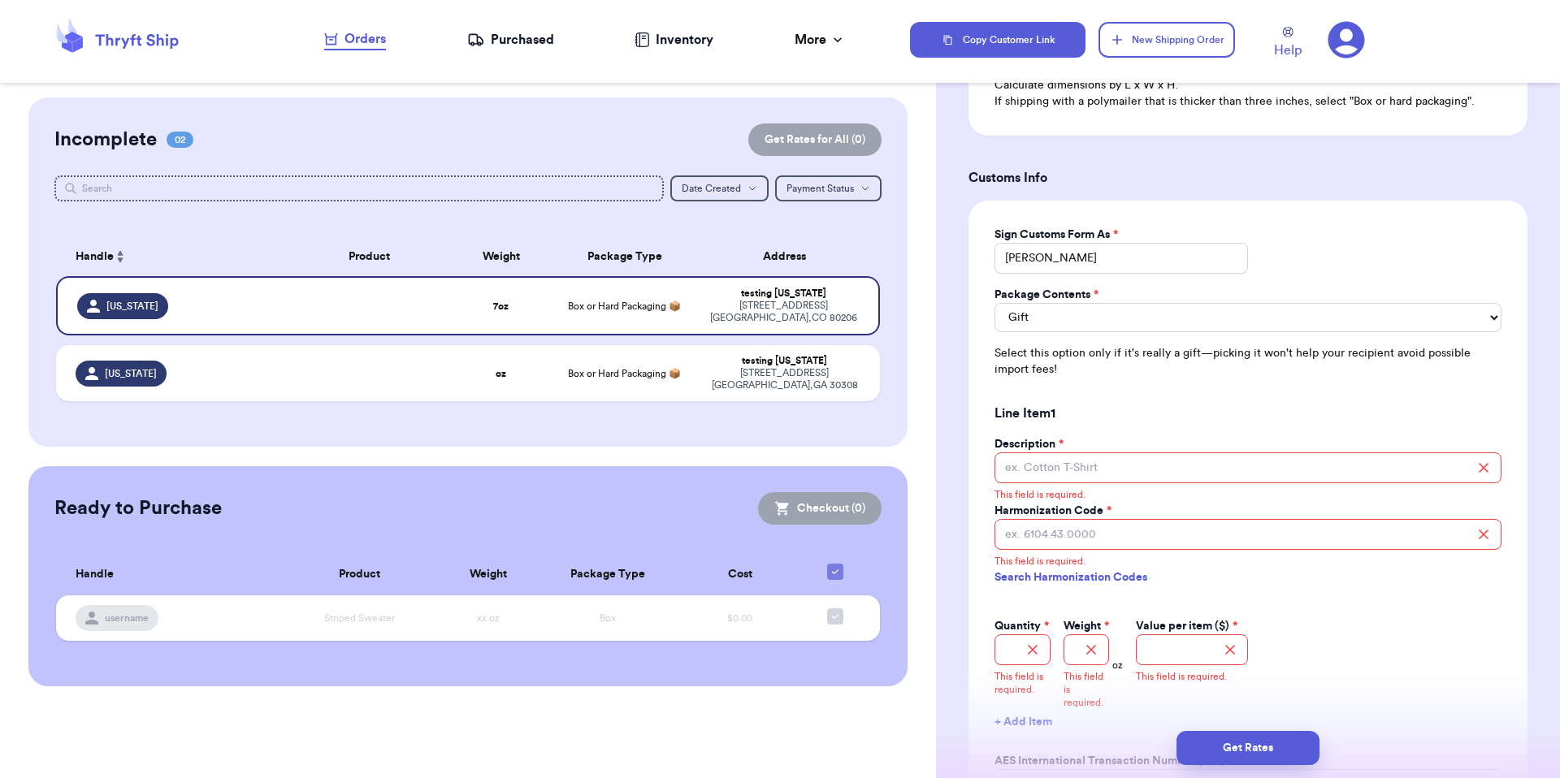
click at [1057, 340] on div "Package Contents * Merchandise Gift Documents Select this option only if it's r…" at bounding box center [1247, 332] width 507 height 91
click at [1060, 318] on select "Merchandise Gift Documents" at bounding box center [1247, 317] width 507 height 29
select select "MERCHANDISE"
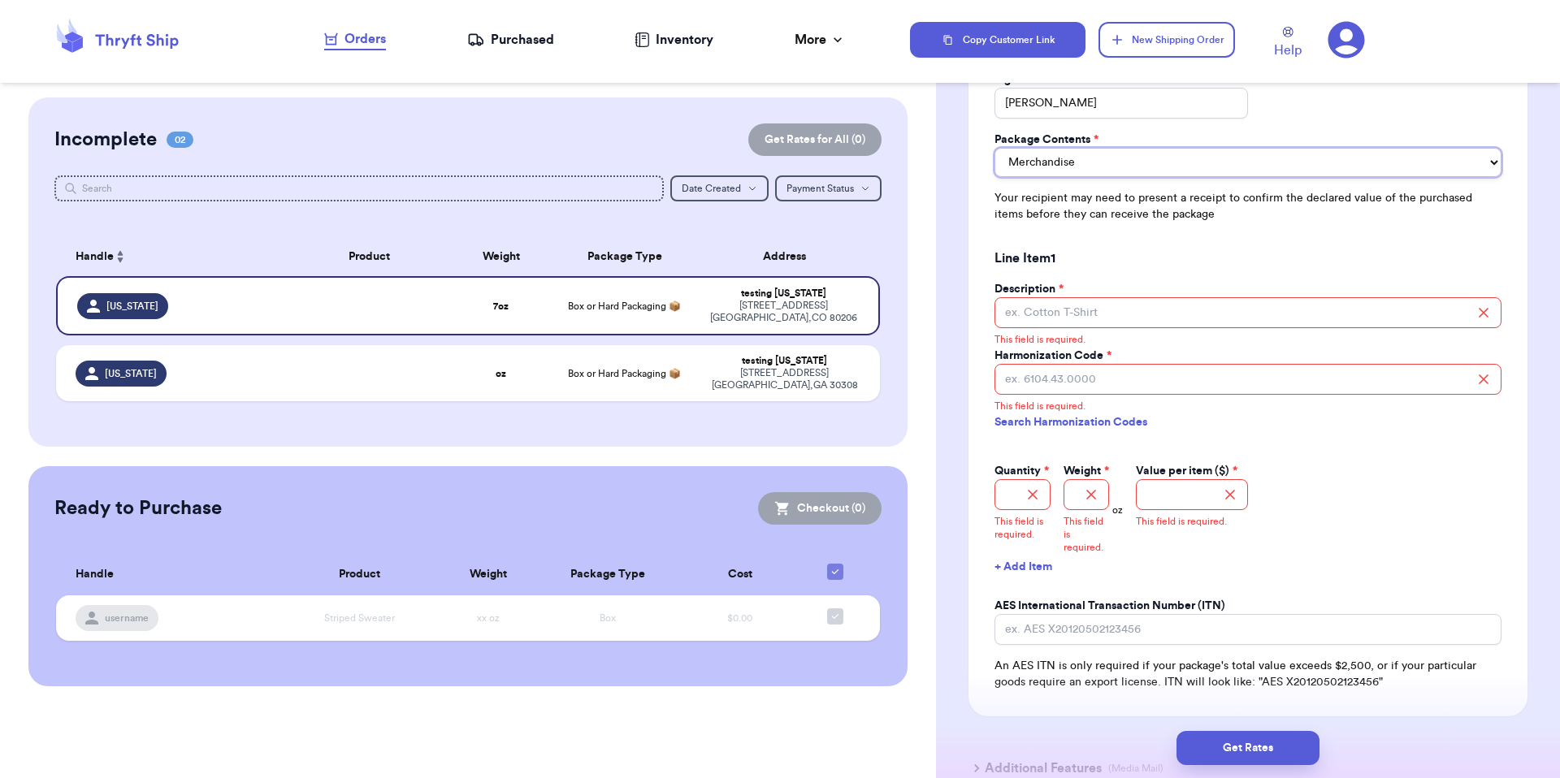
scroll to position [1203, 0]
click at [1121, 329] on input "Description *" at bounding box center [1247, 313] width 507 height 31
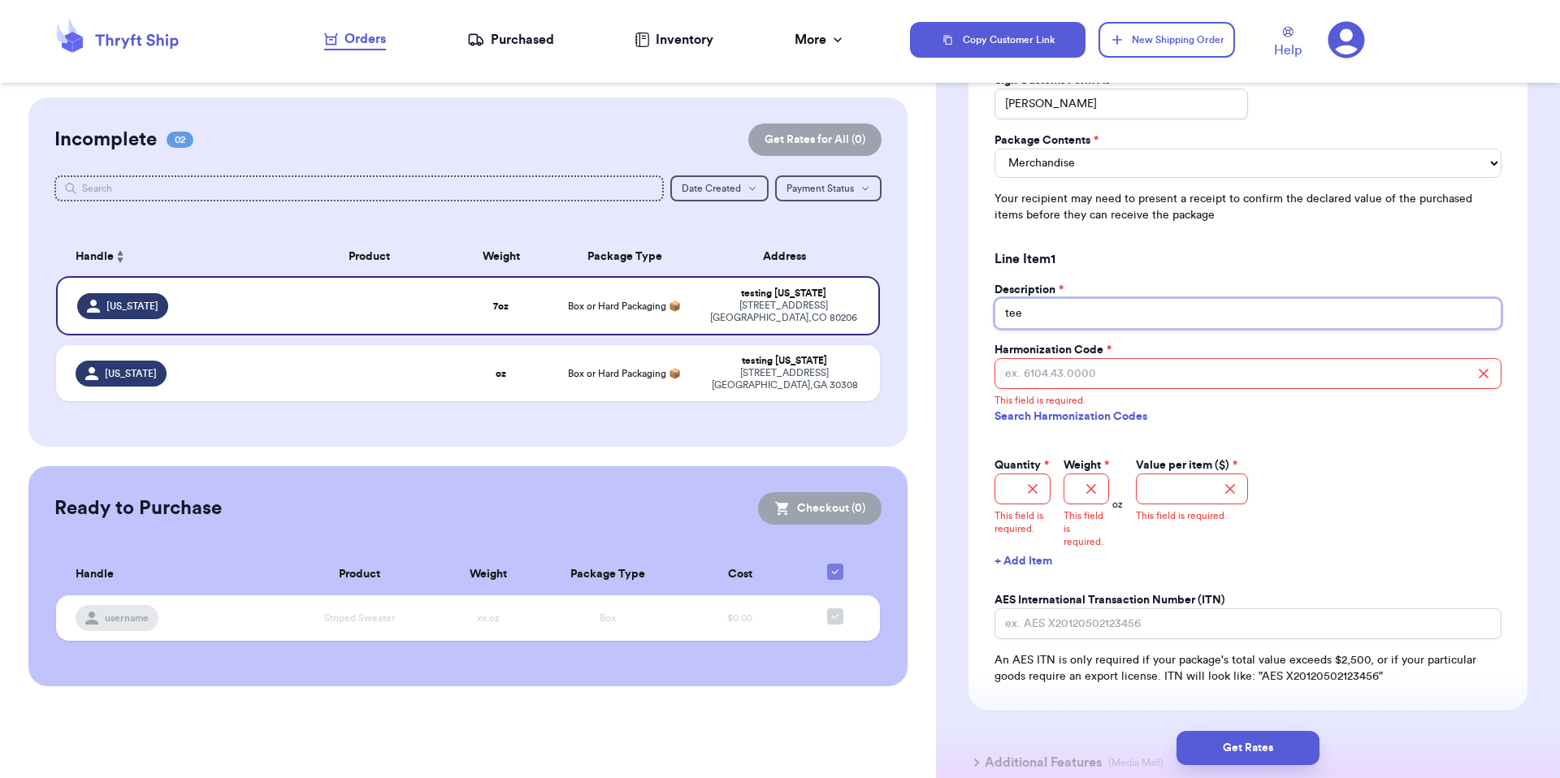
type input "tee"
type input "6104.43.0000"
type input "1"
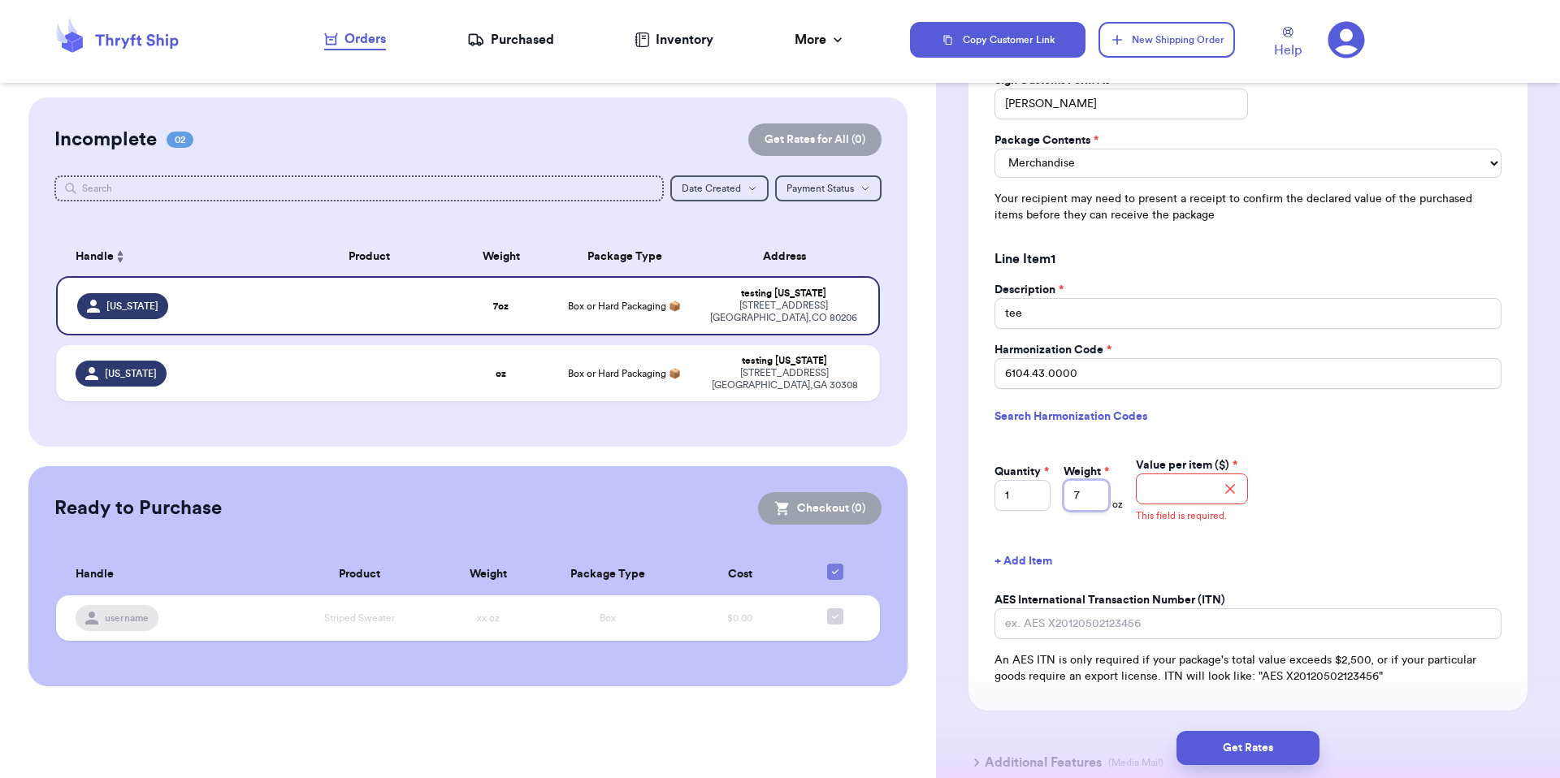
type input "7"
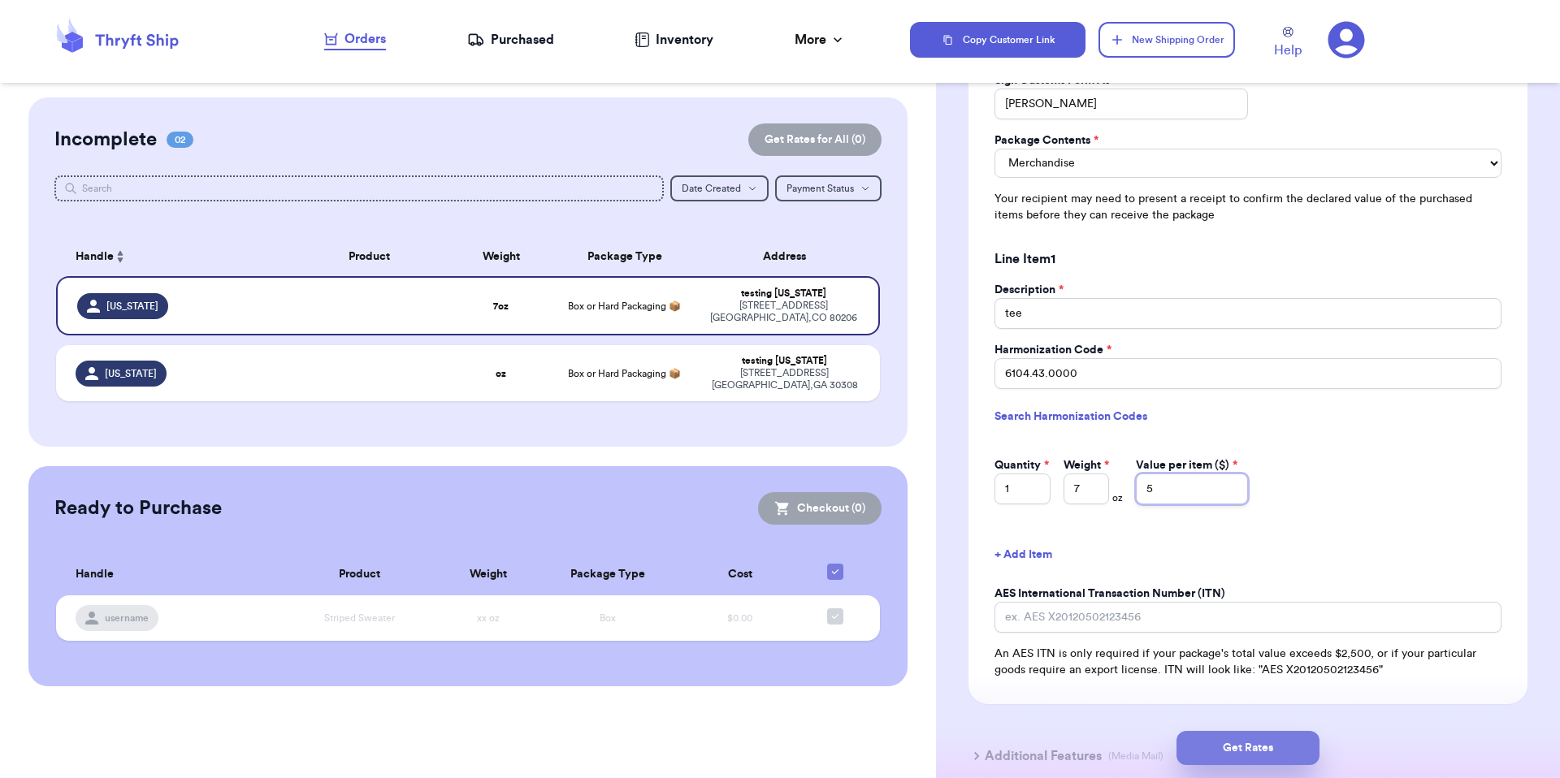
type input "5"
click at [1241, 738] on button "Get Rates" at bounding box center [1247, 748] width 143 height 34
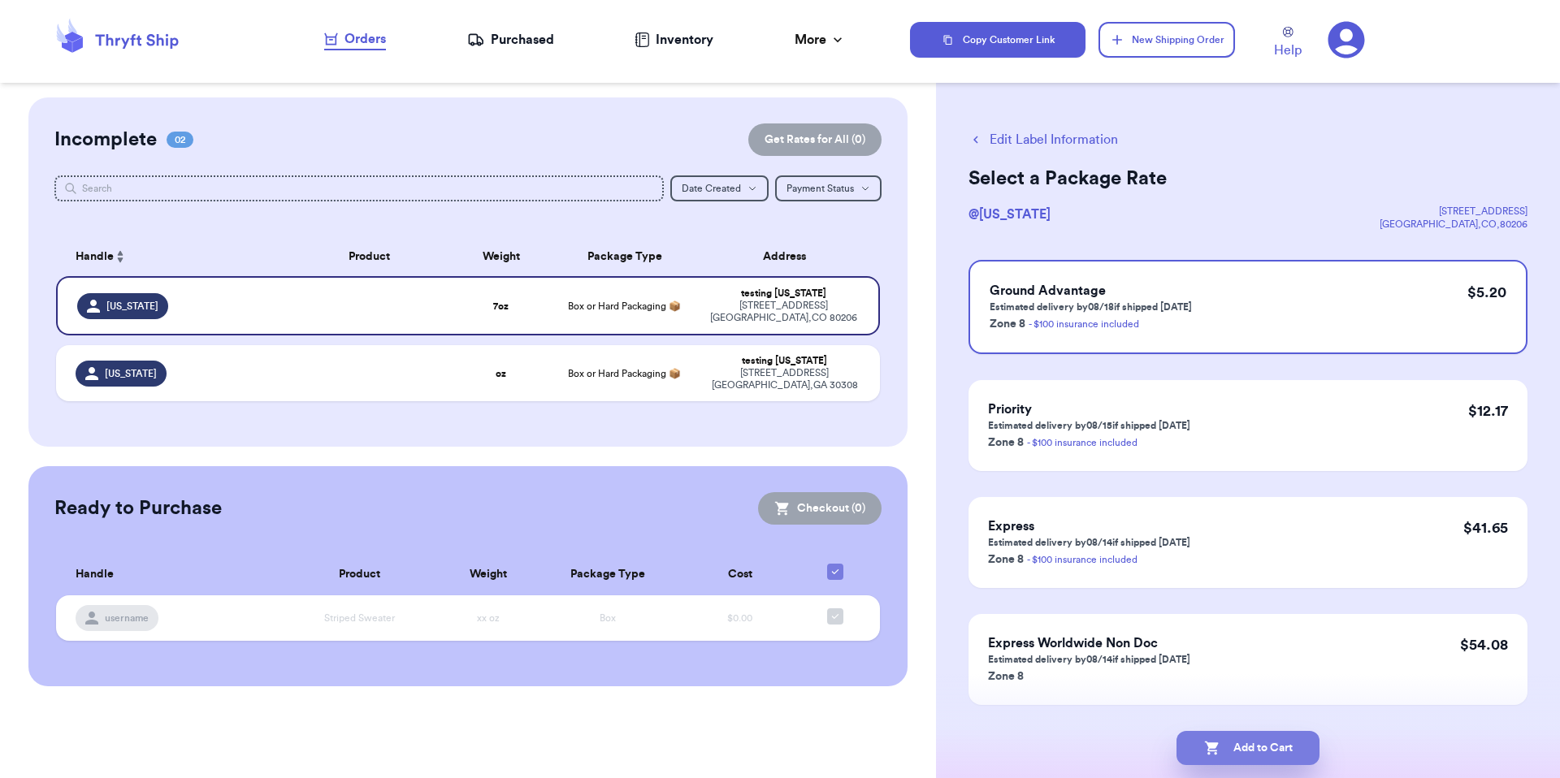
click at [1241, 751] on button "Add to Cart" at bounding box center [1247, 748] width 143 height 34
checkbox input "true"
select select "MERCHANDISE"
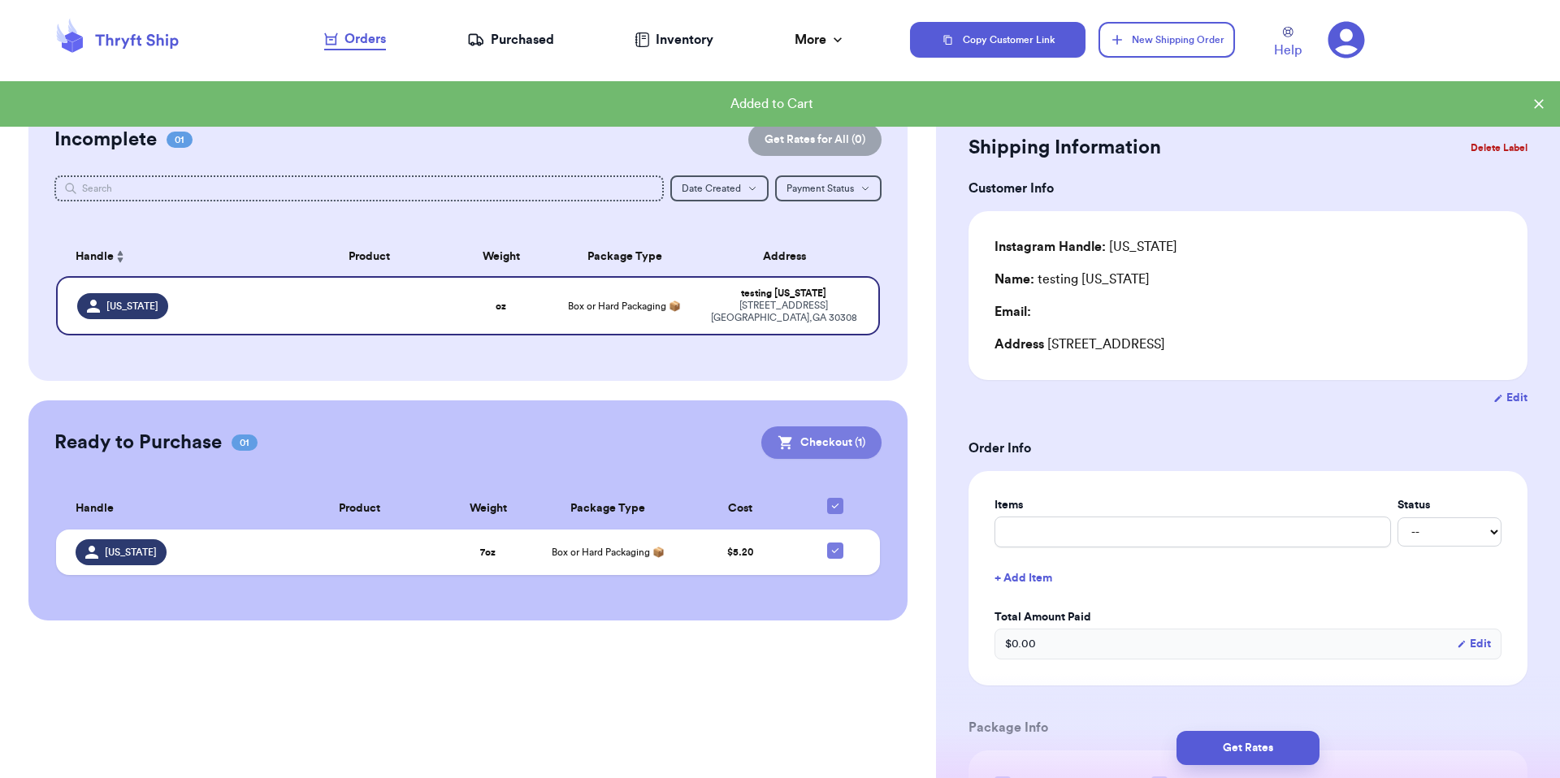
click at [842, 439] on button "Checkout ( 1 )" at bounding box center [821, 443] width 120 height 32
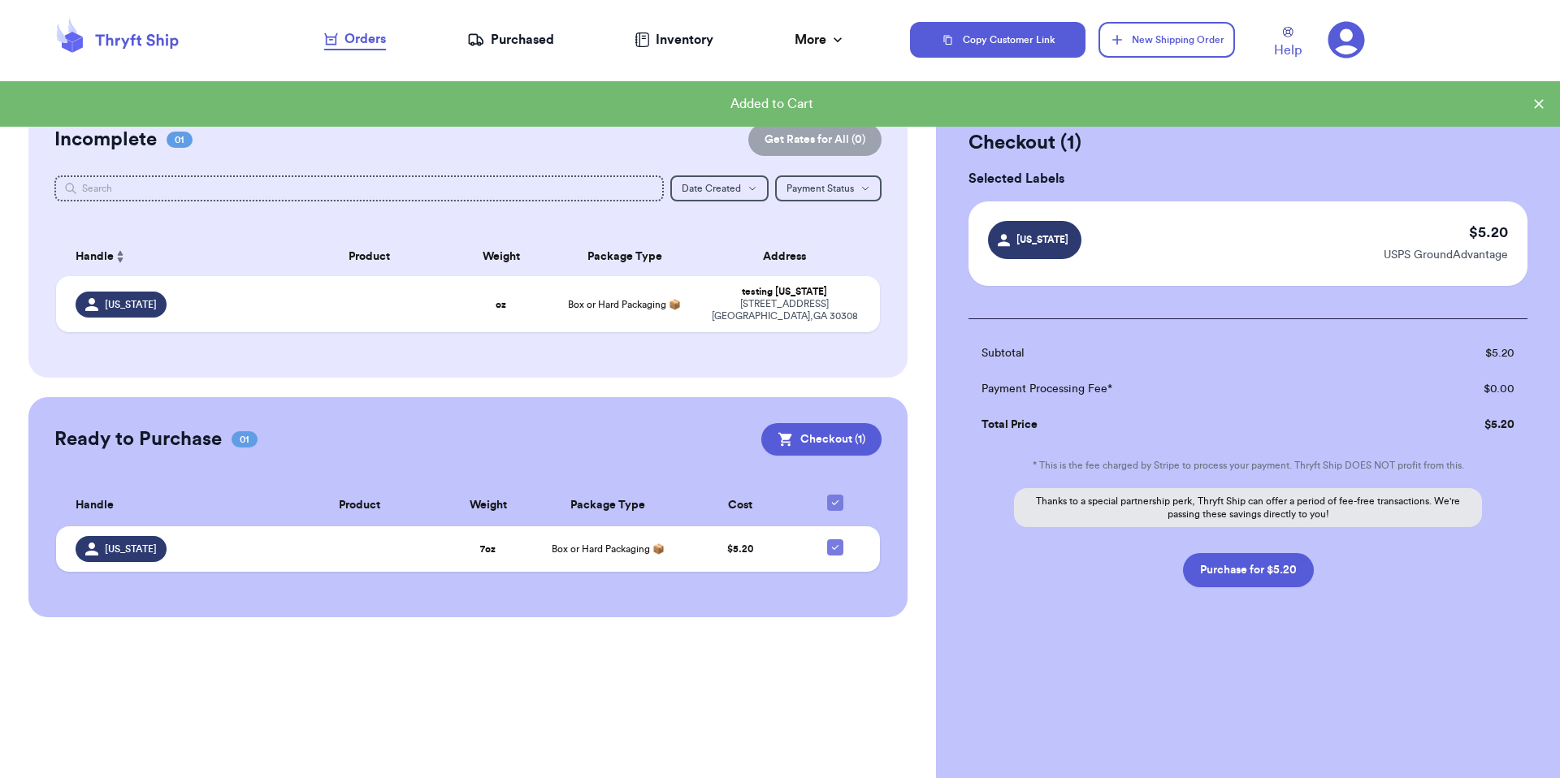
drag, startPoint x: 1231, startPoint y: 565, endPoint x: 1214, endPoint y: 548, distance: 24.1
click at [1231, 565] on button "Purchase for $5.20" at bounding box center [1248, 570] width 131 height 34
click at [515, 26] on nav "Orders Purchased Inventory More Stats Completed Orders" at bounding box center [585, 40] width 650 height 54
click at [517, 42] on div "Purchased" at bounding box center [510, 39] width 87 height 19
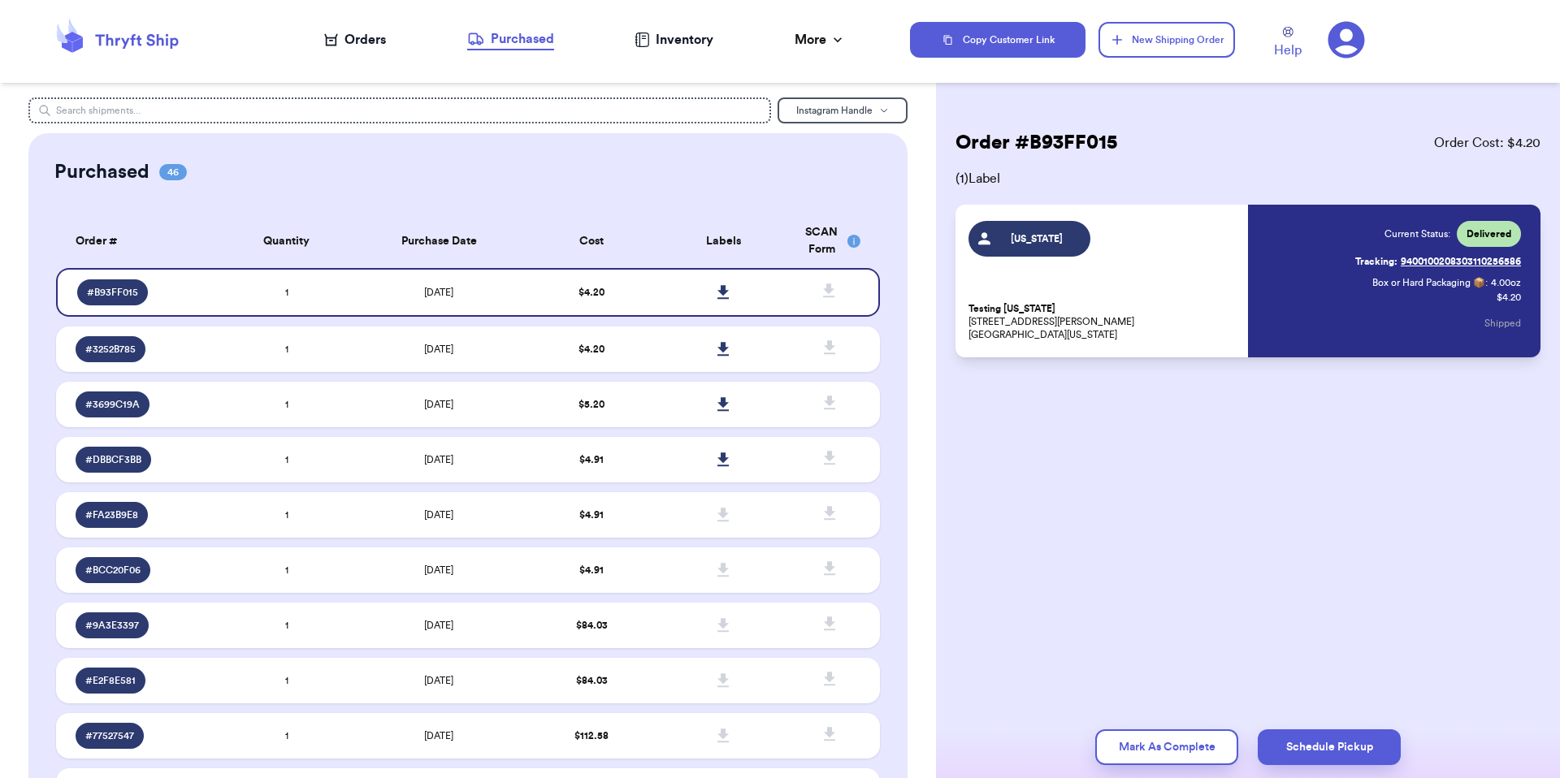
click at [344, 36] on div "Orders" at bounding box center [355, 39] width 62 height 19
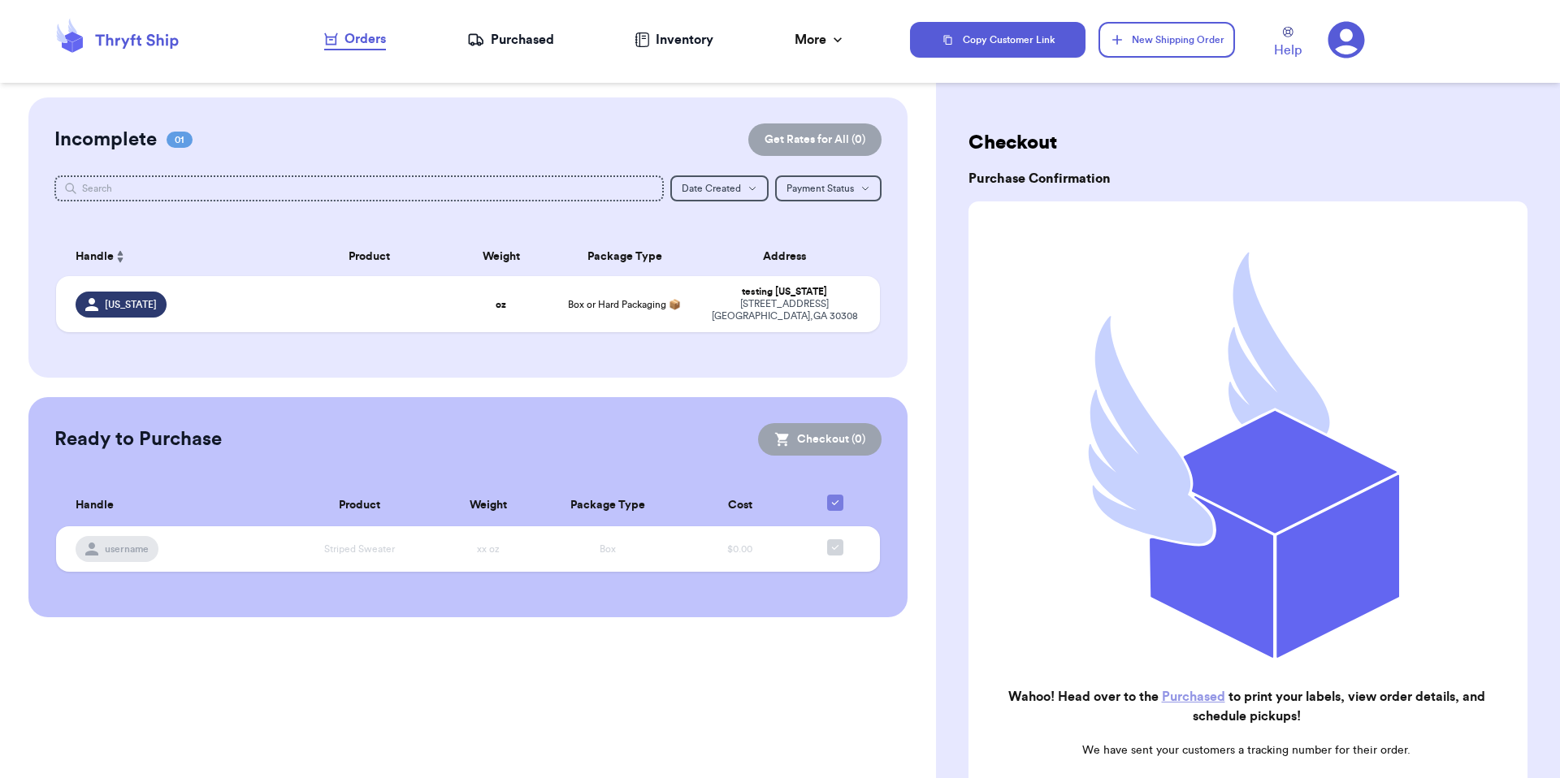
click at [1364, 42] on div "Help" at bounding box center [1339, 40] width 130 height 40
click at [1353, 42] on icon at bounding box center [1346, 40] width 37 height 37
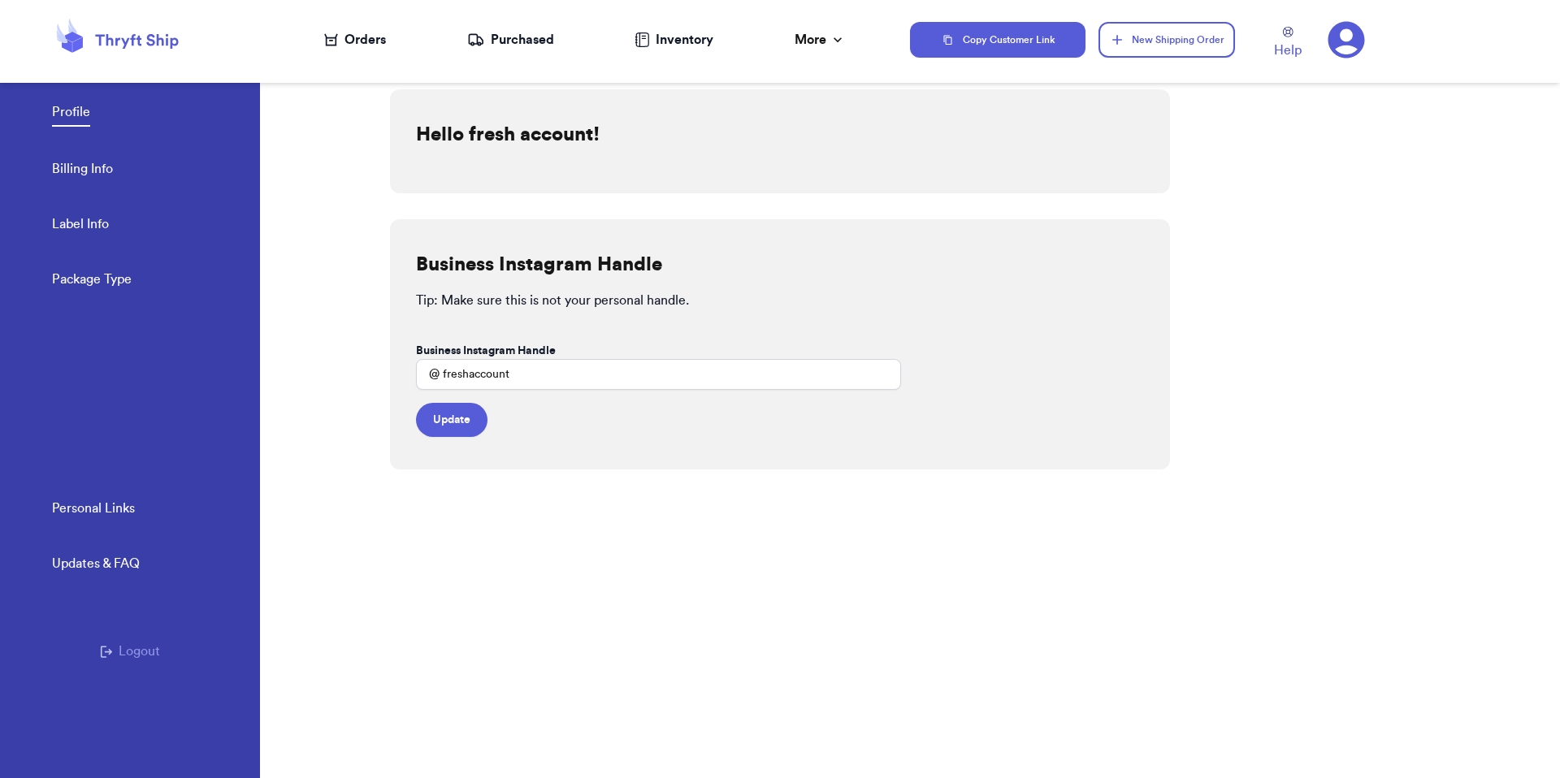
click at [367, 42] on div "Orders" at bounding box center [355, 39] width 62 height 19
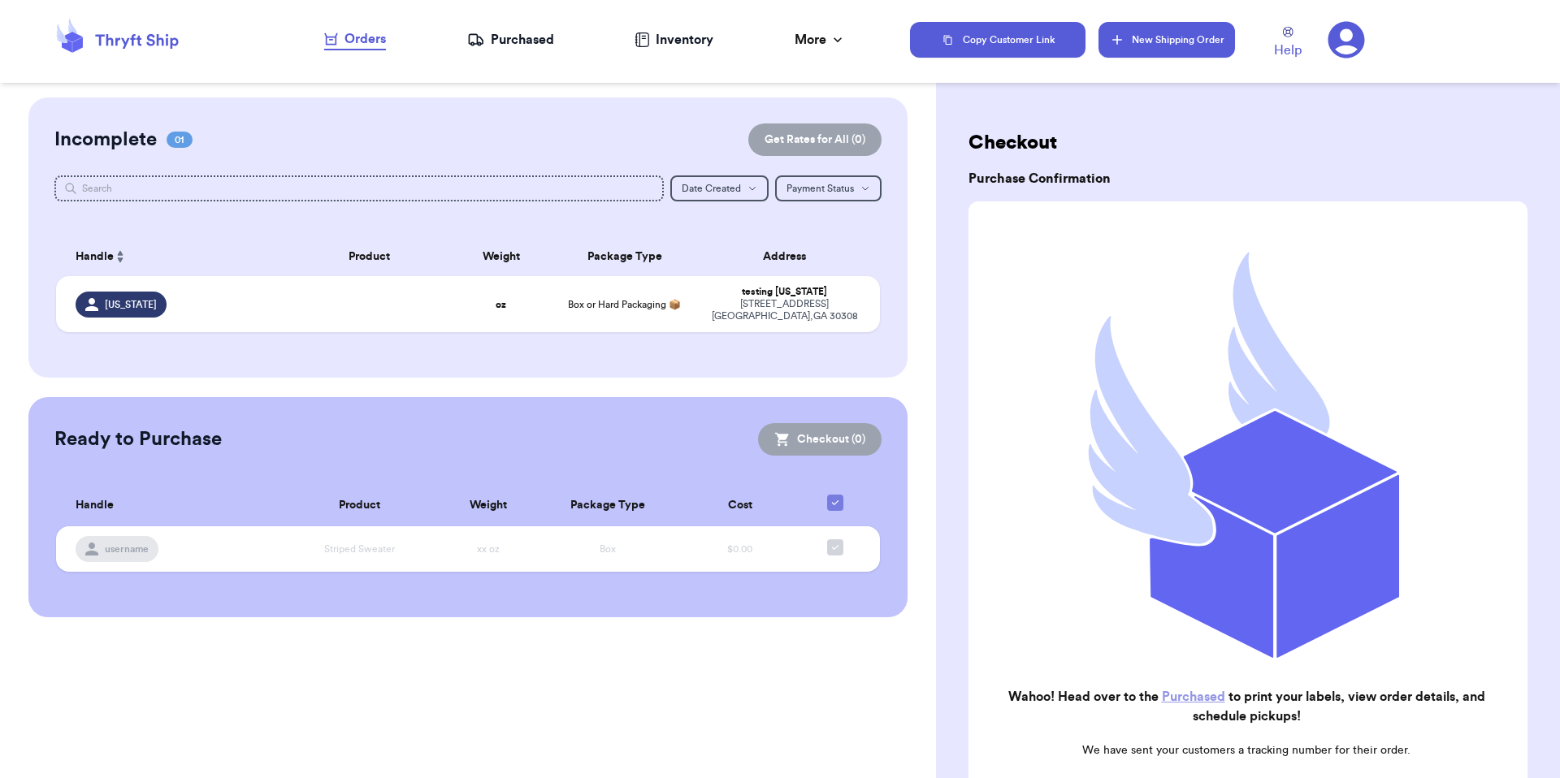
click at [1230, 36] on button "New Shipping Order" at bounding box center [1166, 40] width 136 height 36
select select "MERCHANDISE"
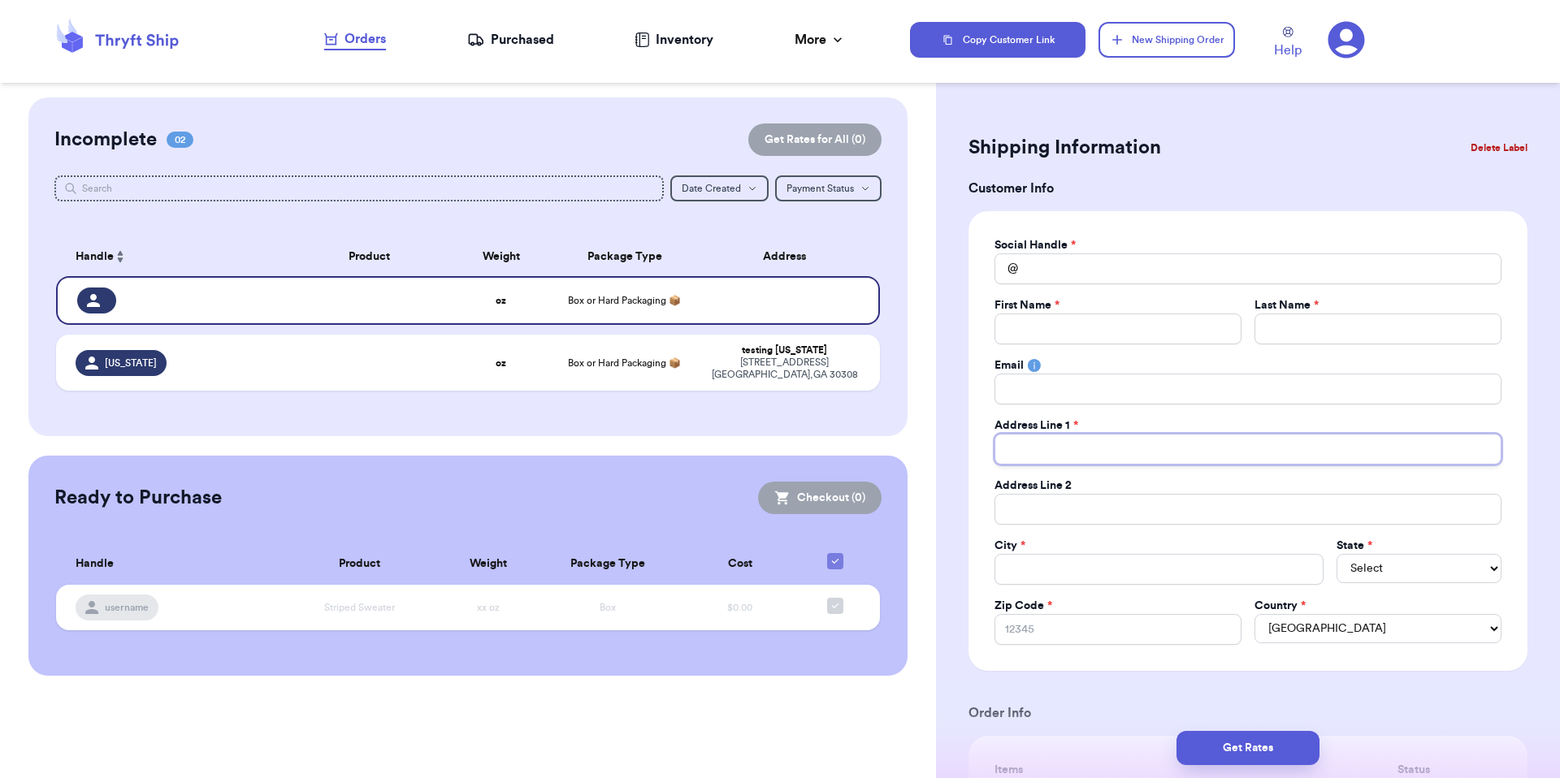
click at [1072, 448] on input "Total Amount Paid" at bounding box center [1247, 449] width 507 height 31
paste input "501 Av. Ing. Manuel Domenech, San Juan, 00918, Puerto Rico"
type input "501 Av. Ing. Manuel Domenech, San Juan, 00918, Puerto Rico"
drag, startPoint x: 1310, startPoint y: 443, endPoint x: 1164, endPoint y: 449, distance: 146.4
click at [1164, 449] on input "501 Av. Ing. Manuel Domenech, San Juan, 00918, Puerto Rico" at bounding box center [1247, 449] width 507 height 31
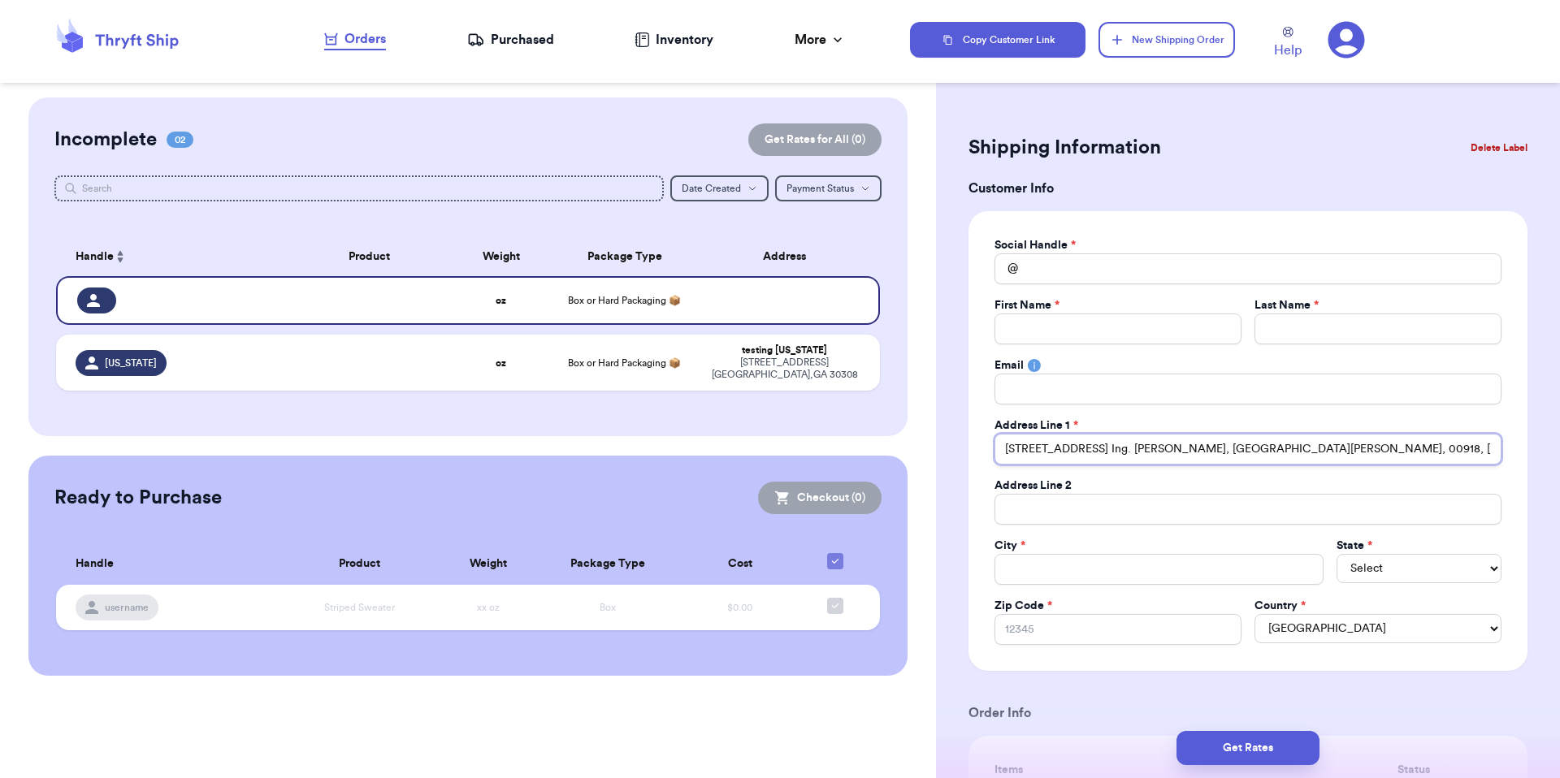
type input "501 Av. Ing. Manuel Domenech,o"
type input "501 Av. Ing. Manuel Domenecho"
type input "501 Av. Ing. Manuel Domenech"
type input "501 Av. Ing. Manuel Domenecho"
type input "501 Av. Ing. Manuel Domenech, San Juan, 00918, Puerto Rico"
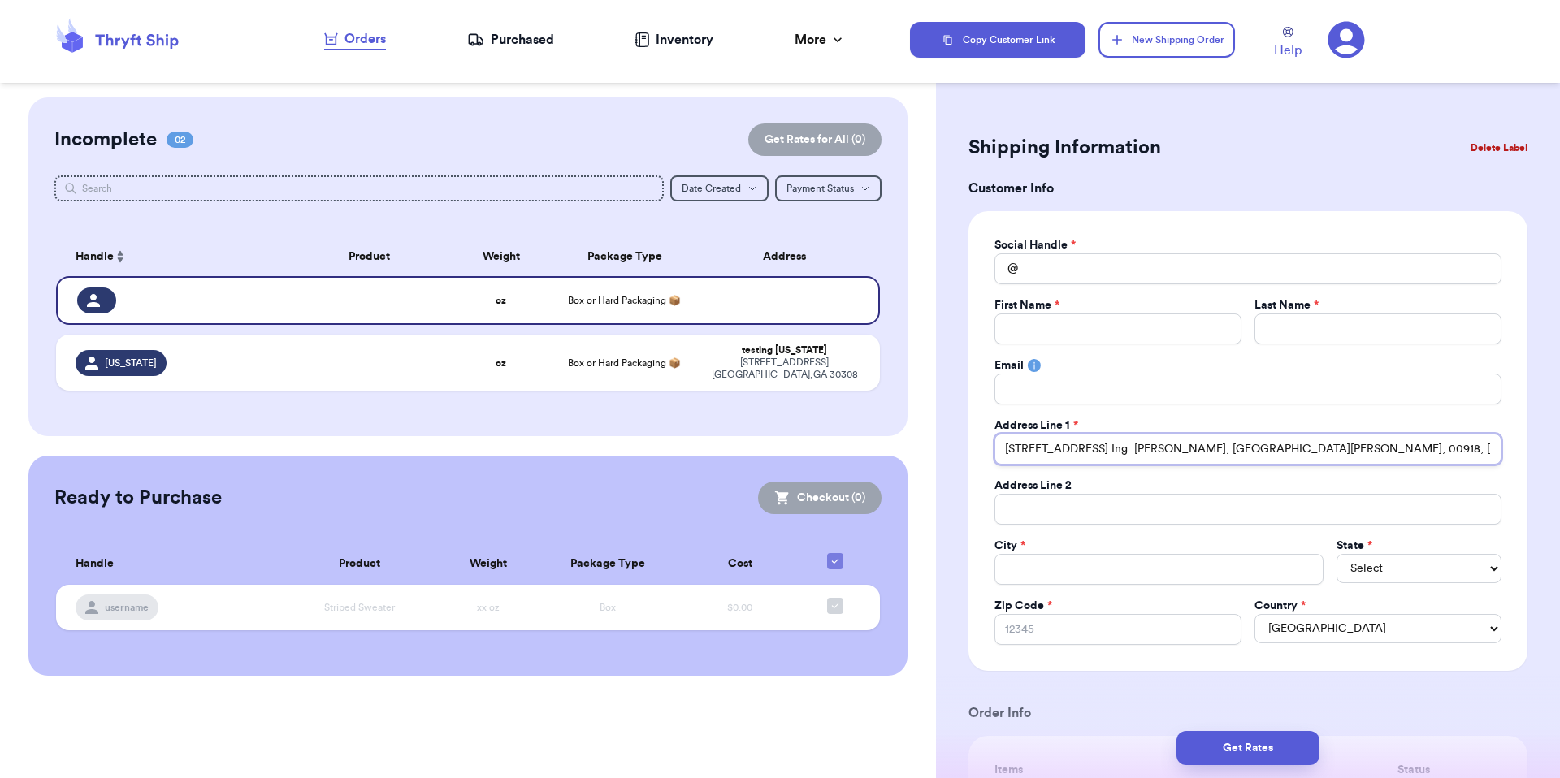
type input "501 Av. Ing. Manuel Domenecho"
type input "501 Av. Ing. Manuel Domenech"
click at [1085, 564] on input "Total Amount Paid" at bounding box center [1158, 569] width 329 height 31
paste input "San Juan, 00918, Puerto Ric"
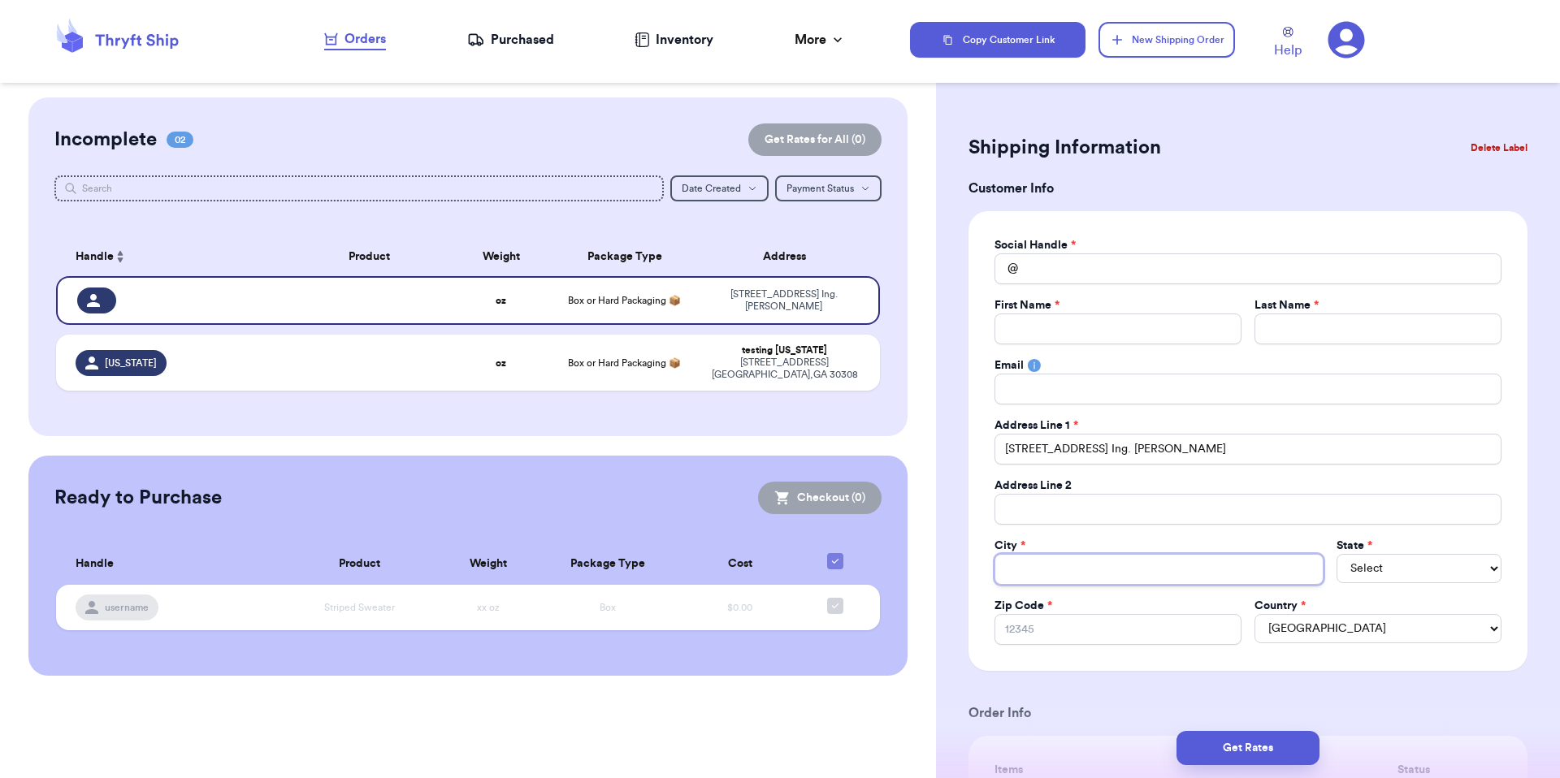
type input "San Juan, 00918, Puerto Ric"
drag, startPoint x: 1154, startPoint y: 569, endPoint x: 1065, endPoint y: 574, distance: 89.5
click at [1067, 574] on input "San Juan, 00918, Puerto Ric" at bounding box center [1158, 569] width 329 height 31
type input "San Juan, 0"
type input "San Juan,"
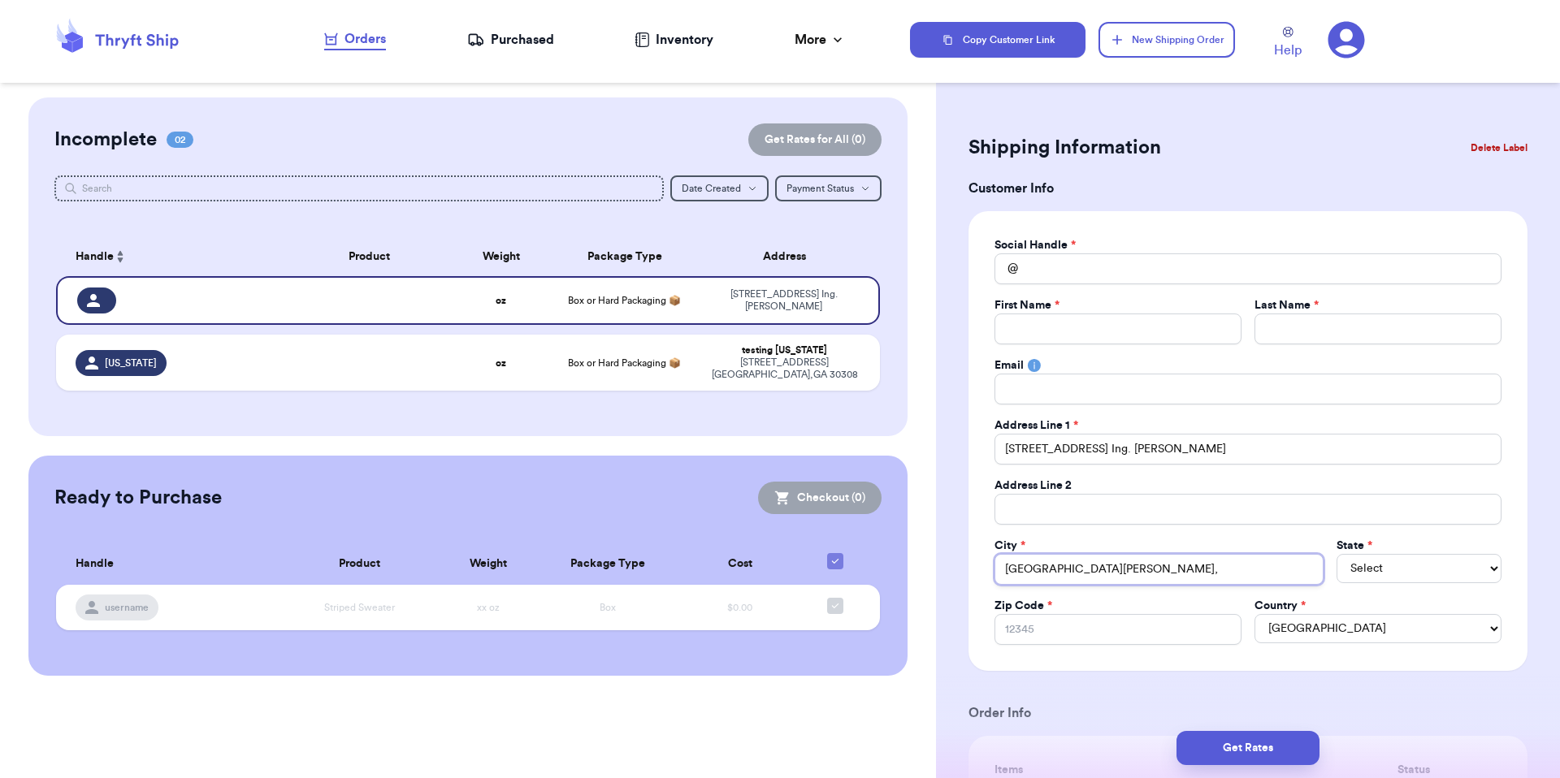
type input "San Juan,"
type input "San Juan"
click at [1387, 561] on select "Select AL AK AZ AR CA CO CT DE DC FL GA HI ID IL IN IA KS KY LA ME MD MA MI MN …" at bounding box center [1418, 568] width 165 height 29
select select "PR"
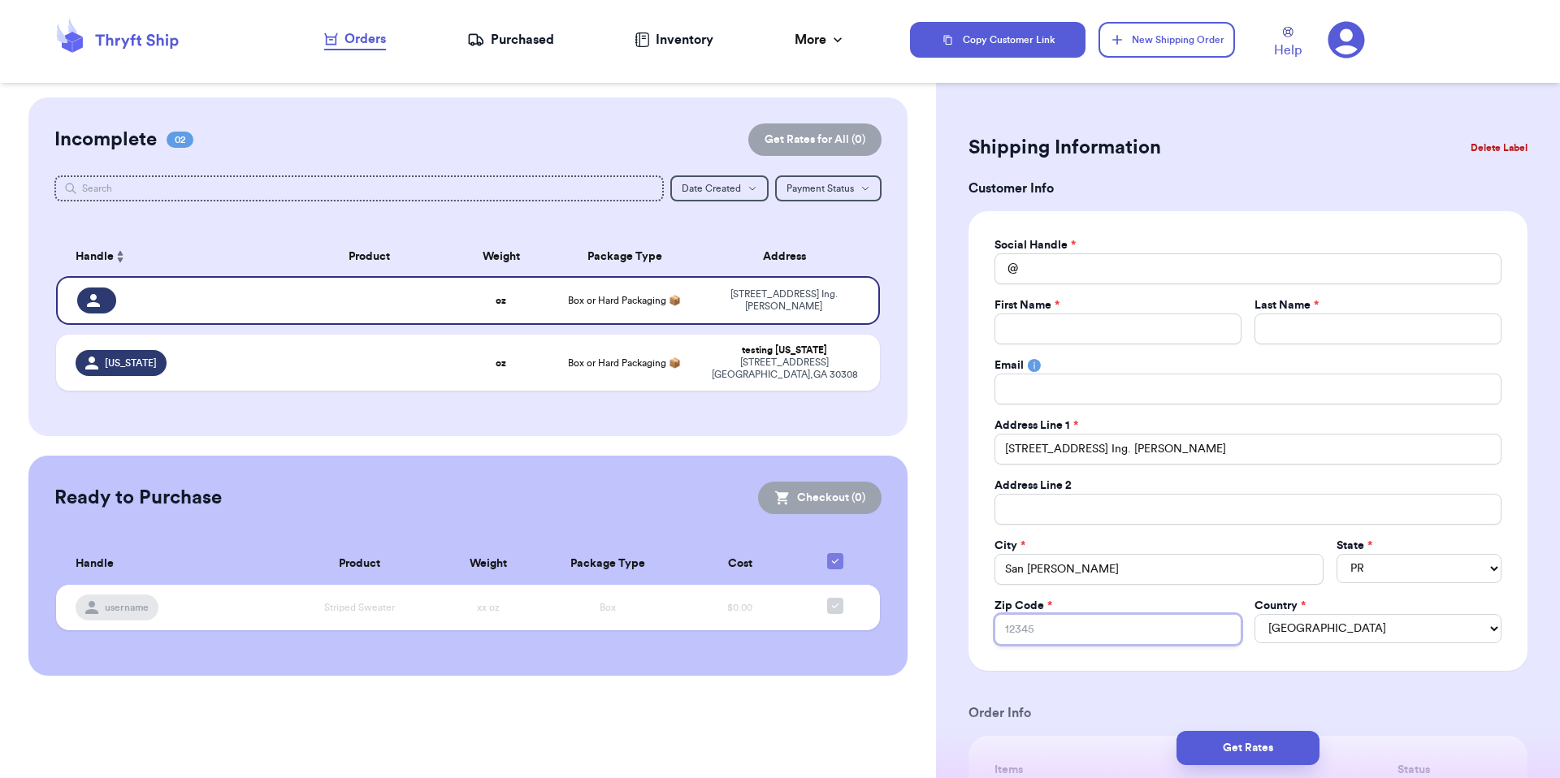
click at [1115, 627] on input "Zip Code *" at bounding box center [1117, 629] width 247 height 31
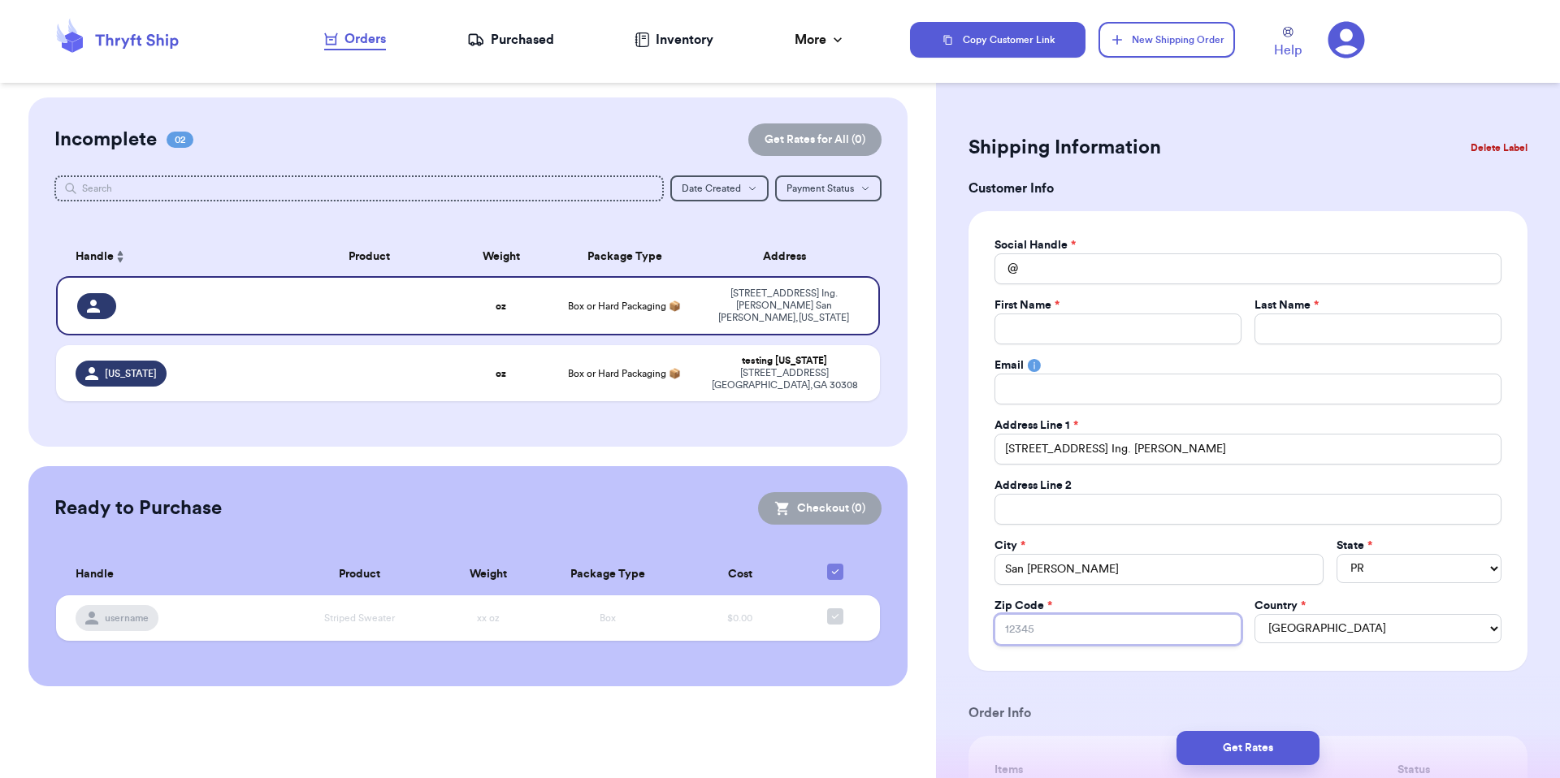
paste input "San Juan, 00918, Puerto Ric"
type input "San Juan, 00918, Puerto Ric"
drag, startPoint x: 1185, startPoint y: 639, endPoint x: 1011, endPoint y: 620, distance: 175.7
click at [1011, 620] on input "San Juan, 00918, Puerto Ric" at bounding box center [1117, 629] width 247 height 31
type input "0"
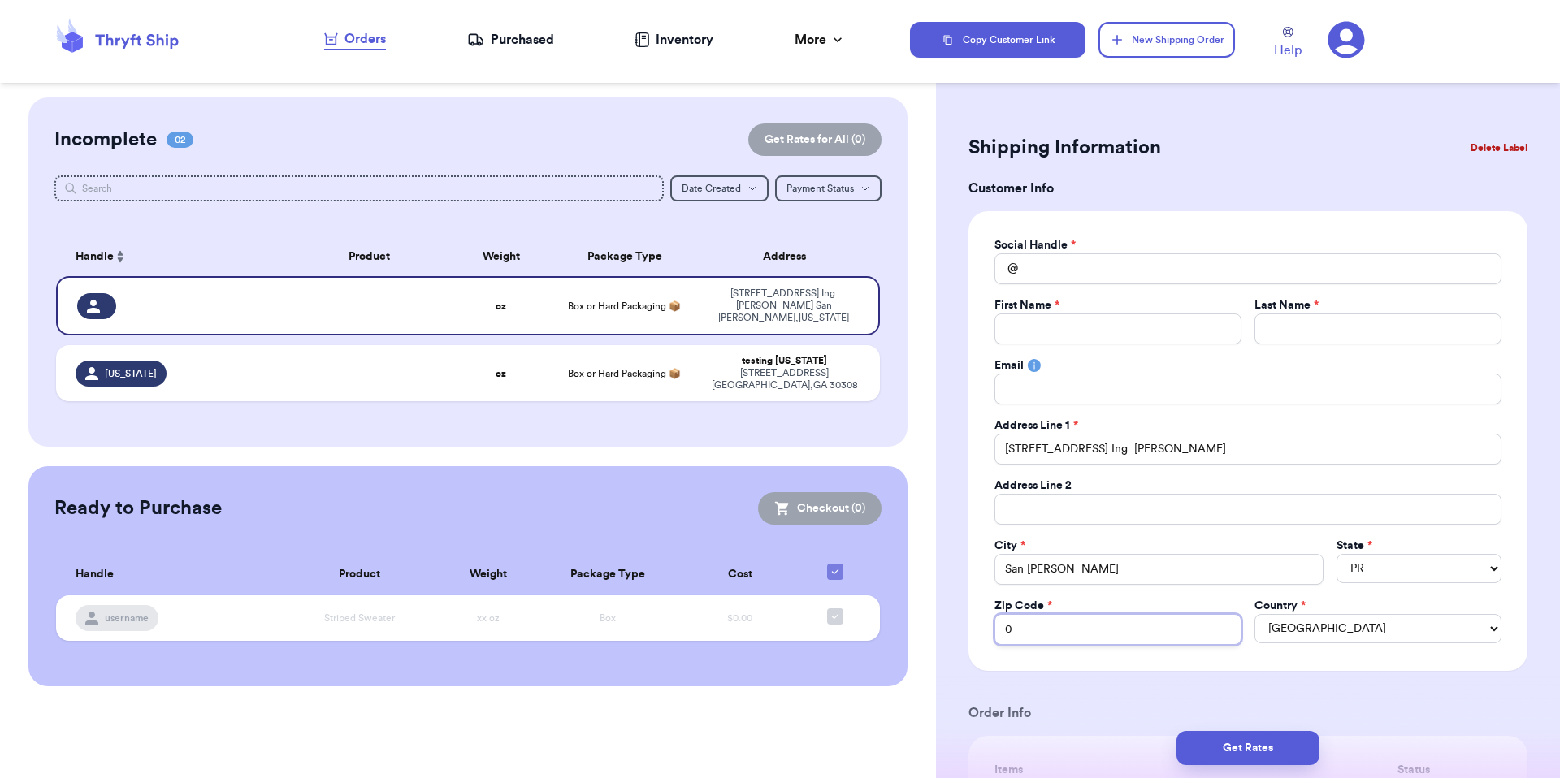
type input "00"
type input "009"
type input "0091"
type input "00918"
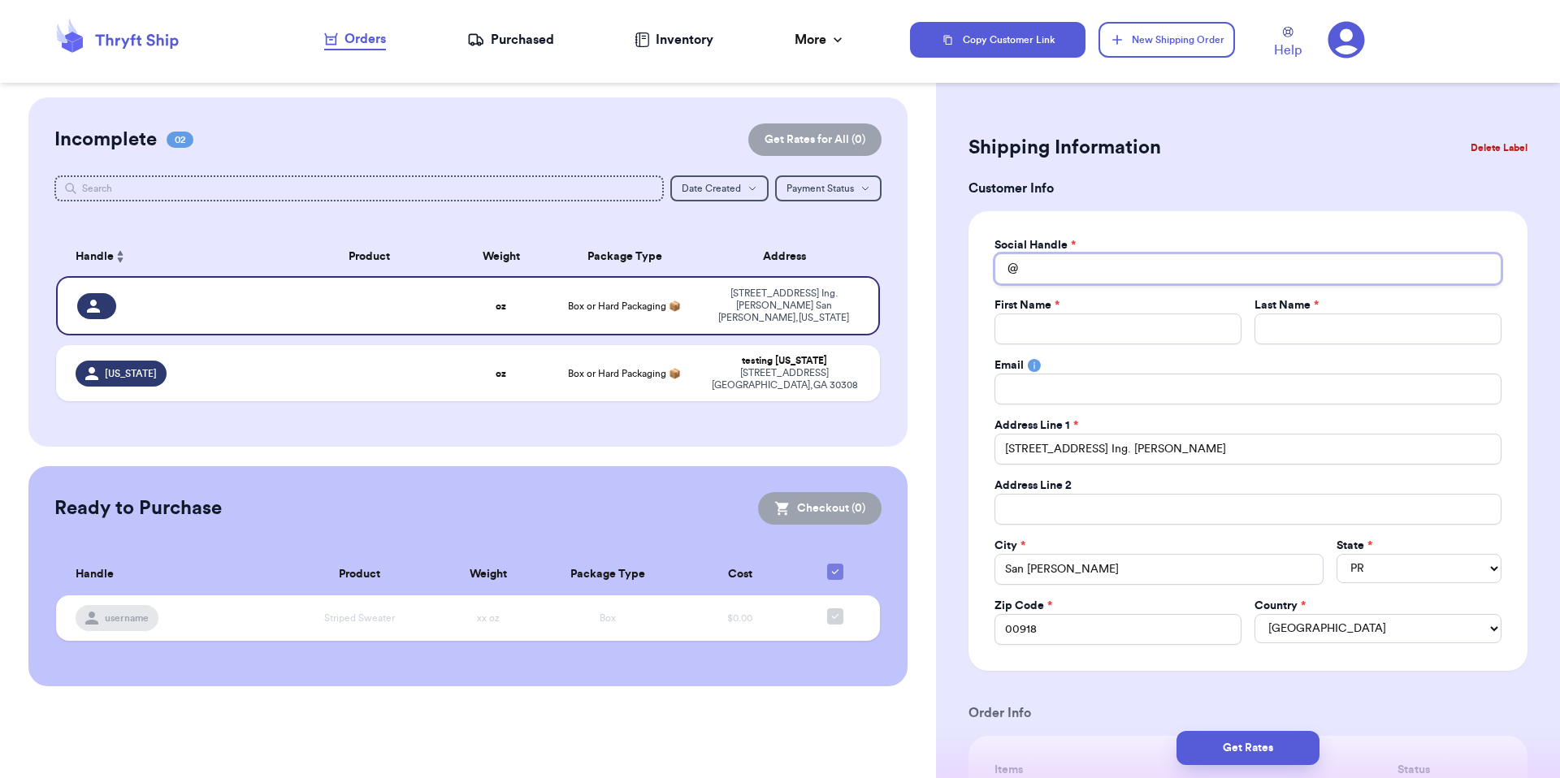
click at [1063, 274] on input "Total Amount Paid" at bounding box center [1247, 268] width 507 height 31
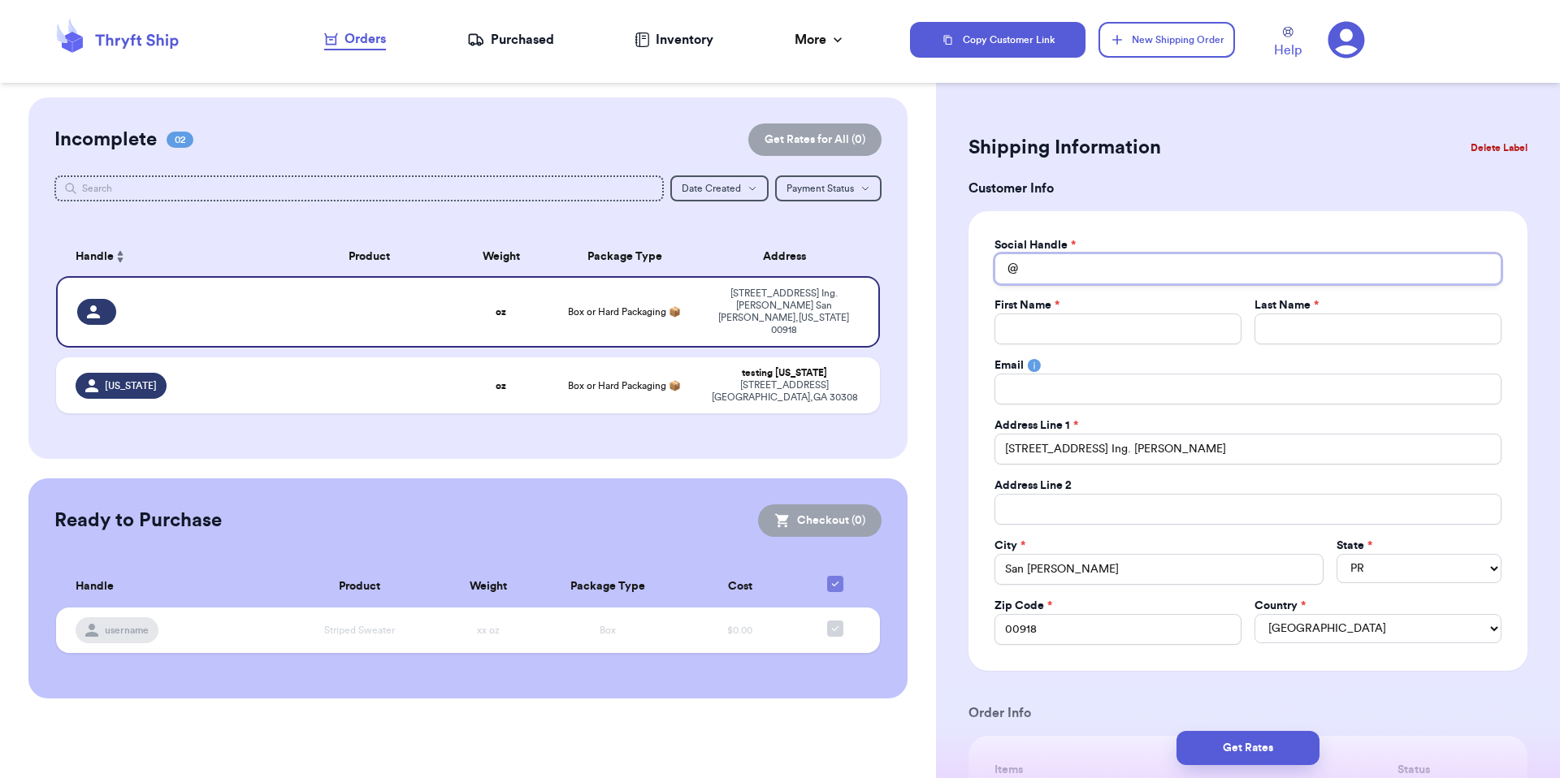
type input "p"
type input "pe"
type input "p"
type input "pu"
type input "pue"
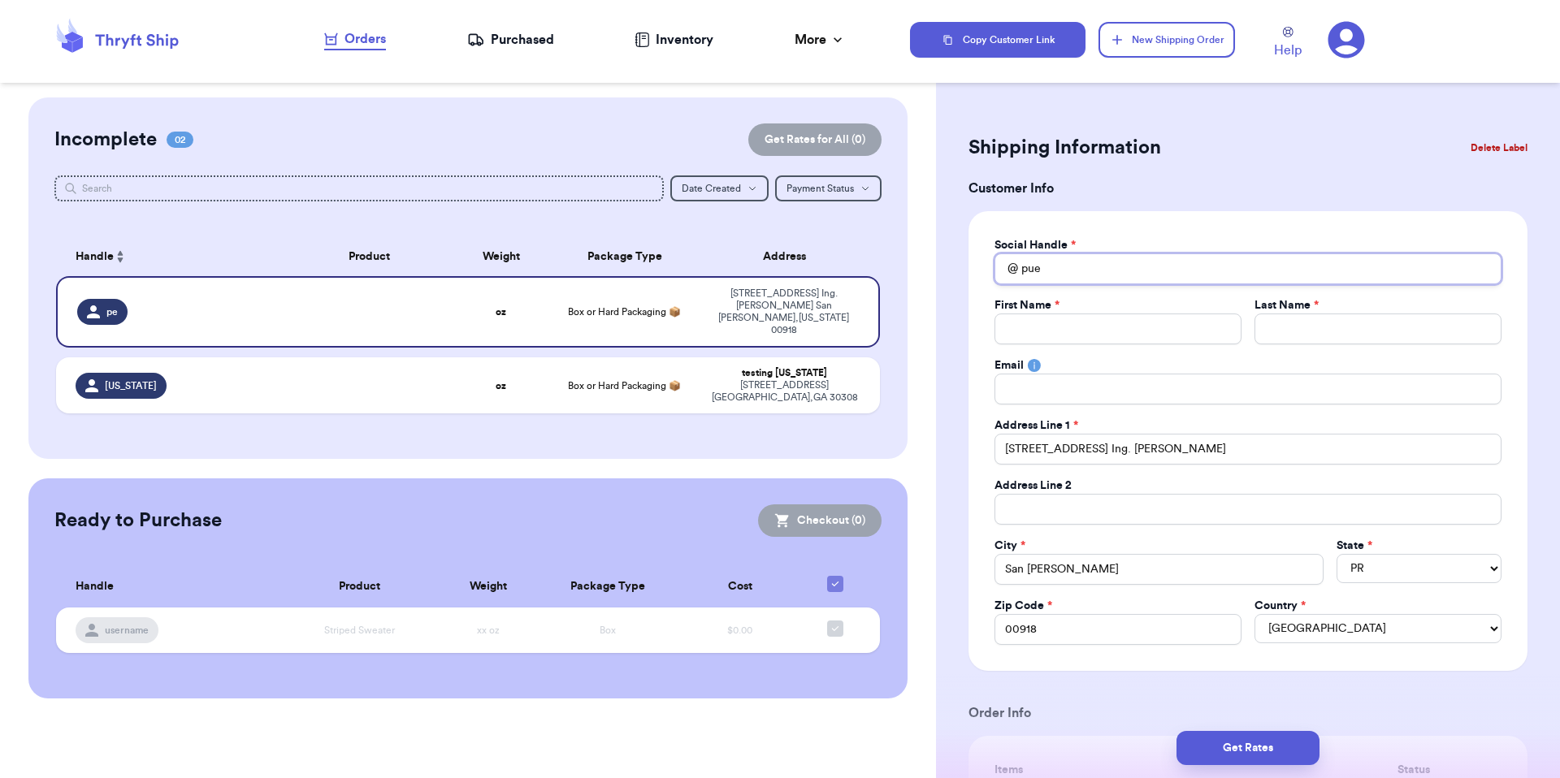
type input "puer"
type input "puert"
type input "puerto"
type input "puertor"
type input "puertori"
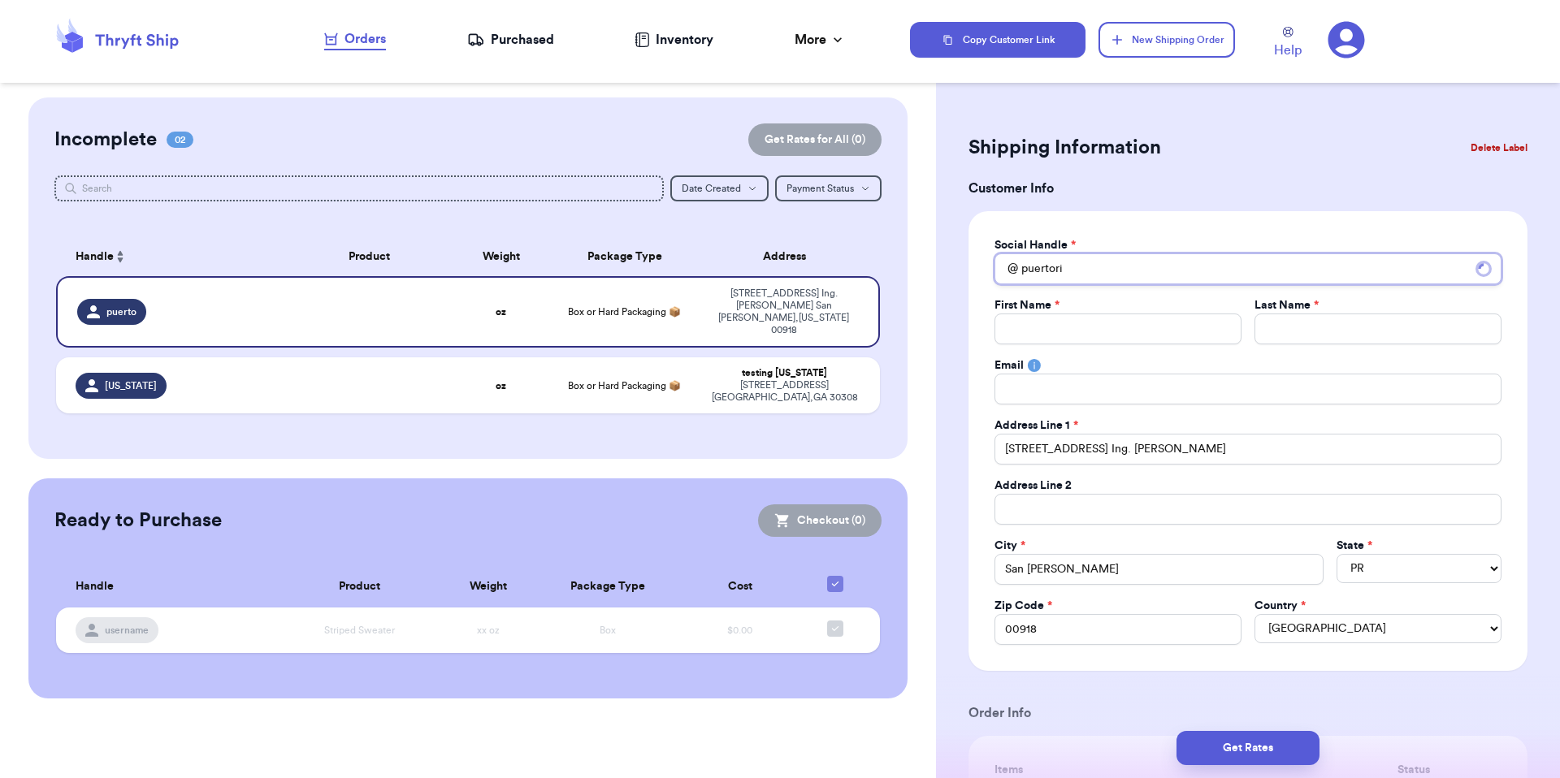
type input "puertoric"
type input "puertorico"
type input "p"
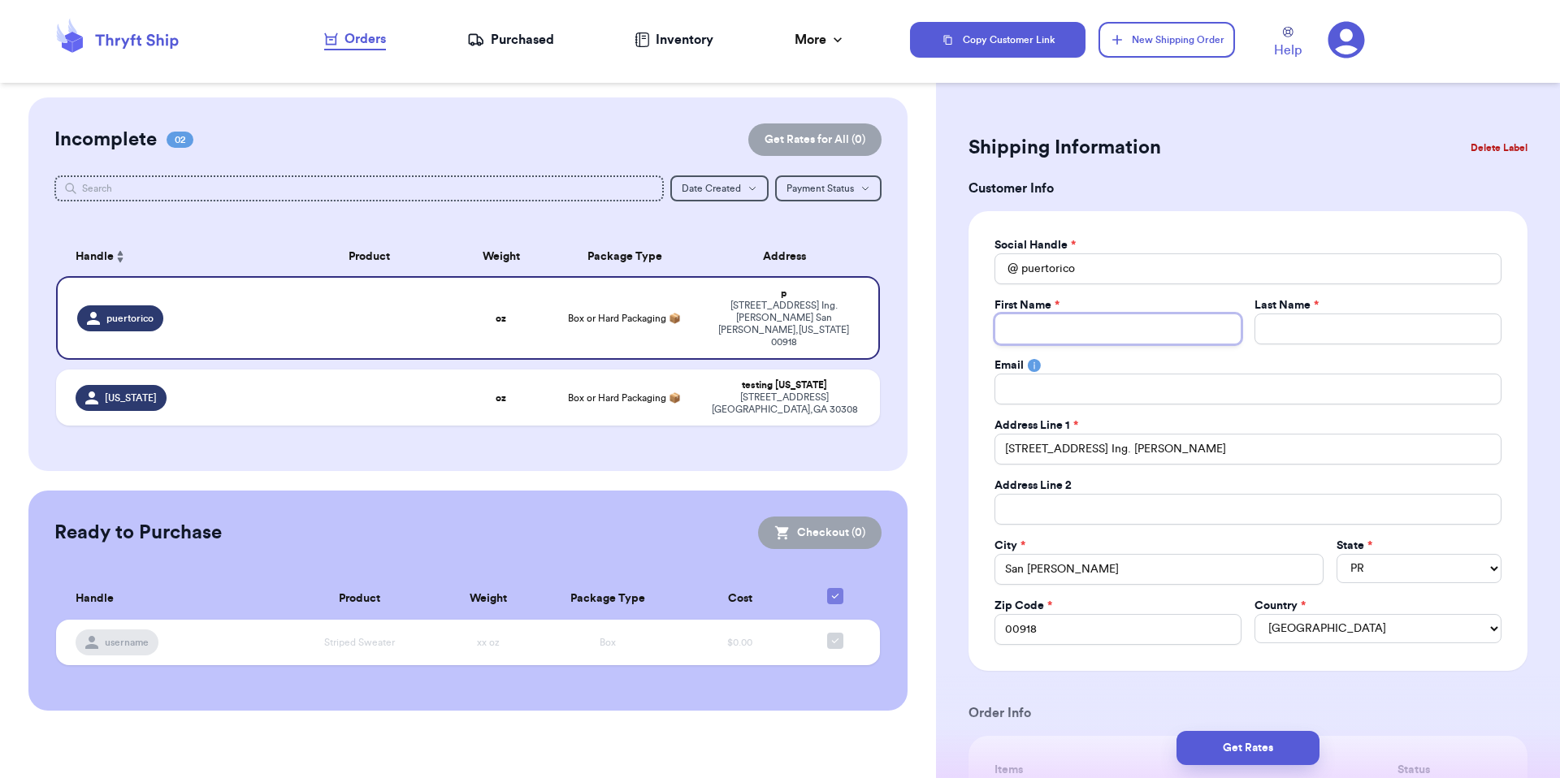
type input "t"
type input "te"
type input "tes"
type input "test"
type input "testi"
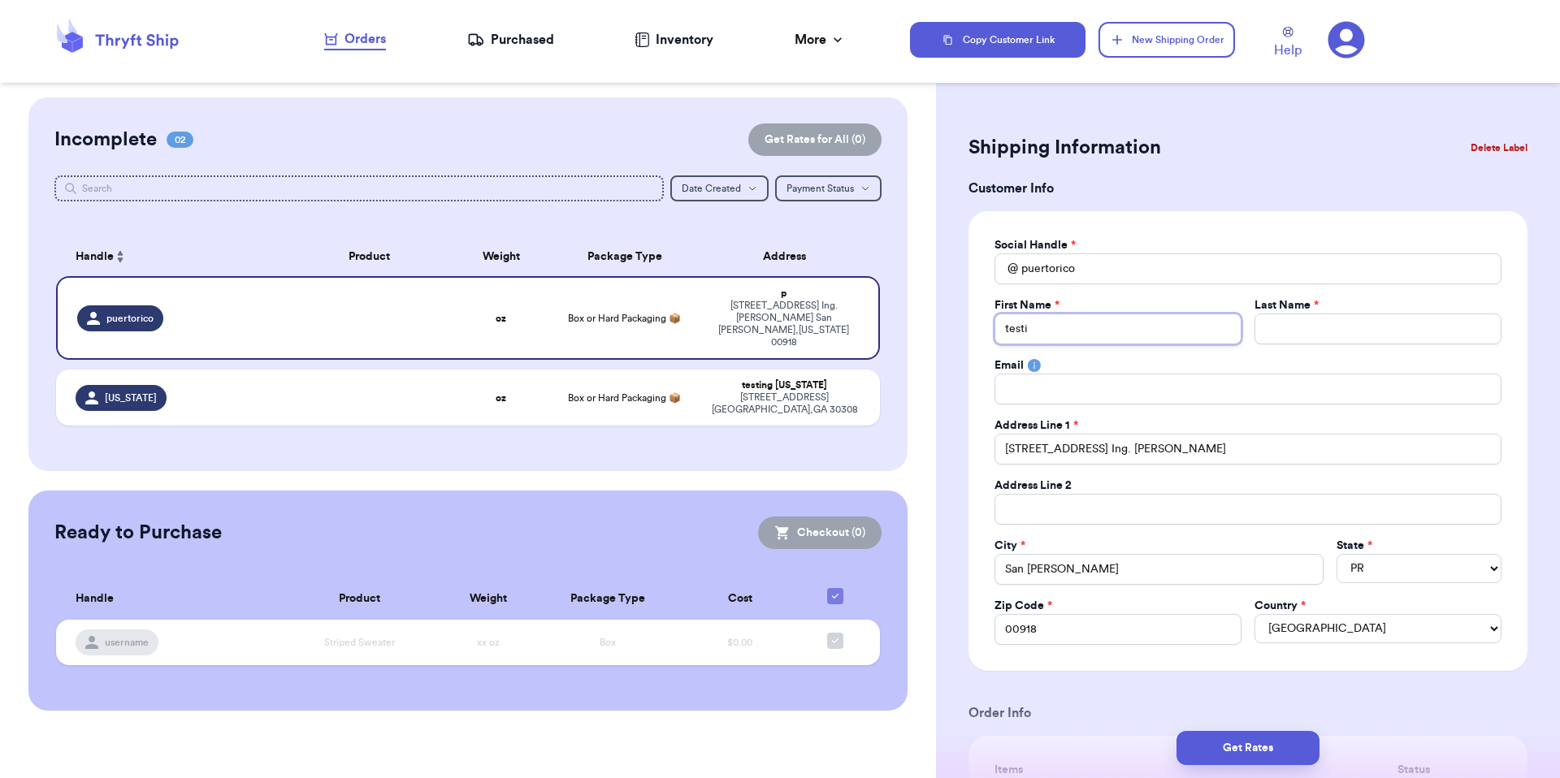
type input "testin"
type input "testing"
type input "P"
type input "PR"
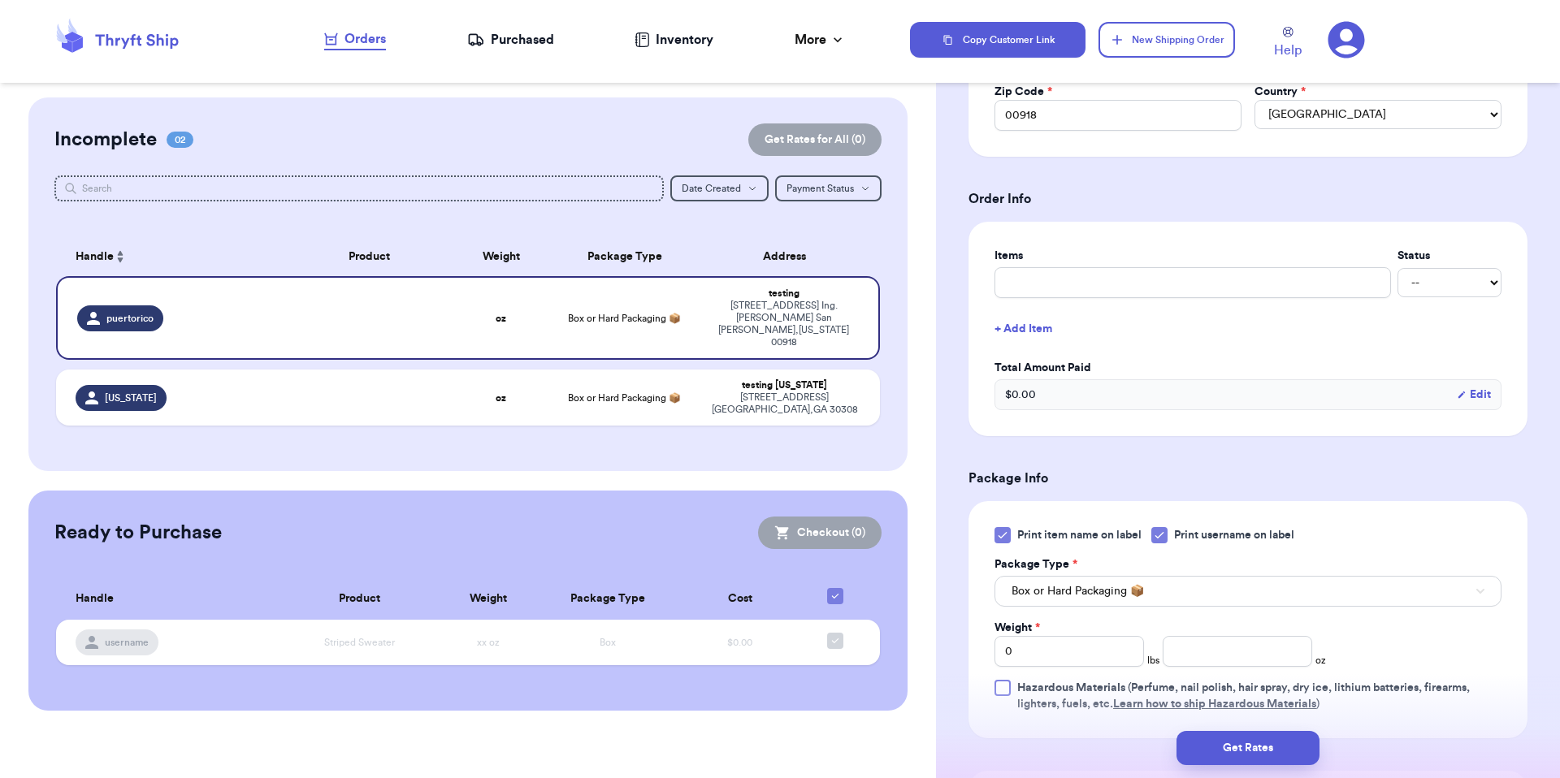
scroll to position [717, 0]
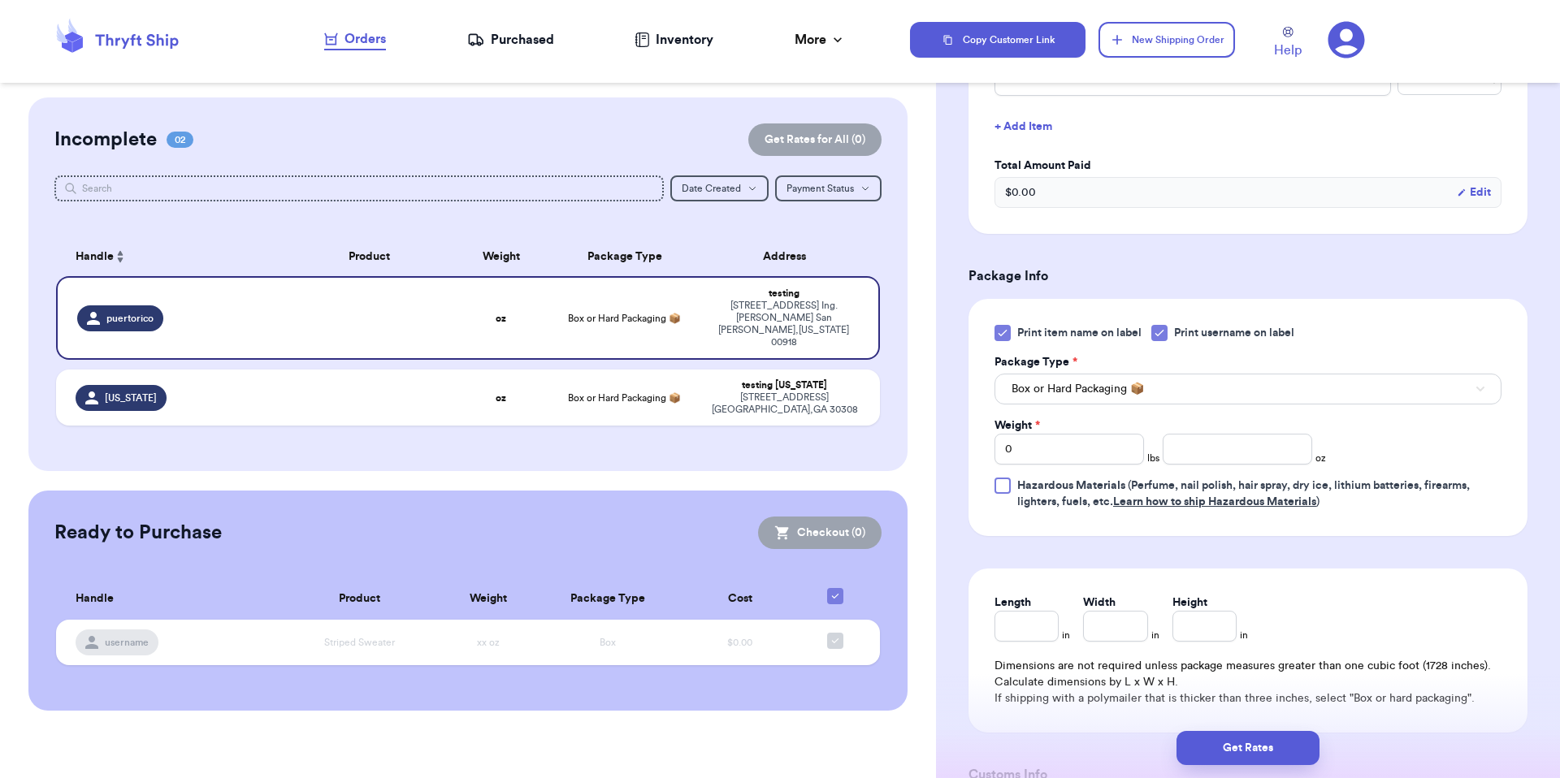
type input "PR"
click at [1163, 446] on input "number" at bounding box center [1237, 449] width 149 height 31
type input "5"
click at [1046, 624] on input "Length" at bounding box center [1026, 626] width 64 height 31
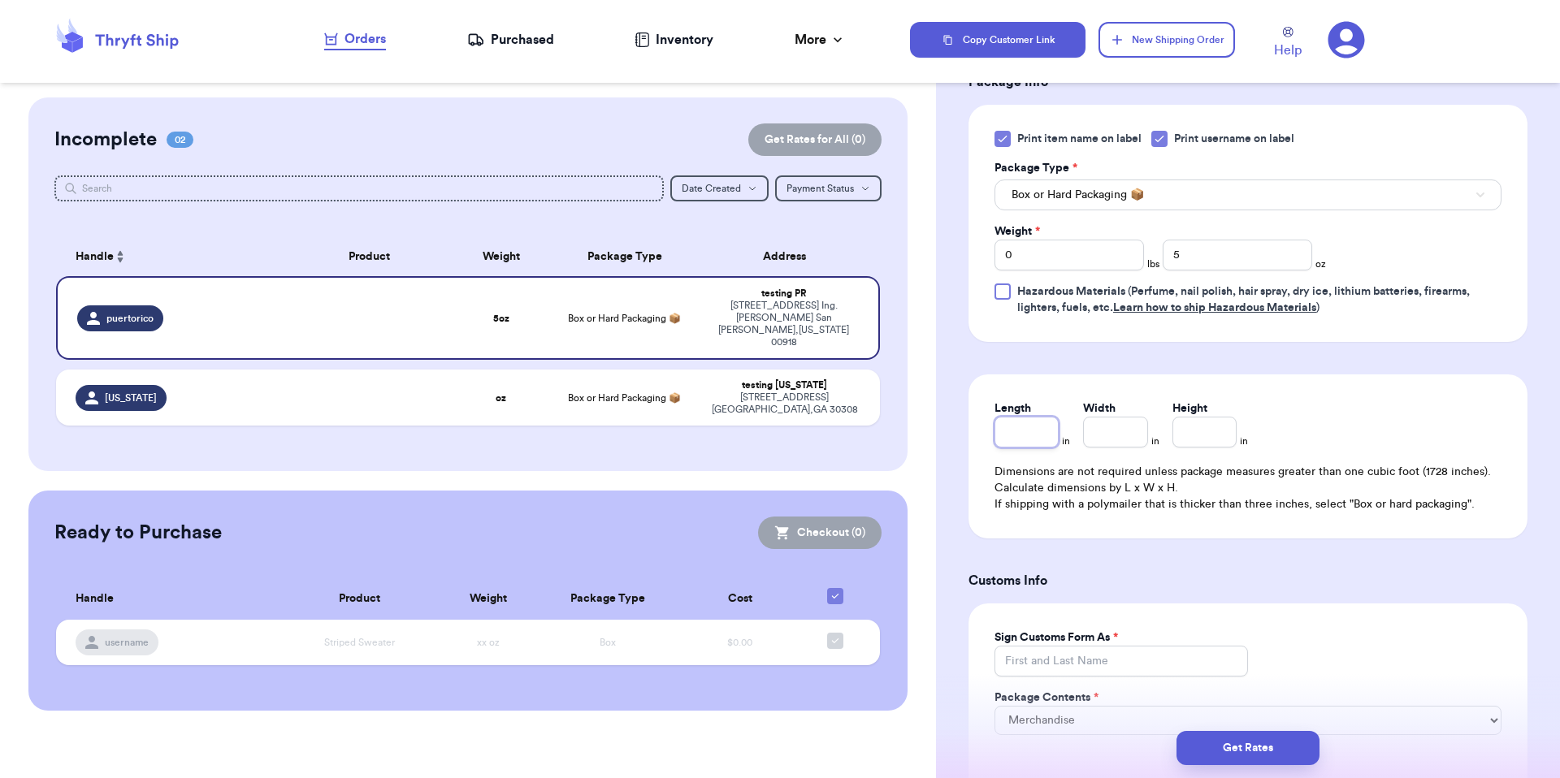
scroll to position [1293, 0]
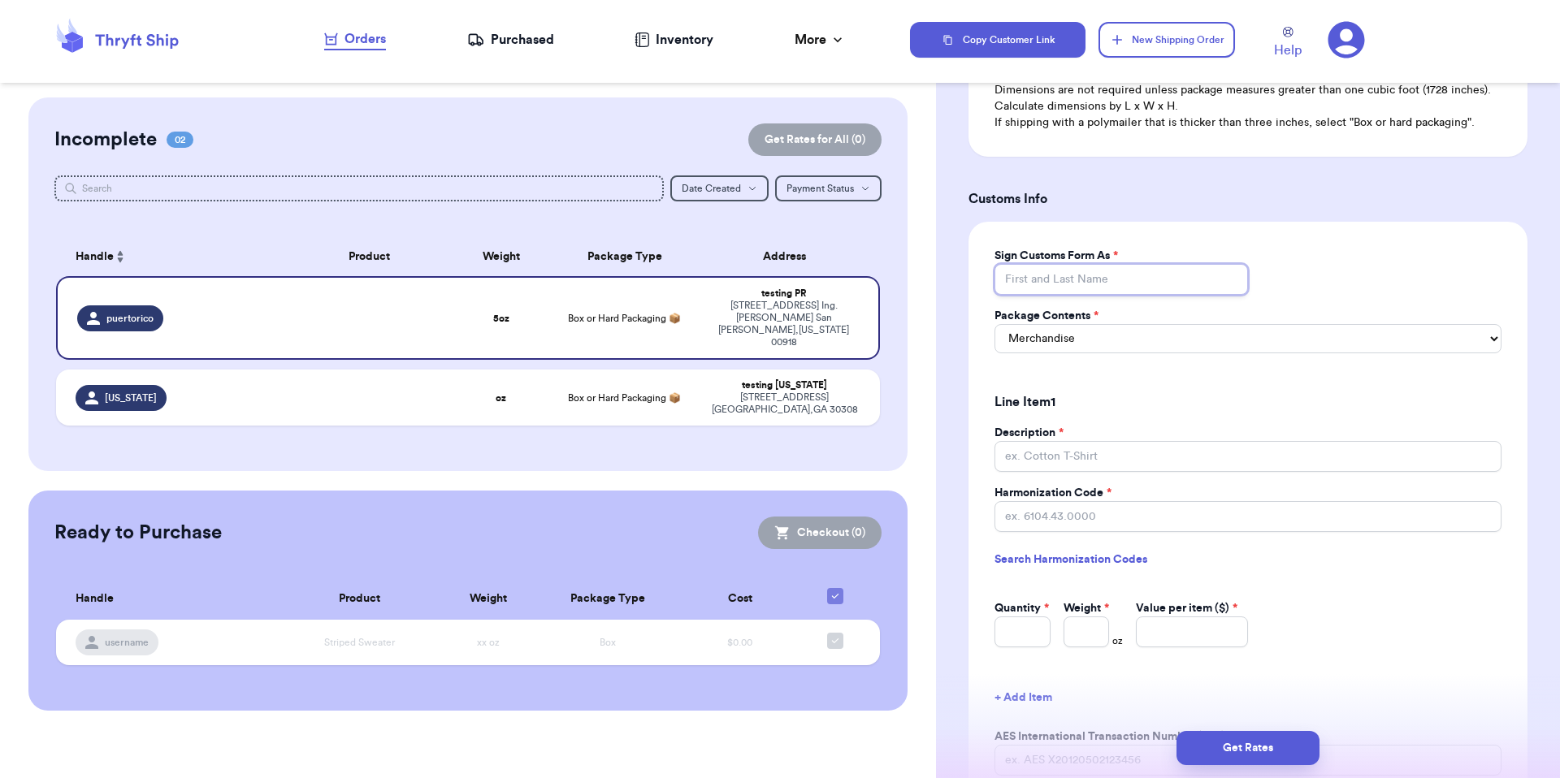
click at [1061, 275] on input "Sign Customs Form As *" at bounding box center [1120, 279] width 253 height 31
type input "vb"
click at [1073, 365] on div "Package Contents * Select Merchandise Gift Documents" at bounding box center [1247, 337] width 507 height 58
click at [1074, 339] on select "Select Merchandise Gift Documents" at bounding box center [1247, 338] width 507 height 29
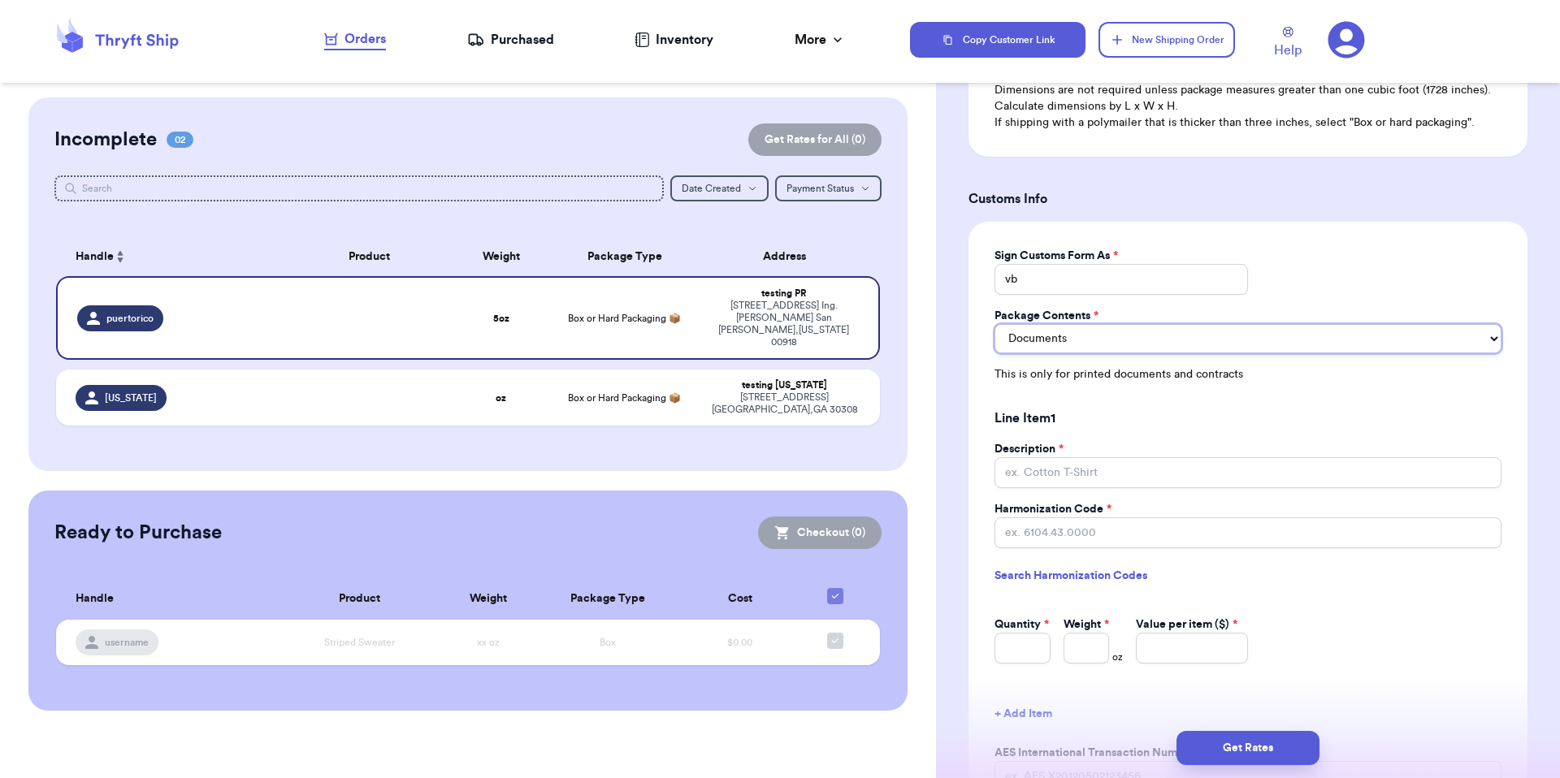
click at [1071, 344] on select "Merchandise Gift Documents" at bounding box center [1247, 338] width 507 height 29
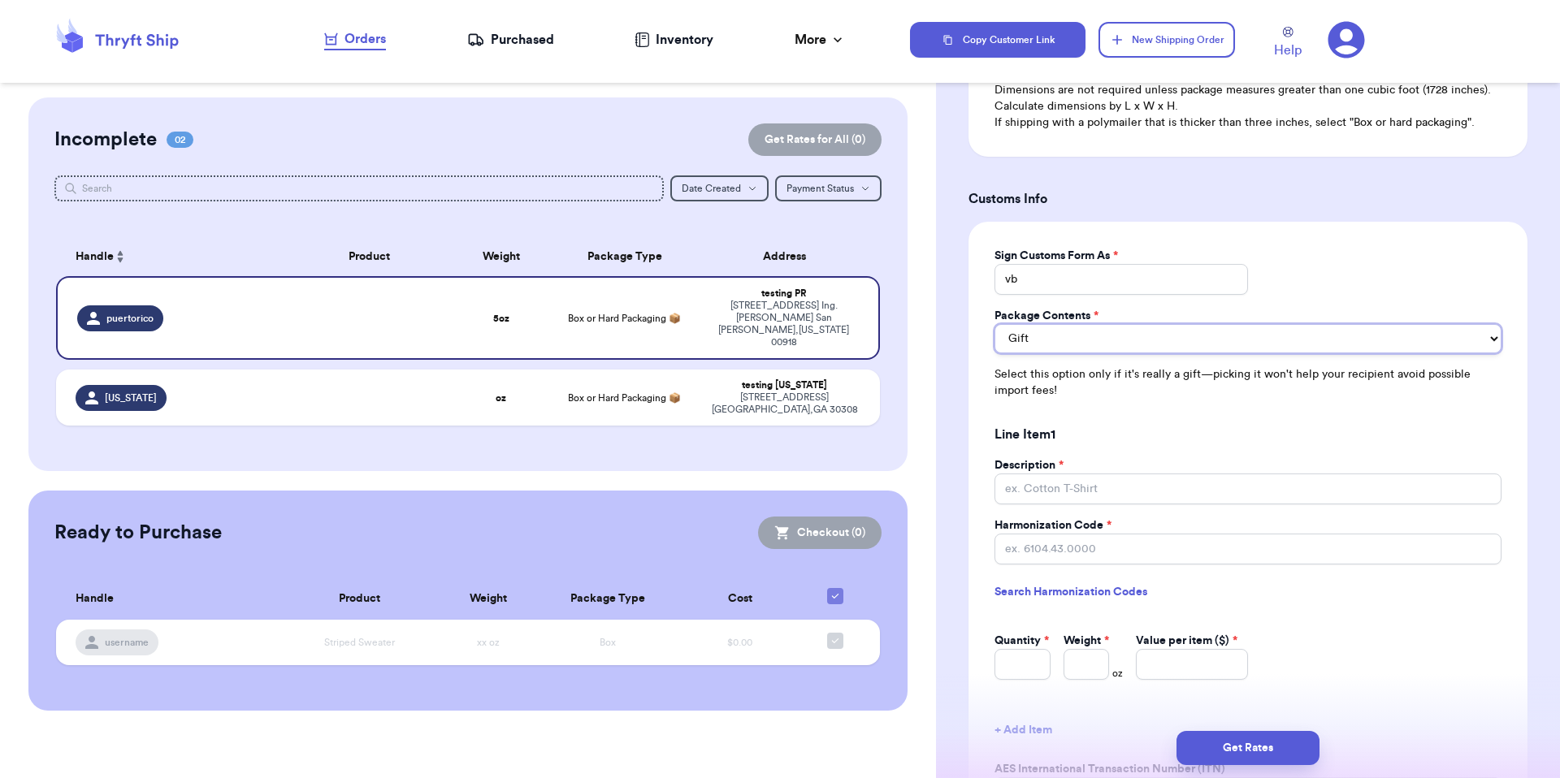
click at [1070, 338] on select "Merchandise Gift Documents" at bounding box center [1247, 338] width 507 height 29
click at [1062, 333] on select "Merchandise Gift Documents" at bounding box center [1247, 338] width 507 height 29
select select "MERCHANDISE"
click at [1060, 440] on div "Line Item 1" at bounding box center [1247, 434] width 507 height 45
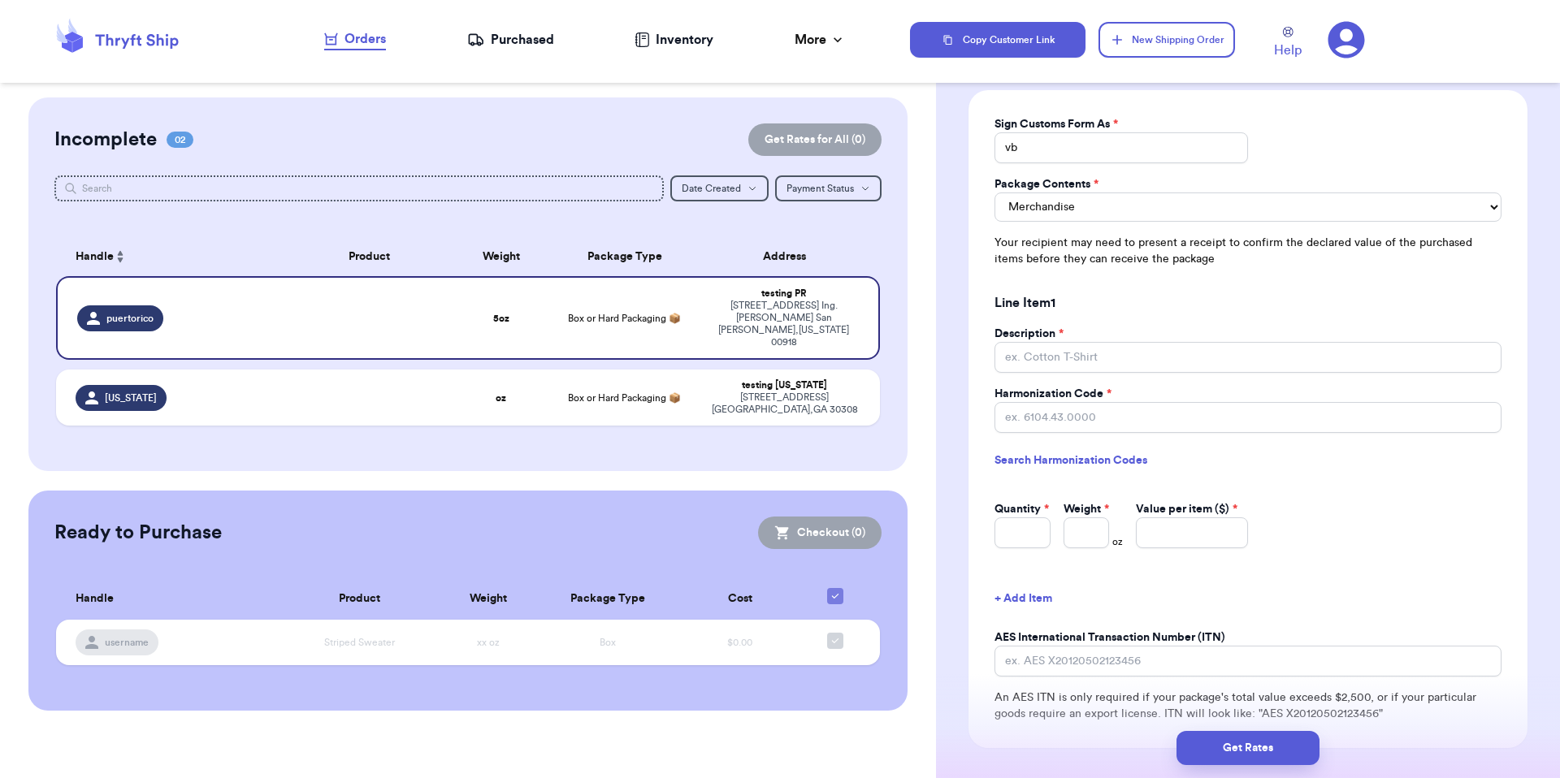
scroll to position [1425, 0]
click at [1028, 361] on input "Description *" at bounding box center [1247, 356] width 507 height 31
type input "teet"
type input "6104.43.0000"
type input "1"
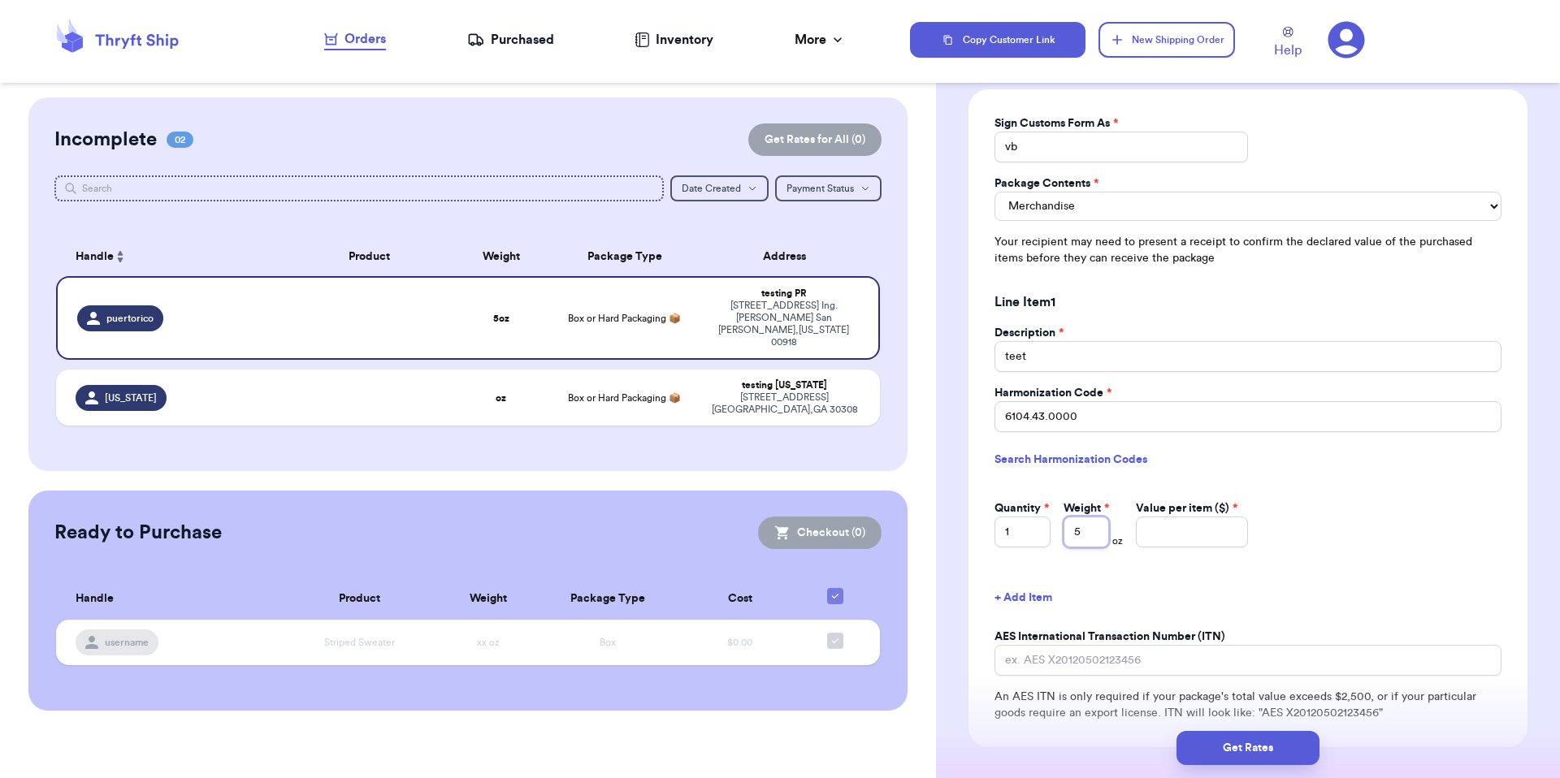
type input "5"
type input "3"
click at [1263, 734] on button "Get Rates" at bounding box center [1247, 748] width 143 height 34
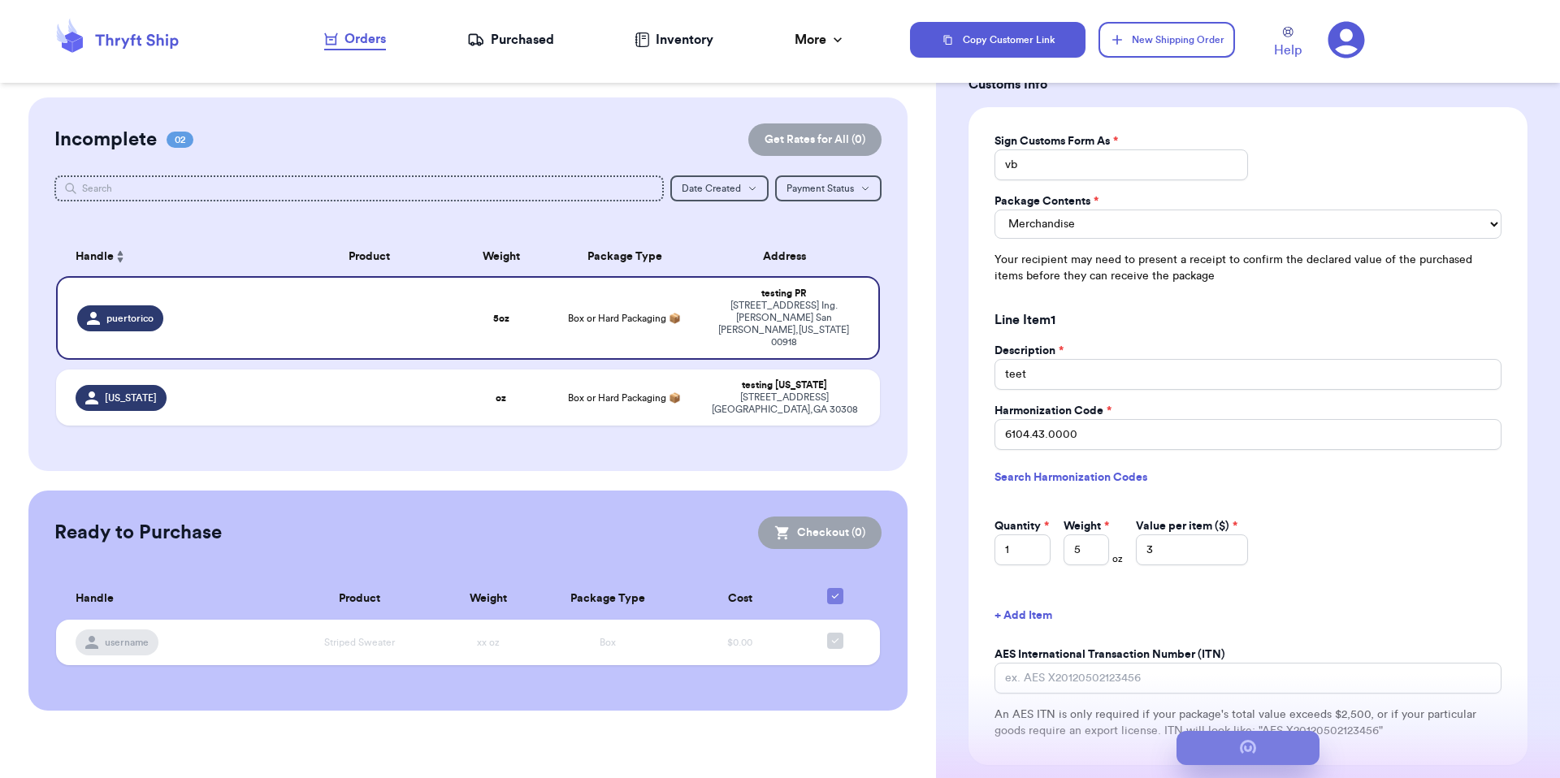
scroll to position [0, 0]
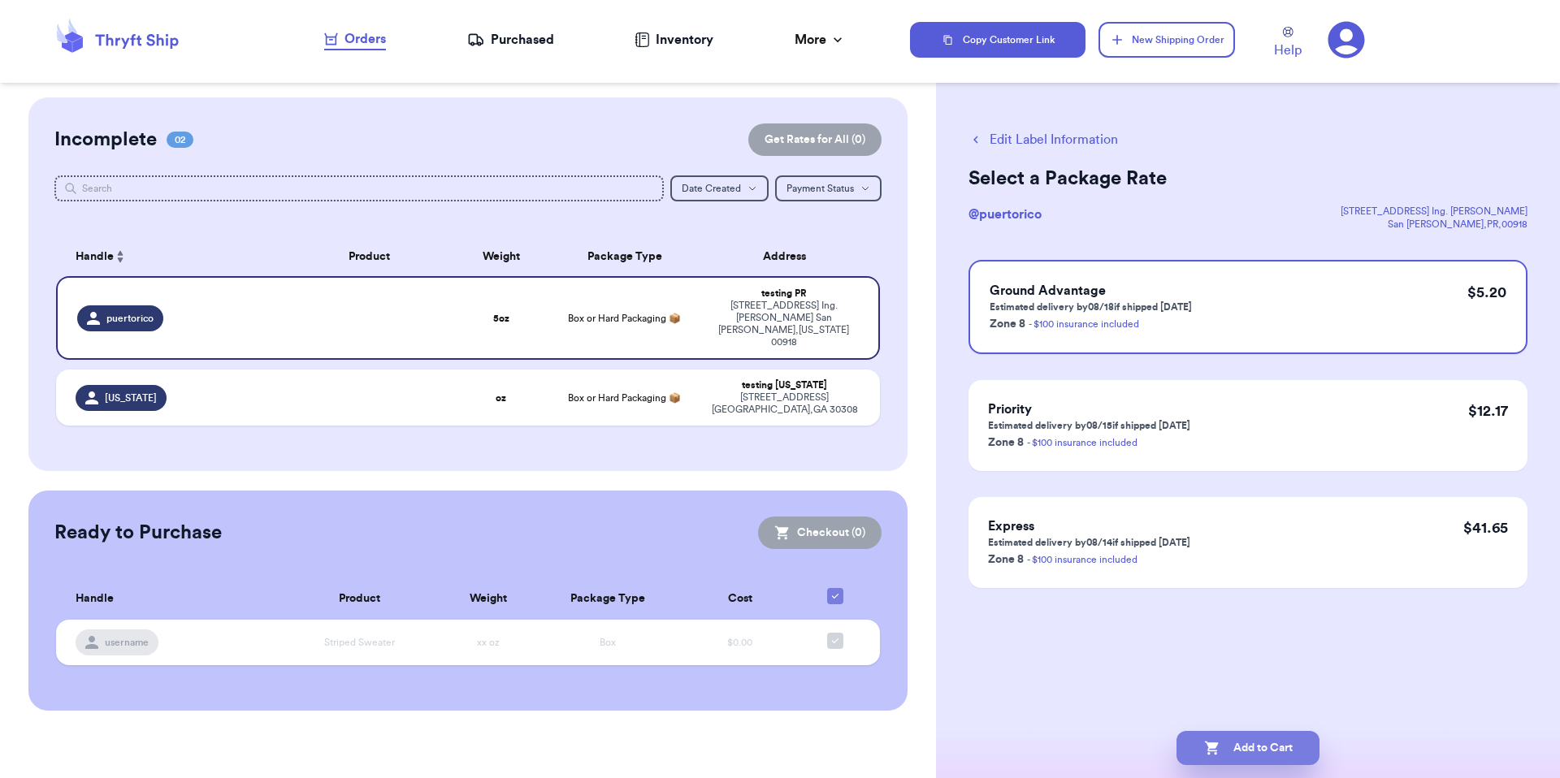
click at [1267, 738] on button "Add to Cart" at bounding box center [1247, 748] width 143 height 34
checkbox input "true"
select select "MERCHANDISE"
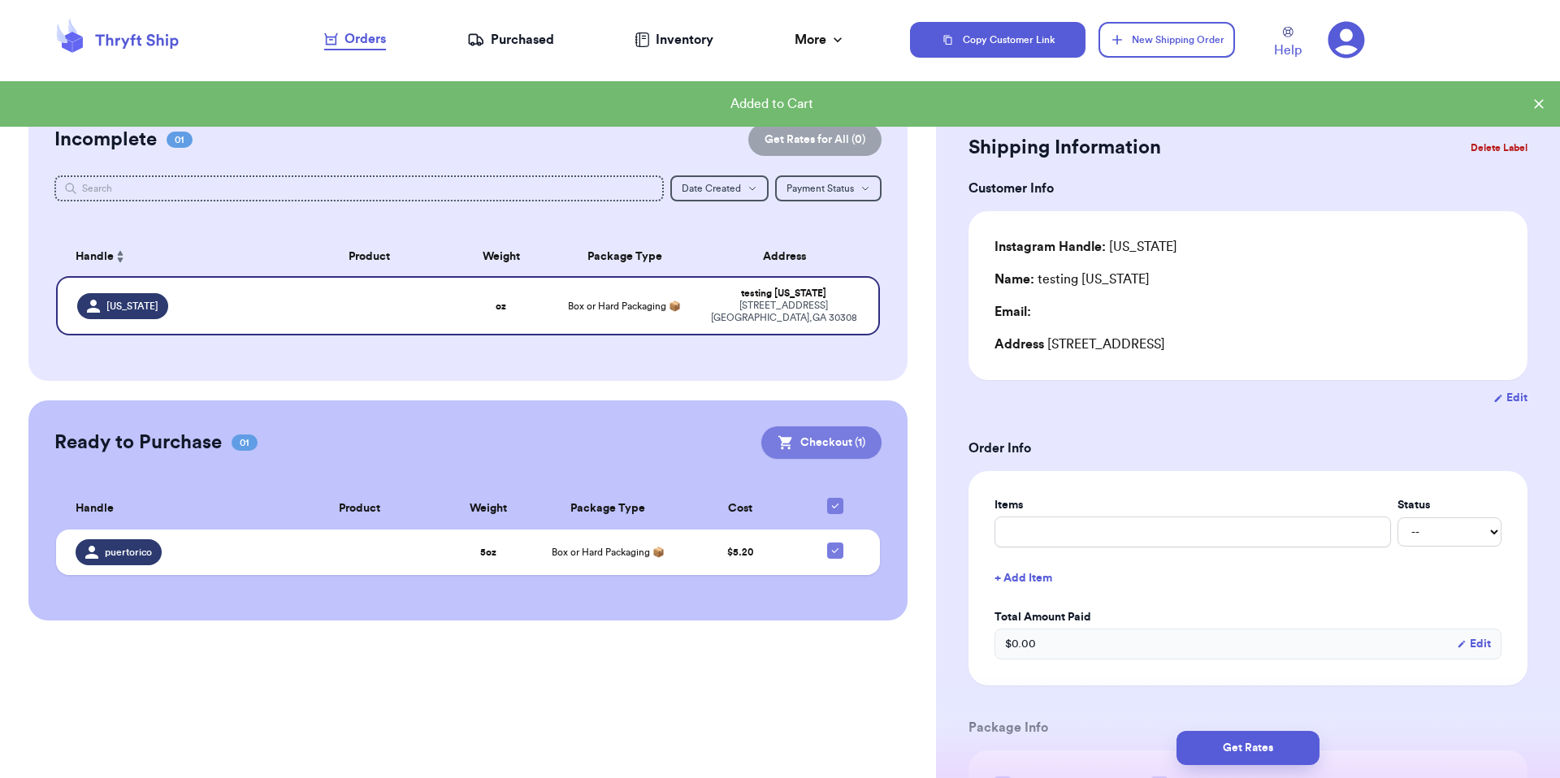
click at [816, 427] on button "Checkout ( 1 )" at bounding box center [821, 443] width 120 height 32
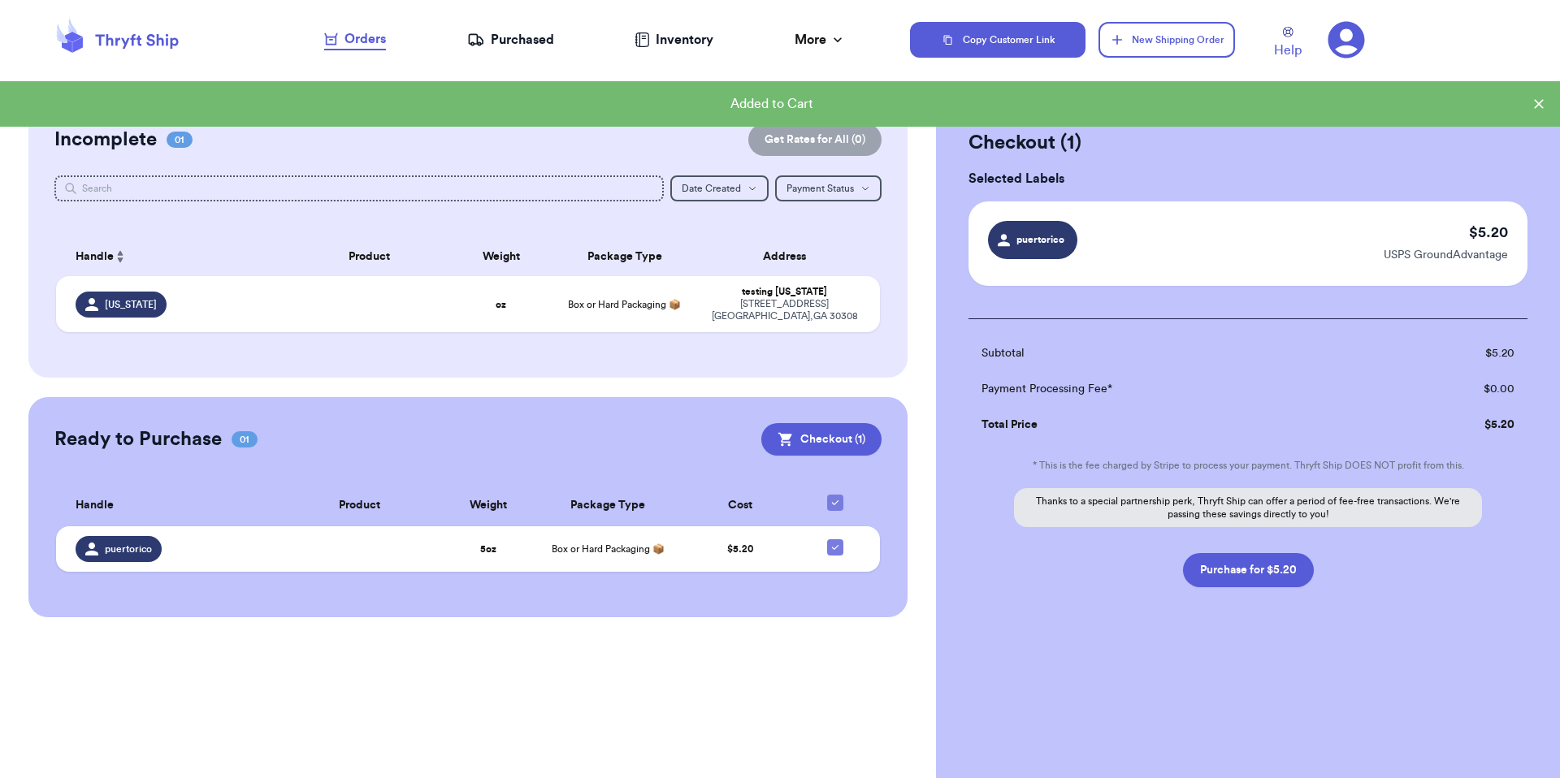
click at [1251, 535] on div "Subtotal $ 5.20 Payment Processing Fee* $ 0.00 Total Price $ 5.20 * This is the…" at bounding box center [1247, 452] width 559 height 269
click at [1251, 558] on button "Purchase for $5.20" at bounding box center [1248, 570] width 131 height 34
checkbox input "false"
checkbox input "true"
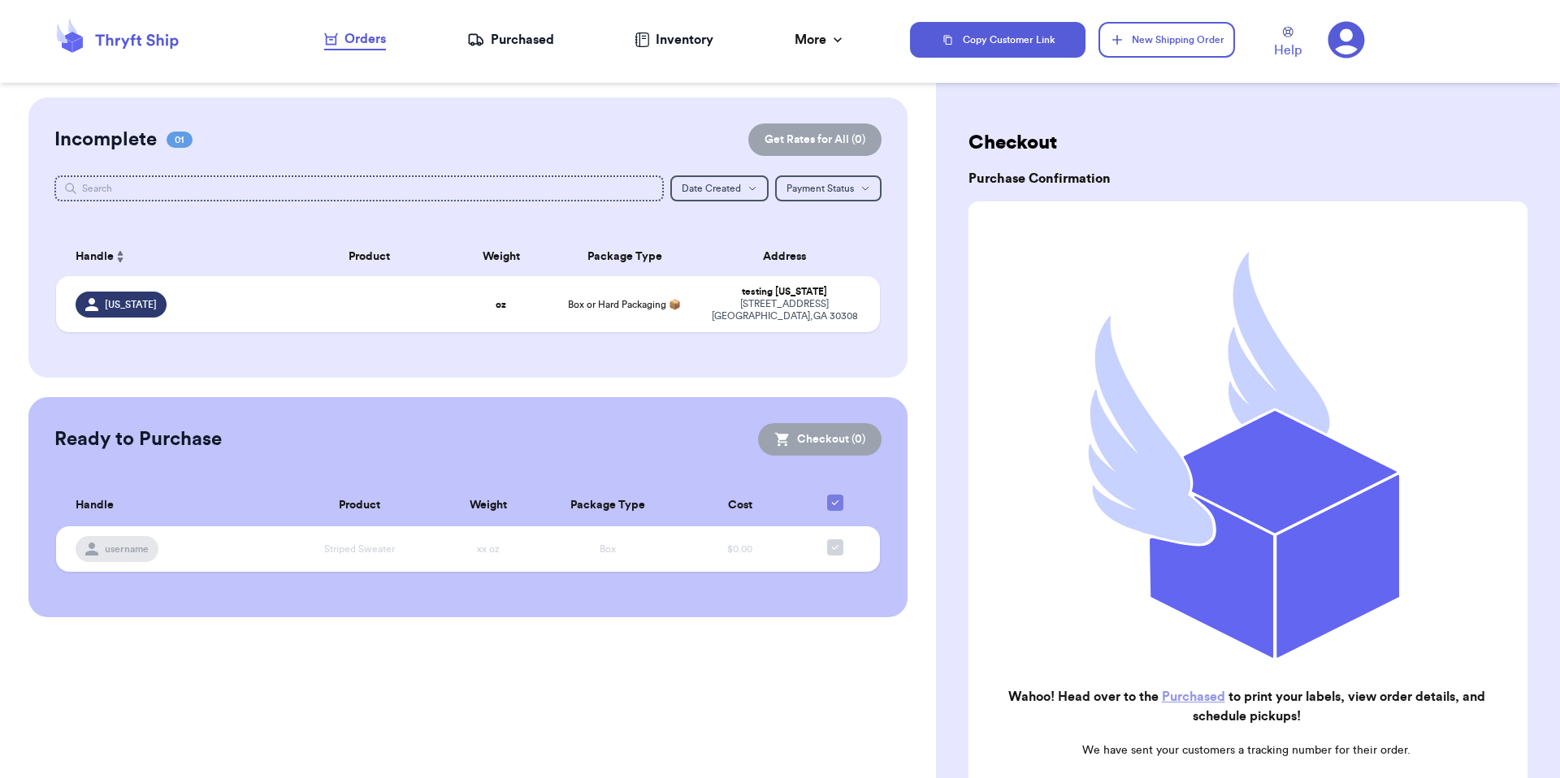
click at [517, 35] on div "Purchased" at bounding box center [510, 39] width 87 height 19
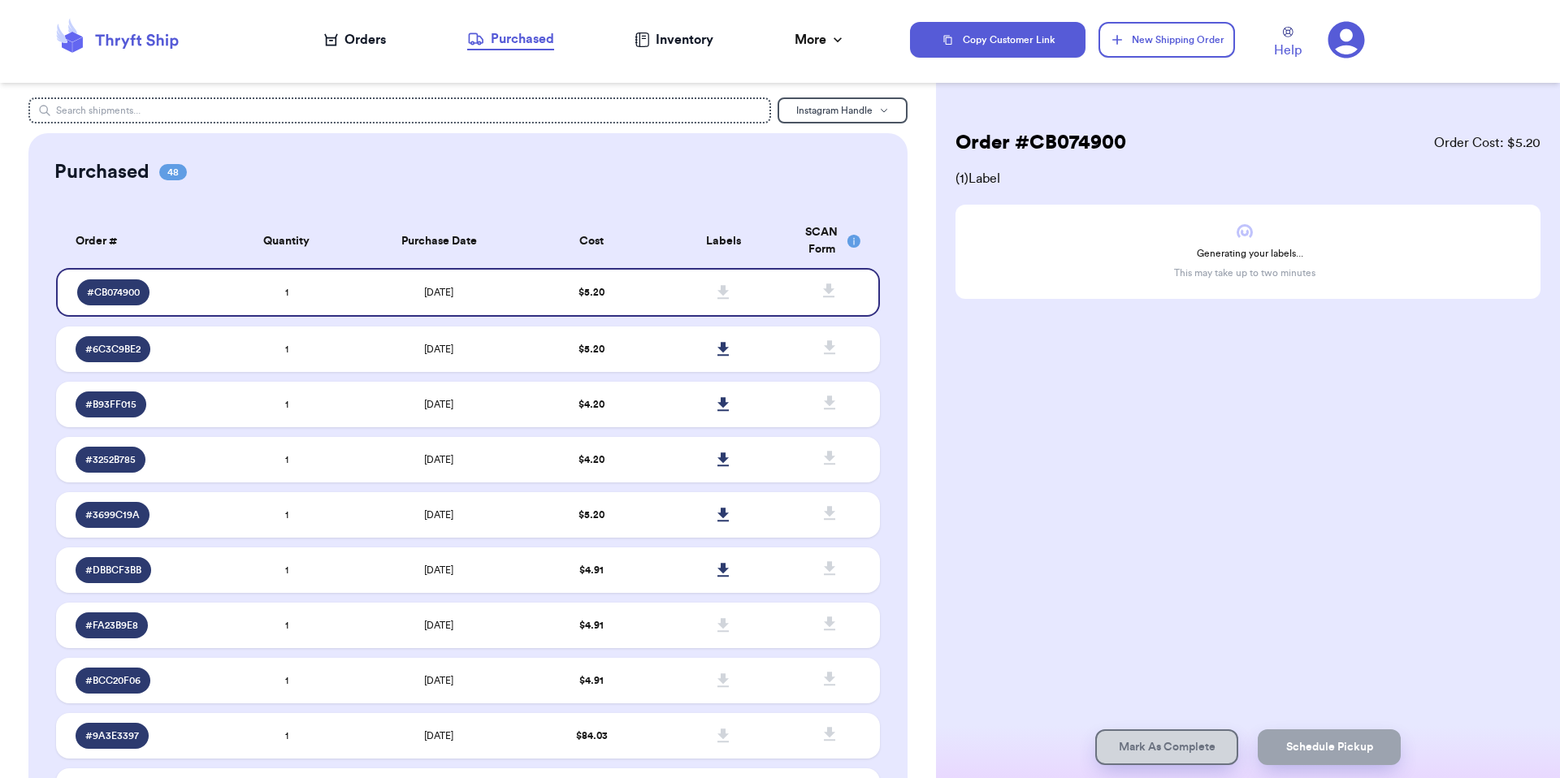
click at [1345, 32] on icon at bounding box center [1345, 39] width 37 height 37
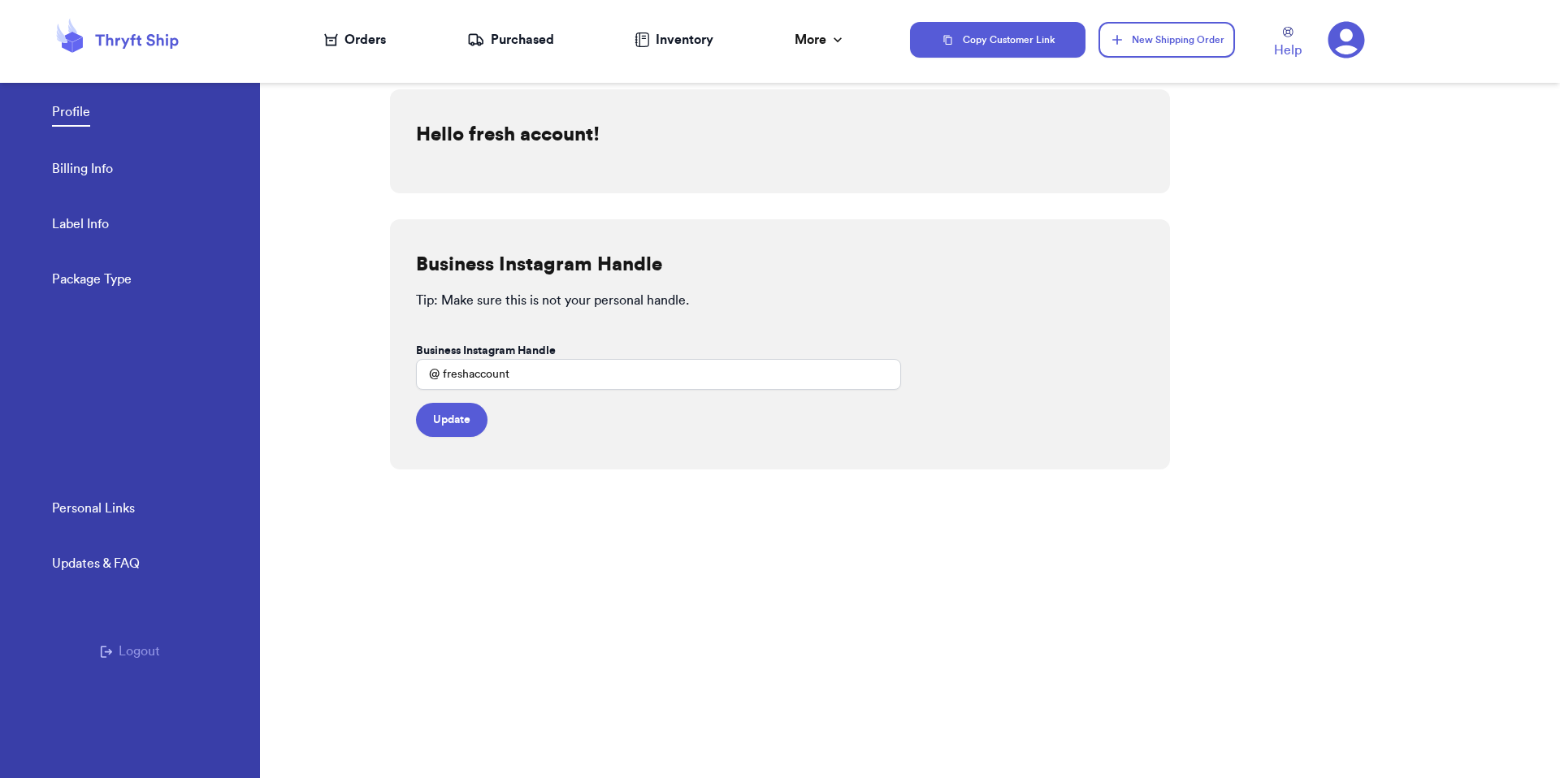
click at [341, 40] on div "Orders" at bounding box center [355, 39] width 62 height 19
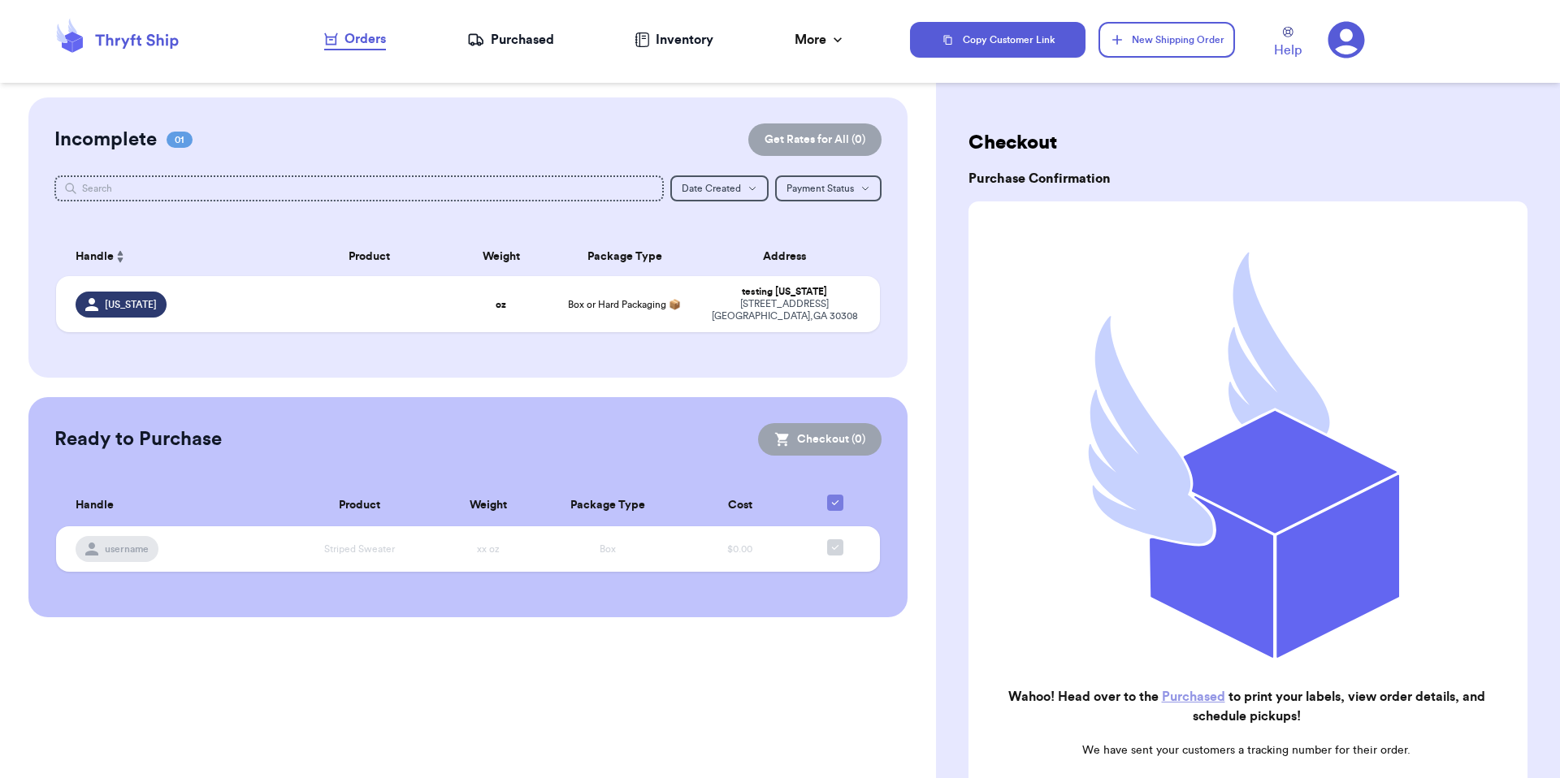
drag, startPoint x: 1351, startPoint y: 50, endPoint x: 1318, endPoint y: 50, distance: 33.3
click at [1351, 50] on icon at bounding box center [1345, 39] width 37 height 37
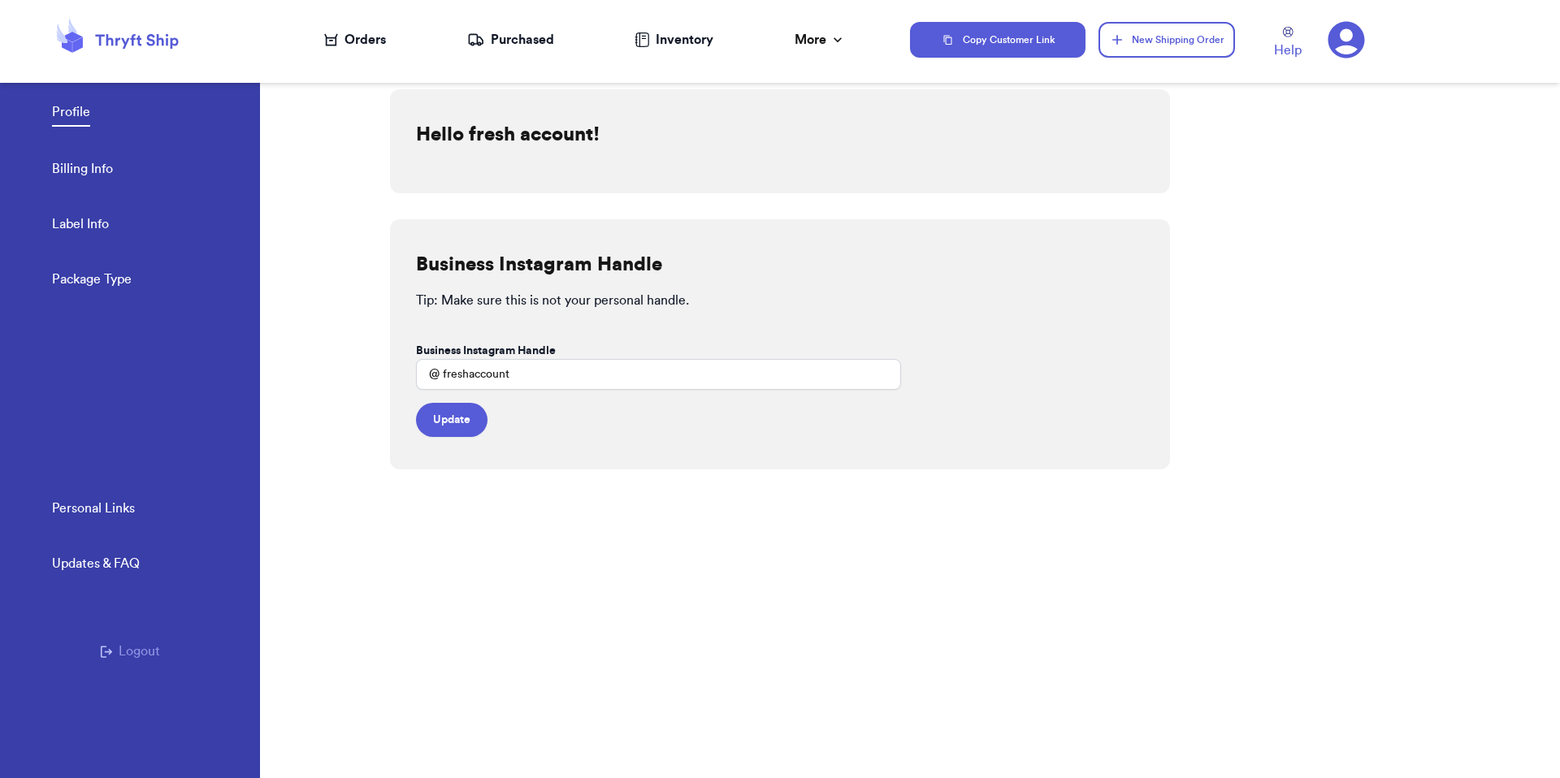
click at [85, 273] on link "Package Type" at bounding box center [92, 281] width 80 height 23
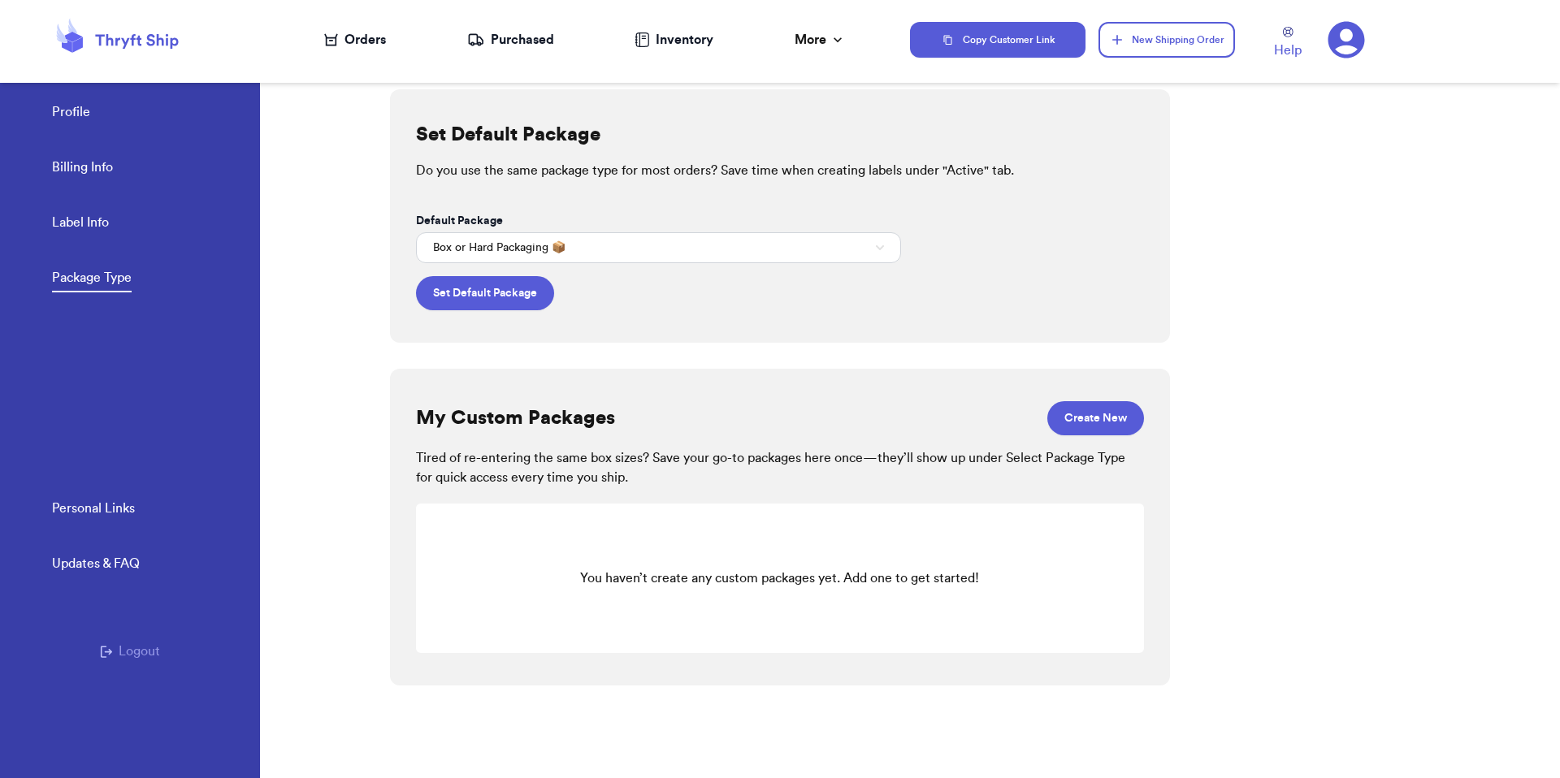
click at [84, 209] on div "Profile Billing Info Label Info Package Type" at bounding box center [156, 191] width 208 height 268
click at [86, 213] on link "Label Info" at bounding box center [80, 224] width 57 height 23
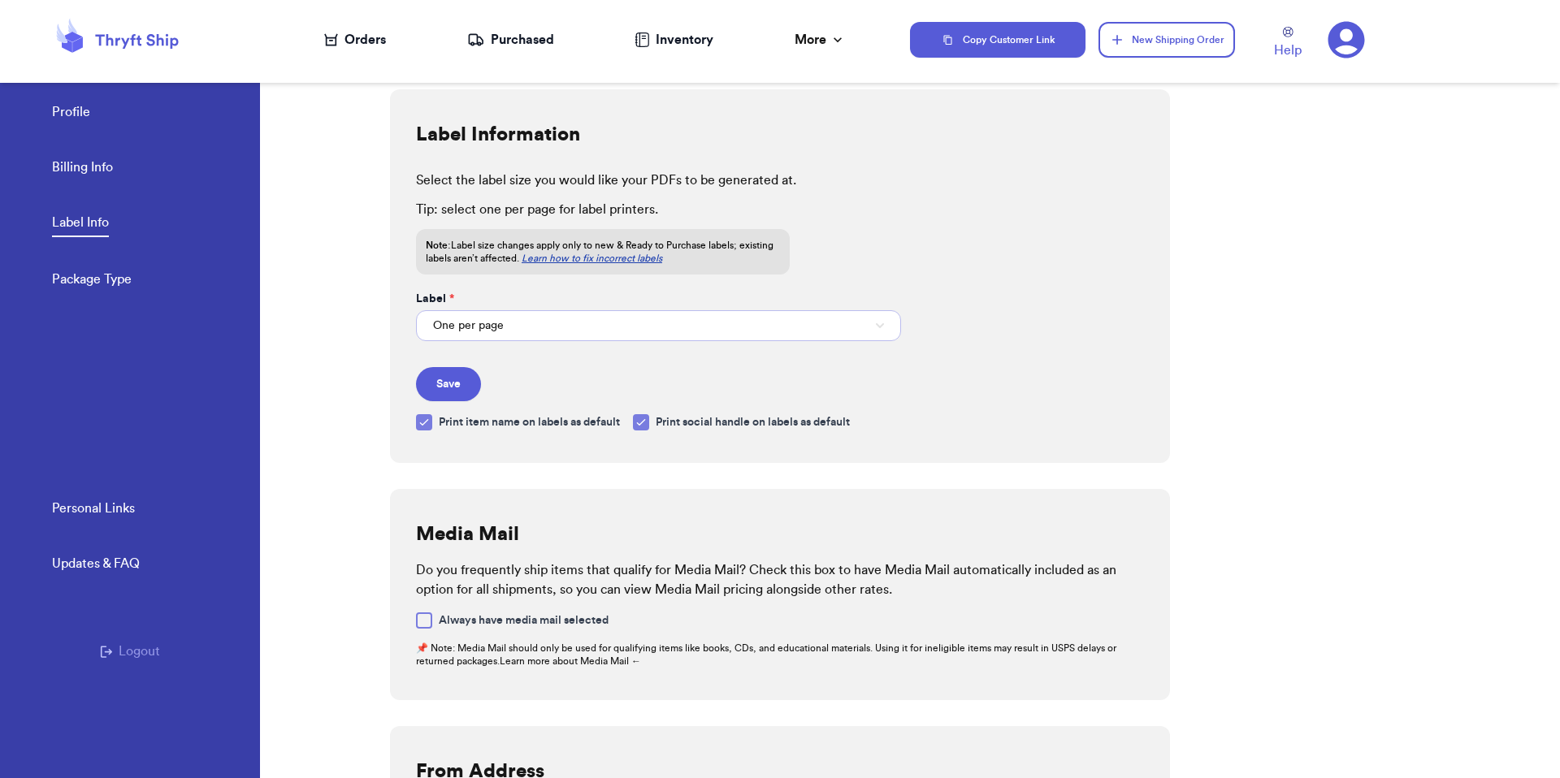
click at [464, 316] on button "One per page" at bounding box center [658, 325] width 485 height 31
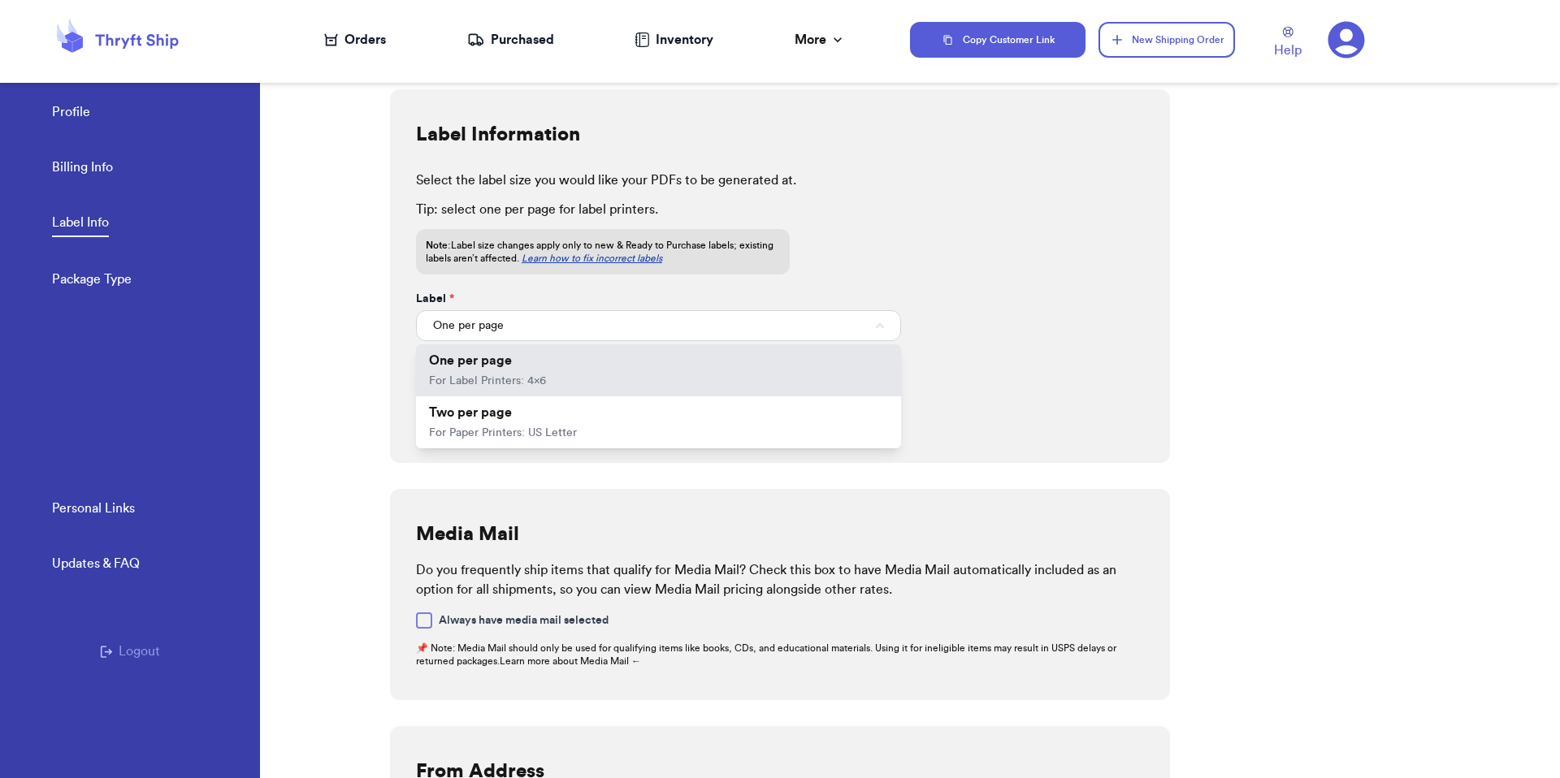
click at [353, 396] on div at bounding box center [325, 417] width 130 height 721
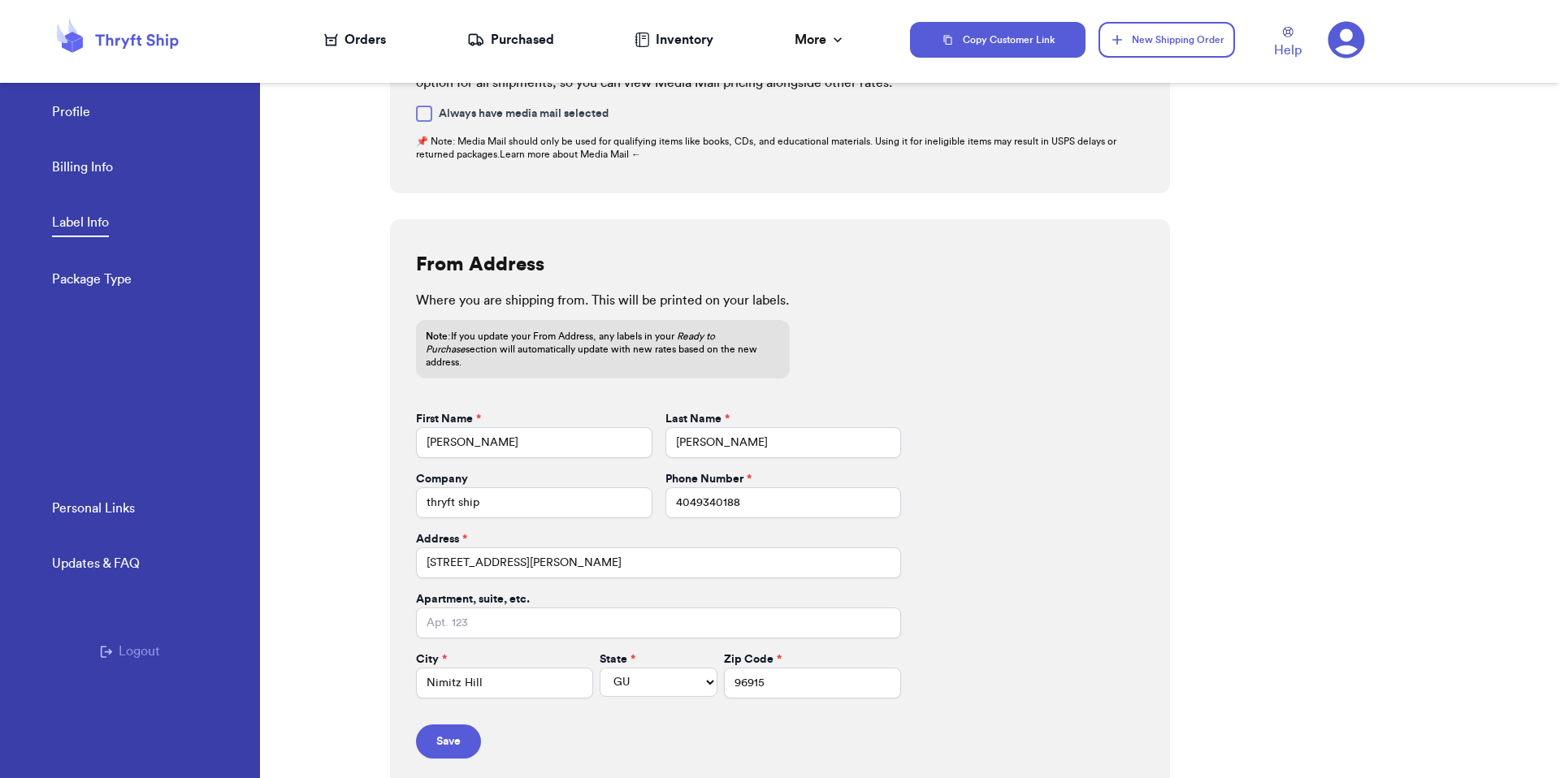
scroll to position [508, 0]
click at [635, 651] on div "State *" at bounding box center [659, 659] width 118 height 16
click at [634, 667] on select "AL AK AZ AR CA CO CT DE DC FL GA HI ID IL IN IA KS KY LA ME MD MA MI MN MS MO M…" at bounding box center [659, 681] width 118 height 29
select select "PR"
click at [474, 724] on button "Save" at bounding box center [448, 741] width 65 height 34
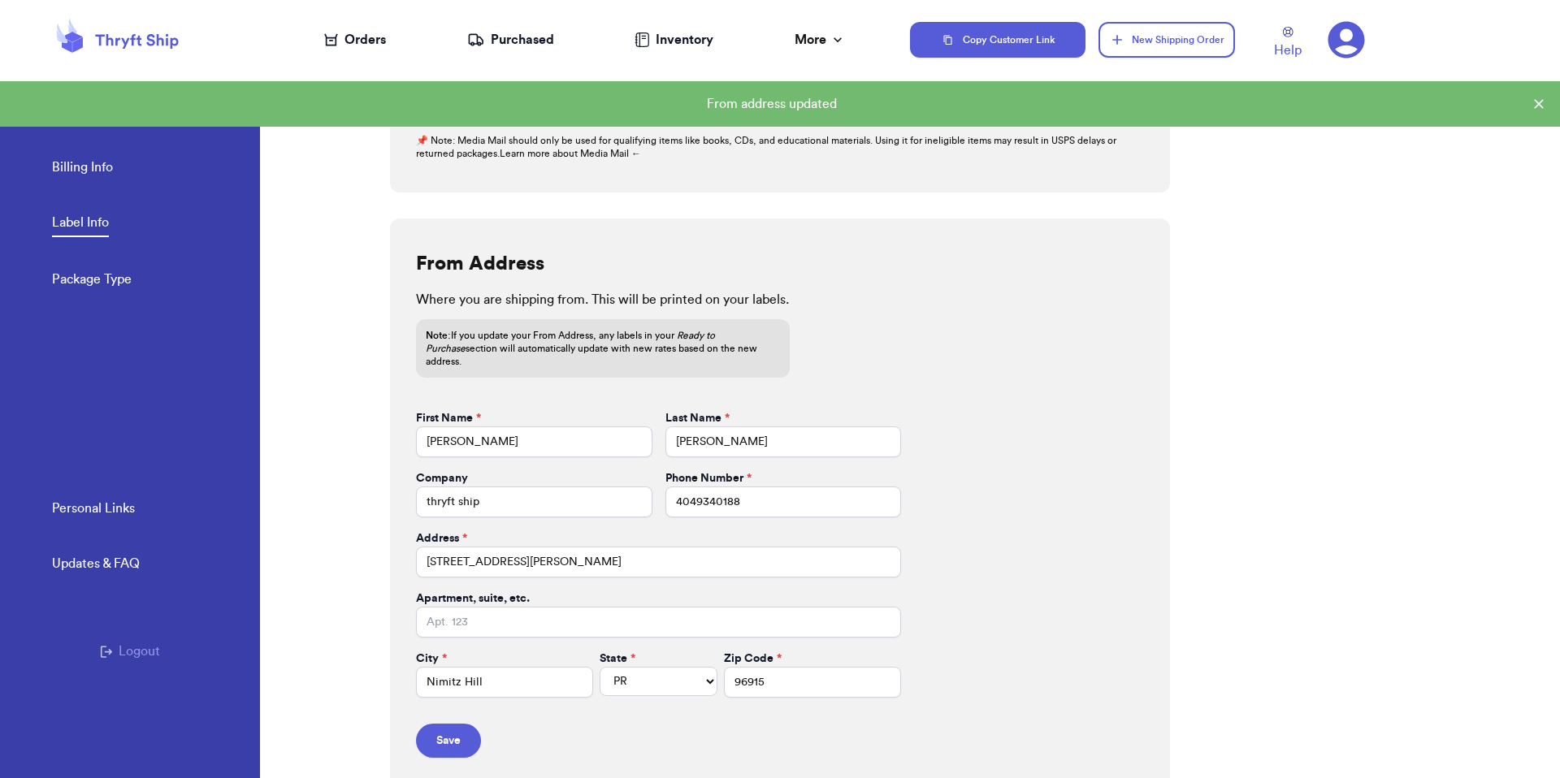
click at [342, 37] on div "Orders" at bounding box center [355, 39] width 62 height 19
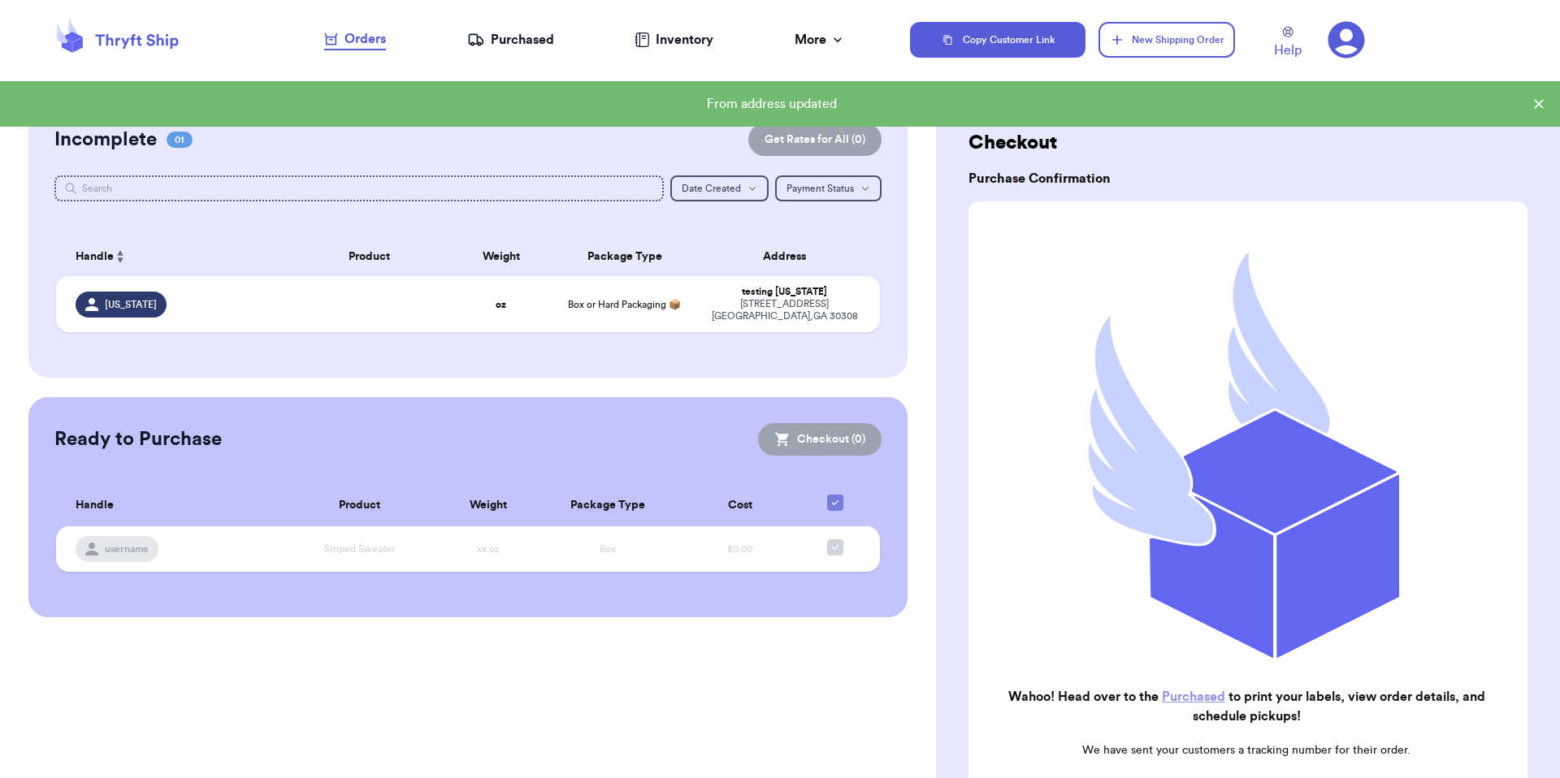
click at [746, 271] on th "Address" at bounding box center [789, 256] width 181 height 39
click at [662, 278] on td "Box or Hard Packaging 📦" at bounding box center [624, 304] width 149 height 56
select select "MERCHANDISE"
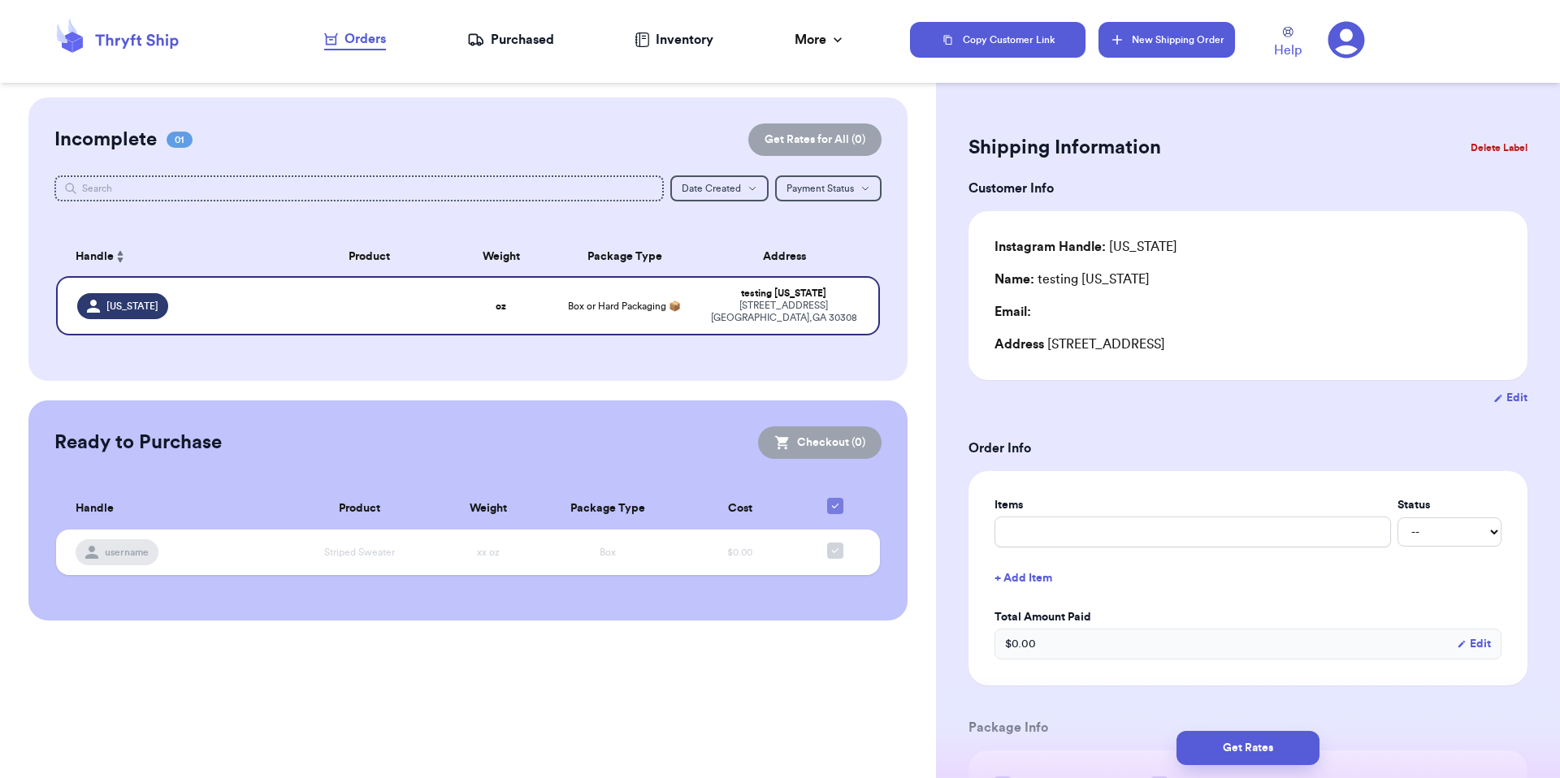
click at [1125, 46] on button "New Shipping Order" at bounding box center [1166, 40] width 136 height 36
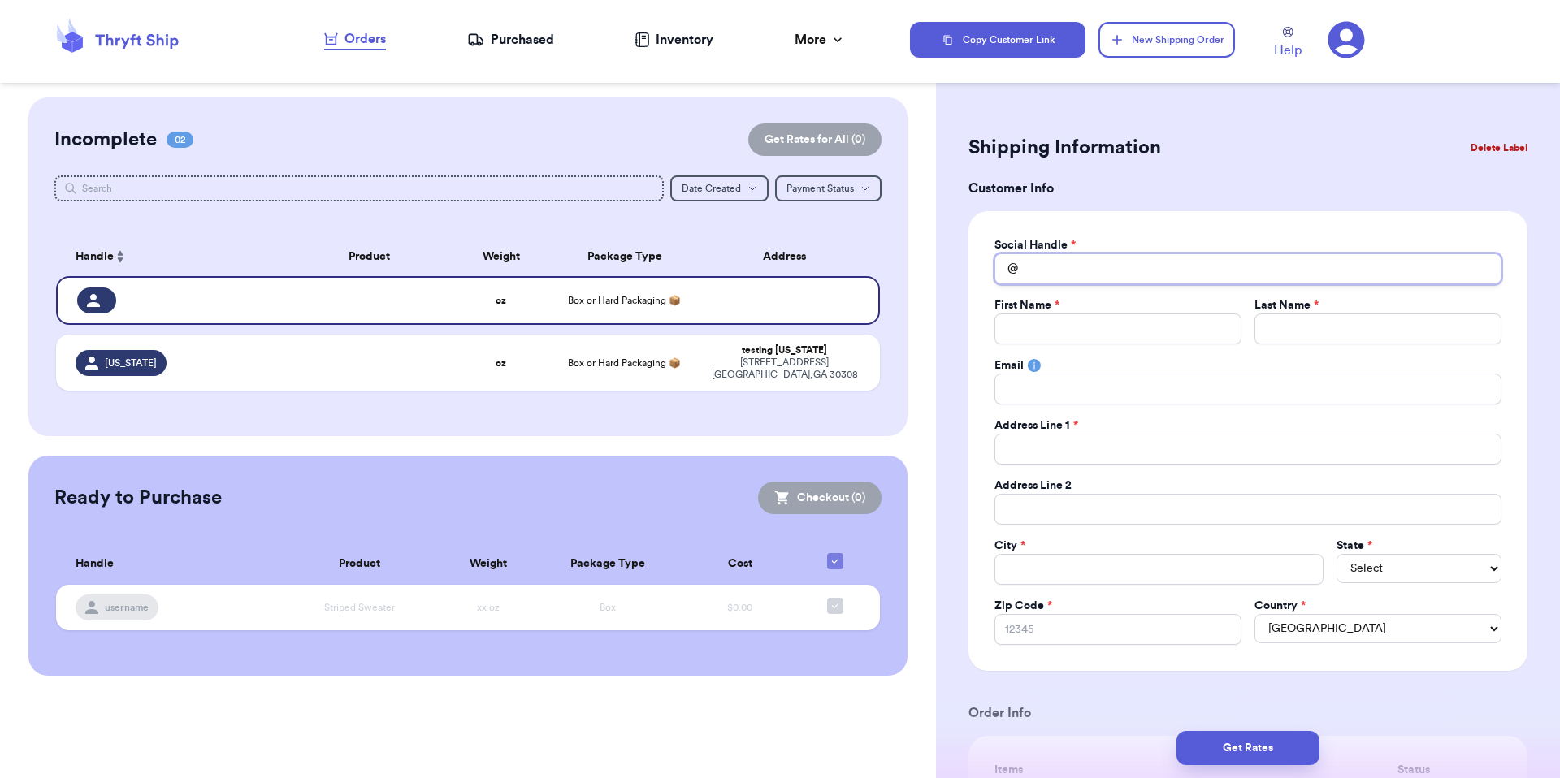
click at [1128, 260] on input "Total Amount Paid" at bounding box center [1247, 268] width 507 height 31
type input "p"
type input "pr"
type input "p"
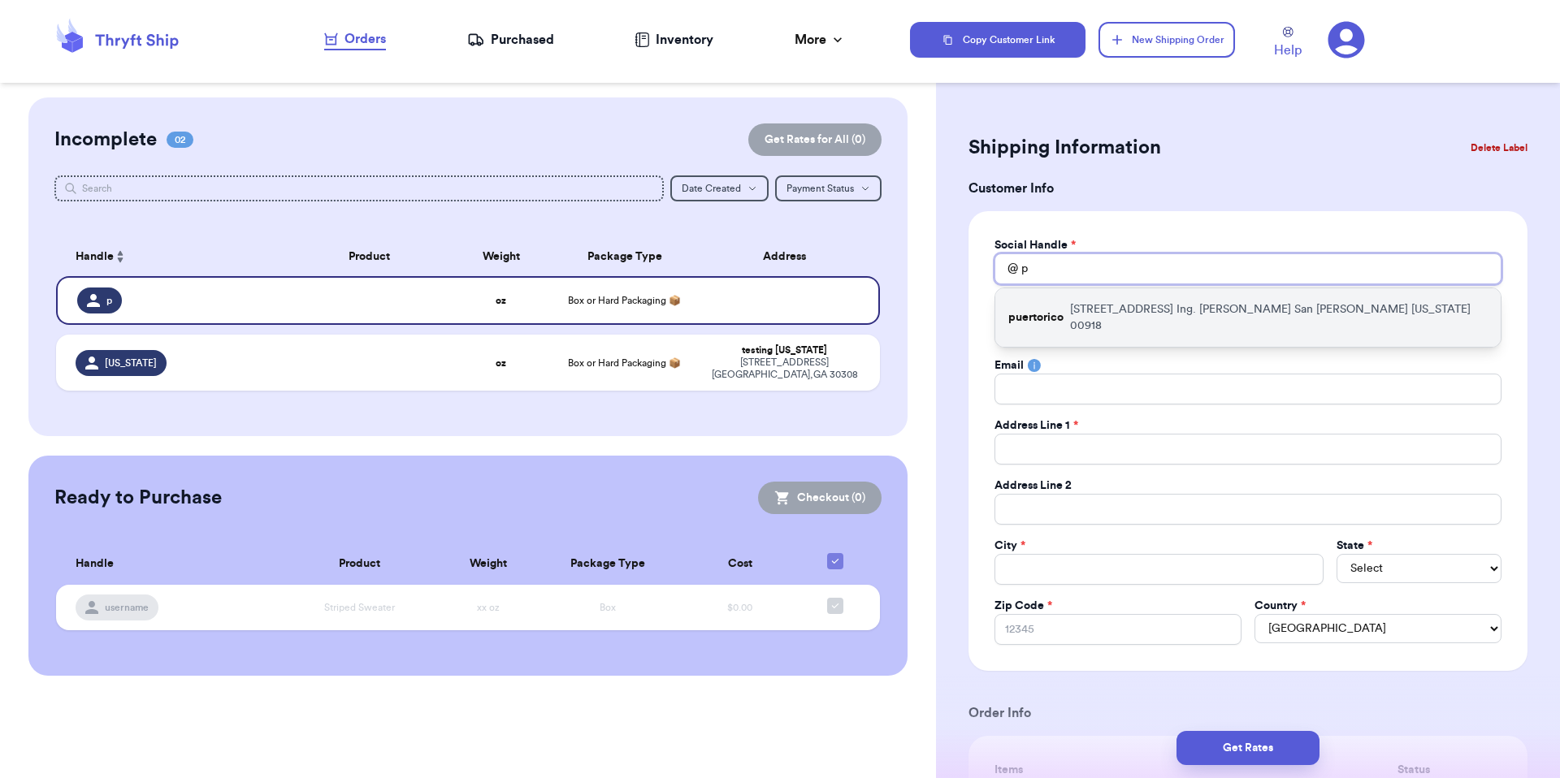
type input "p"
click at [1128, 305] on p "501 Av. Ing. Manuel Domenech San Juan Puerto Rico 00918" at bounding box center [1279, 317] width 418 height 32
type input "puertorico"
type input "testing"
type input "PR"
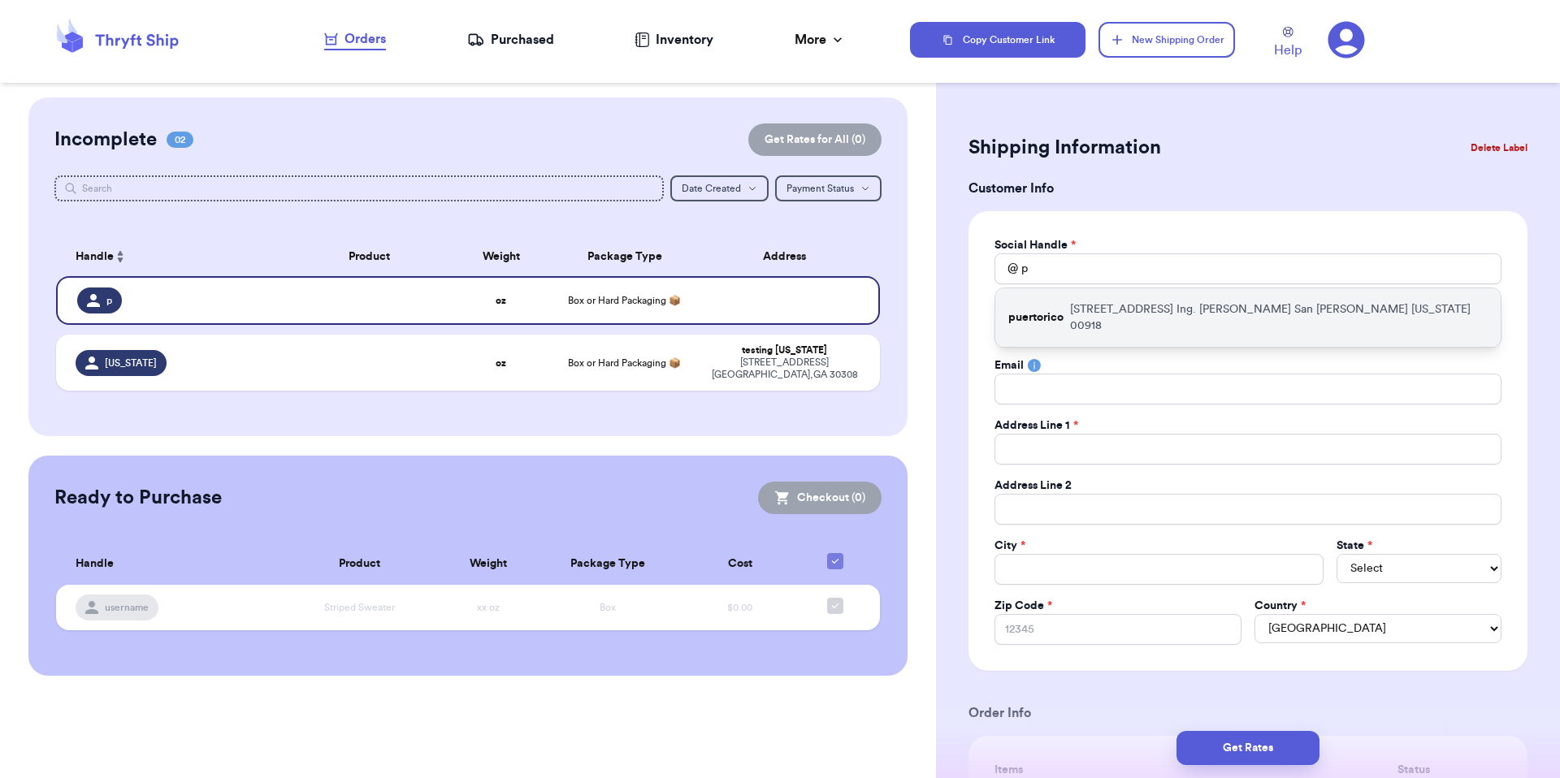
type input "501 Av. Ing. Manuel Domenech"
type input "San Juan"
select select "PR"
type input "00918"
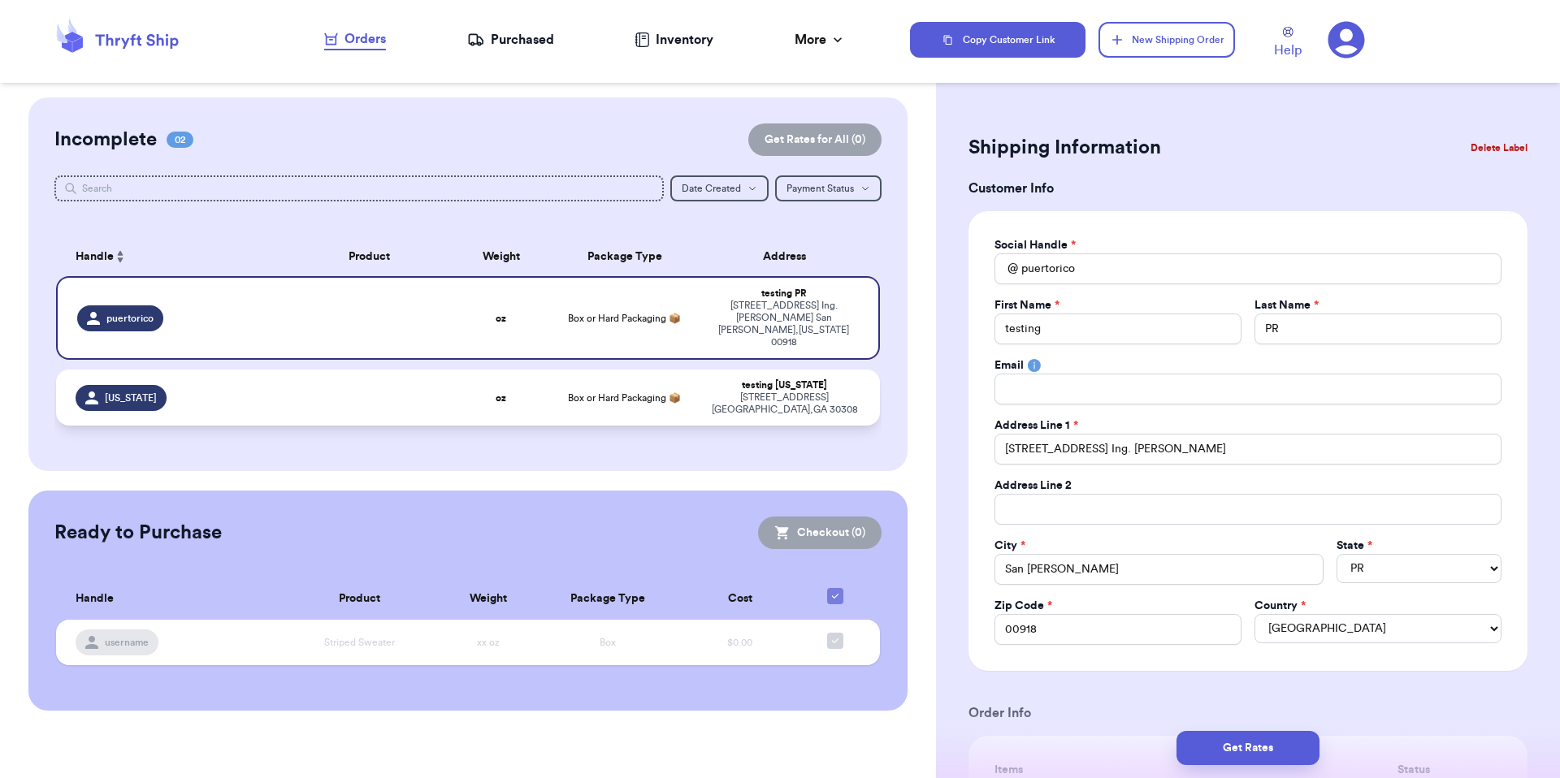
click at [764, 379] on div "testing Georgia" at bounding box center [784, 385] width 152 height 12
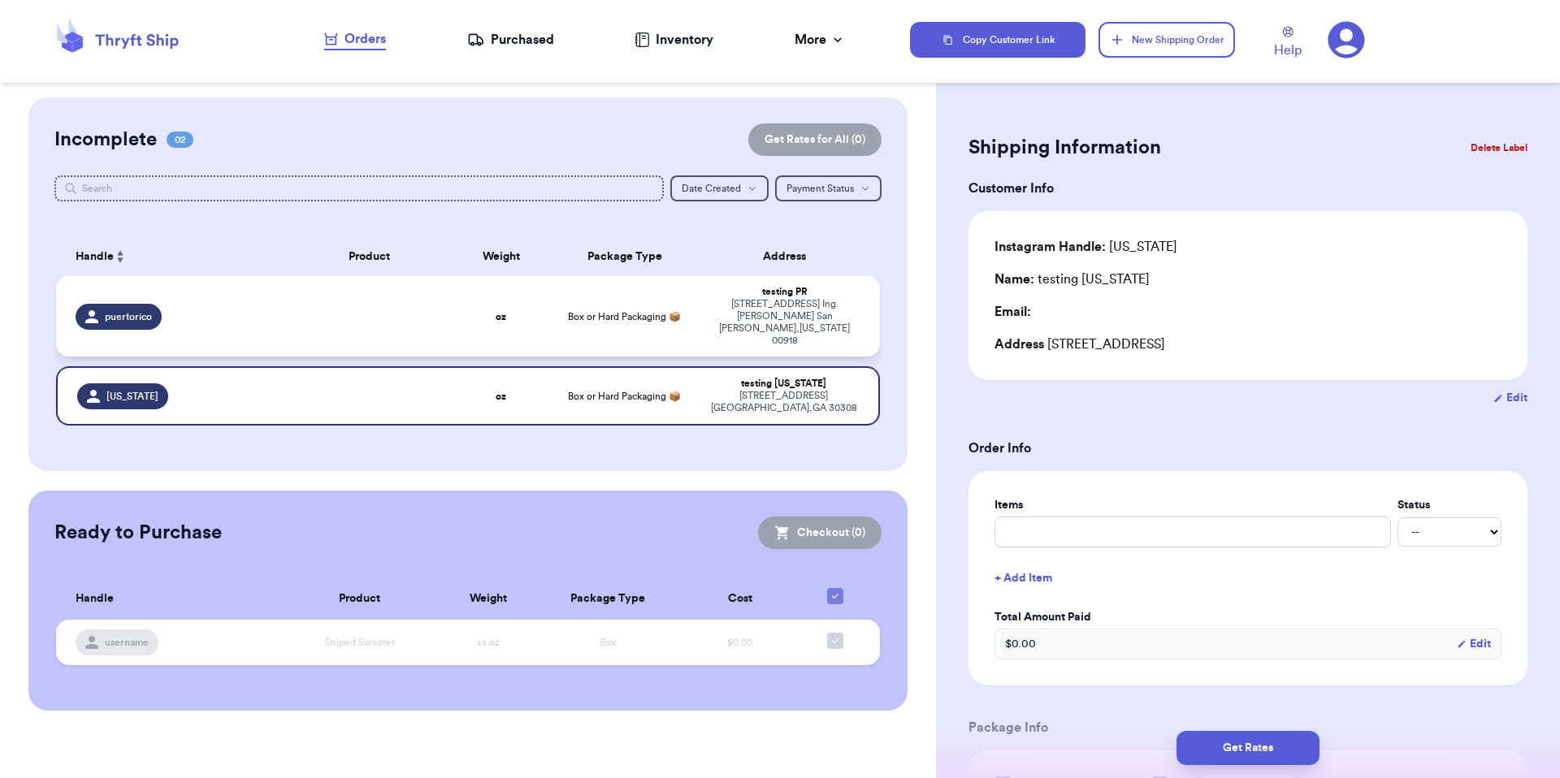
click at [787, 303] on div "501 Av. Ing. Manuel Domenech San Juan , Puerto Rico 00918" at bounding box center [784, 322] width 152 height 49
select select
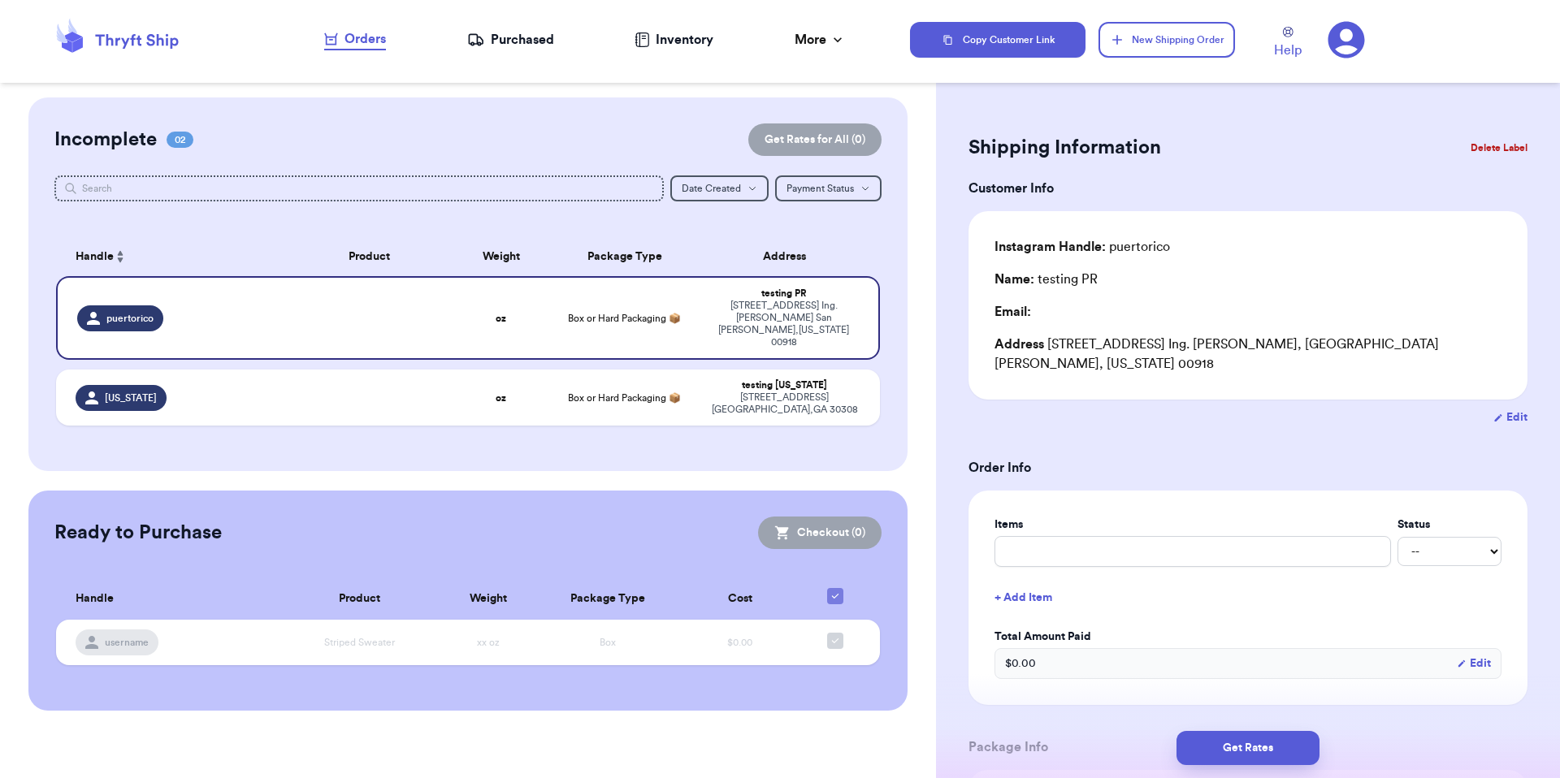
click at [1050, 346] on div "Address 501 Av. Ing. Manuel Domenech, San Juan, Puerto Rico 00918" at bounding box center [1247, 354] width 507 height 39
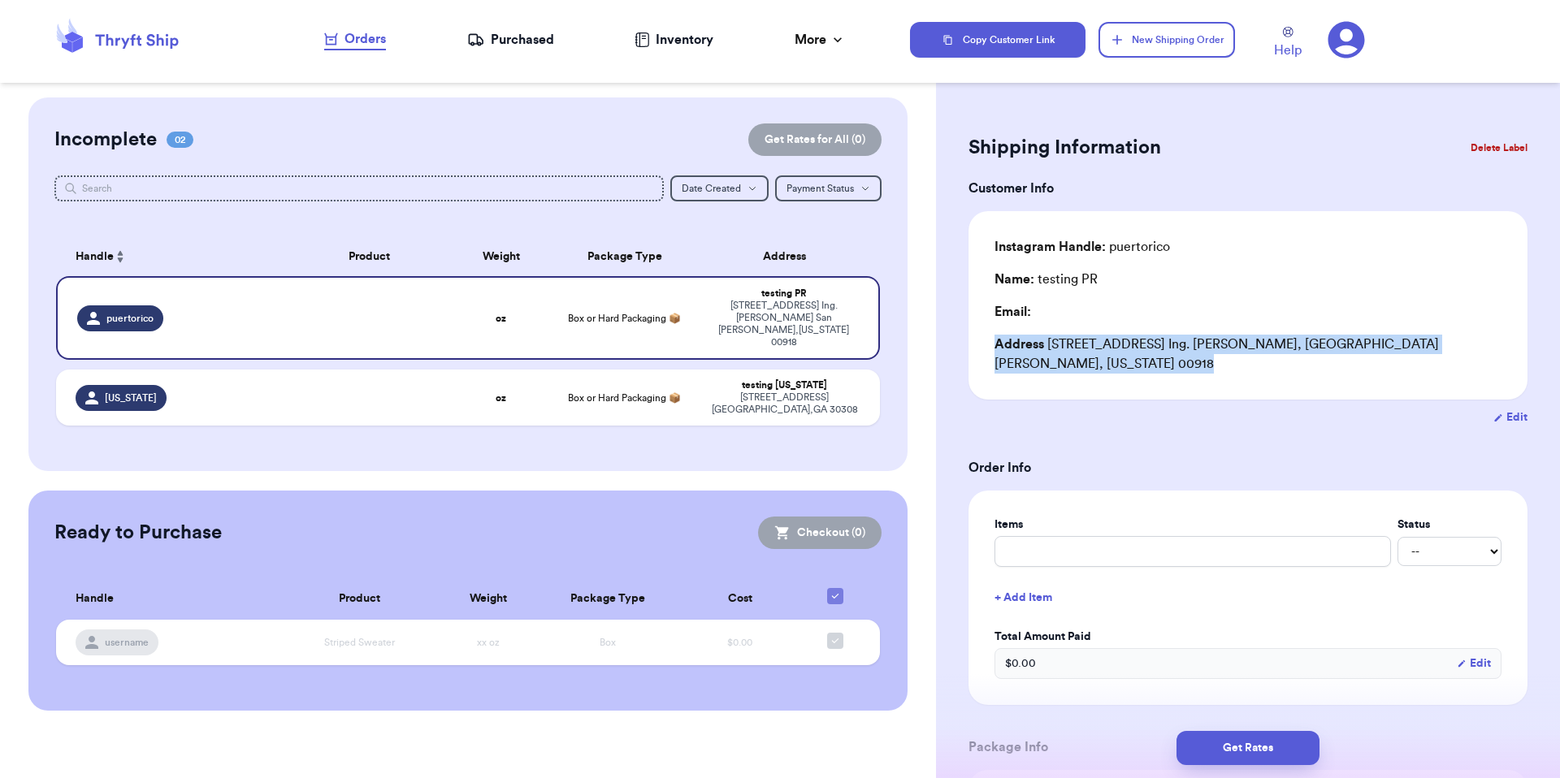
click at [1050, 346] on div "Address 501 Av. Ing. Manuel Domenech, San Juan, Puerto Rico 00918" at bounding box center [1247, 354] width 507 height 39
copy div "Address 501 Av. Ing. Manuel Domenech, San Juan, Puerto Rico 00918"
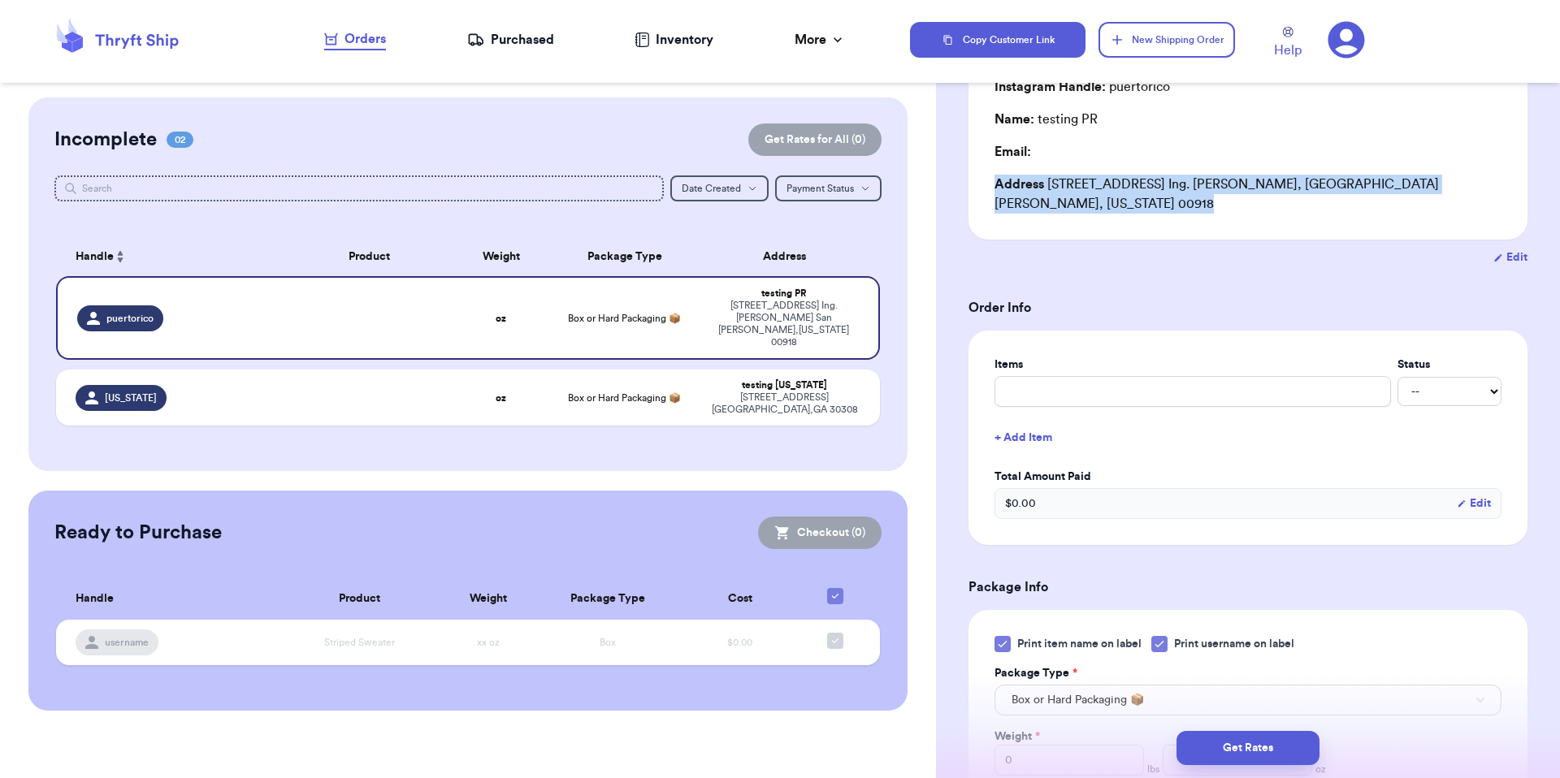
scroll to position [279, 0]
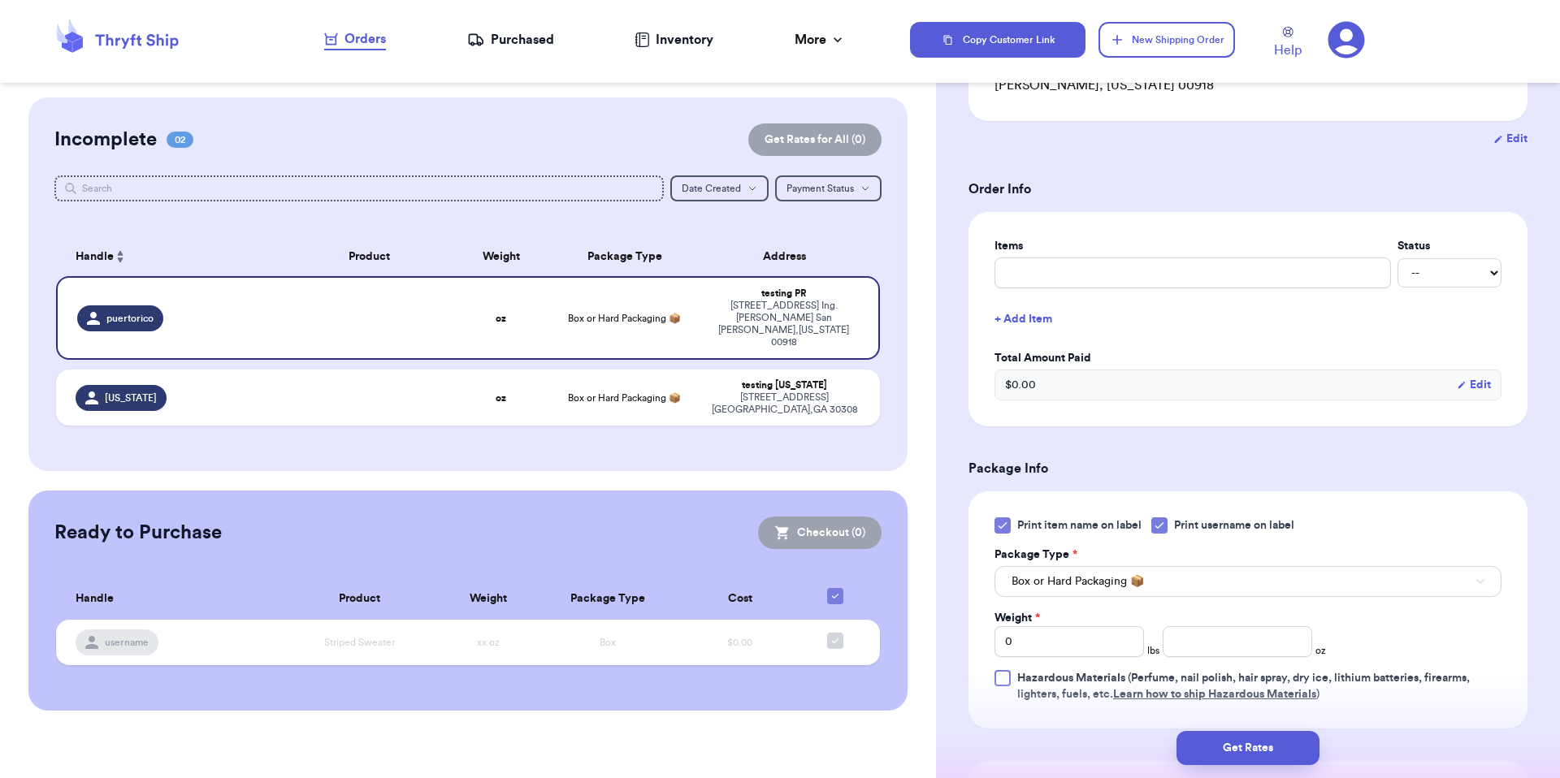
click at [1076, 238] on label "Items" at bounding box center [1192, 246] width 396 height 16
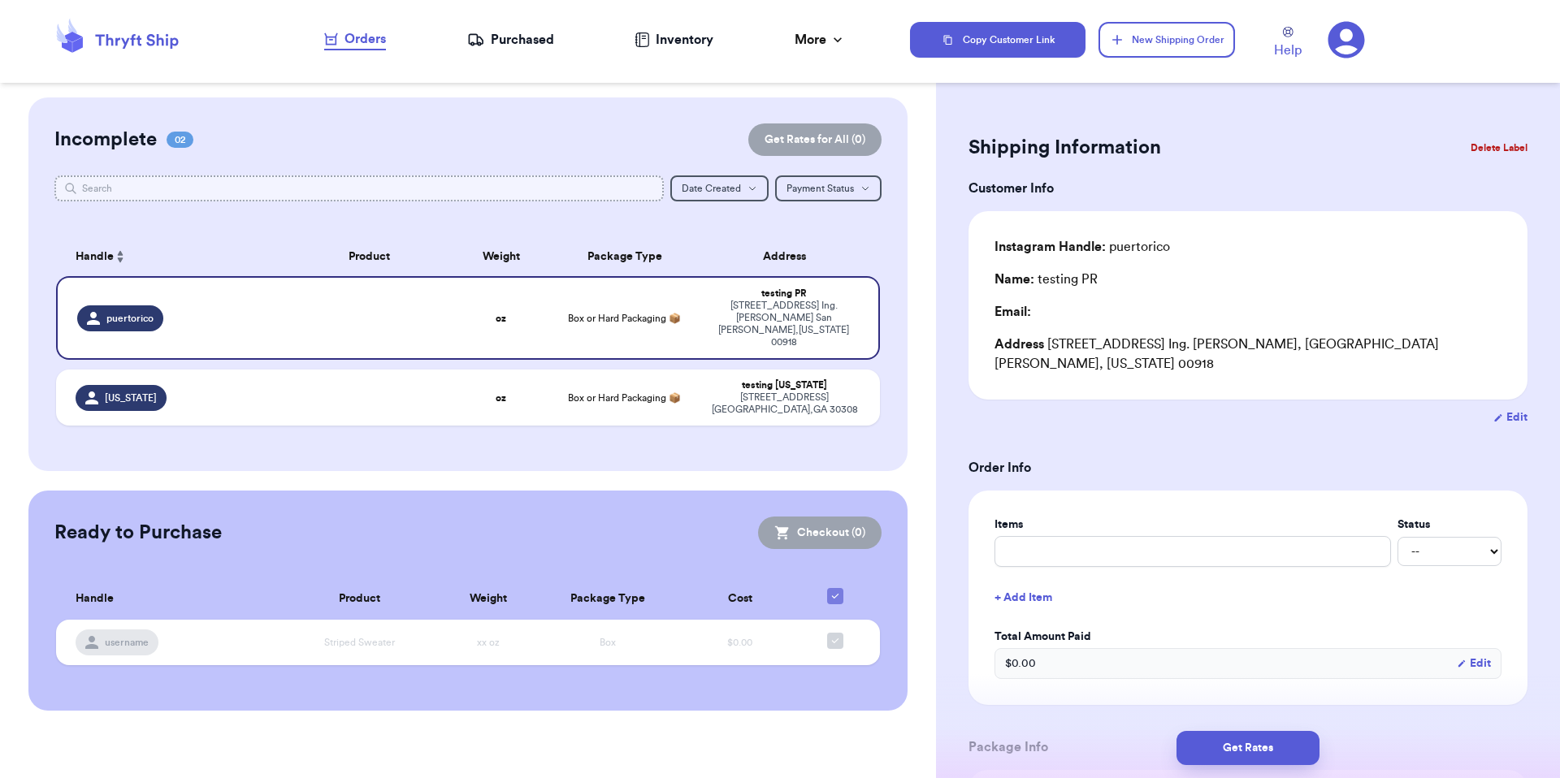
click at [578, 197] on input "text" at bounding box center [359, 188] width 610 height 26
type input "p"
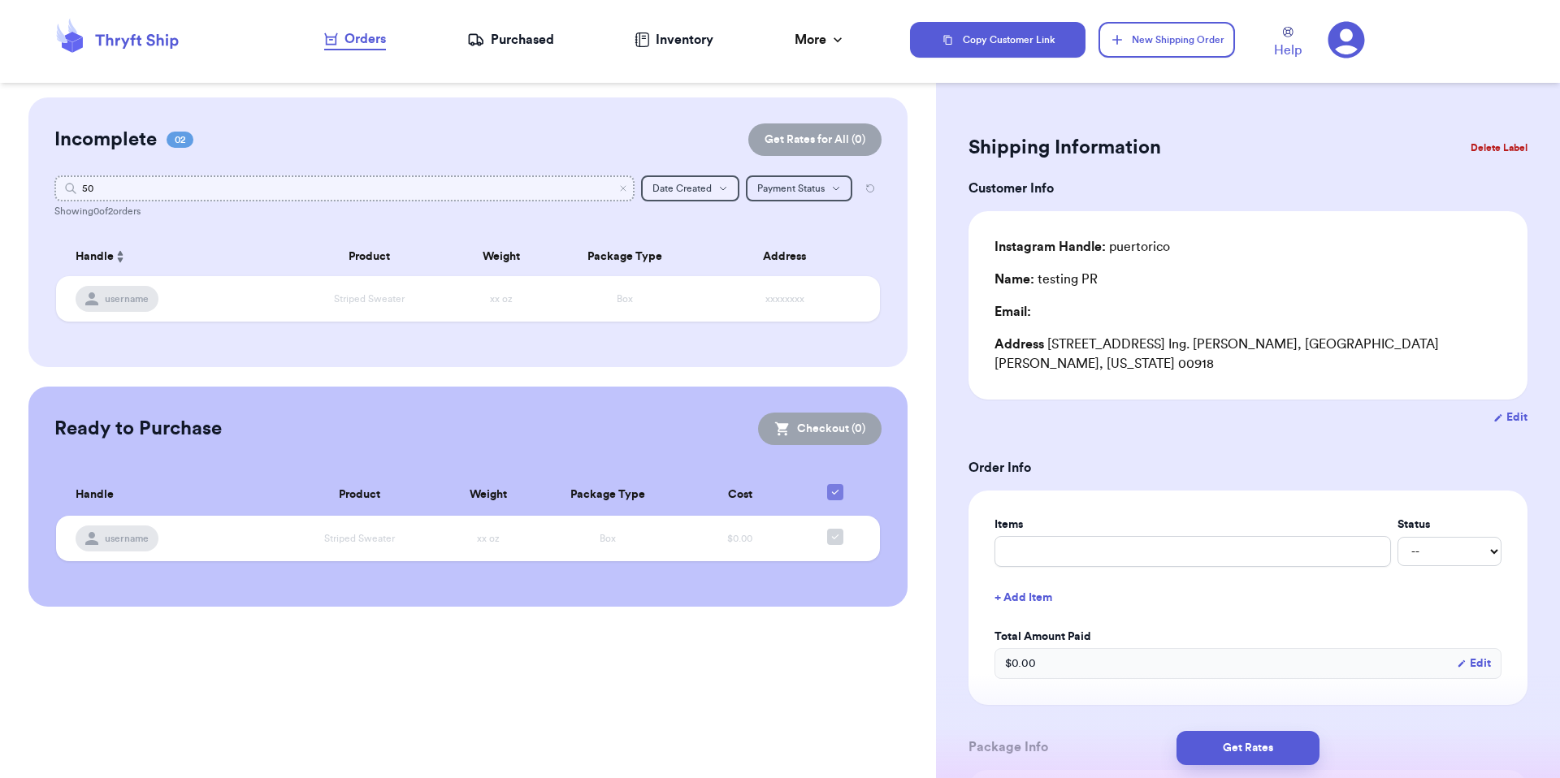
type input "5"
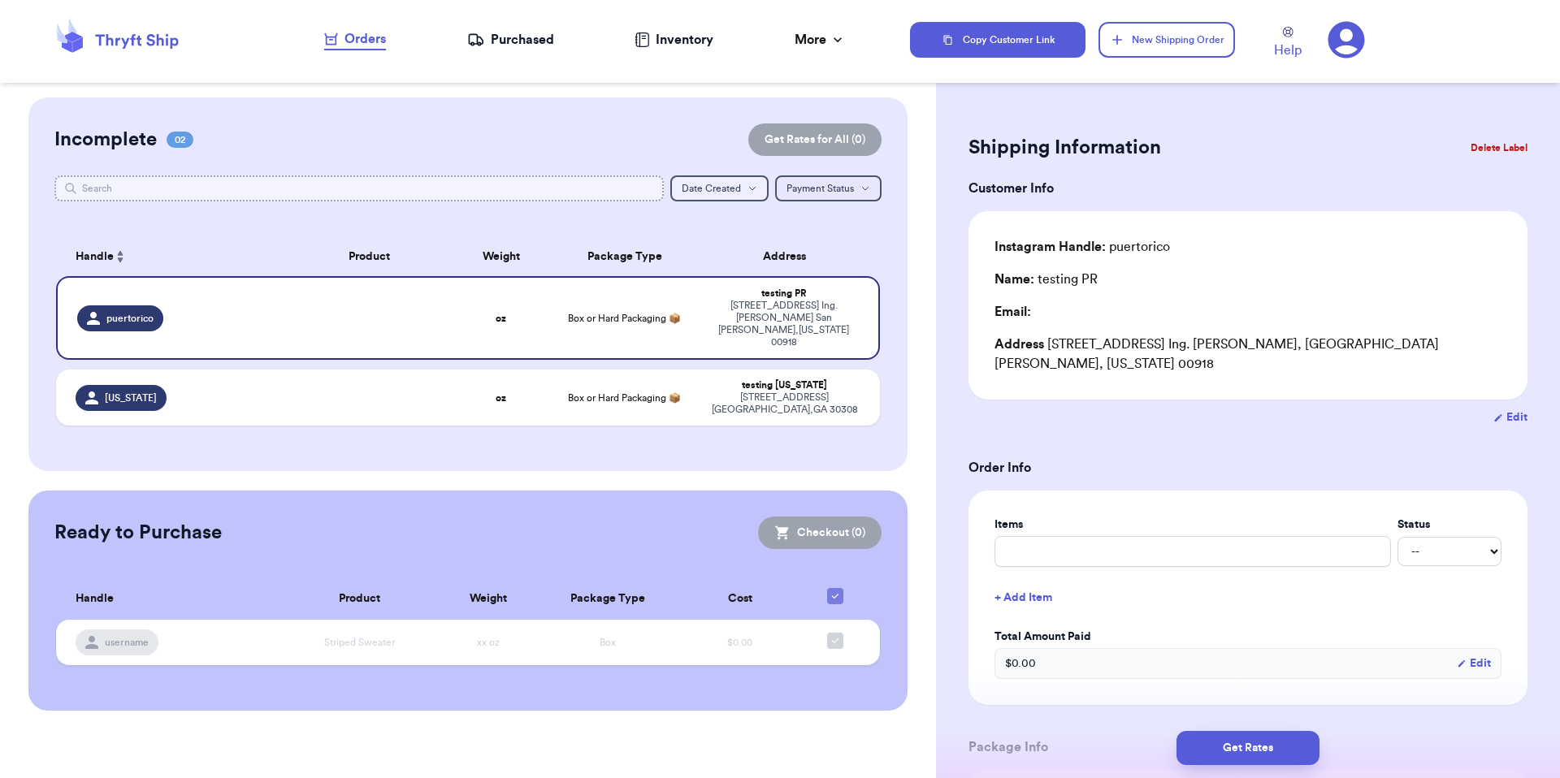
type input "d"
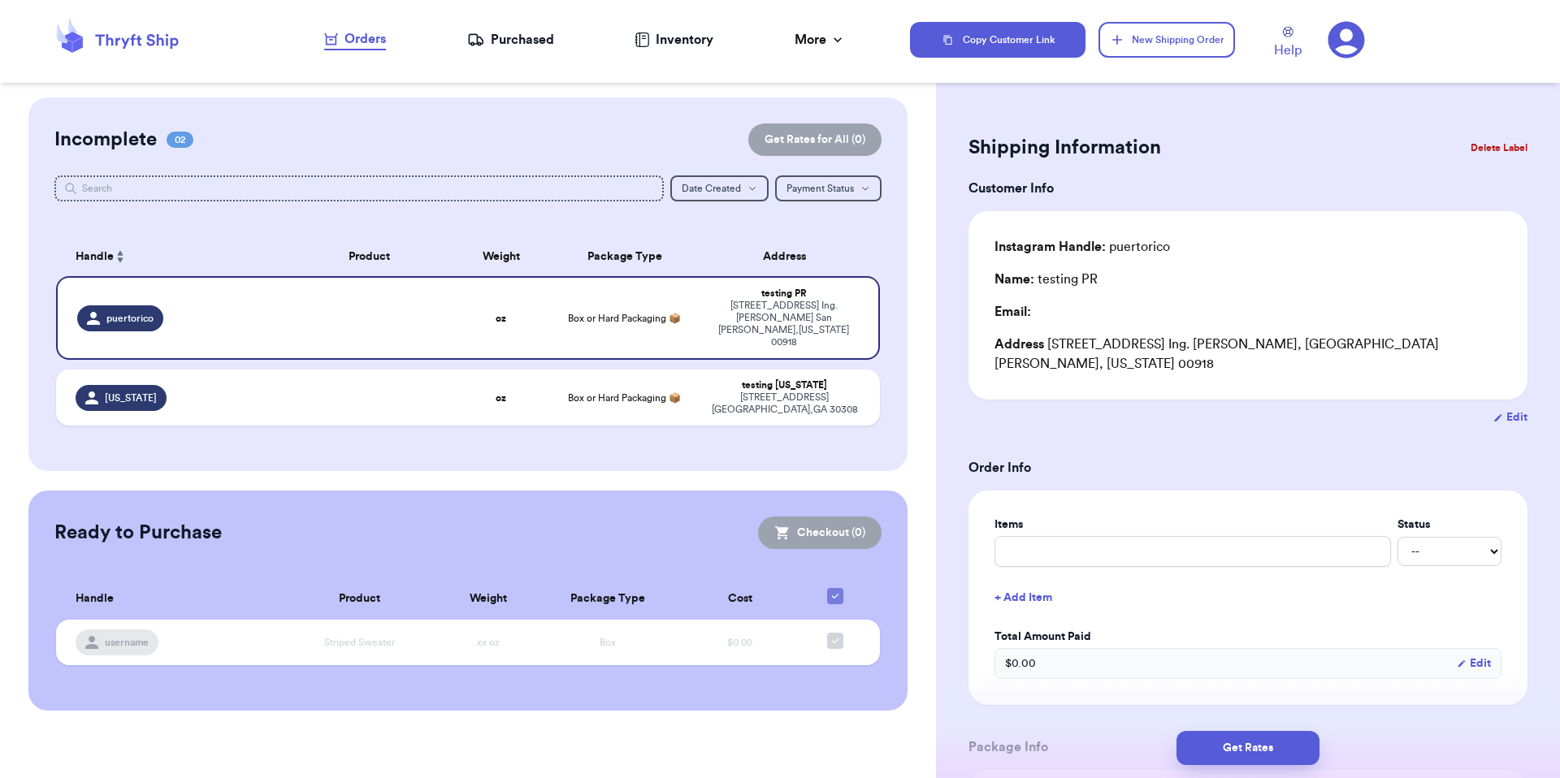
click at [505, 41] on div "Purchased" at bounding box center [510, 39] width 87 height 19
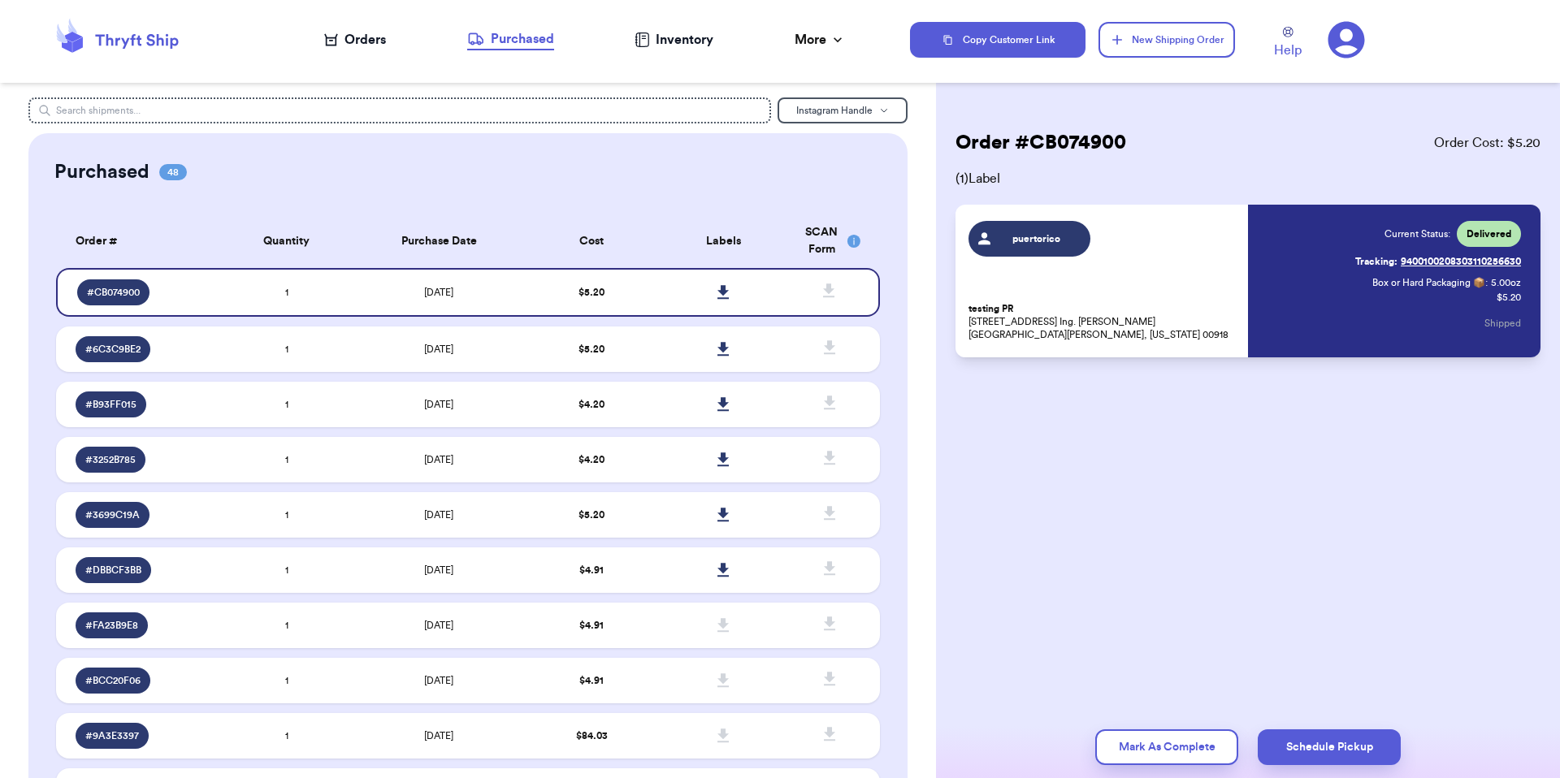
click at [682, 50] on nav "Orders Purchased Inventory More Stats Completed Orders" at bounding box center [585, 40] width 650 height 54
click at [692, 41] on div "Inventory" at bounding box center [673, 39] width 79 height 19
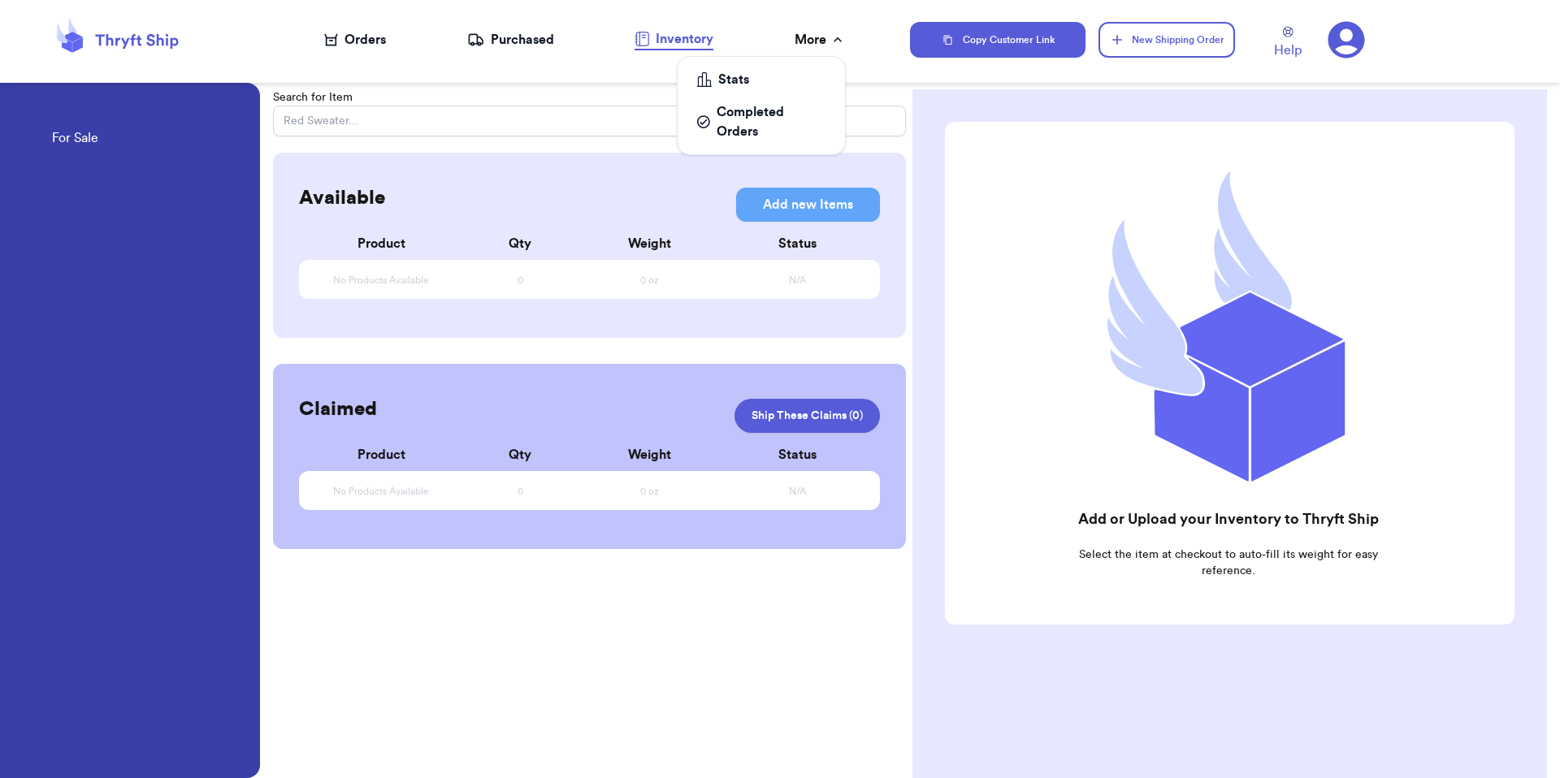
click at [801, 45] on div "More" at bounding box center [820, 39] width 51 height 19
click at [808, 44] on div "More" at bounding box center [820, 39] width 51 height 19
click at [799, 59] on ul "Stats Completed Orders" at bounding box center [761, 105] width 169 height 99
click at [790, 69] on link "Stats" at bounding box center [761, 79] width 154 height 32
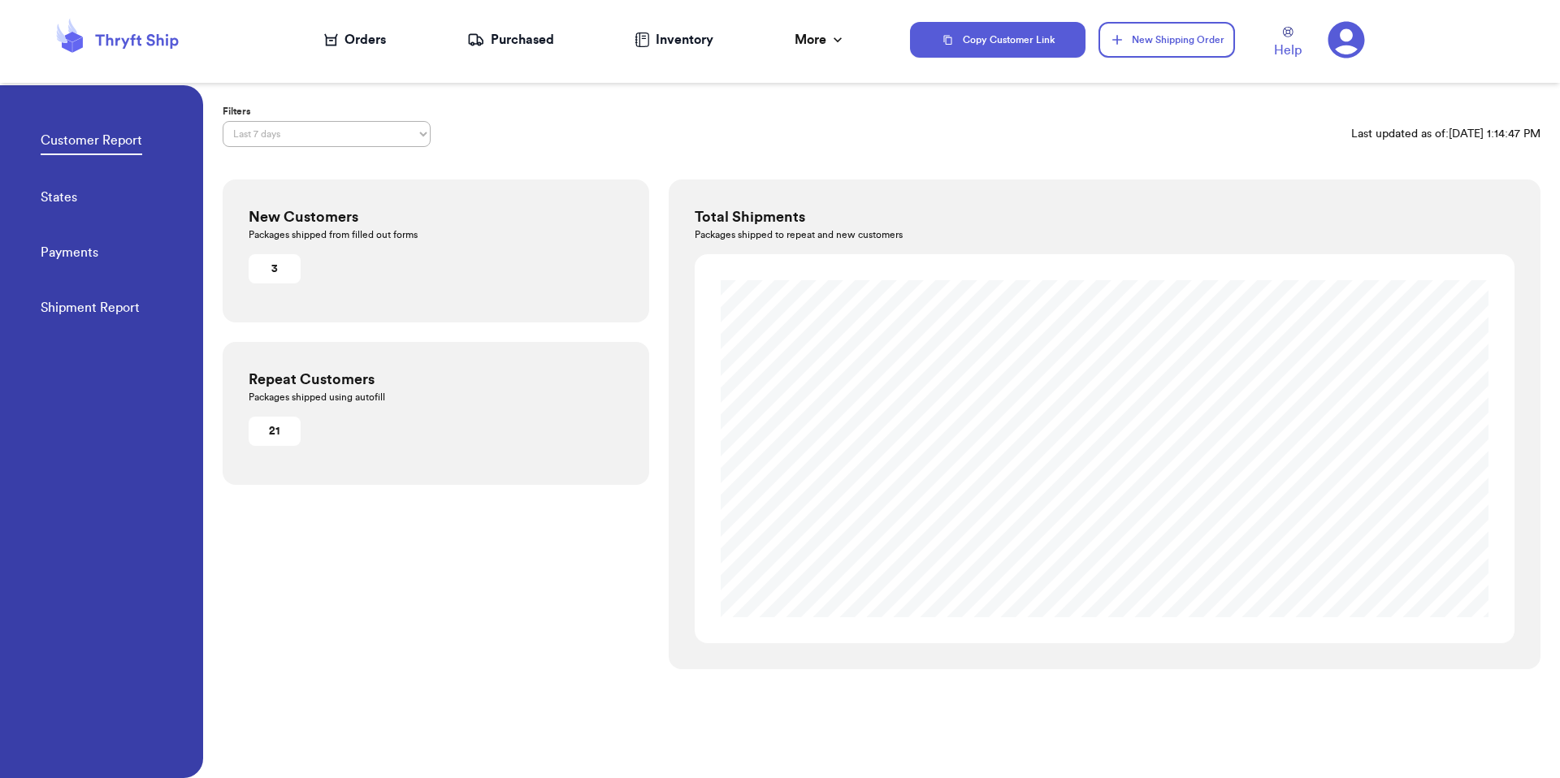
click at [367, 41] on div "Orders" at bounding box center [355, 39] width 62 height 19
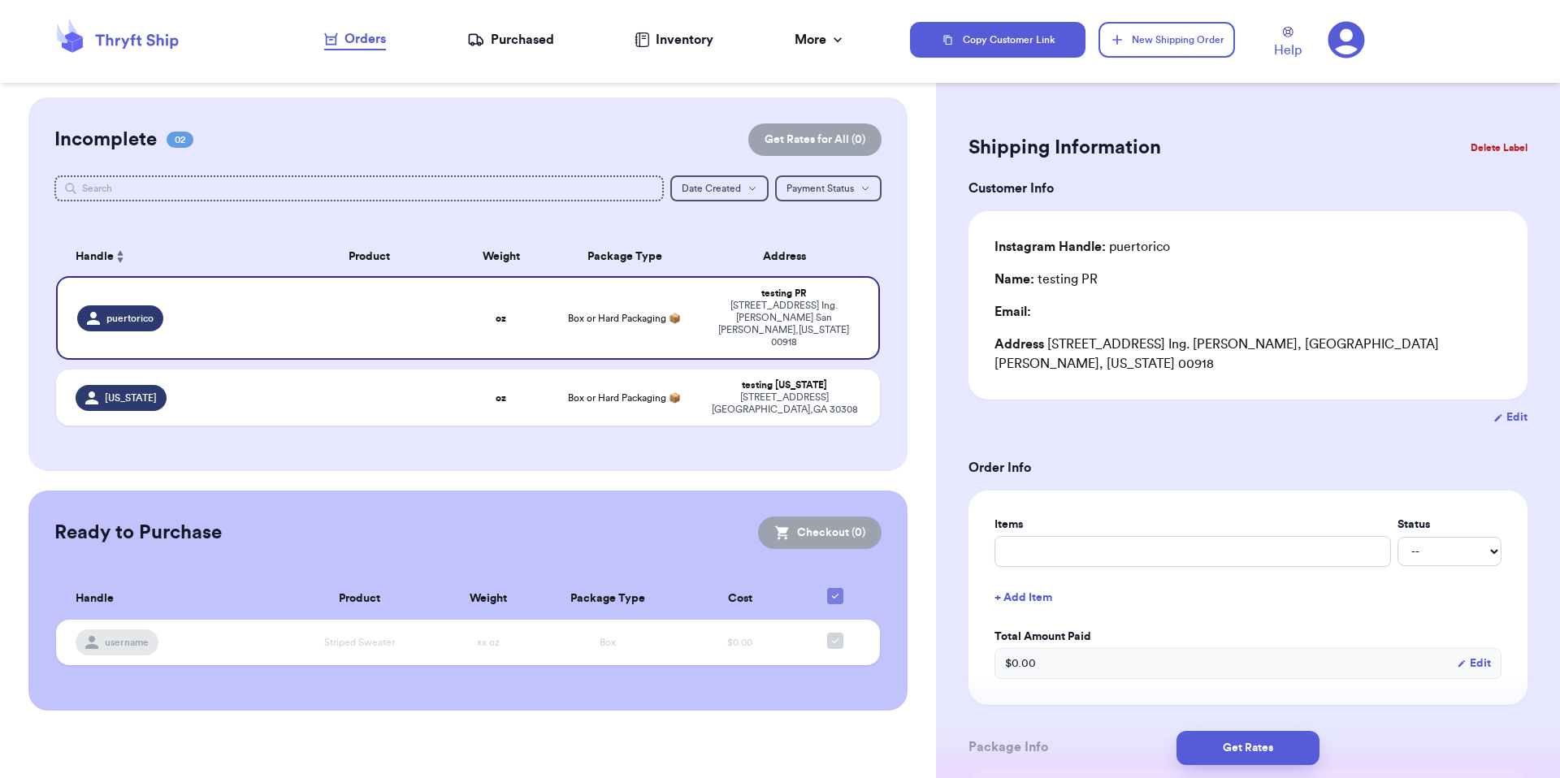
click at [1350, 49] on icon at bounding box center [1345, 39] width 37 height 37
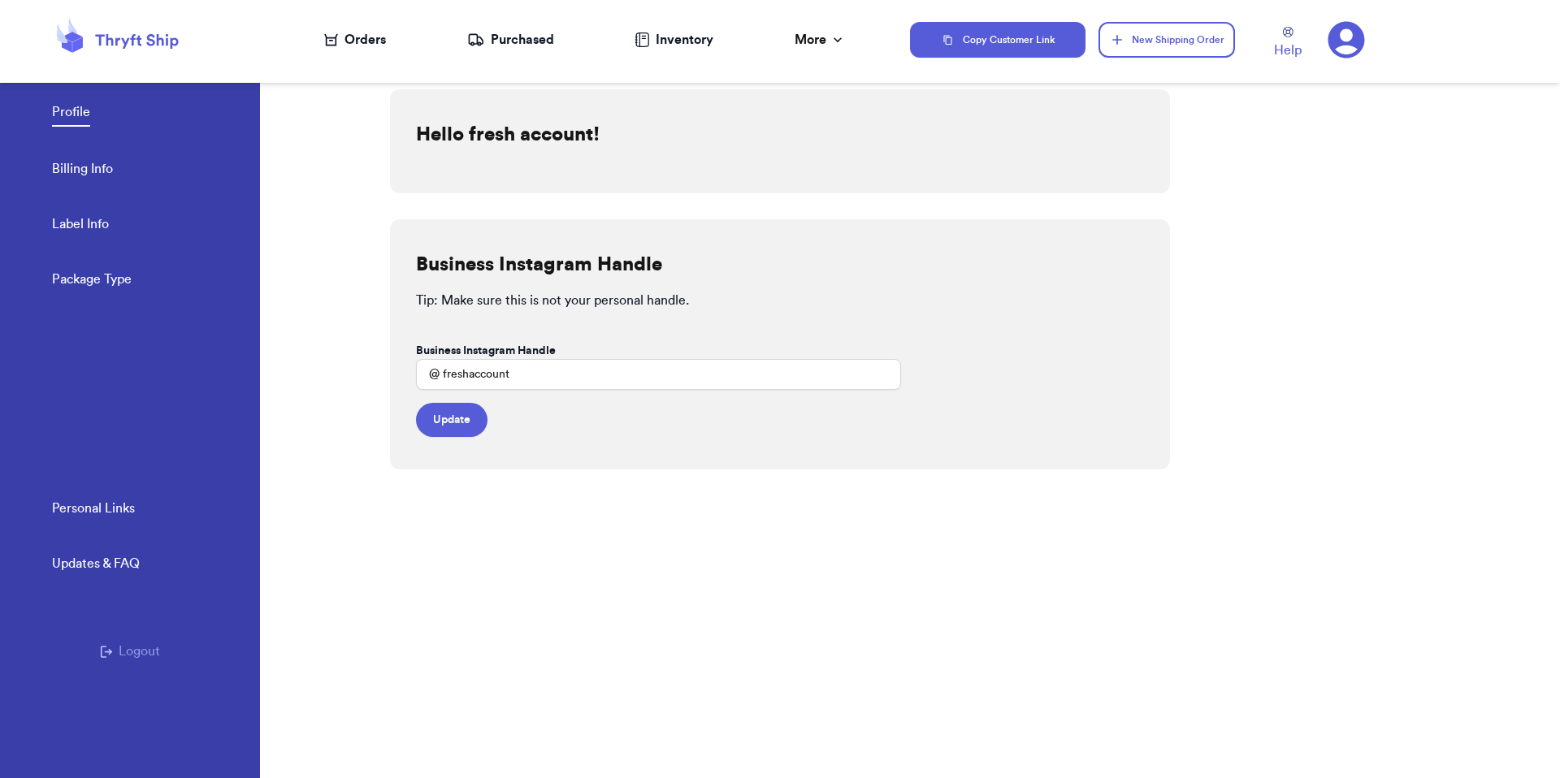
click at [106, 167] on link "Billing Info" at bounding box center [82, 170] width 61 height 23
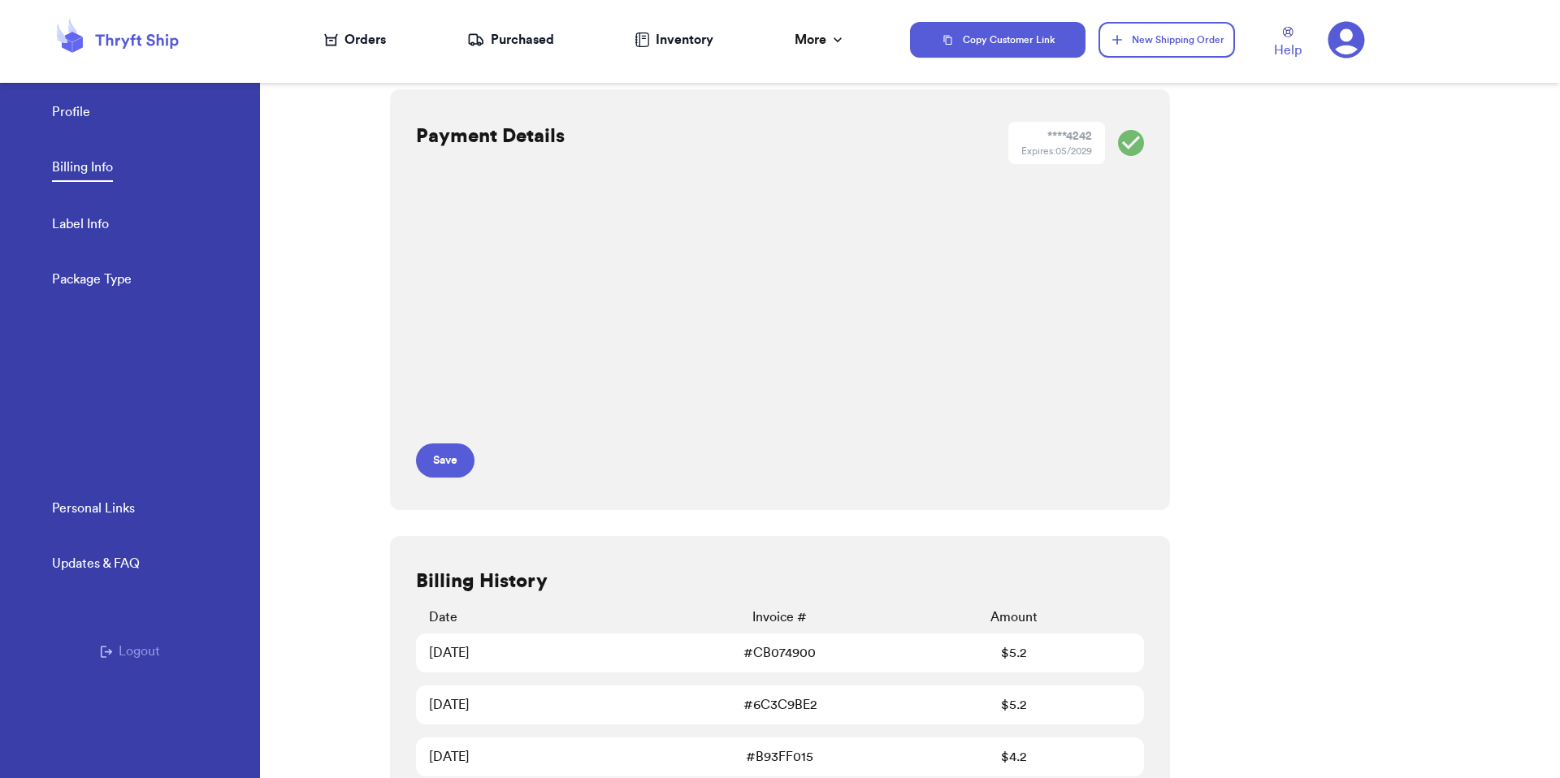
click at [343, 42] on div "Orders" at bounding box center [355, 39] width 62 height 19
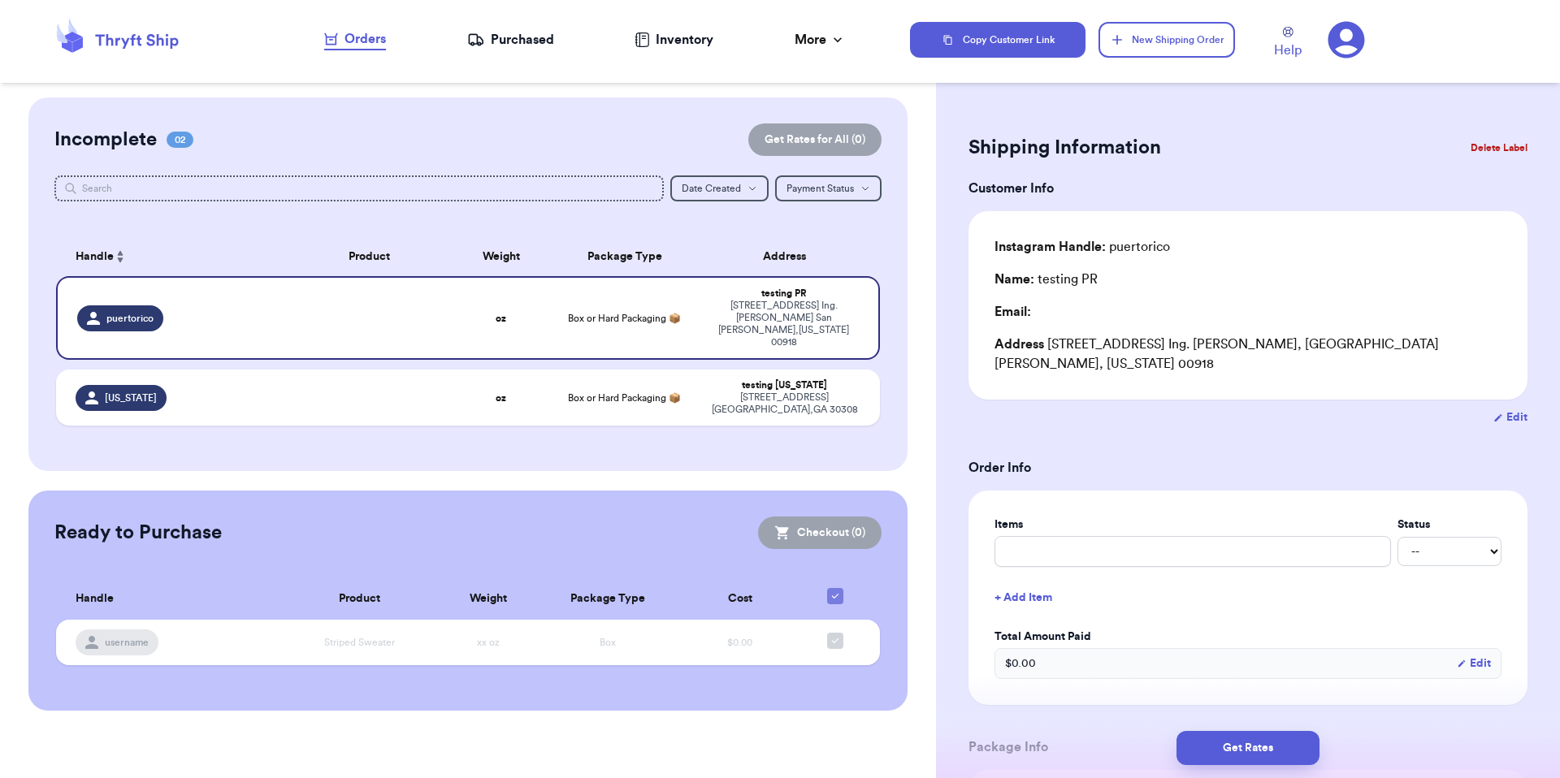
click at [1349, 41] on icon at bounding box center [1346, 40] width 37 height 37
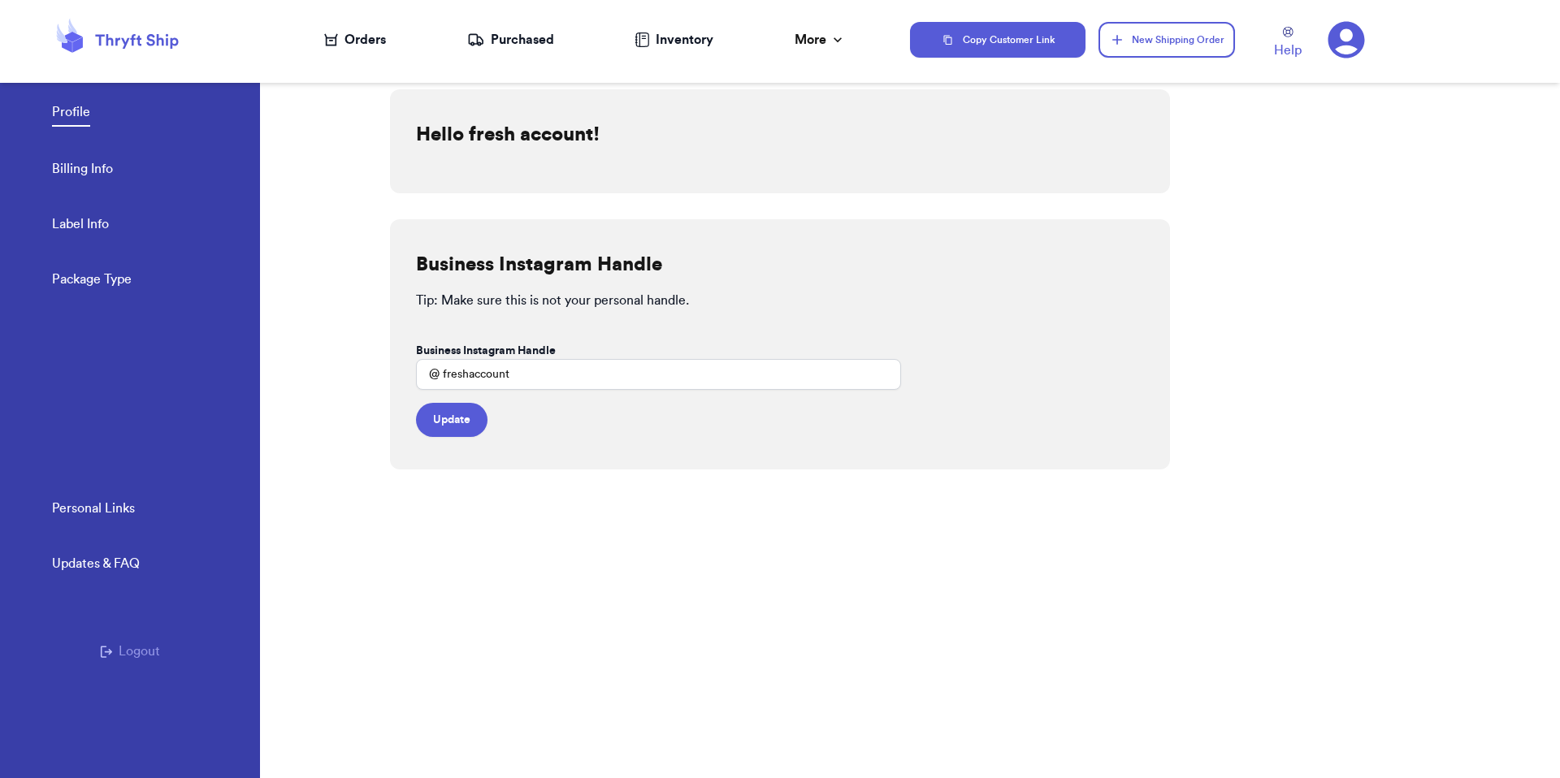
click at [527, 41] on div "Purchased" at bounding box center [510, 39] width 87 height 19
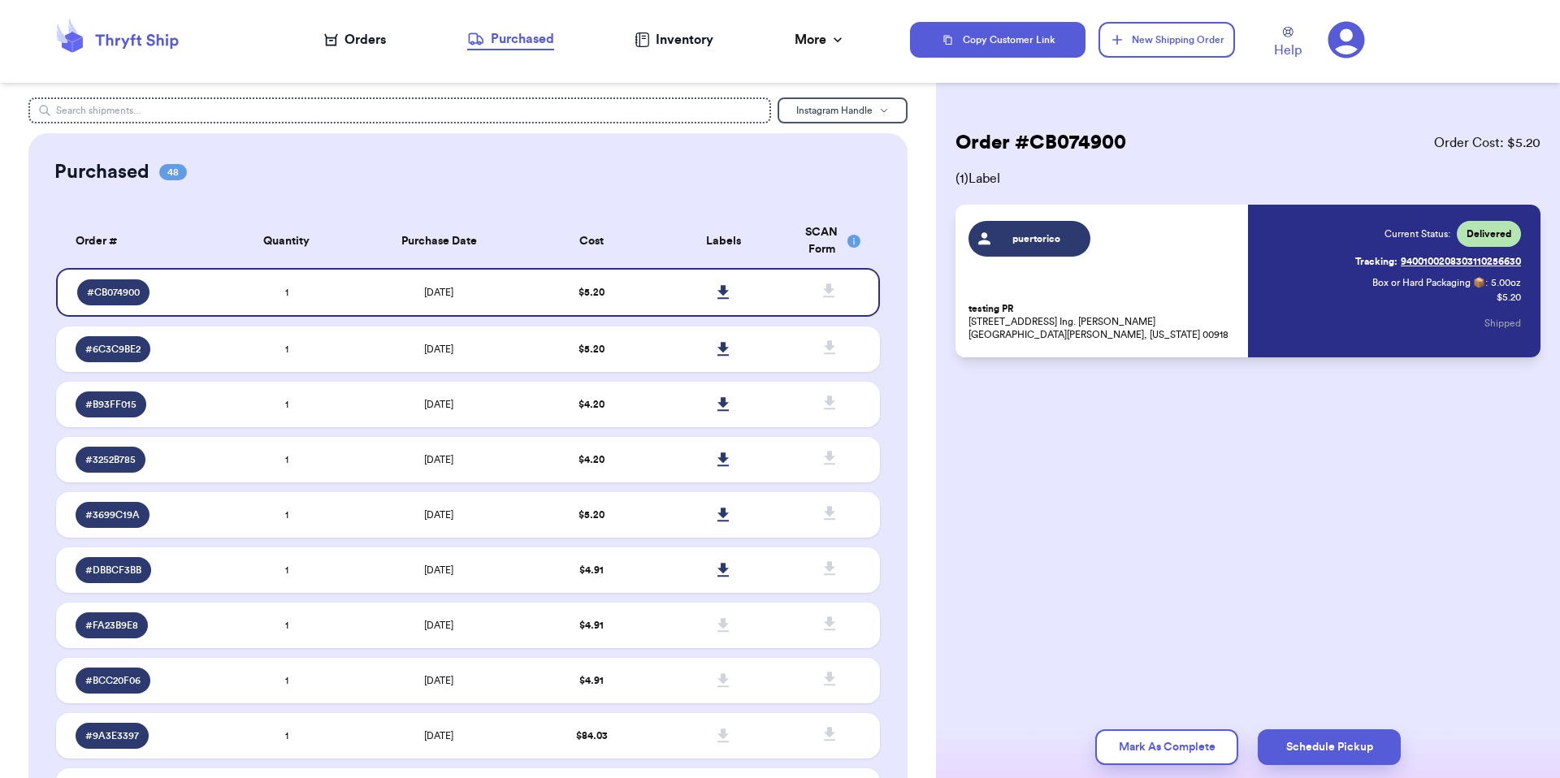
click at [369, 32] on div "Orders" at bounding box center [355, 39] width 62 height 19
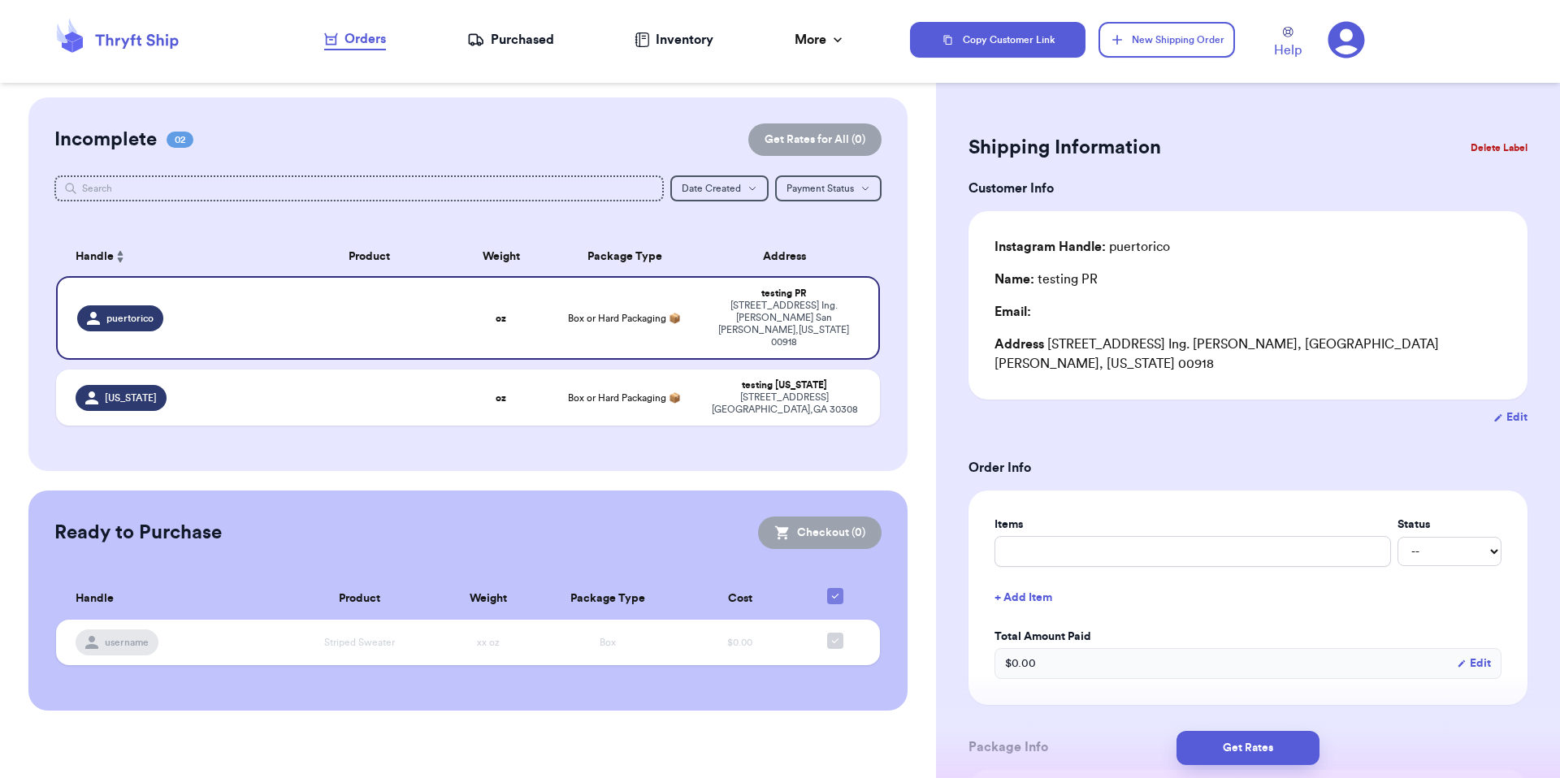
click at [445, 29] on nav "Orders Purchased Inventory More Stats Completed Orders" at bounding box center [585, 40] width 650 height 54
click at [487, 36] on div "Purchased" at bounding box center [510, 39] width 87 height 19
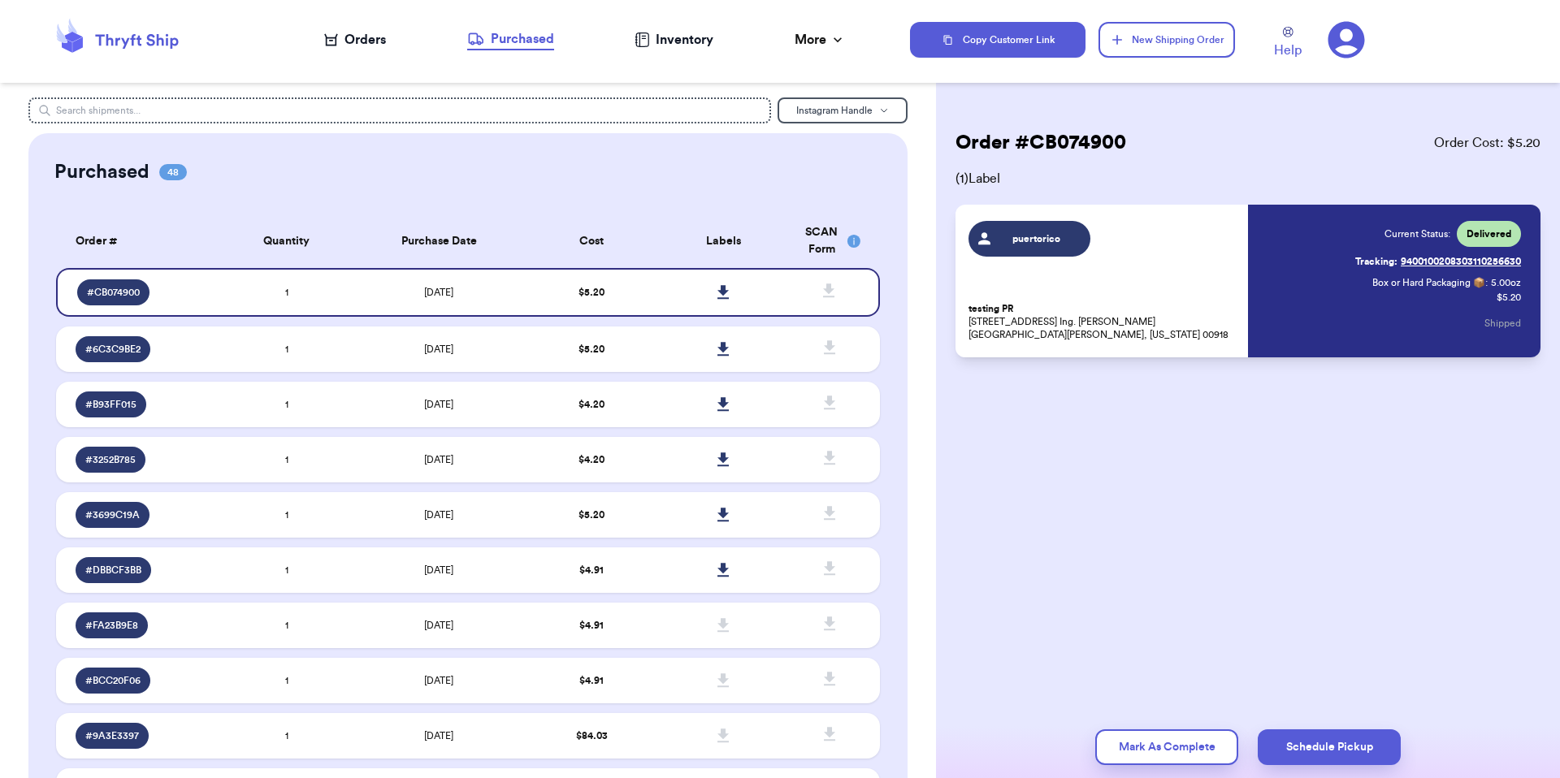
click at [393, 28] on nav "Orders Purchased Inventory More Stats Completed Orders" at bounding box center [585, 40] width 650 height 54
click at [373, 32] on div "Orders" at bounding box center [355, 39] width 62 height 19
